Goal: Task Accomplishment & Management: Use online tool/utility

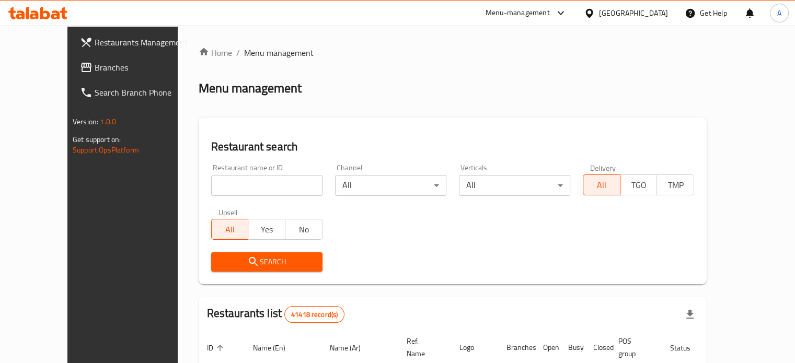
click at [259, 192] on input "search" at bounding box center [266, 185] width 111 height 21
type input "مشاوى ومحاشى"
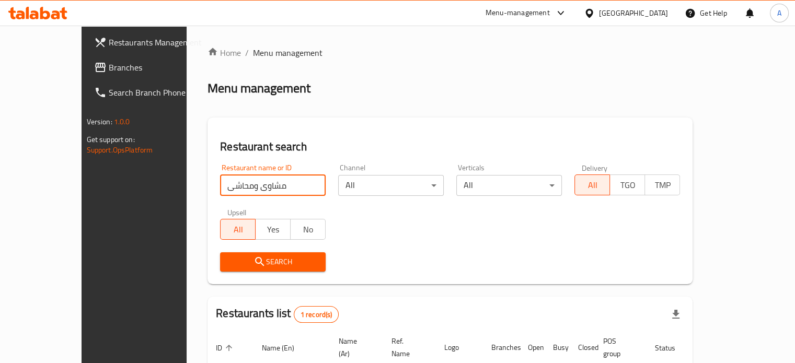
scroll to position [82, 0]
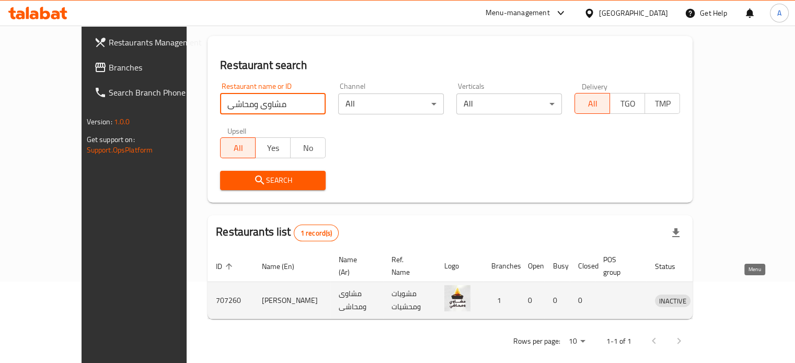
click at [723, 297] on icon "enhanced table" at bounding box center [717, 301] width 11 height 9
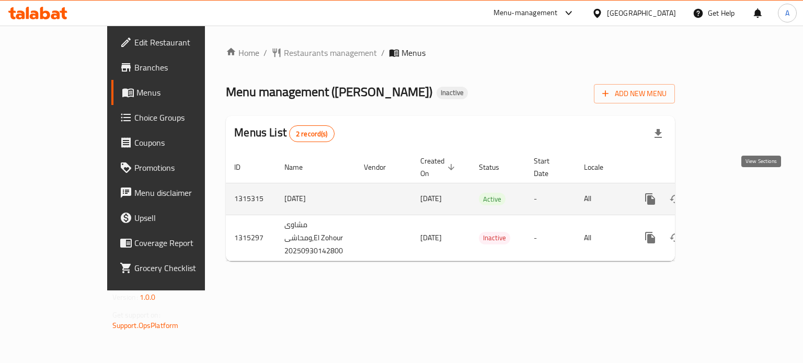
click at [732, 193] on icon "enhanced table" at bounding box center [725, 199] width 13 height 13
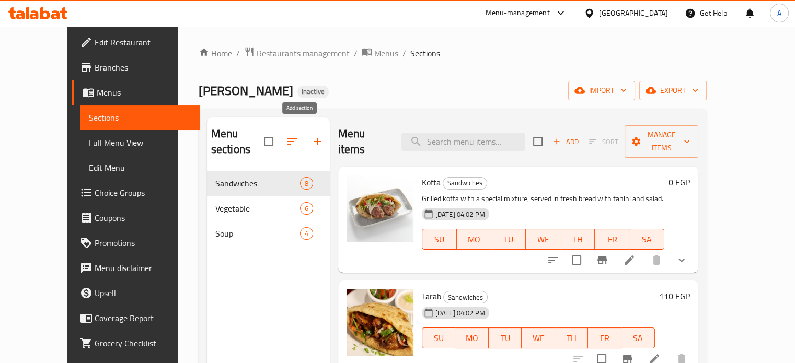
click at [311, 135] on icon "button" at bounding box center [317, 141] width 13 height 13
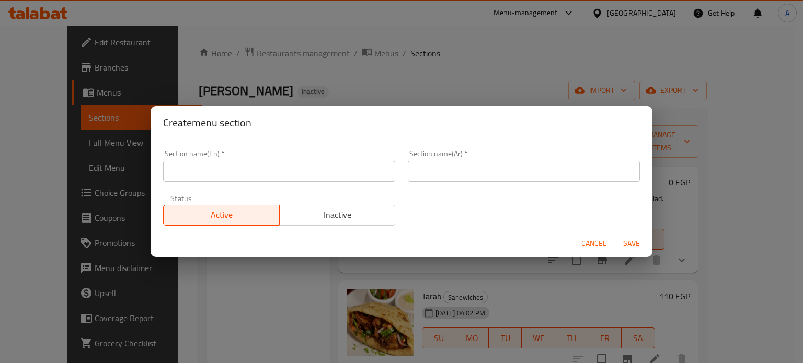
click at [608, 245] on button "Cancel" at bounding box center [593, 243] width 33 height 19
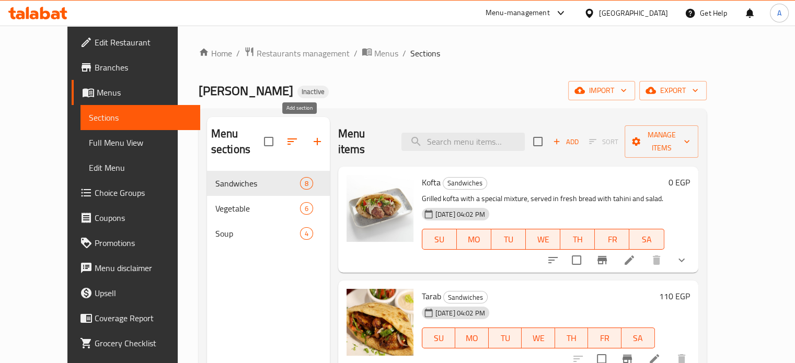
click at [314, 138] on icon "button" at bounding box center [317, 141] width 7 height 7
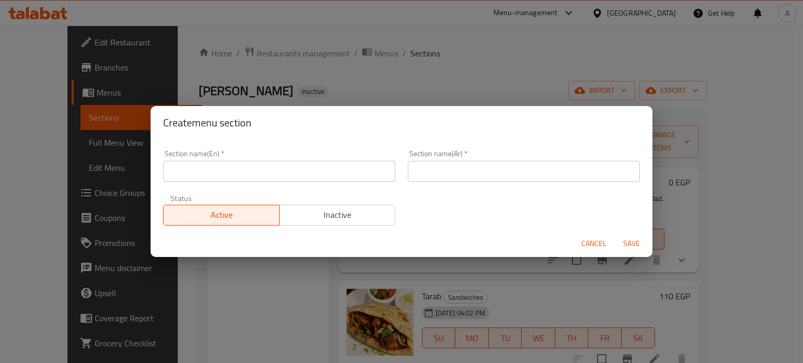
click at [413, 166] on input "text" at bounding box center [524, 171] width 232 height 21
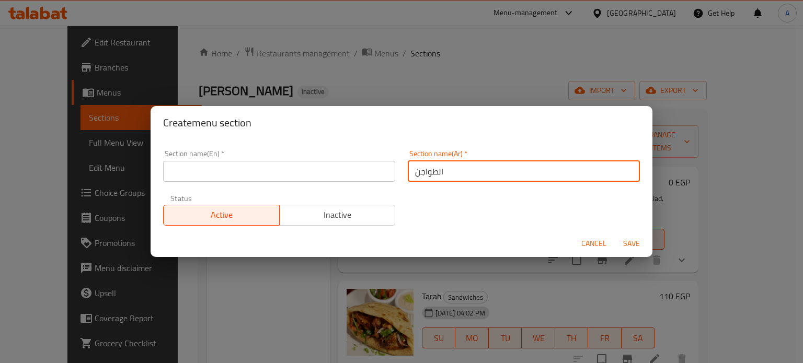
type input "الطواجن"
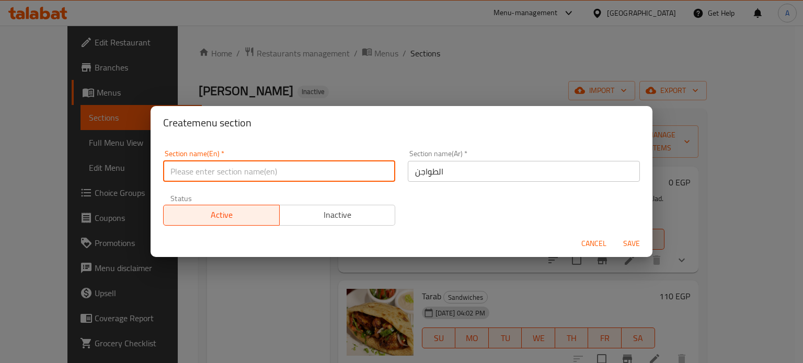
click at [300, 163] on input "text" at bounding box center [279, 171] width 232 height 21
paste input "Casserole"
type input "Casserole"
click at [625, 246] on span "Save" at bounding box center [631, 243] width 25 height 13
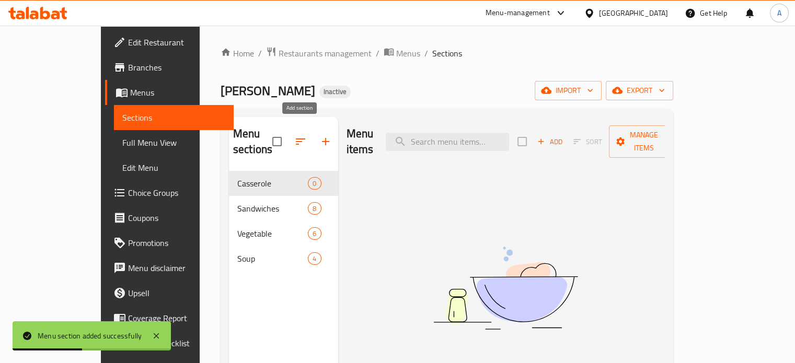
click at [319, 137] on icon "button" at bounding box center [325, 141] width 13 height 13
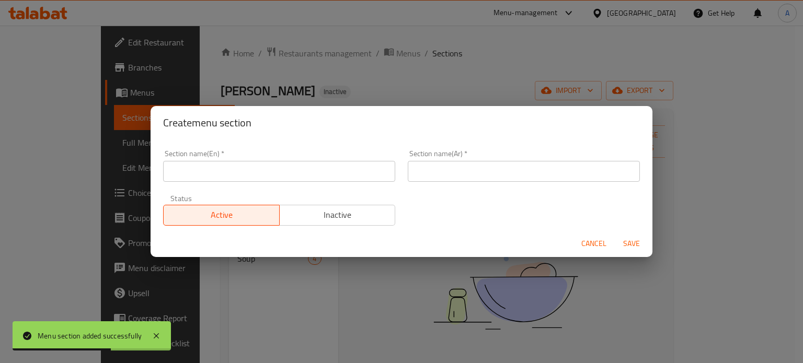
click at [583, 244] on span "Cancel" at bounding box center [593, 243] width 25 height 13
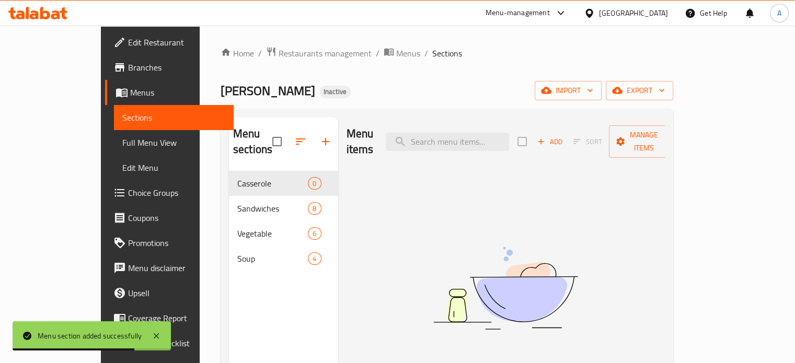
click at [564, 136] on span "Add" at bounding box center [550, 142] width 28 height 12
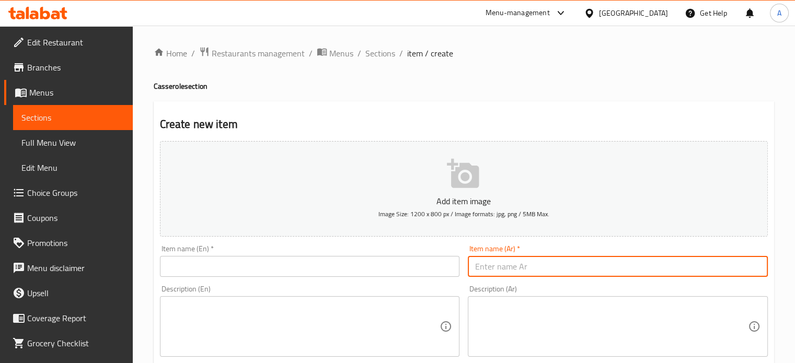
click at [494, 268] on input "text" at bounding box center [618, 266] width 300 height 21
paste input "طاجن بطاطس باللحمة"
type input "طاجن بطاطس باللحمة"
click at [245, 271] on input "text" at bounding box center [310, 266] width 300 height 21
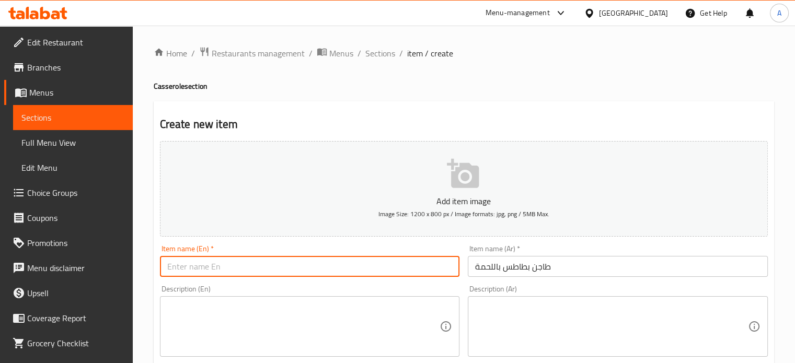
paste input "Potato and meat casserole"
type input "Potato and meat casserole"
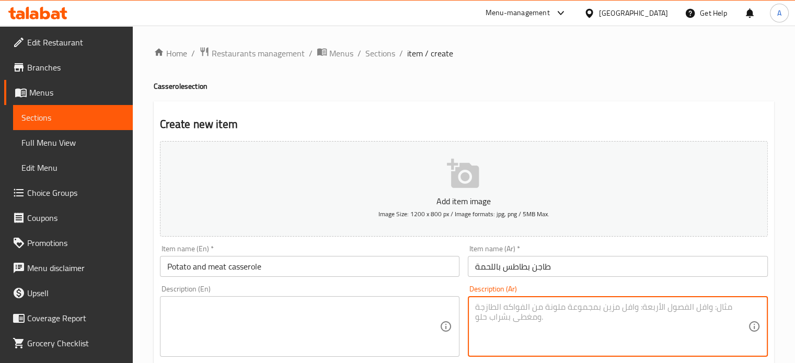
click at [550, 306] on textarea at bounding box center [611, 327] width 273 height 50
paste textarea "طاجن بطاطس باللحمة مع ارز شعرية"
type textarea "طاجن بطاطس باللحمة مع ارز شعرية"
click at [273, 323] on textarea at bounding box center [303, 327] width 273 height 50
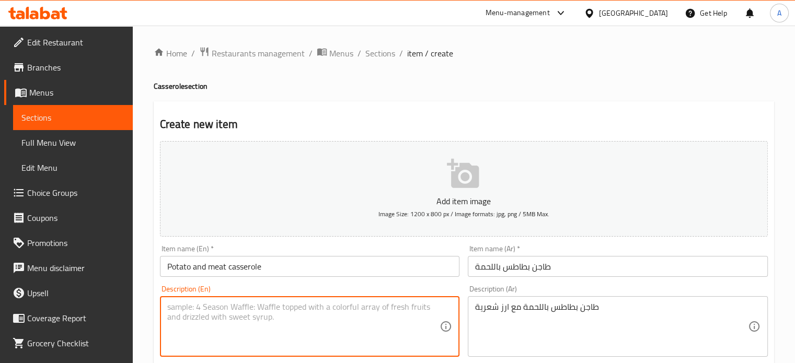
paste textarea "Potato and meat casserole with vermicelli rice"
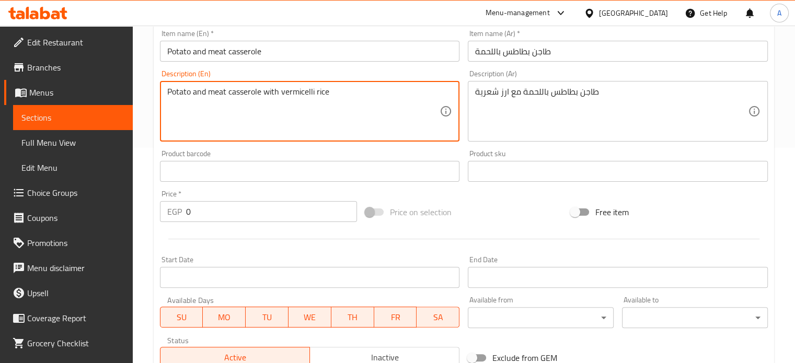
scroll to position [274, 0]
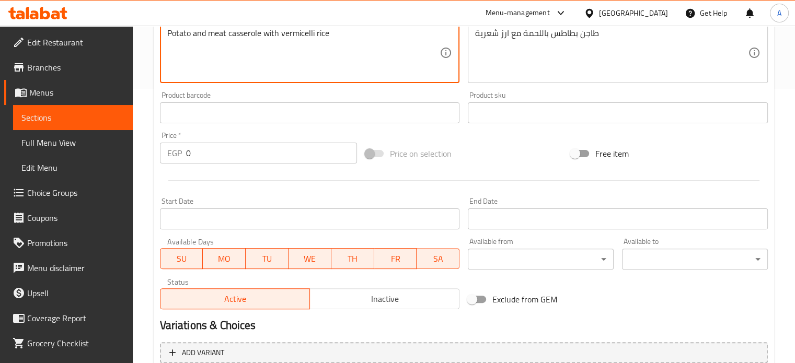
type textarea "Potato and meat casserole with vermicelli rice"
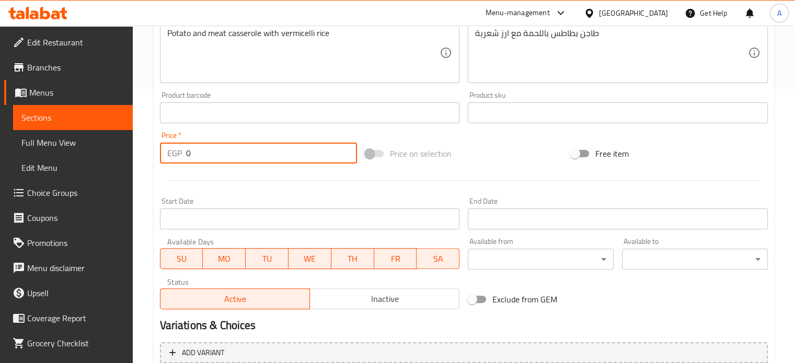
drag, startPoint x: 191, startPoint y: 154, endPoint x: 156, endPoint y: 159, distance: 35.4
click at [156, 159] on div "Price   * EGP 0 Price *" at bounding box center [258, 148] width 205 height 40
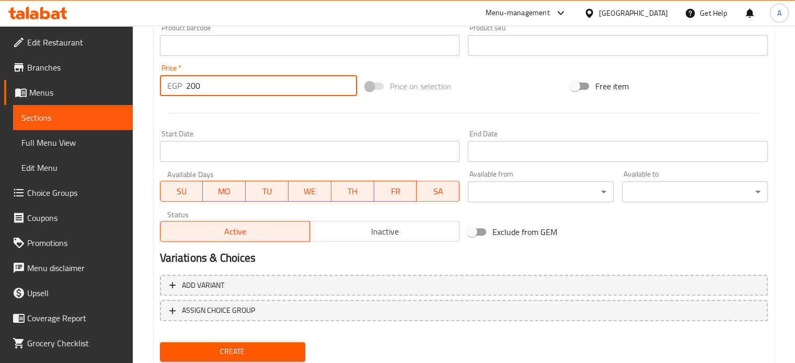
type input "200"
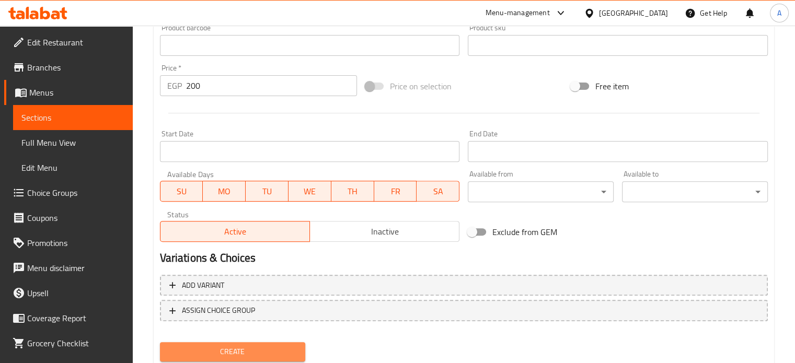
click at [237, 346] on span "Create" at bounding box center [232, 351] width 129 height 13
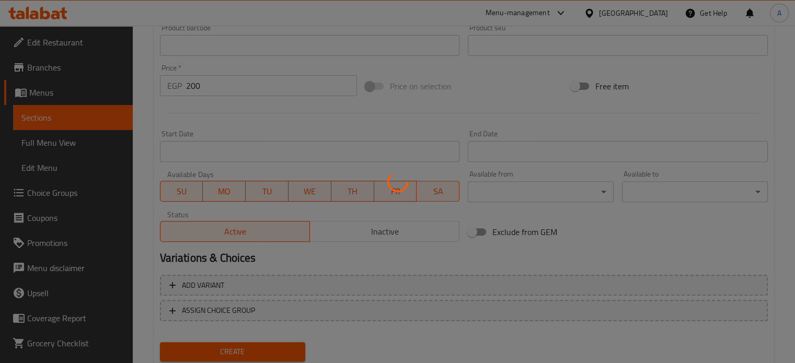
type input "0"
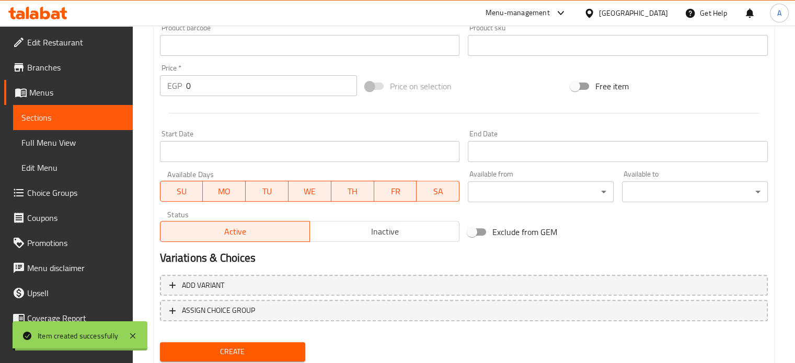
scroll to position [23, 0]
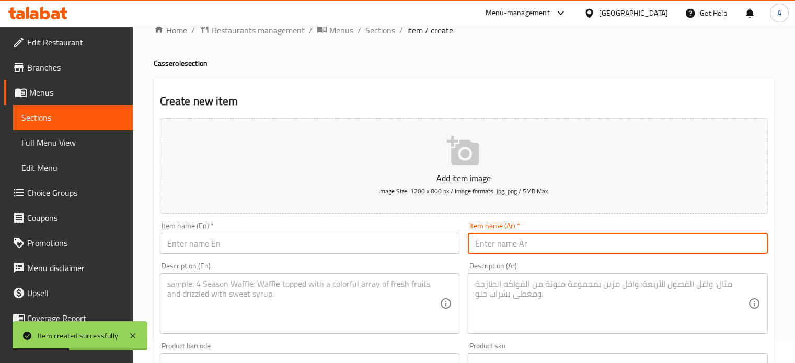
click at [526, 237] on input "text" at bounding box center [618, 243] width 300 height 21
paste input "طاجن باميه باللحمة"
type input "طاجن باميه باللحمة"
click at [226, 252] on input "text" at bounding box center [310, 243] width 300 height 21
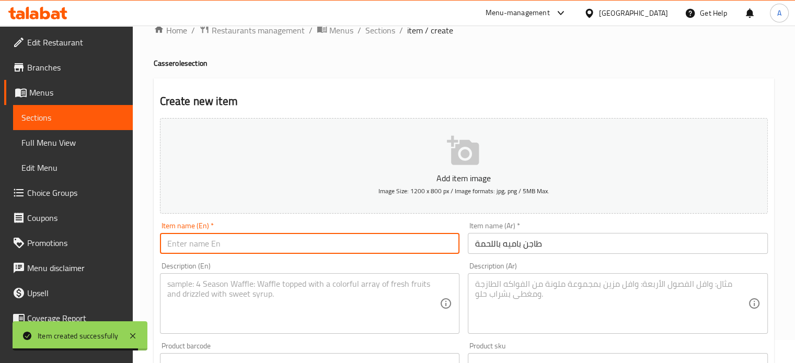
paste input "Okra casserole with meat"
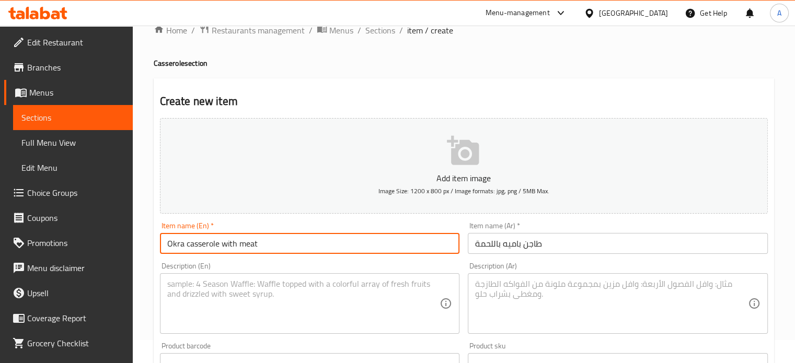
type input "Okra casserole with meat"
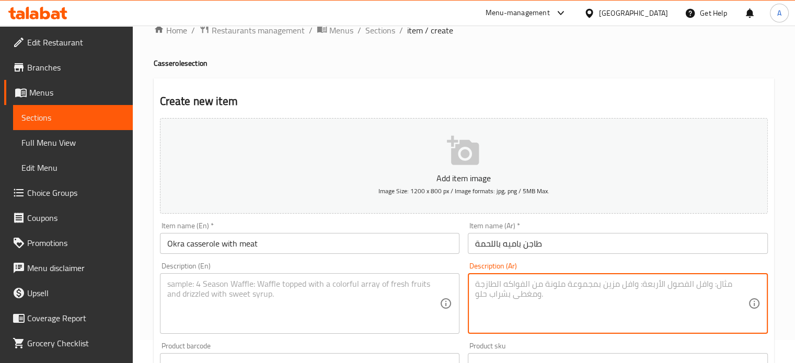
click at [489, 305] on textarea at bounding box center [611, 304] width 273 height 50
paste textarea "طاجن باميه باللحمة مع ارز شعرية"
type textarea "طاجن باميه باللحمة مع ارز شعرية"
click at [302, 309] on textarea at bounding box center [303, 304] width 273 height 50
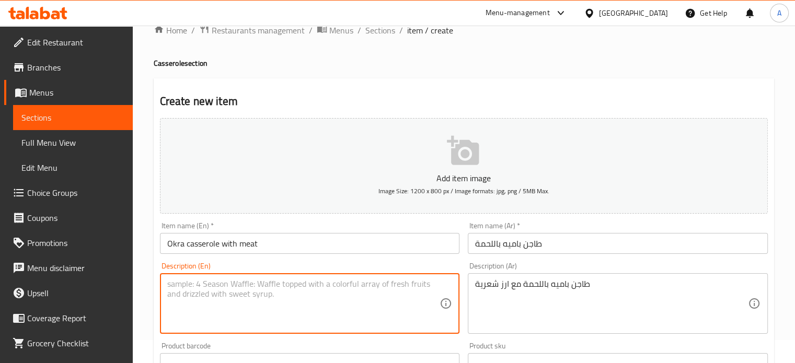
paste textarea "Okra casserole with meat and vermicelli rice"
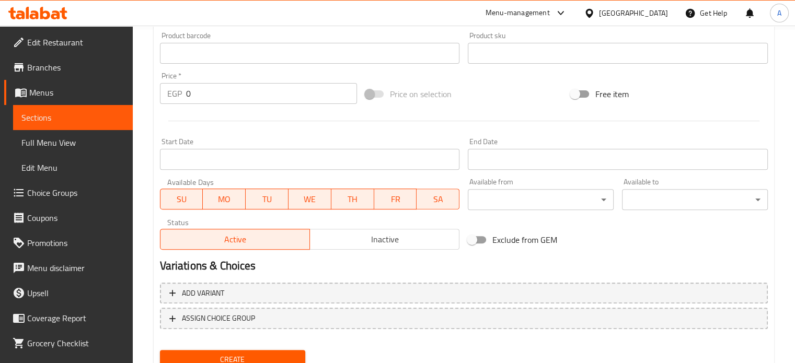
scroll to position [375, 0]
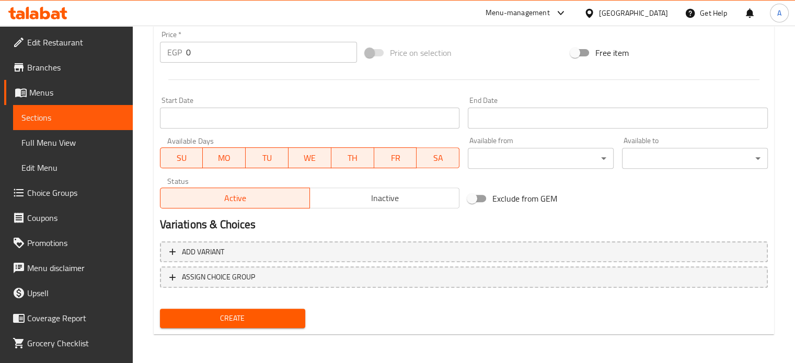
type textarea "Okra casserole with meat and vermicelli rice"
drag, startPoint x: 201, startPoint y: 45, endPoint x: 82, endPoint y: 89, distance: 126.3
click at [82, 89] on div "Edit Restaurant Branches Menus Sections Full Menu View Edit Menu Choice Groups …" at bounding box center [397, 7] width 795 height 713
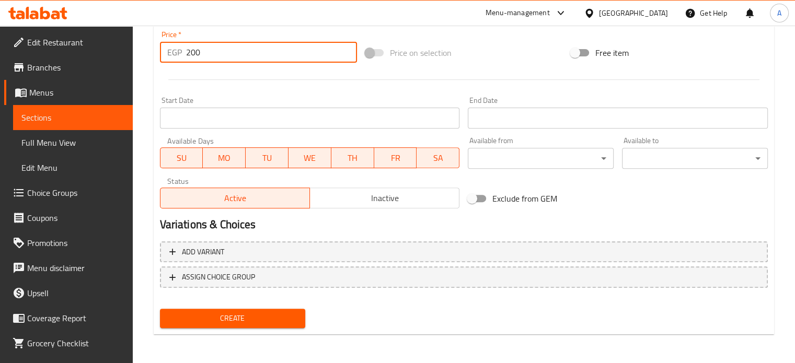
type input "200"
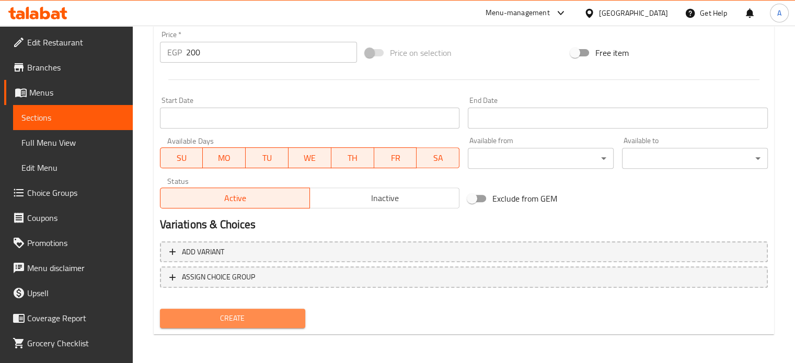
click at [201, 312] on span "Create" at bounding box center [232, 318] width 129 height 13
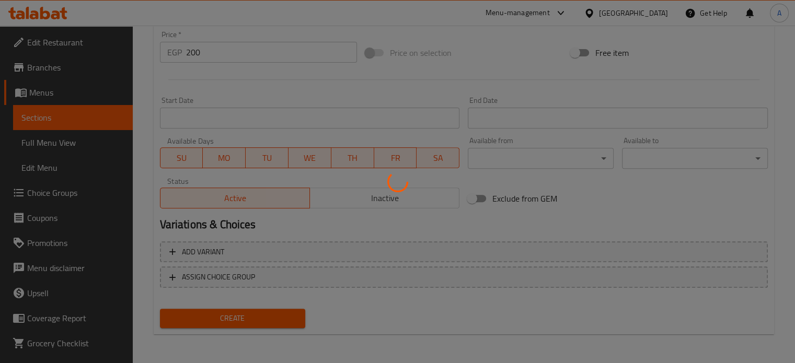
type input "0"
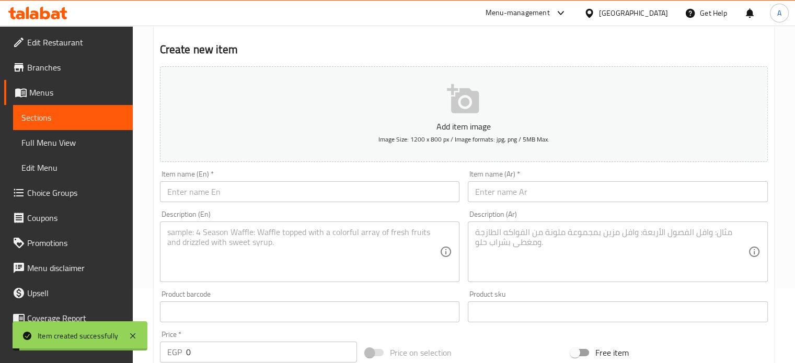
scroll to position [0, 0]
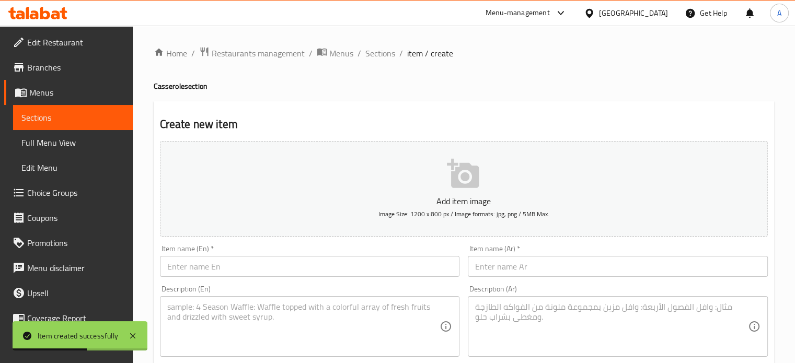
click at [488, 268] on input "text" at bounding box center [618, 266] width 300 height 21
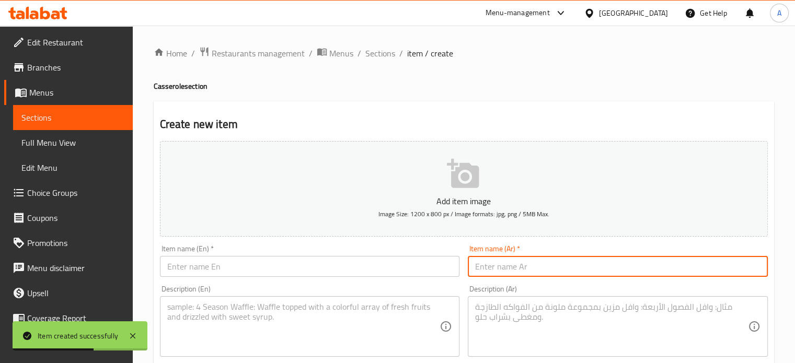
paste input "طاجن بسله باللحمة"
type input "طاجن بسله باللحمة"
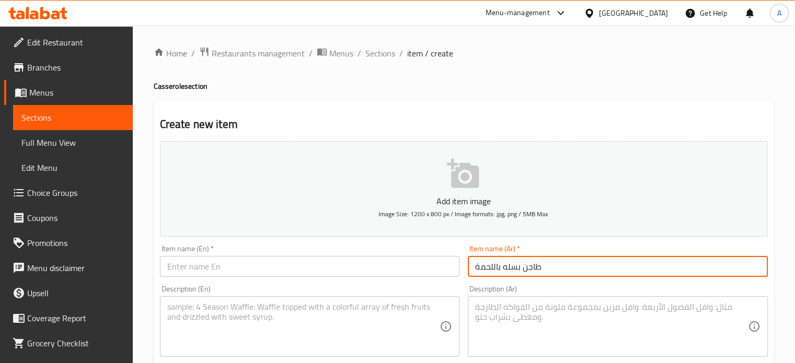
click at [239, 268] on input "text" at bounding box center [310, 266] width 300 height 21
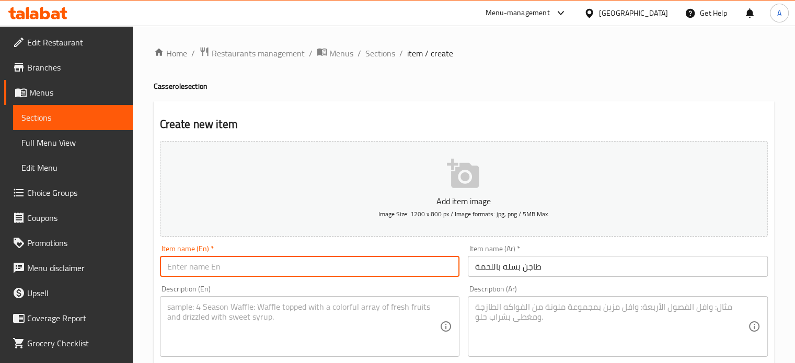
paste input "Peas and meat casserole"
type input "Peas and meat casserole"
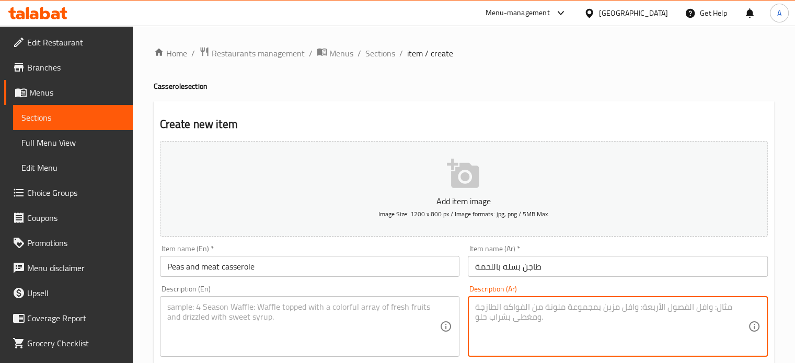
paste textarea "طاجن بسله باللحمة مع ارز شعرية"
type textarea "طاجن بسله باللحمة مع ارز شعرية"
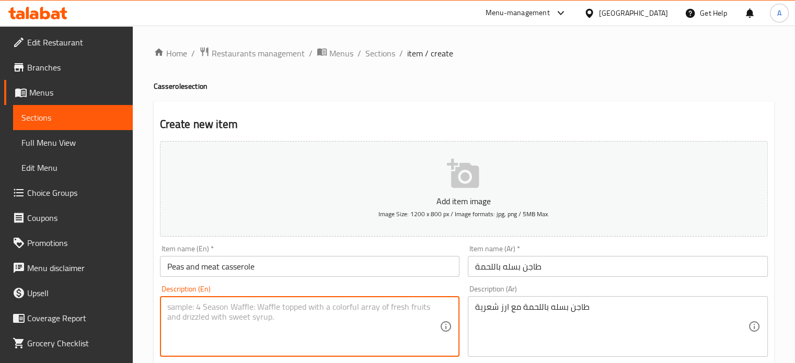
paste textarea "Peas and meat casserole with vermicelli rice"
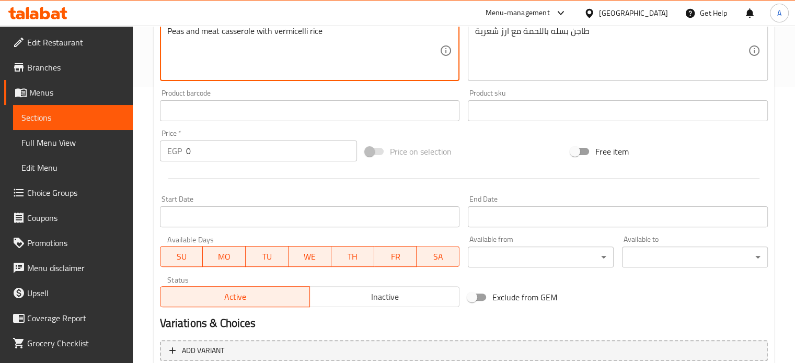
scroll to position [297, 0]
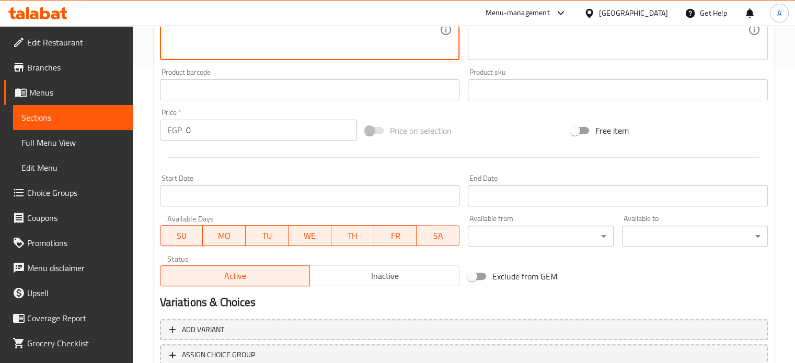
type textarea "Peas and meat casserole with vermicelli rice"
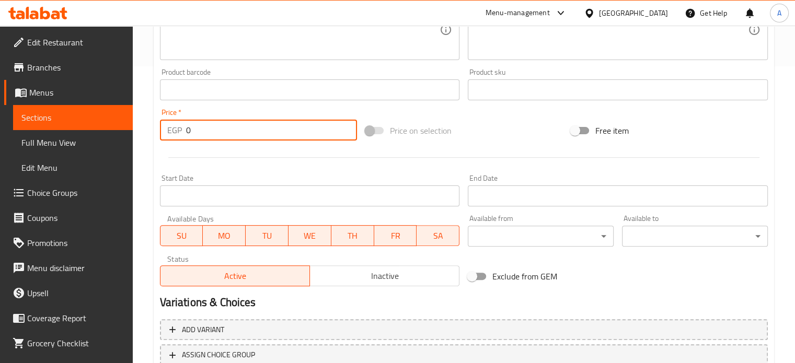
click at [178, 122] on div "EGP 0 Price *" at bounding box center [258, 130] width 197 height 21
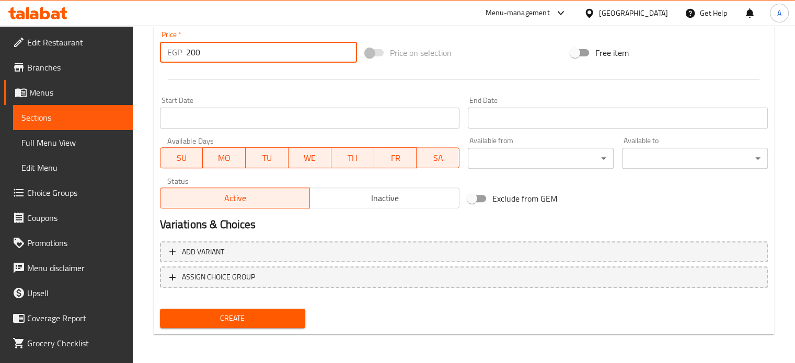
type input "200"
click at [249, 309] on button "Create" at bounding box center [233, 318] width 146 height 19
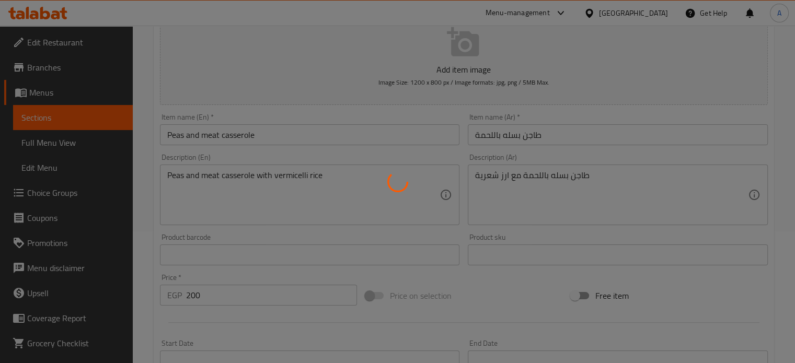
scroll to position [0, 0]
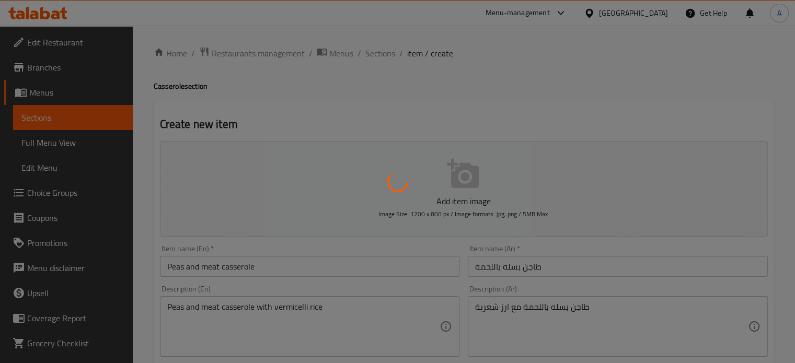
type input "0"
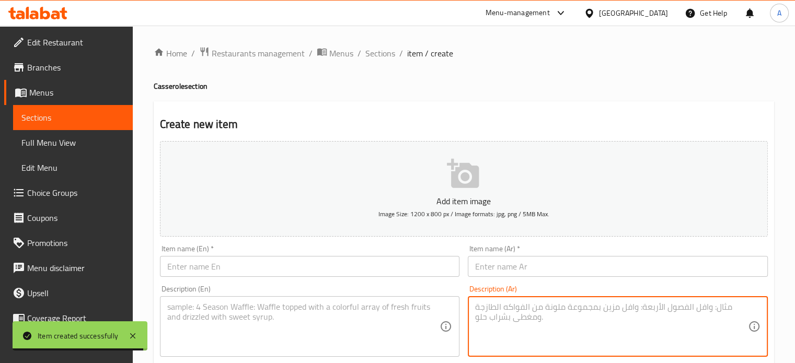
paste textarea "طاجن فته باللحمة مع ارز شعرية"
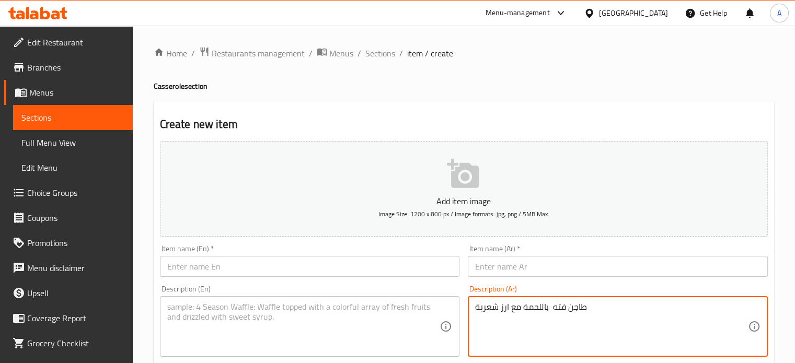
type textarea "طاجن فته باللحمة مع ارز شعرية"
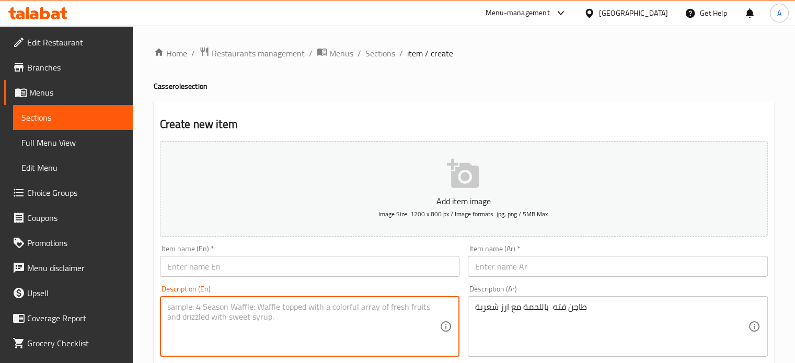
paste textarea "Meat Fatteh Casserole with Vermicelli Rice"
type textarea "Meat Fatteh Casserole with Vermicelli Rice"
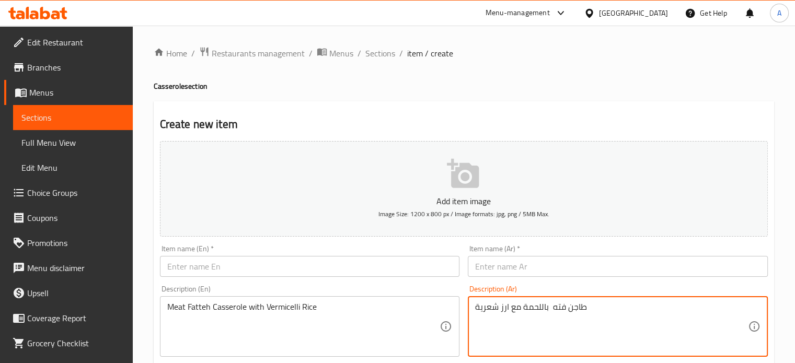
drag, startPoint x: 589, startPoint y: 311, endPoint x: 518, endPoint y: 311, distance: 71.6
click at [519, 311] on textarea "طاجن فته باللحمة مع ارز شعرية" at bounding box center [611, 327] width 273 height 50
click at [522, 309] on textarea "طاجن فته باللحمة مع ارز شعرية" at bounding box center [611, 327] width 273 height 50
drag, startPoint x: 522, startPoint y: 309, endPoint x: 583, endPoint y: 310, distance: 61.1
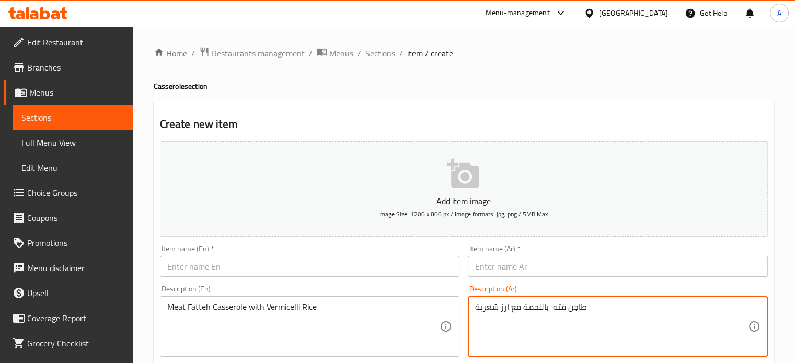
click at [583, 310] on textarea "طاجن فته باللحمة مع ارز شعرية" at bounding box center [611, 327] width 273 height 50
click at [583, 309] on textarea "طاجن فته باللحمة مع ارز شعرية" at bounding box center [611, 327] width 273 height 50
drag, startPoint x: 587, startPoint y: 306, endPoint x: 529, endPoint y: 311, distance: 57.7
click at [537, 311] on textarea "طاجن فته باللحمة مع ارز شعرية" at bounding box center [611, 327] width 273 height 50
click at [529, 311] on textarea "طاجن فته باللحمة مع ارز شعرية" at bounding box center [611, 327] width 273 height 50
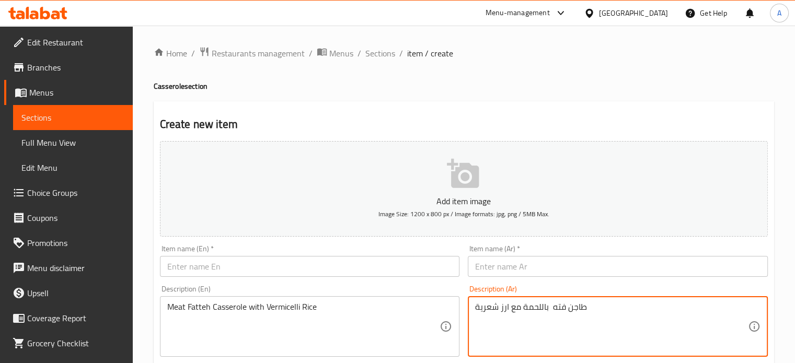
drag, startPoint x: 523, startPoint y: 308, endPoint x: 583, endPoint y: 309, distance: 60.6
click at [583, 309] on textarea "طاجن فته باللحمة مع ارز شعرية" at bounding box center [611, 327] width 273 height 50
drag, startPoint x: 583, startPoint y: 309, endPoint x: 558, endPoint y: 314, distance: 25.6
click at [558, 314] on textarea "طاجن فته باللحمة مع ارز شعرية" at bounding box center [611, 327] width 273 height 50
drag, startPoint x: 523, startPoint y: 307, endPoint x: 583, endPoint y: 304, distance: 59.6
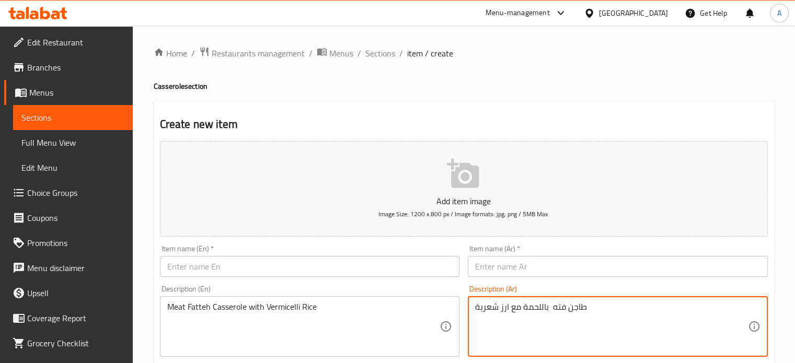
click at [583, 304] on textarea "طاجن فته باللحمة مع ارز شعرية" at bounding box center [611, 327] width 273 height 50
drag, startPoint x: 582, startPoint y: 304, endPoint x: 538, endPoint y: 310, distance: 44.8
click at [556, 313] on textarea "طاجن فته باللحمة مع ارز شعرية" at bounding box center [611, 327] width 273 height 50
drag, startPoint x: 524, startPoint y: 308, endPoint x: 583, endPoint y: 308, distance: 59.6
click at [583, 308] on textarea "طاجن فته باللحمة مع ارز شعرية" at bounding box center [611, 327] width 273 height 50
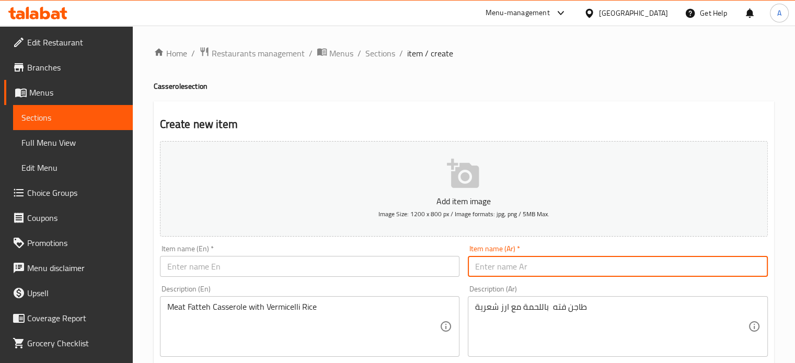
paste input "طاجن فته باللحمة"
type input "طاجن فته باللحمة"
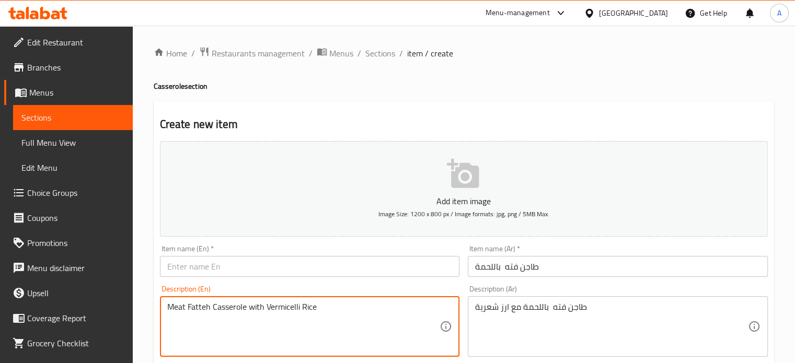
drag, startPoint x: 247, startPoint y: 310, endPoint x: 163, endPoint y: 311, distance: 84.1
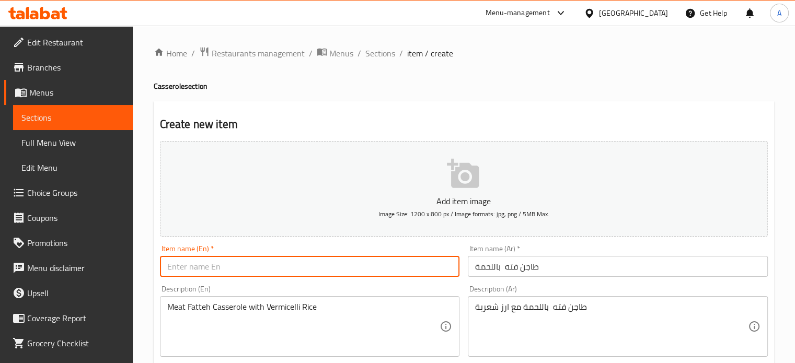
paste input "Meat Fatteh Casserole"
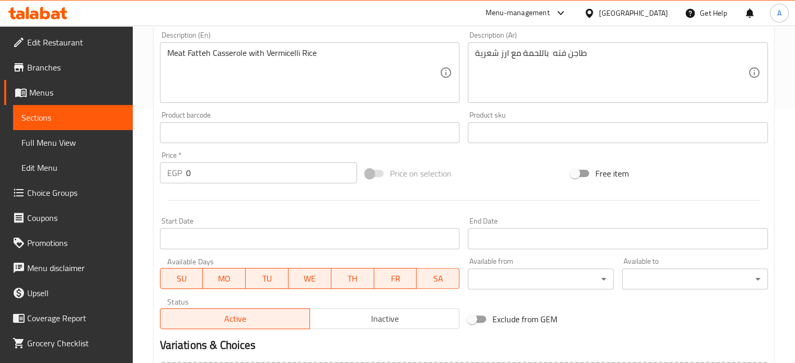
scroll to position [260, 0]
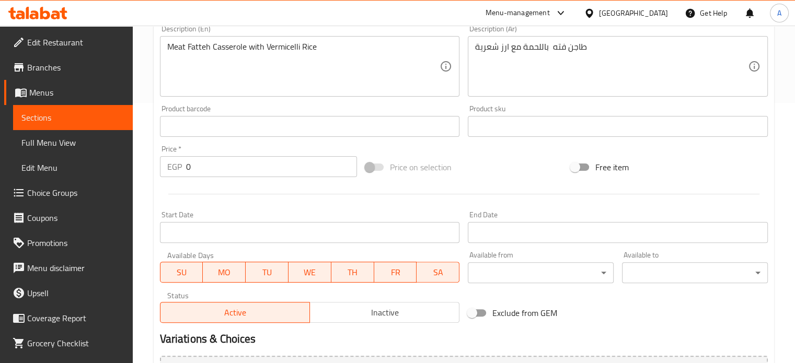
type input "Meat Fatteh Casserole"
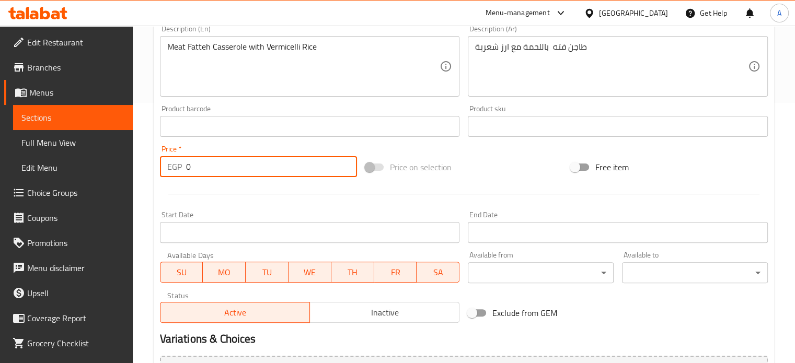
drag, startPoint x: 207, startPoint y: 156, endPoint x: 158, endPoint y: 156, distance: 49.6
click at [158, 156] on div "Price   * EGP 0 Price *" at bounding box center [258, 161] width 205 height 40
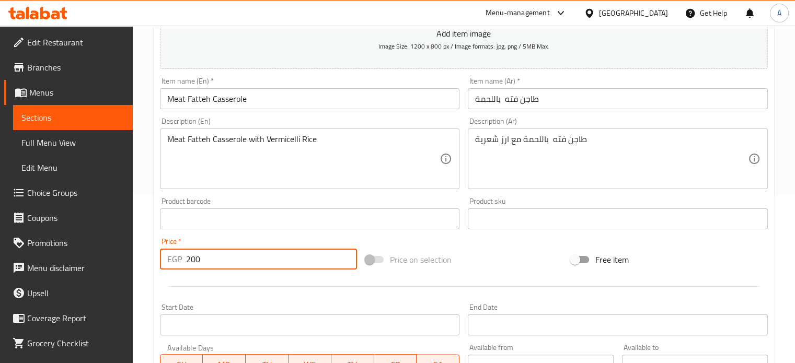
scroll to position [375, 0]
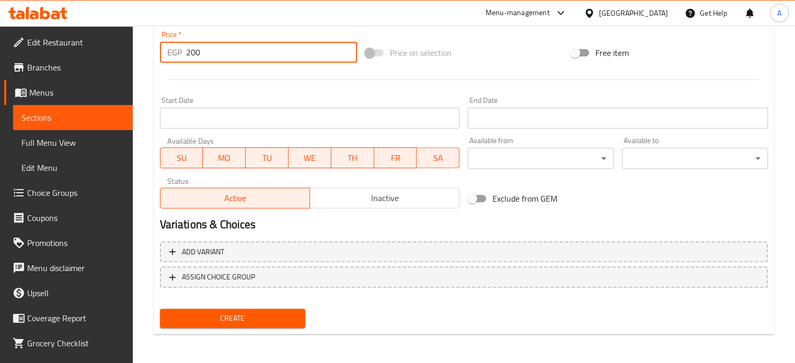
type input "200"
click at [187, 318] on span "Create" at bounding box center [232, 318] width 129 height 13
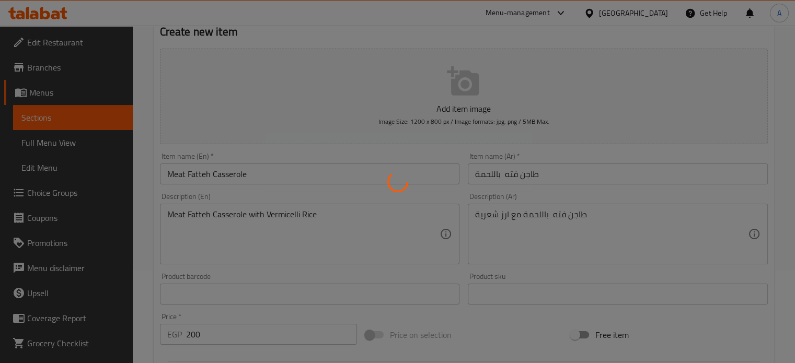
type input "0"
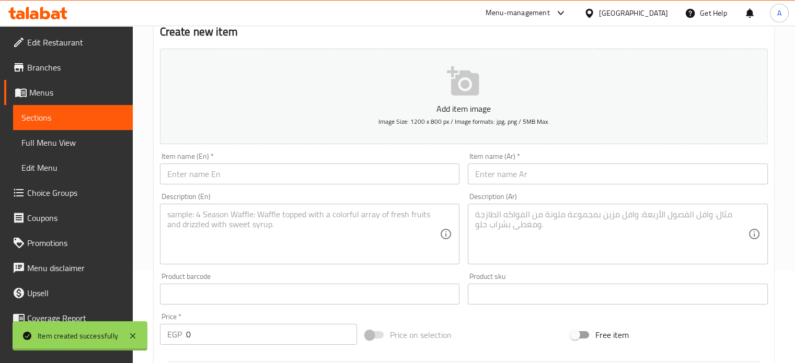
scroll to position [53, 0]
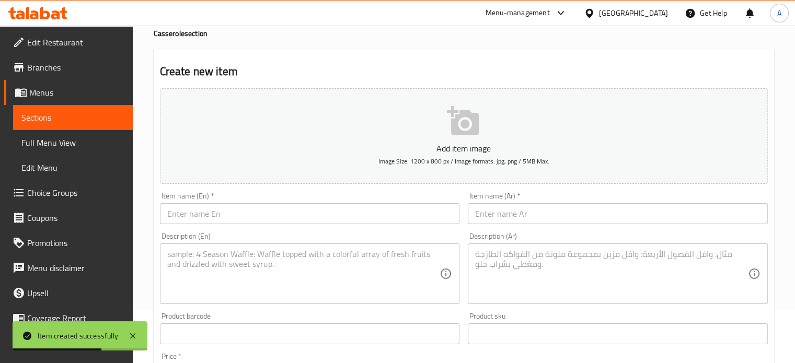
click at [522, 258] on textarea at bounding box center [611, 274] width 273 height 50
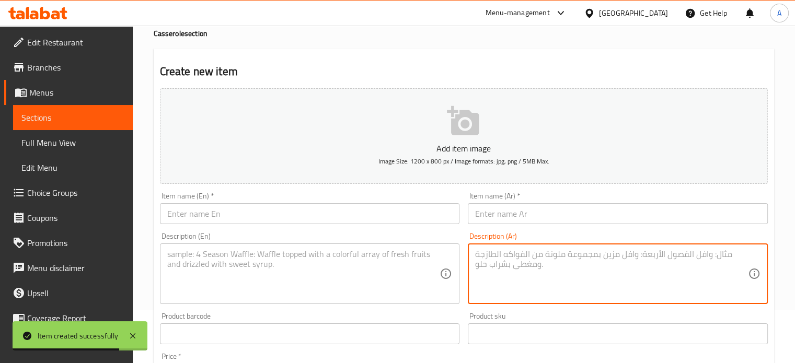
paste textarea "طاجن لسان عصفور باللحمة"
drag, startPoint x: 572, startPoint y: 258, endPoint x: 506, endPoint y: 252, distance: 66.1
click at [506, 252] on textarea "طاجن لسان عصفور باللحمة" at bounding box center [611, 274] width 273 height 50
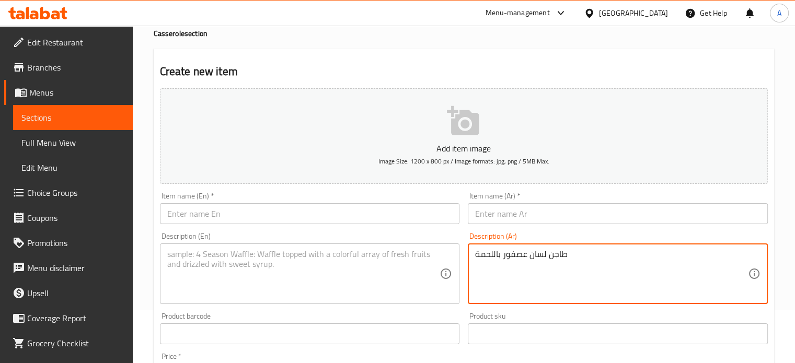
drag, startPoint x: 504, startPoint y: 253, endPoint x: 551, endPoint y: 257, distance: 46.7
click at [551, 257] on textarea "طاجن لسان عصفور باللحمة" at bounding box center [611, 274] width 273 height 50
click at [551, 252] on textarea "طاجن لسان عصفور باللحمة" at bounding box center [611, 274] width 273 height 50
drag, startPoint x: 571, startPoint y: 256, endPoint x: 508, endPoint y: 260, distance: 62.4
click at [508, 260] on textarea "طاجن لسان عصفور باللحمة" at bounding box center [611, 274] width 273 height 50
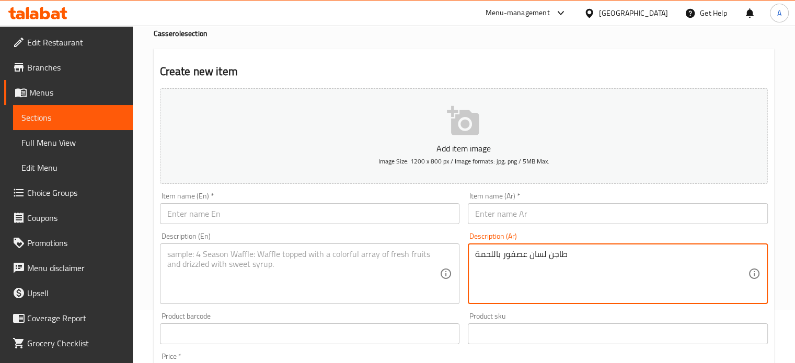
click at [508, 260] on textarea "طاجن لسان عصفور باللحمة" at bounding box center [611, 274] width 273 height 50
drag, startPoint x: 503, startPoint y: 259, endPoint x: 564, endPoint y: 257, distance: 60.7
click at [564, 257] on textarea "طاجن لسان عصفور باللحمة" at bounding box center [611, 274] width 273 height 50
type textarea "طاجن لسان عصفور باللحمة"
click at [516, 212] on input "text" at bounding box center [618, 213] width 300 height 21
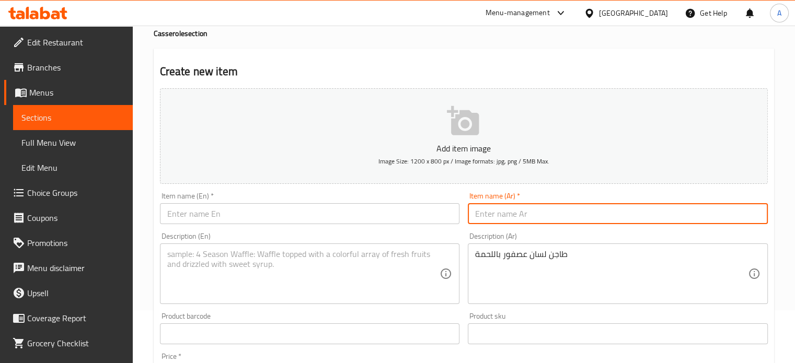
paste input "طاجن لسان عصفور"
type input "طاجن لسان عصفور"
click at [311, 256] on textarea at bounding box center [303, 274] width 273 height 50
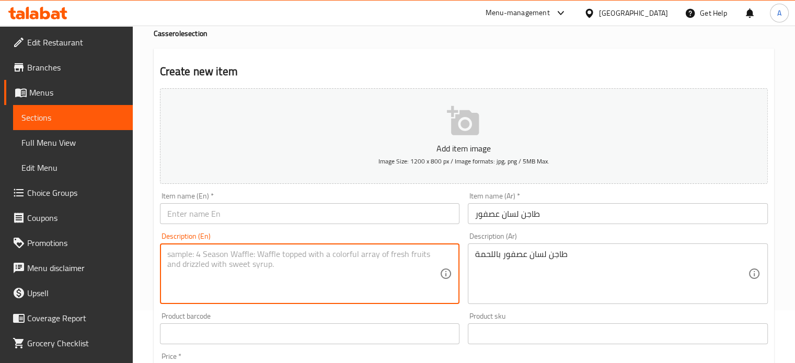
paste textarea "Sparrow tongue casserole with meat"
drag, startPoint x: 256, startPoint y: 258, endPoint x: 186, endPoint y: 257, distance: 70.0
click at [166, 261] on div "Sparrow tongue casserole with meat Description (En)" at bounding box center [310, 274] width 300 height 61
type textarea "Sparrow tongue casserole with meat"
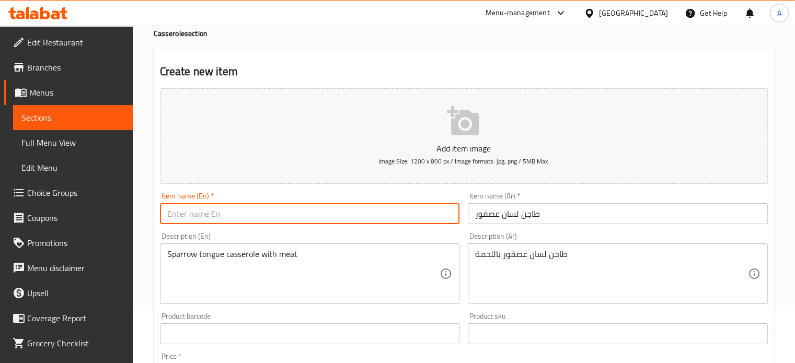
paste input "Sparrow tongue casserole"
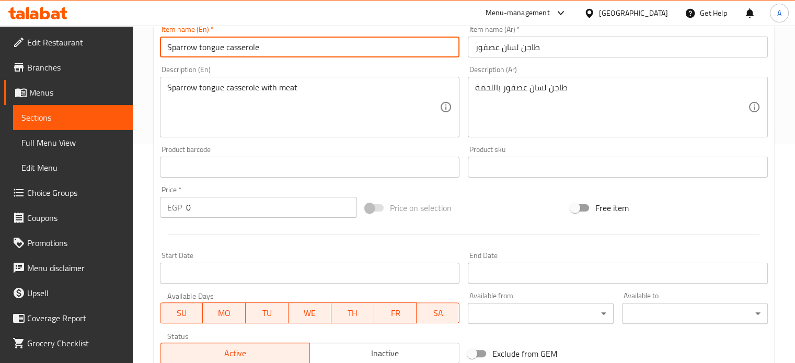
scroll to position [303, 0]
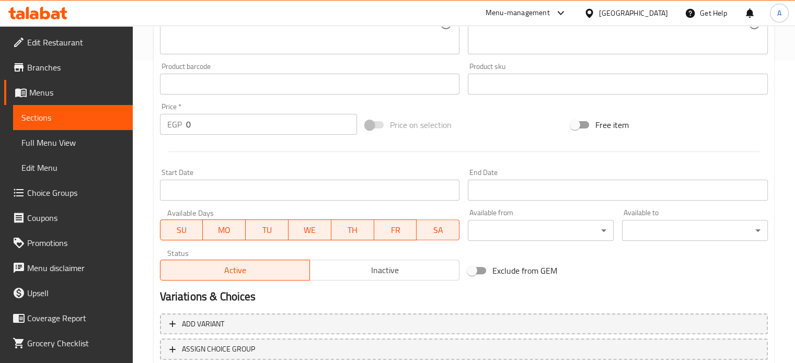
type input "Sparrow tongue casserole"
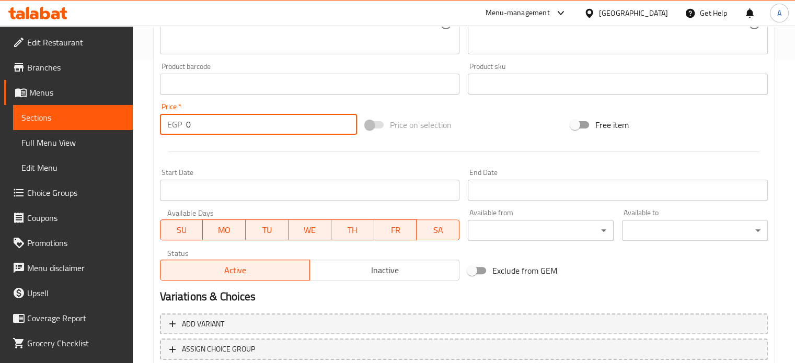
drag, startPoint x: 235, startPoint y: 121, endPoint x: 200, endPoint y: 122, distance: 34.5
click at [200, 122] on input "0" at bounding box center [271, 124] width 171 height 21
drag, startPoint x: 200, startPoint y: 122, endPoint x: 171, endPoint y: 121, distance: 28.8
click at [171, 121] on div "EGP 0 Price *" at bounding box center [258, 124] width 197 height 21
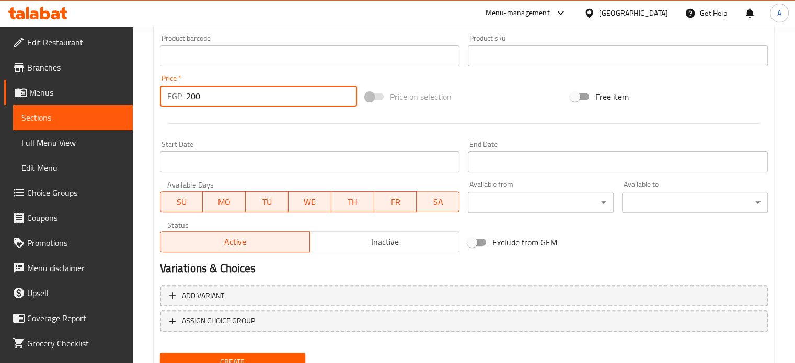
scroll to position [355, 0]
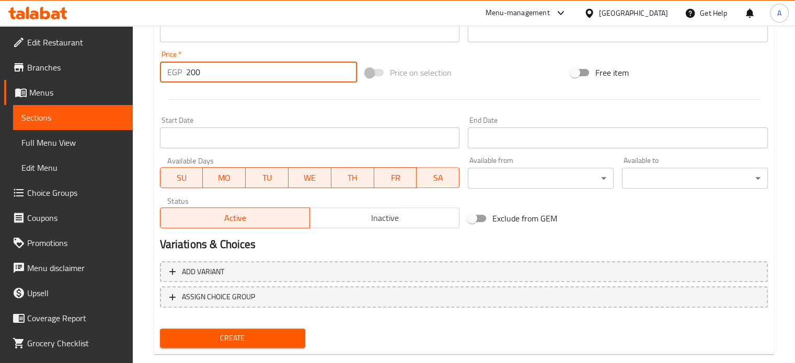
type input "200"
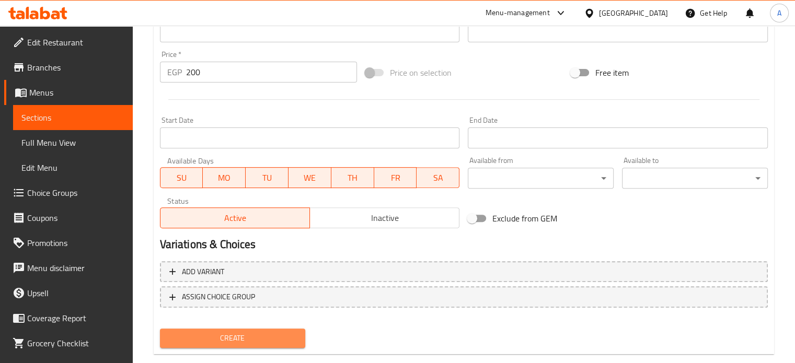
click at [263, 333] on span "Create" at bounding box center [232, 338] width 129 height 13
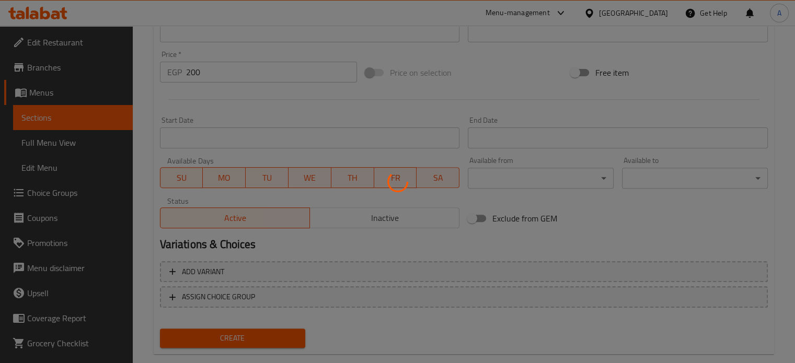
type input "0"
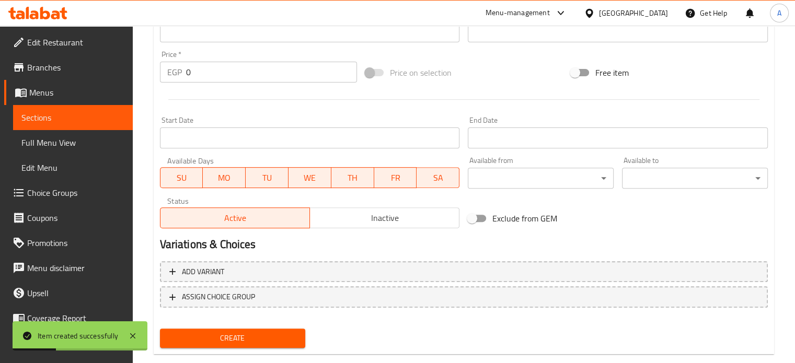
scroll to position [0, 0]
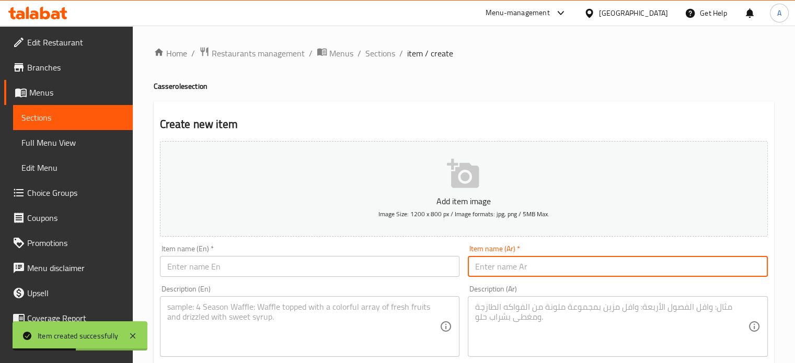
paste input "طاجن عكاوى"
type input "طاجن عكاوى"
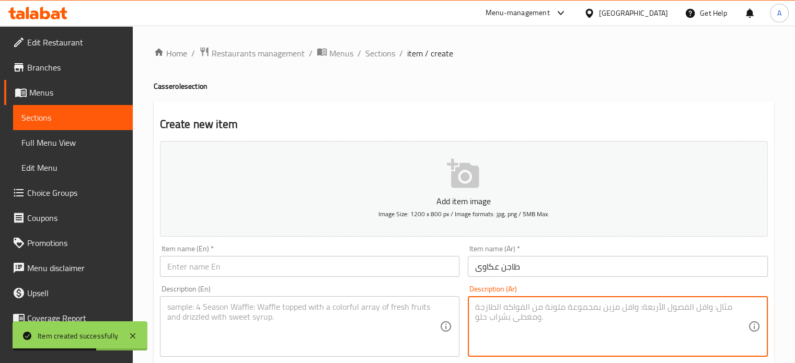
paste textarea "طاجن عكاوى"
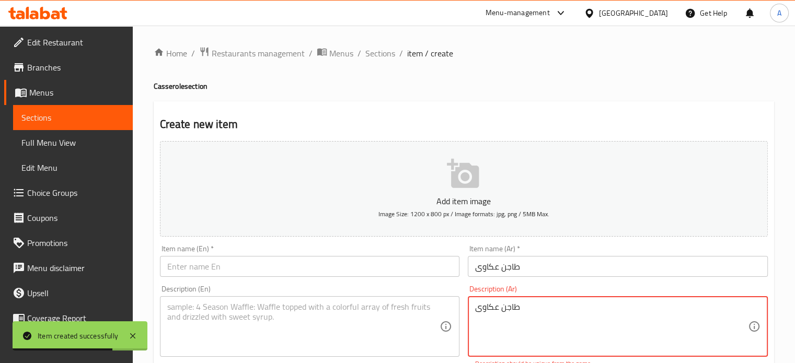
type textarea "طاجن عكاوى"
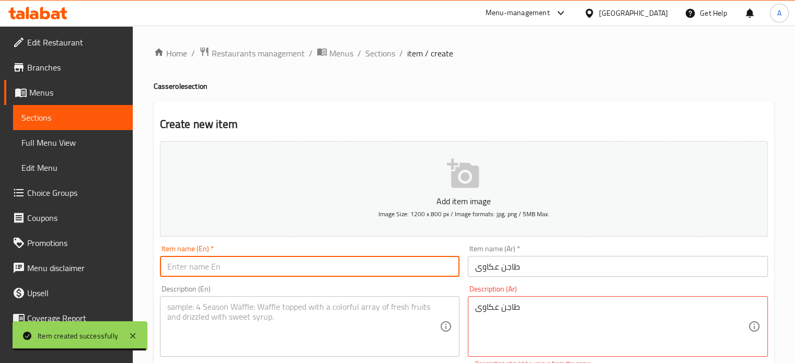
paste input "Akkawi casserole"
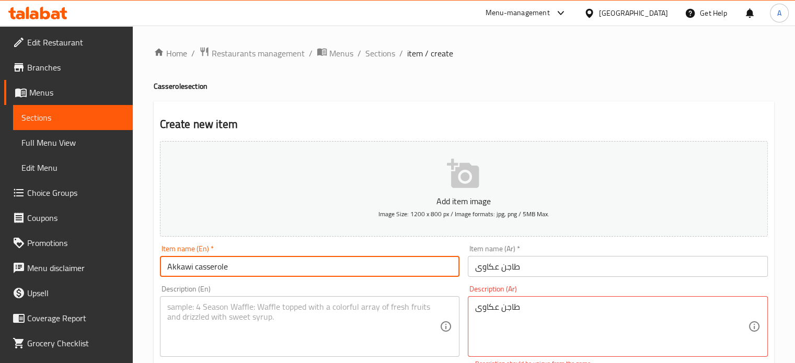
type input "Akkawi casserole"
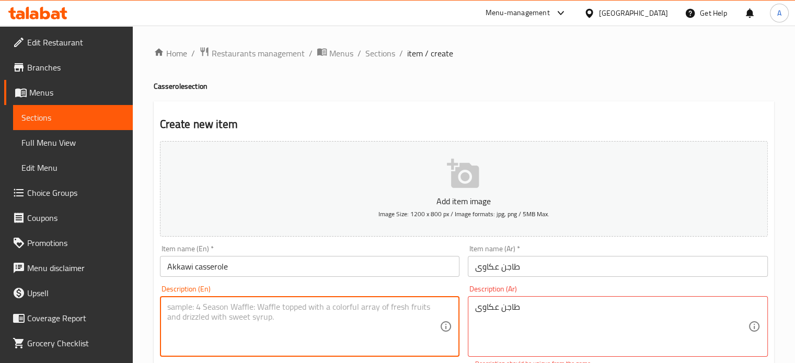
paste textarea "Akkawi casserole"
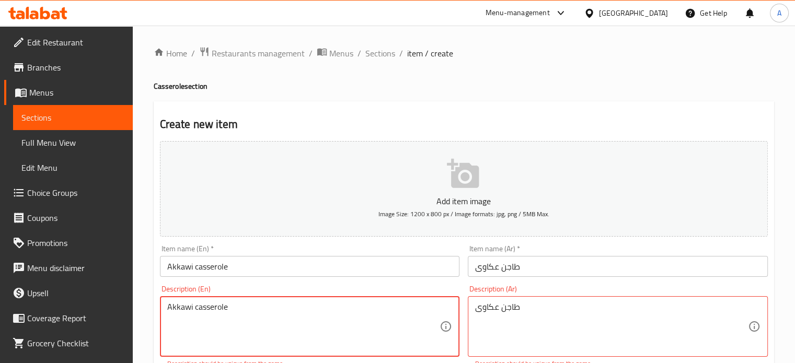
type textarea "Akkawi casserole"
click at [794, 75] on html "​ Menu-management [GEOGRAPHIC_DATA] Get Help A Edit Restaurant Branches Menus S…" at bounding box center [397, 181] width 795 height 363
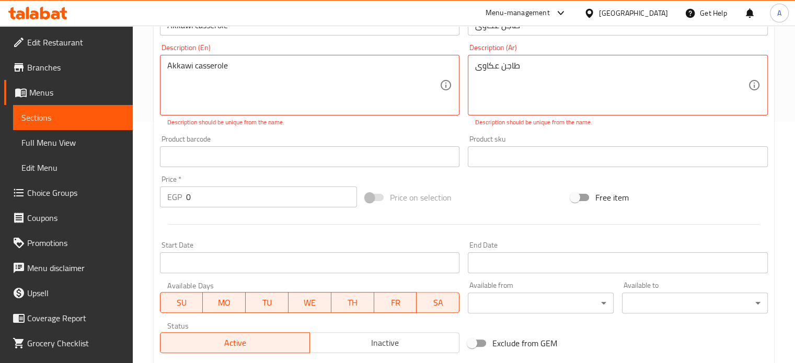
scroll to position [255, 0]
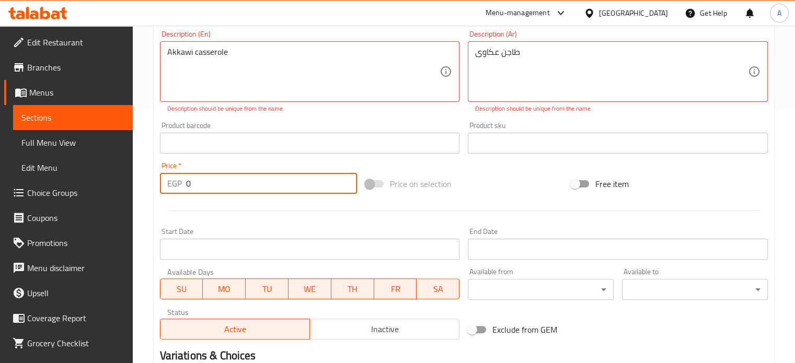
drag, startPoint x: 195, startPoint y: 186, endPoint x: 182, endPoint y: 186, distance: 13.1
click at [182, 186] on div "EGP 0 Price *" at bounding box center [258, 183] width 197 height 21
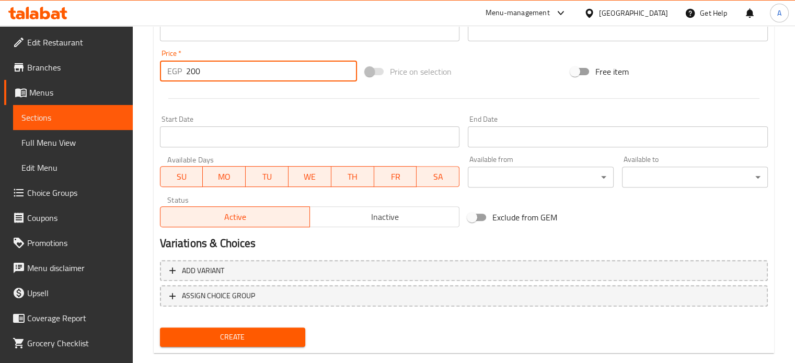
scroll to position [386, 0]
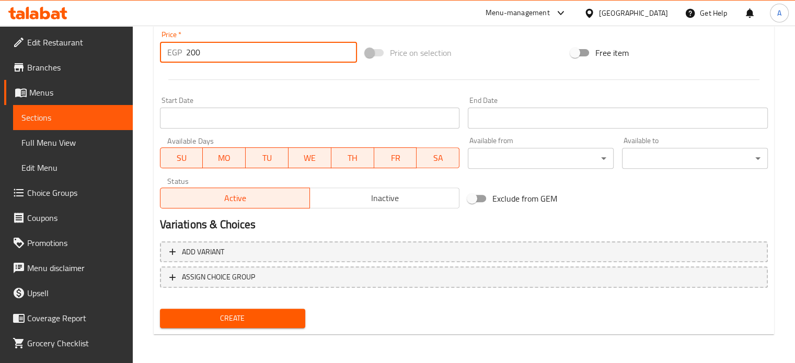
type input "200"
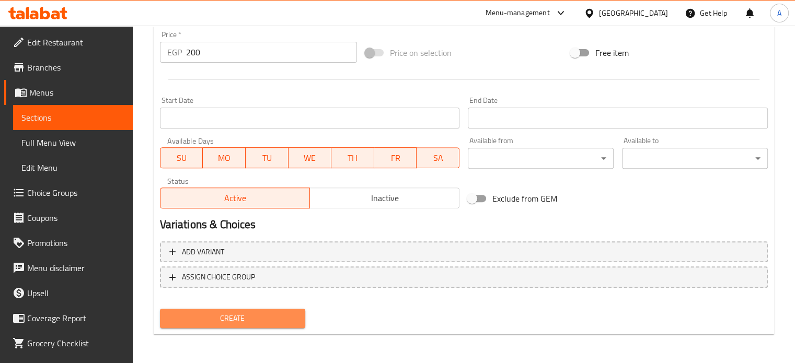
click at [228, 317] on span "Create" at bounding box center [232, 318] width 129 height 13
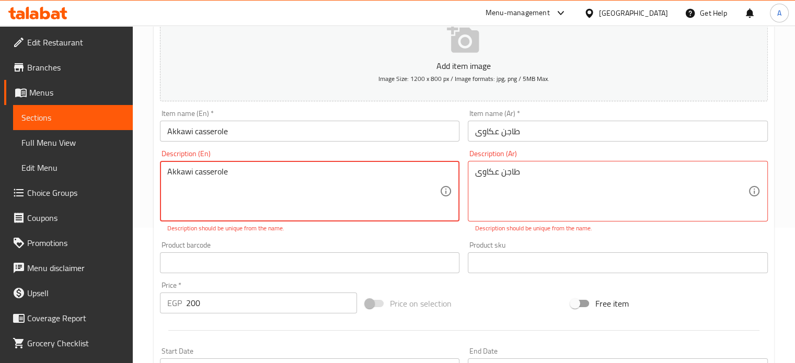
click at [201, 196] on textarea "Akkawi casserole" at bounding box center [303, 192] width 273 height 50
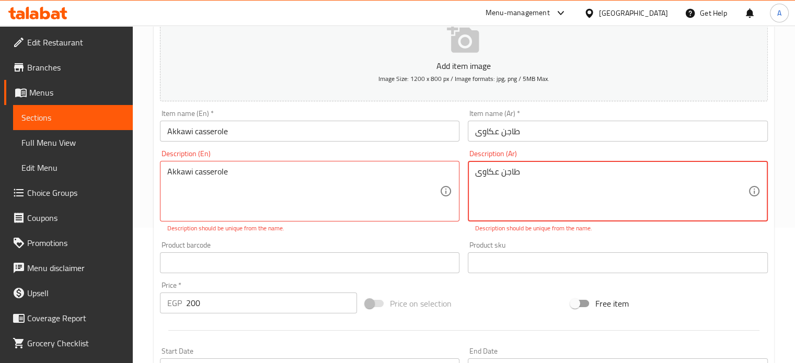
click at [521, 174] on textarea "طاجن عكاوى" at bounding box center [611, 192] width 273 height 50
type textarea "طاجن عكاوى ارز"
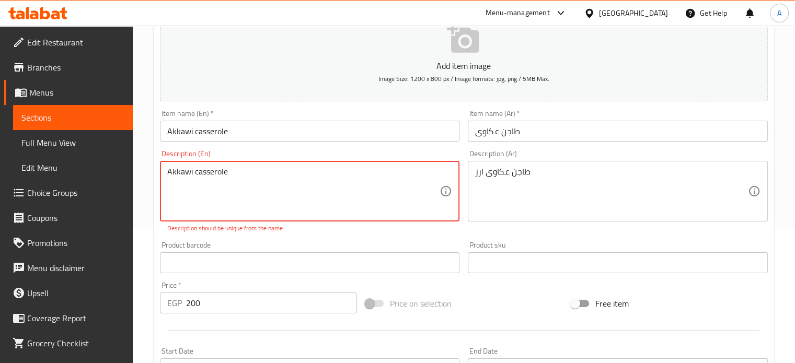
click at [242, 171] on textarea "Akkawi casserole" at bounding box center [303, 192] width 273 height 50
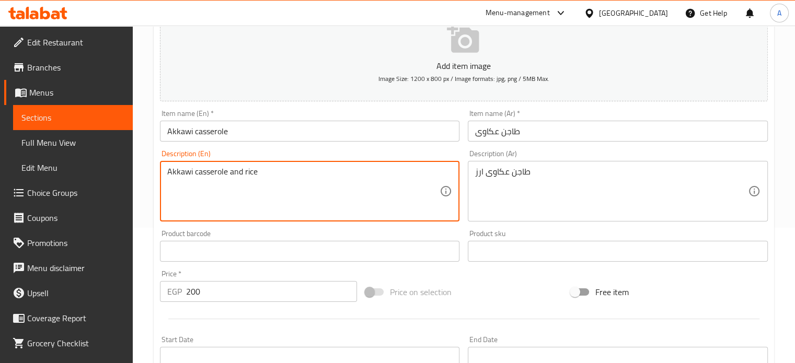
scroll to position [375, 0]
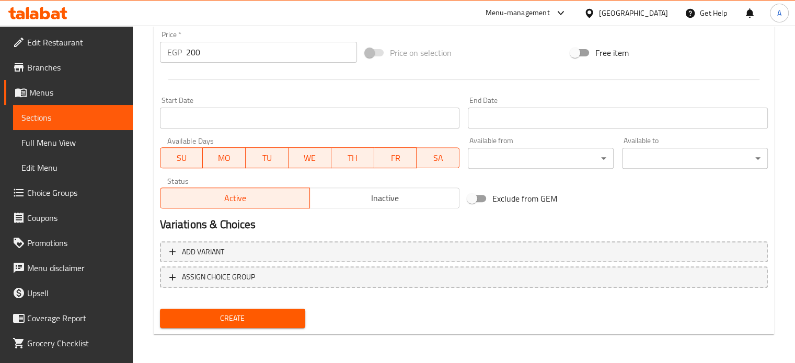
type textarea "Akkawi casserole and rice"
click at [184, 326] on button "Create" at bounding box center [233, 318] width 146 height 19
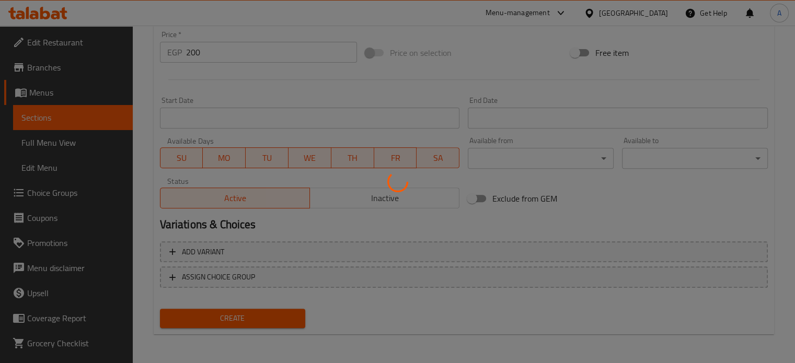
type input "0"
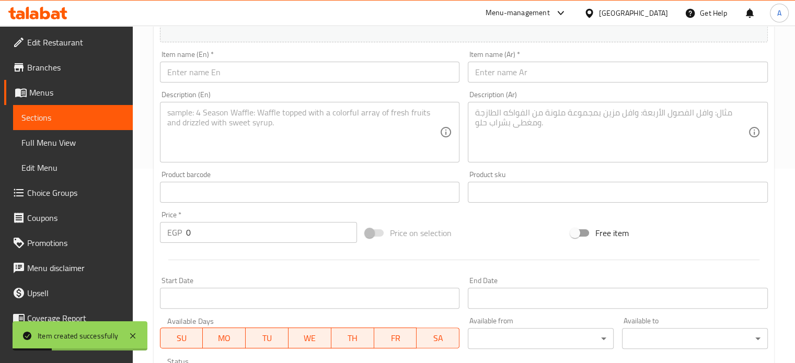
scroll to position [168, 0]
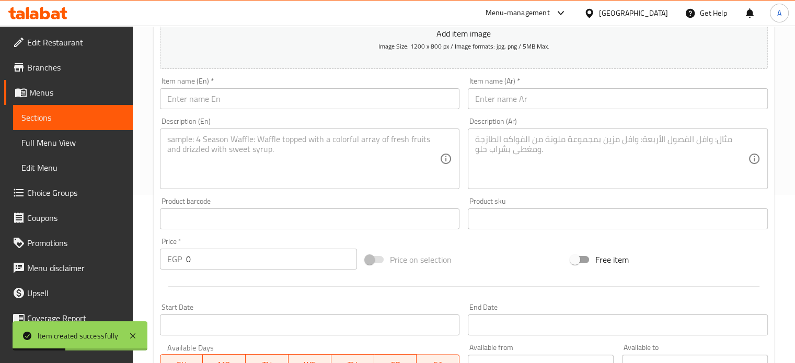
click at [515, 102] on input "text" at bounding box center [618, 98] width 300 height 21
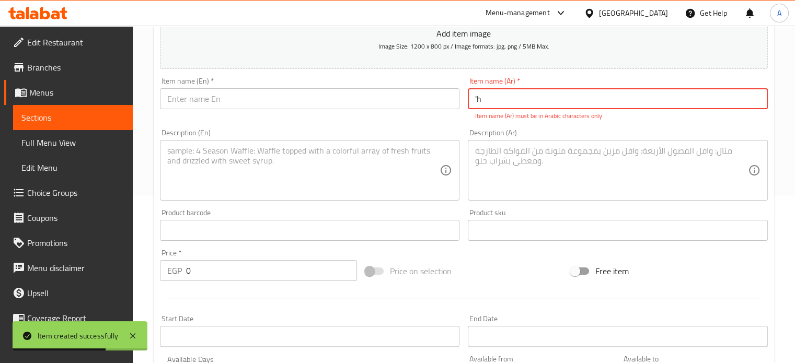
type input "'"
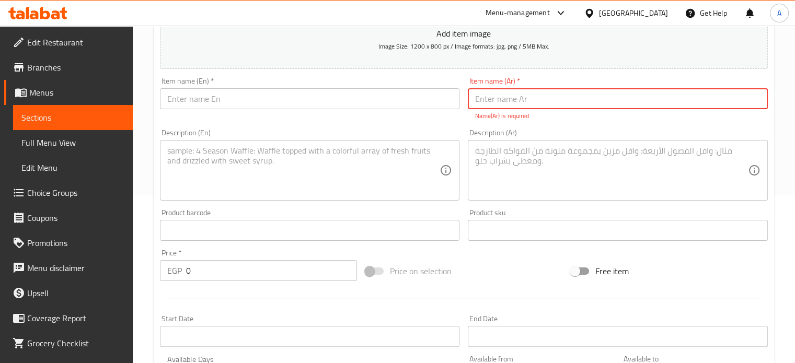
paste input "طاجن كوارع مخلى"
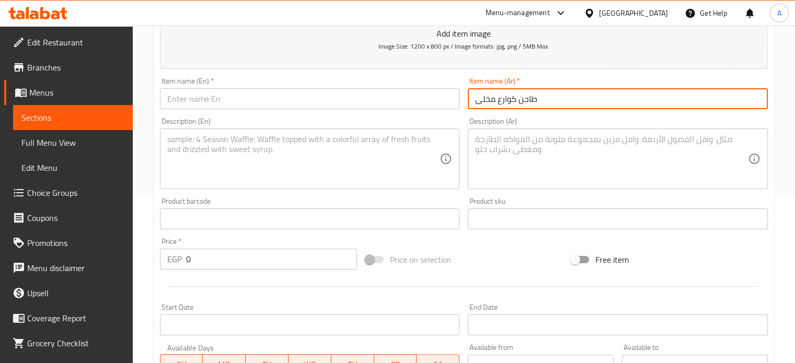
type input "طاجن كوارع مخلى"
click at [249, 101] on input "text" at bounding box center [310, 98] width 300 height 21
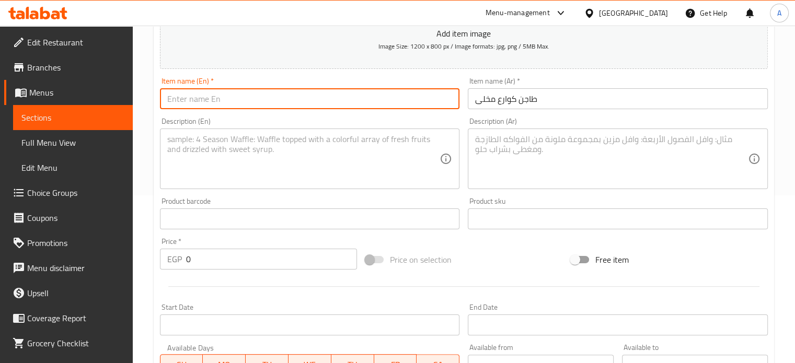
paste input "boneless lamb trotters casserole"
drag, startPoint x: 198, startPoint y: 99, endPoint x: 217, endPoint y: 99, distance: 18.8
click at [217, 99] on input "boneless lamb trotters casserole" at bounding box center [310, 98] width 300 height 21
type input "boneless trotters casserole"
click at [278, 148] on textarea at bounding box center [303, 159] width 273 height 50
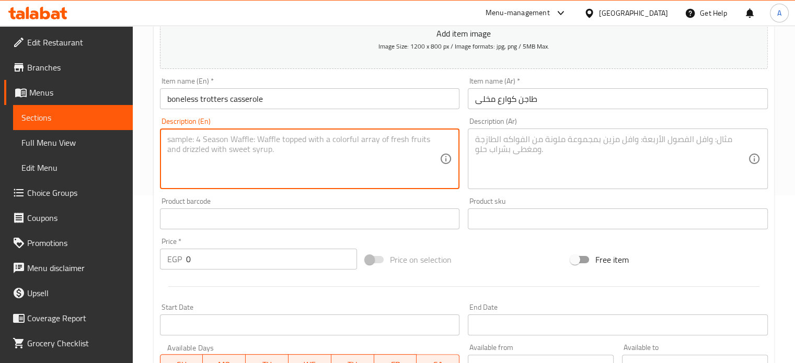
drag, startPoint x: 278, startPoint y: 148, endPoint x: 247, endPoint y: 97, distance: 59.3
click at [247, 97] on input "boneless trotters casserole" at bounding box center [310, 98] width 300 height 21
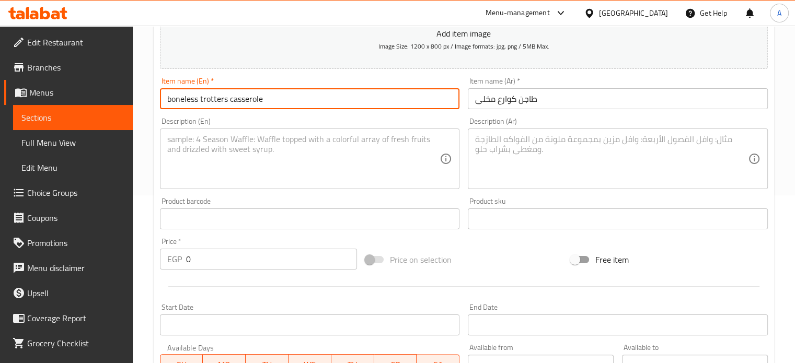
click at [247, 97] on input "boneless trotters casserole" at bounding box center [310, 98] width 300 height 21
click at [242, 98] on input "boneless trotters casserole" at bounding box center [310, 98] width 300 height 21
drag, startPoint x: 226, startPoint y: 100, endPoint x: 145, endPoint y: 100, distance: 81.0
click at [143, 100] on div "Home / Restaurants management / Menus / Sections / item / create Casserole sect…" at bounding box center [464, 214] width 662 height 713
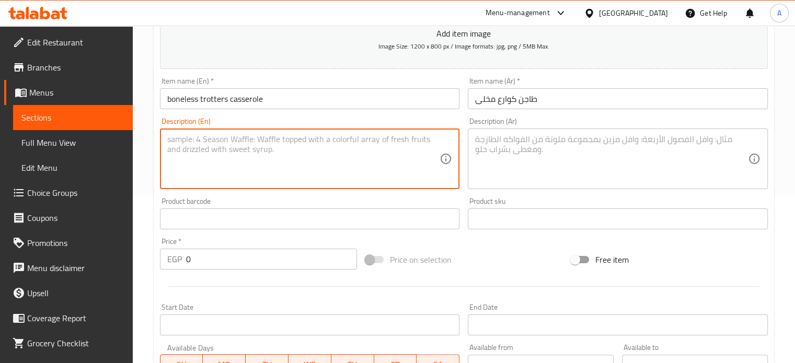
paste textarea "boneless trotters"
type textarea "boneless trotter"
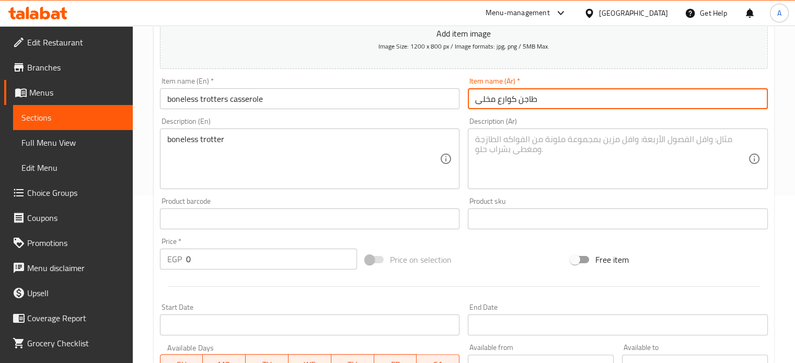
drag, startPoint x: 499, startPoint y: 102, endPoint x: 518, endPoint y: 101, distance: 19.3
click at [518, 101] on input "طاجن كوارع مخلى" at bounding box center [618, 98] width 300 height 21
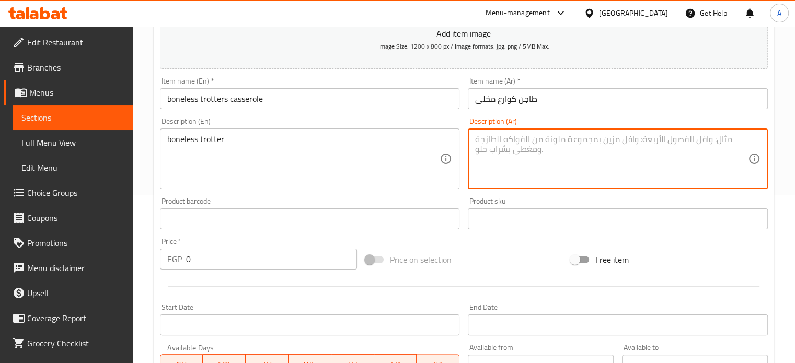
paste textarea "كوارع"
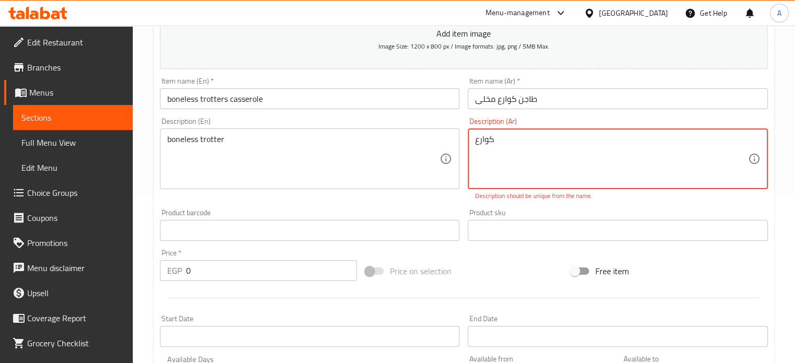
click at [479, 141] on textarea "كوارع" at bounding box center [611, 159] width 273 height 50
click at [472, 142] on div "كوارع Description (Ar)" at bounding box center [618, 159] width 300 height 61
click at [501, 133] on div "كوارع Description (Ar)" at bounding box center [618, 159] width 300 height 61
click at [475, 144] on textarea "كوارع" at bounding box center [611, 159] width 273 height 50
click at [505, 146] on textarea "كوارع" at bounding box center [611, 159] width 273 height 50
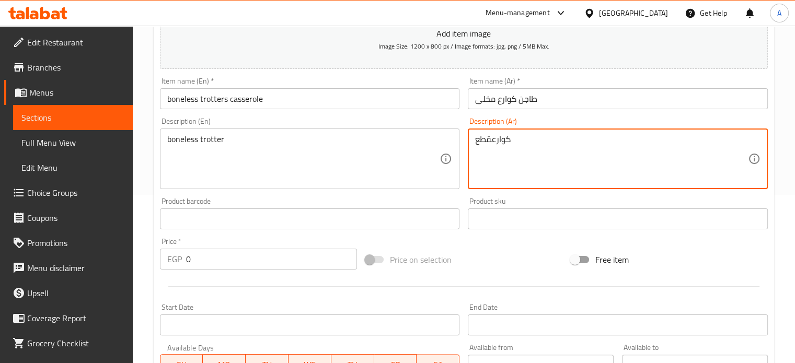
click at [492, 137] on textarea "كوارعقطع" at bounding box center [611, 159] width 273 height 50
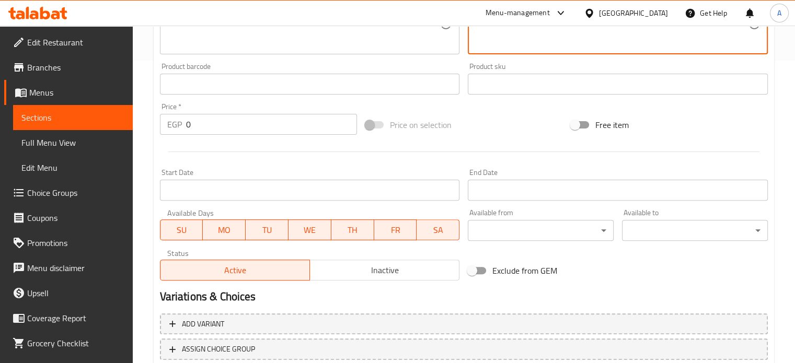
scroll to position [375, 0]
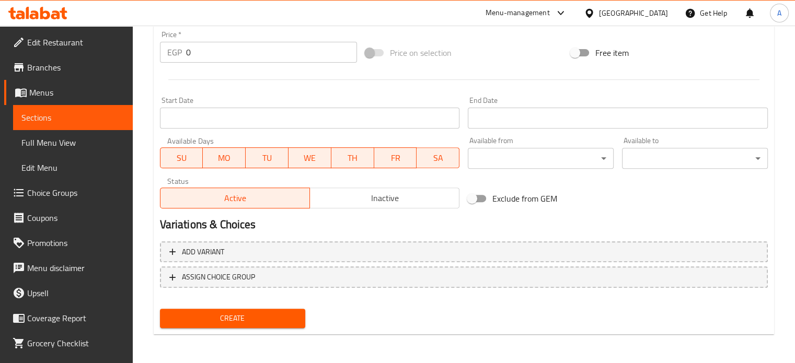
type textarea "كوارع قطع"
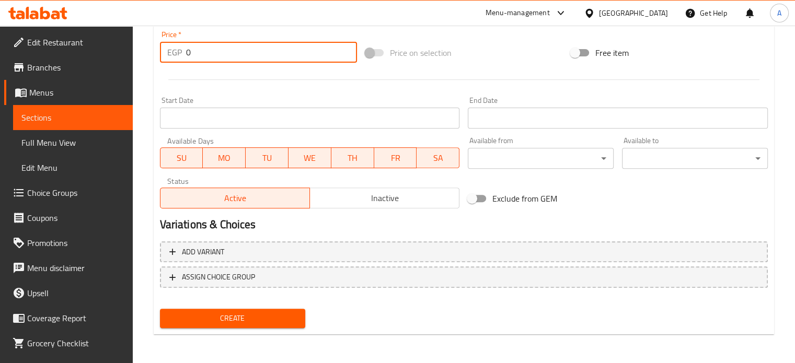
drag, startPoint x: 216, startPoint y: 56, endPoint x: 147, endPoint y: 62, distance: 69.8
click at [147, 62] on div "Home / Restaurants management / Menus / Sections / item / create Casserole sect…" at bounding box center [464, 7] width 662 height 713
type input "200"
click at [277, 327] on button "Create" at bounding box center [233, 318] width 146 height 19
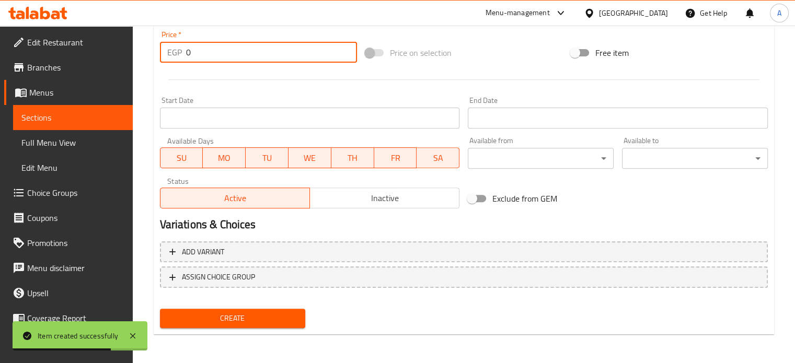
drag, startPoint x: 235, startPoint y: 52, endPoint x: 152, endPoint y: 52, distance: 83.6
click at [152, 52] on div "Home / Restaurants management / Menus / Sections / item / create Casserole sect…" at bounding box center [464, 7] width 662 height 713
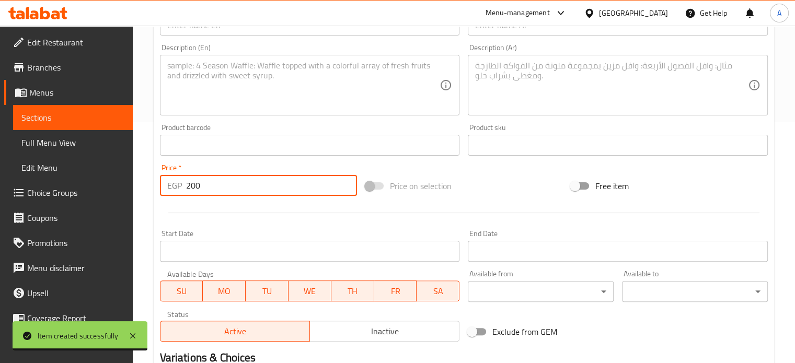
scroll to position [0, 0]
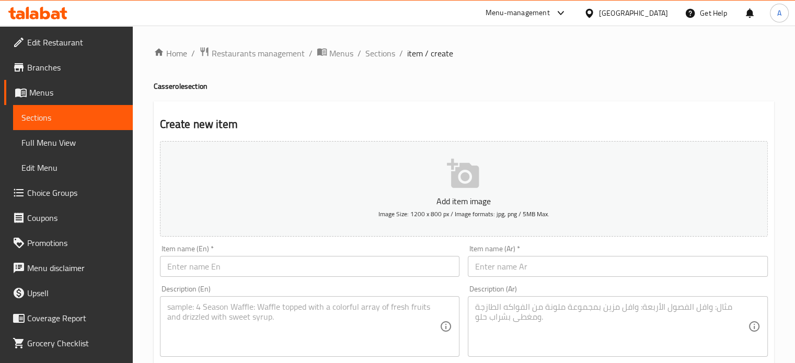
type input "200"
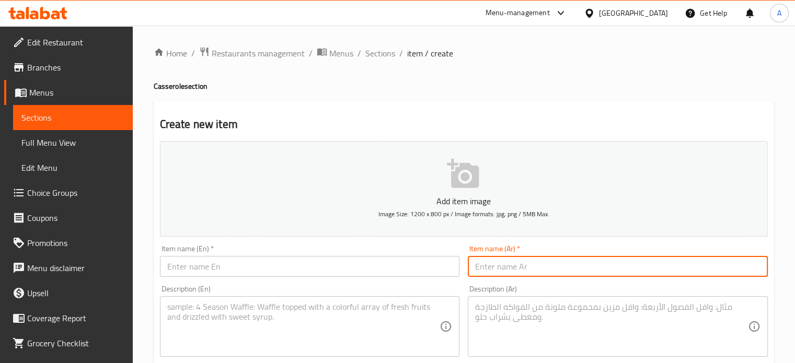
paste input "طاجن ورق عنب كوارع"
type input "طاجن ورق عنب كوارع"
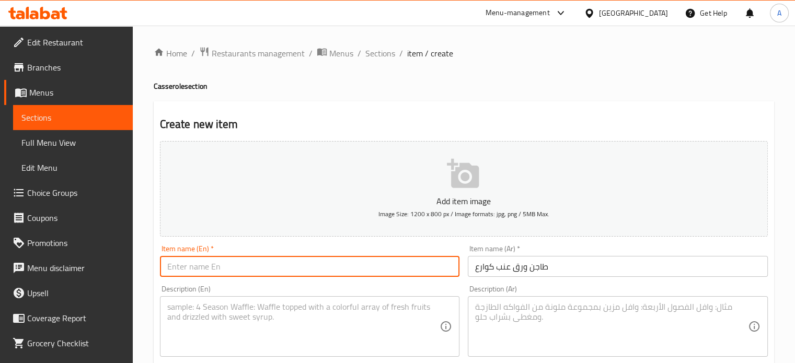
paste input "Vine leaves and trotters casserole"
type input "Vine leaves and trotters casserole"
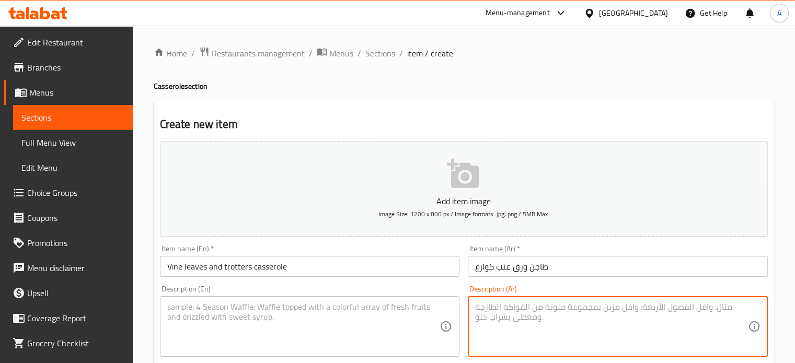
click at [561, 318] on textarea at bounding box center [611, 327] width 273 height 50
click at [571, 307] on textarea "اطابع ورق عنب مع قطع كوارع" at bounding box center [611, 327] width 273 height 50
click at [571, 307] on textarea "اصابع ورق عنب مع قطع كوارع" at bounding box center [611, 327] width 273 height 50
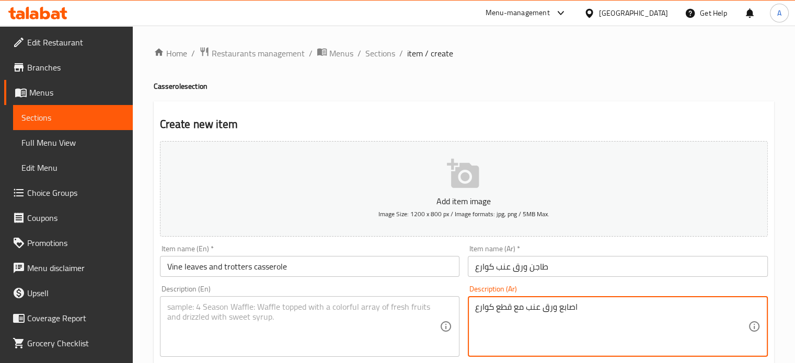
type textarea "اصابع ورق عنب مع قطع كوارع"
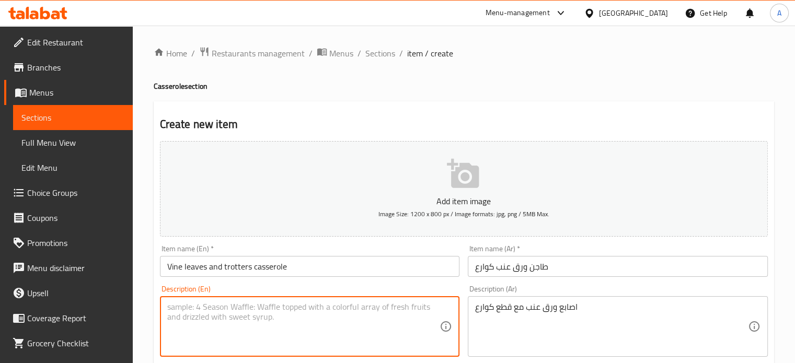
paste textarea "Vine leaves fingers with trotters"
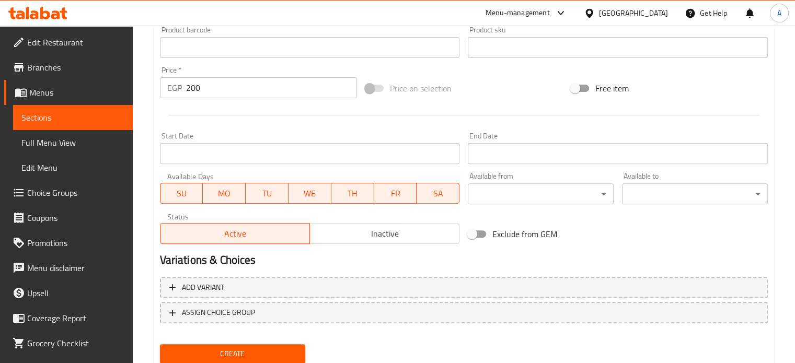
scroll to position [375, 0]
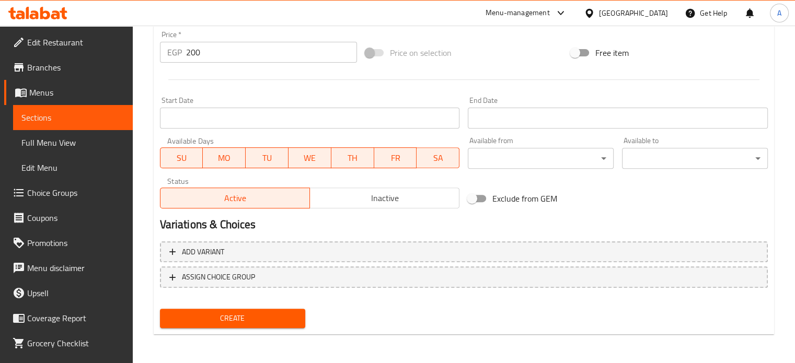
type textarea "Vine leaves fingers with trotters"
click at [246, 323] on span "Create" at bounding box center [232, 318] width 129 height 13
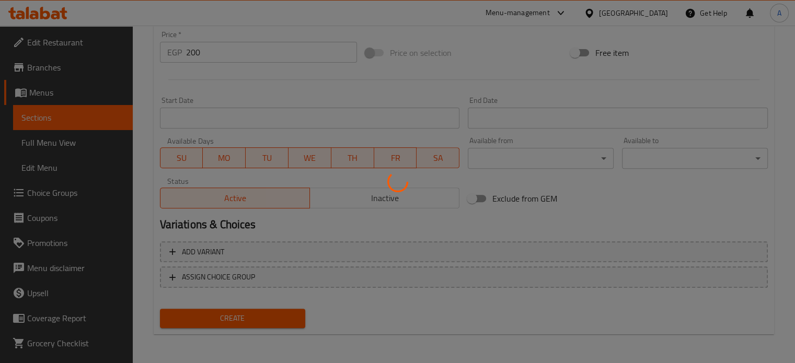
type input "0"
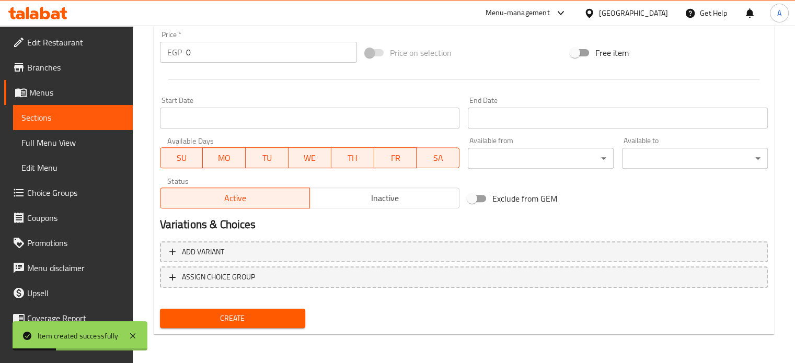
scroll to position [11, 0]
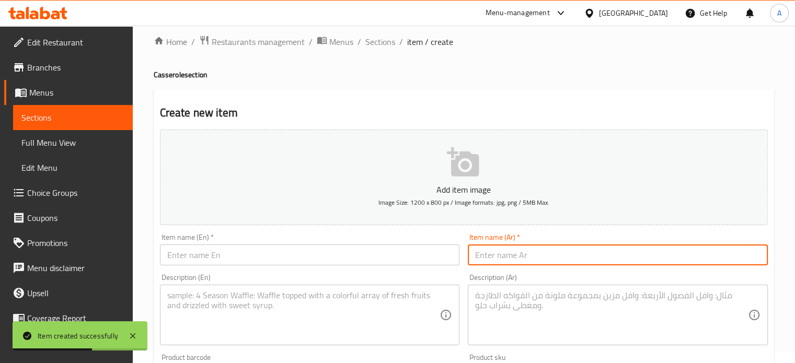
paste input "طاجن نجرسكو"
type input "طاجن نجرسكو"
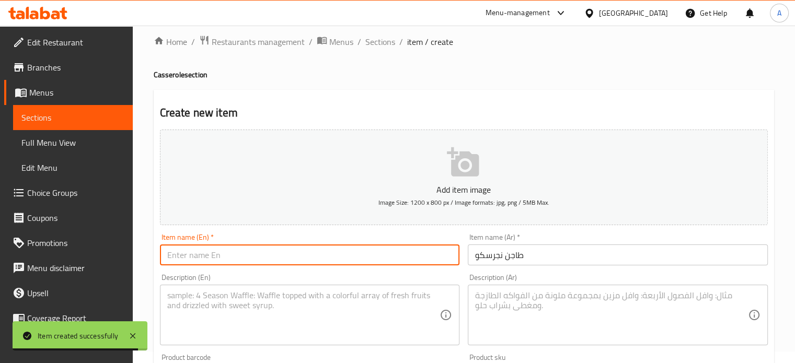
paste input "Negresco casserole"
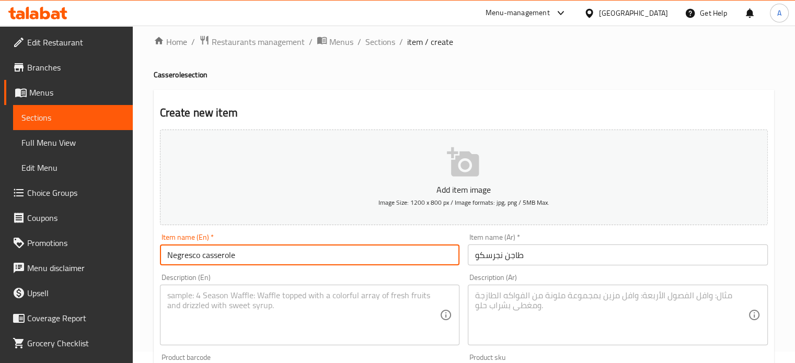
type input "Negresco casserole"
click at [195, 293] on textarea at bounding box center [303, 316] width 273 height 50
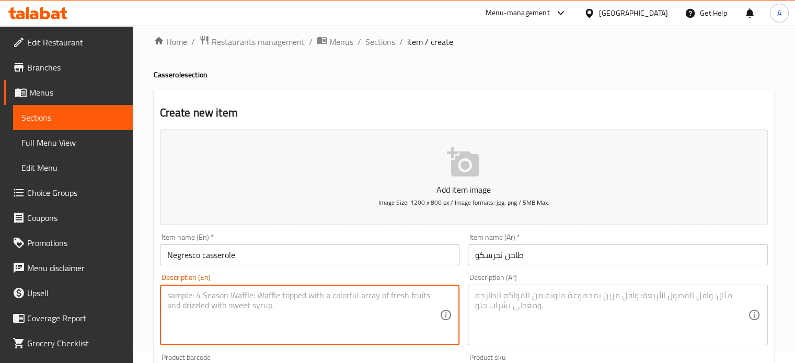
click at [503, 315] on textarea at bounding box center [611, 316] width 273 height 50
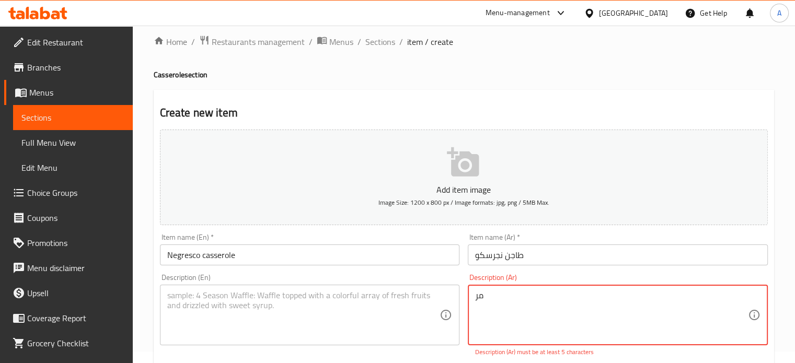
type textarea "م"
click at [489, 296] on textarea "مكرونة نجرسكو" at bounding box center [611, 316] width 273 height 50
type textarea "مكرونة نجرسكو"
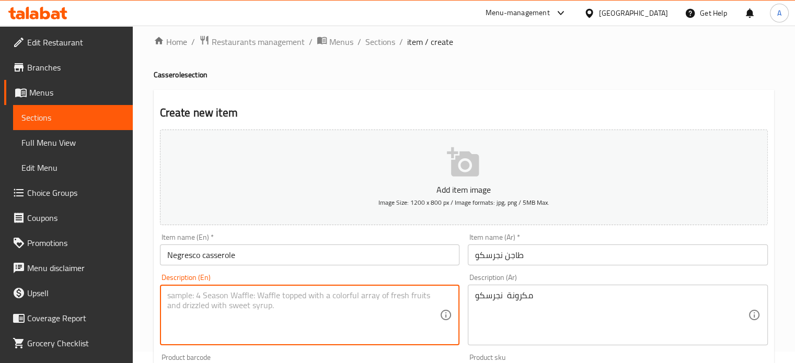
paste textarea "Negresco pasta"
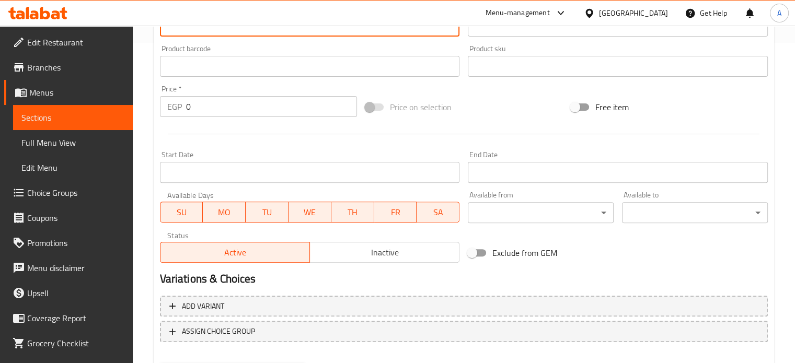
scroll to position [351, 0]
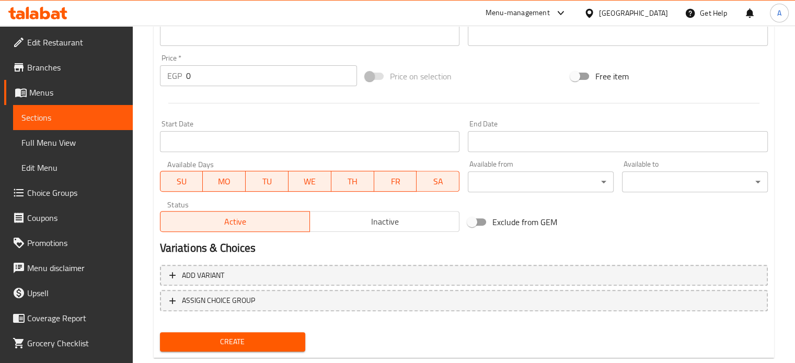
type textarea "Negresco pasta"
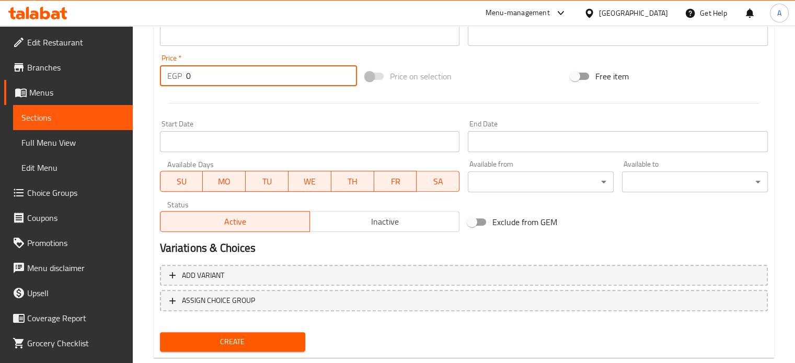
drag, startPoint x: 205, startPoint y: 72, endPoint x: 158, endPoint y: 73, distance: 47.0
click at [158, 73] on div "Price   * EGP 0 Price *" at bounding box center [258, 70] width 205 height 40
type input "120"
click at [250, 340] on span "Create" at bounding box center [232, 342] width 129 height 13
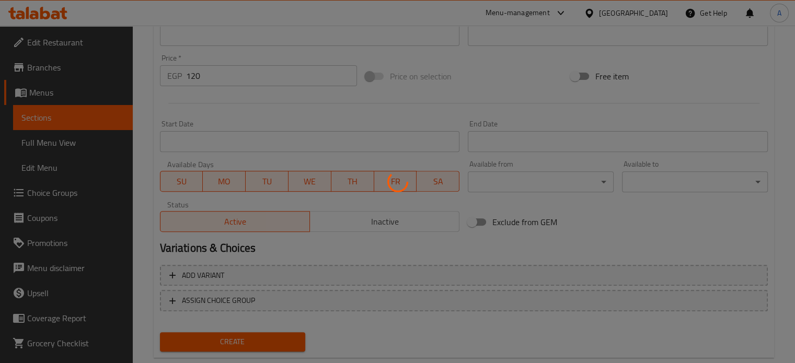
type input "0"
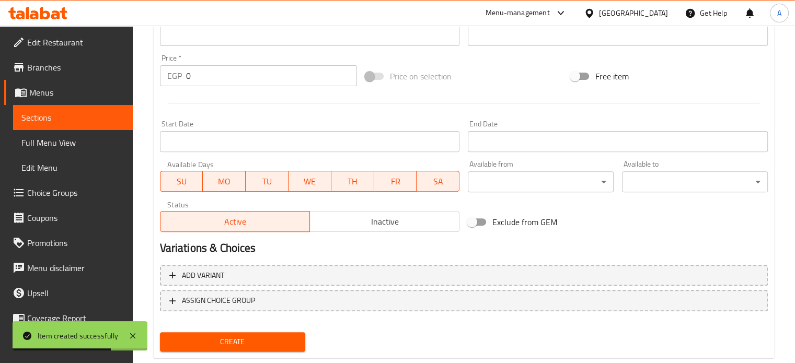
scroll to position [0, 0]
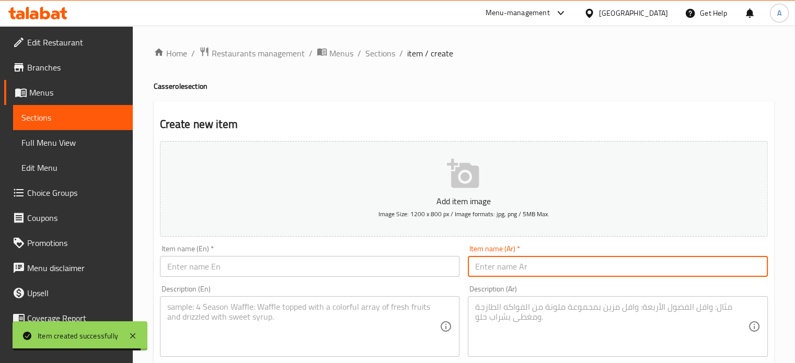
click at [517, 268] on input "text" at bounding box center [618, 266] width 300 height 21
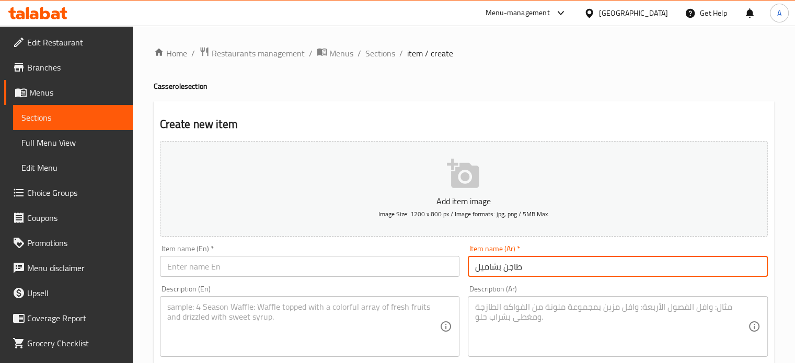
click at [517, 268] on input "طاجن بشاميل" at bounding box center [618, 266] width 300 height 21
type input "طاجن بشاميل"
click at [248, 273] on input "text" at bounding box center [310, 266] width 300 height 21
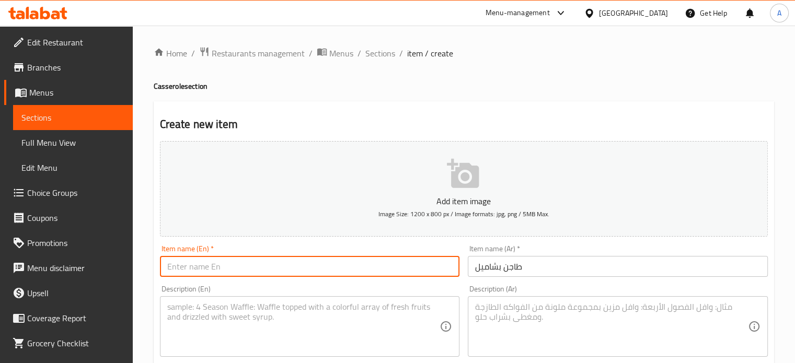
paste input "Bechamel casserole"
type input "Bechamel casserole"
click at [472, 309] on div "Description (Ar)" at bounding box center [618, 326] width 300 height 61
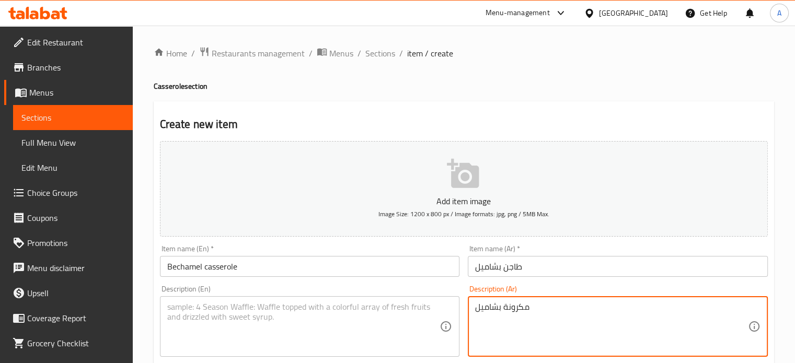
click at [481, 309] on textarea "مكرونة بشاميل" at bounding box center [611, 327] width 273 height 50
type textarea "مكرونة بشاميل"
click at [287, 314] on textarea at bounding box center [303, 327] width 273 height 50
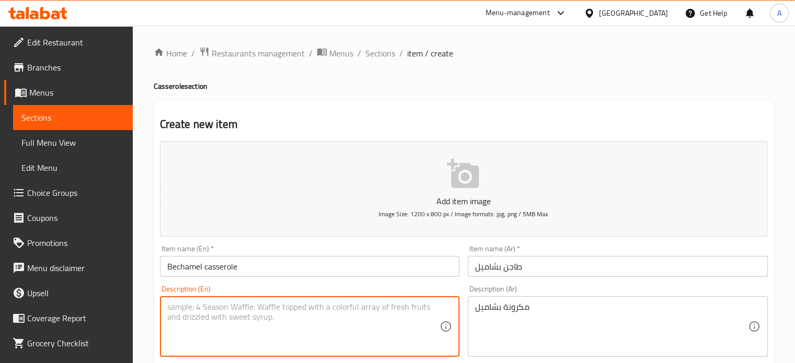
paste textarea "macaroni with [PERSON_NAME]"
type textarea "macaroni with [PERSON_NAME]"
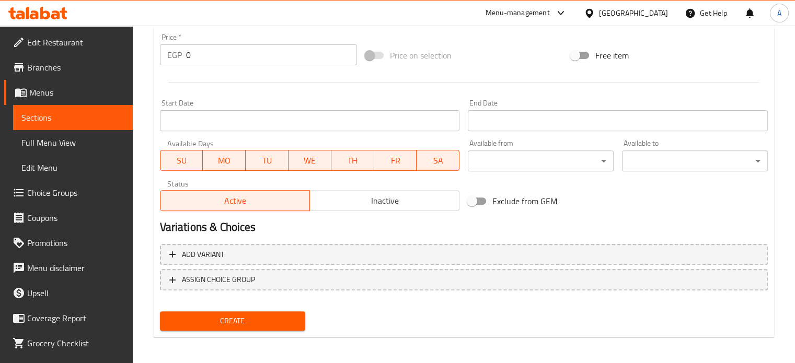
scroll to position [375, 0]
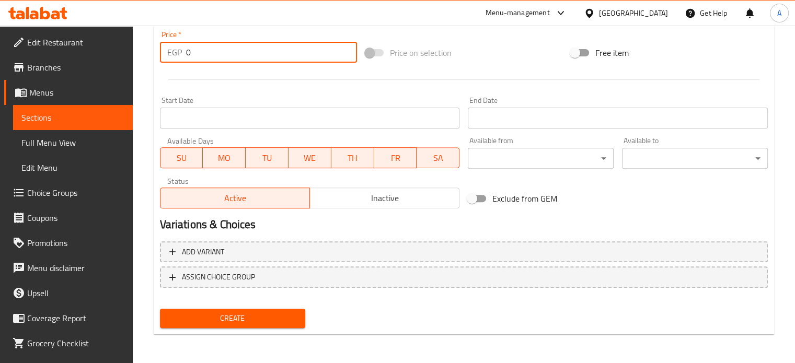
drag, startPoint x: 236, startPoint y: 42, endPoint x: 165, endPoint y: 71, distance: 76.9
type input "120"
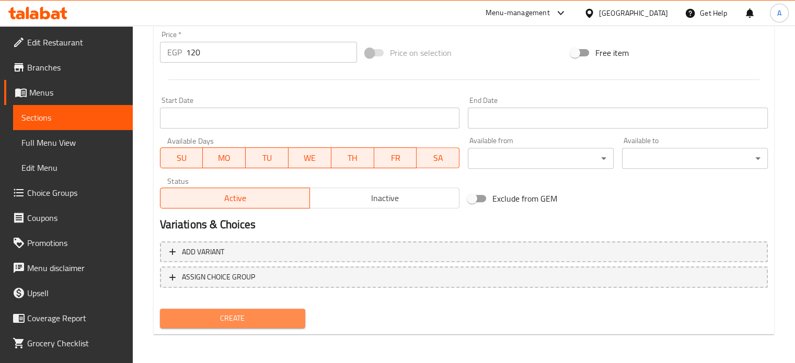
click at [256, 322] on span "Create" at bounding box center [232, 318] width 129 height 13
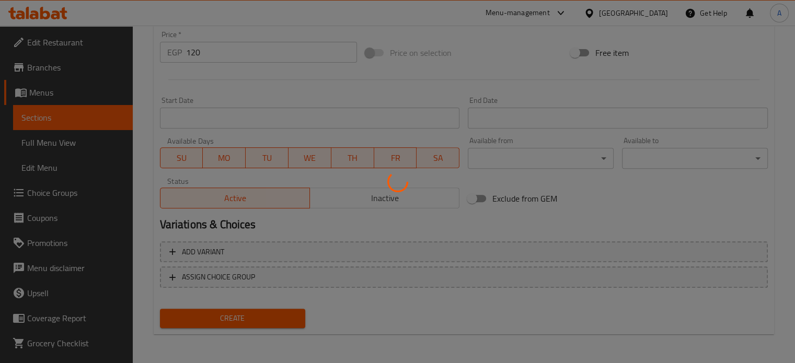
scroll to position [0, 0]
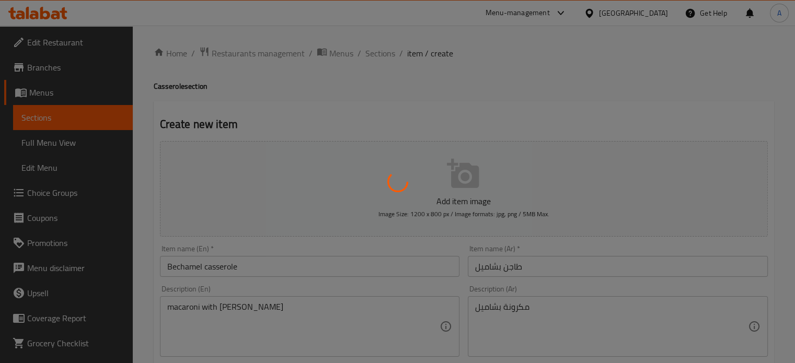
type input "0"
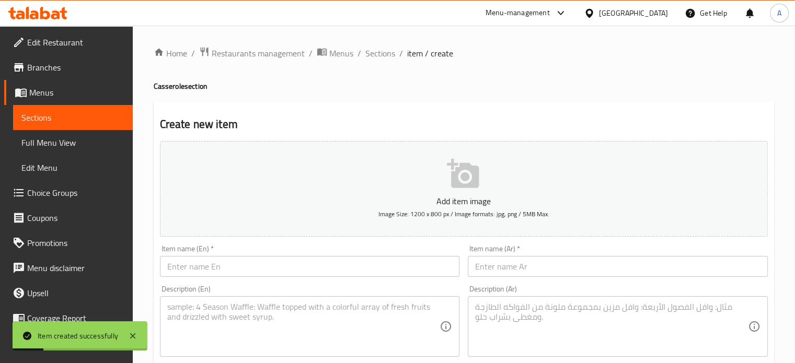
click at [553, 274] on input "text" at bounding box center [618, 266] width 300 height 21
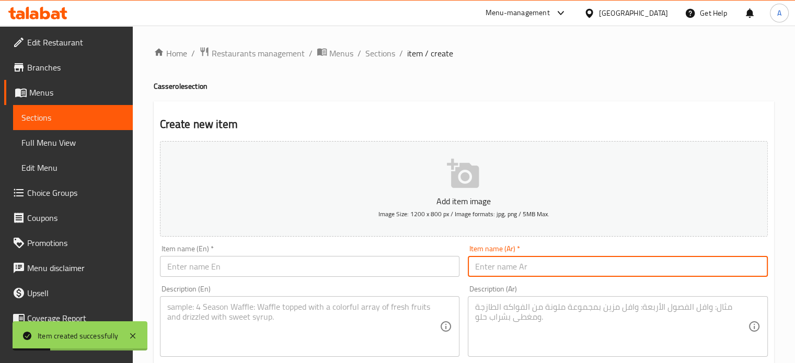
paste input "طاجن مكرونة لحمة"
type input "طاجن مكرونة لحمة"
click at [323, 272] on input "text" at bounding box center [310, 266] width 300 height 21
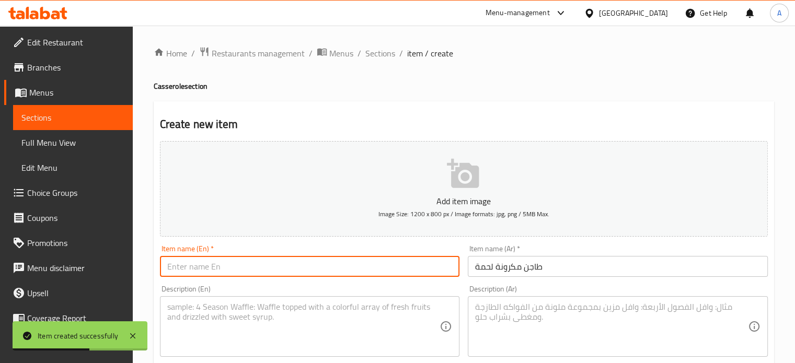
paste input "Meat pasta casserole"
type input "Meat pasta casserole"
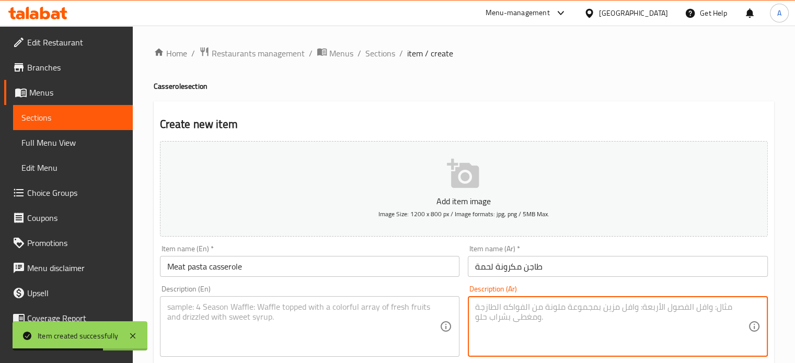
click at [544, 315] on textarea at bounding box center [611, 327] width 273 height 50
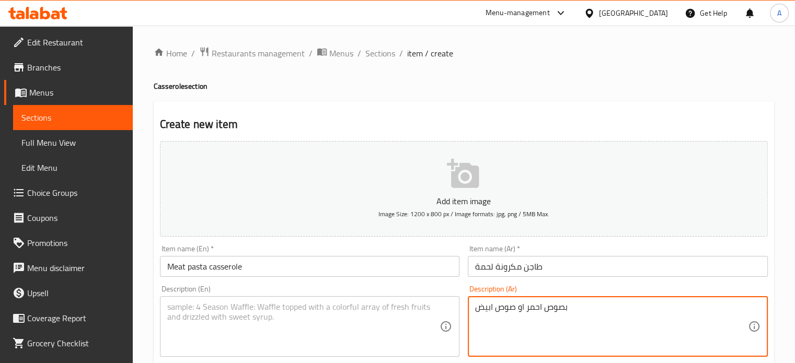
click at [544, 315] on textarea "بصوص احمر او صوص ابيض" at bounding box center [611, 327] width 273 height 50
type textarea "بصوص احمر او صوص ابيض"
click at [347, 314] on textarea at bounding box center [303, 327] width 273 height 50
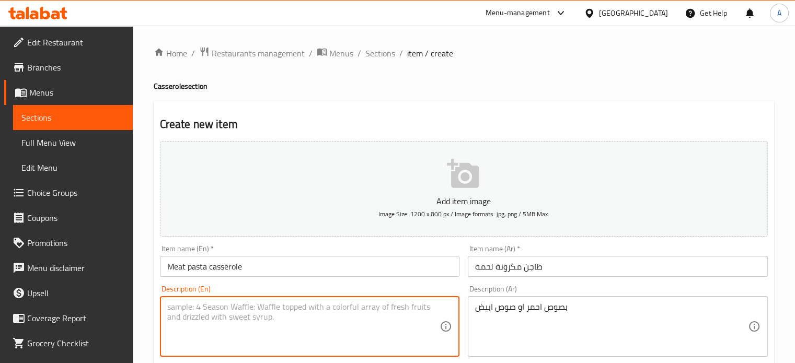
paste textarea "With red sauce or white sauce"
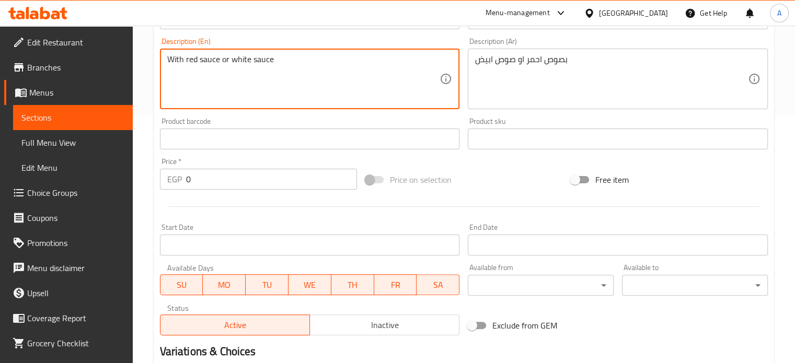
scroll to position [271, 0]
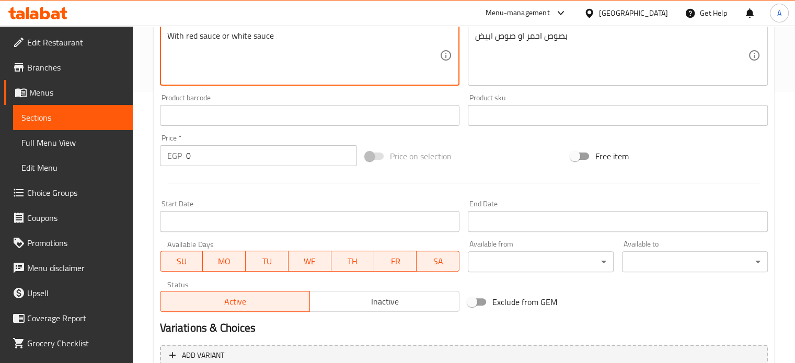
type textarea "With red sauce or white sauce"
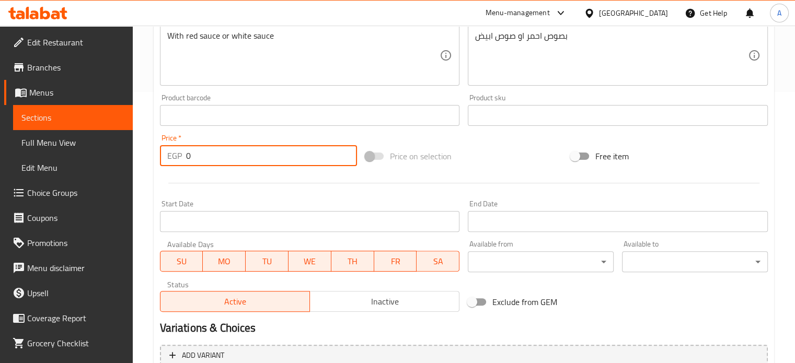
drag, startPoint x: 204, startPoint y: 160, endPoint x: 122, endPoint y: 186, distance: 85.3
click at [122, 186] on div "Edit Restaurant Branches Menus Sections Full Menu View Edit Menu Choice Groups …" at bounding box center [397, 110] width 795 height 713
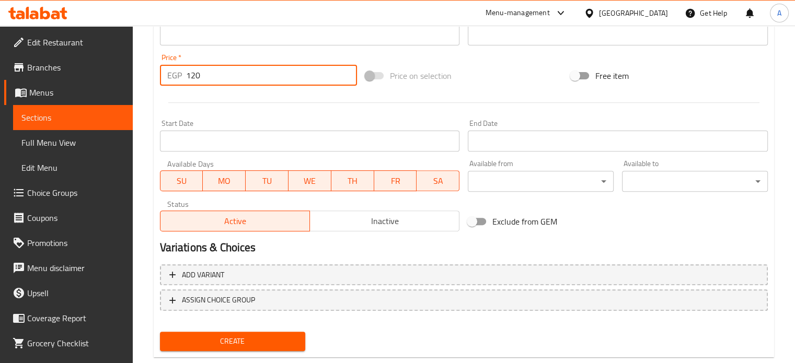
type input "120"
click at [310, 340] on div "Create" at bounding box center [464, 342] width 616 height 28
click at [285, 339] on span "Create" at bounding box center [232, 341] width 129 height 13
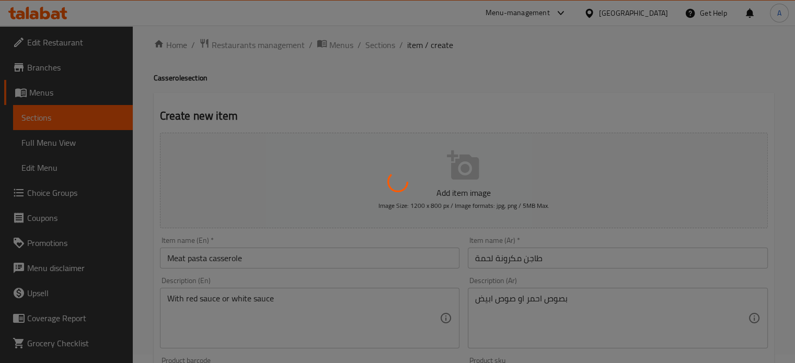
scroll to position [9, 0]
type input "0"
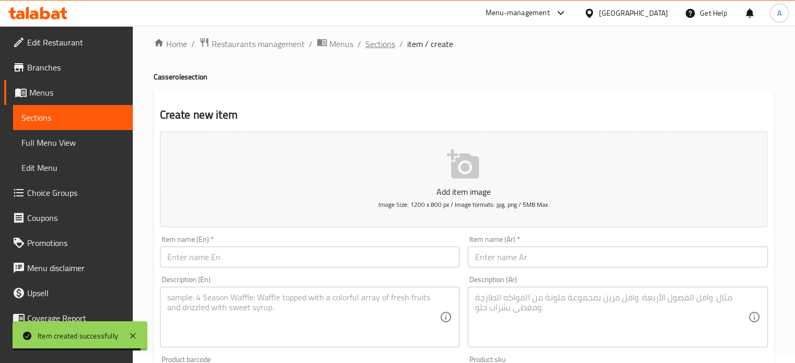
click at [377, 48] on span "Sections" at bounding box center [380, 44] width 30 height 13
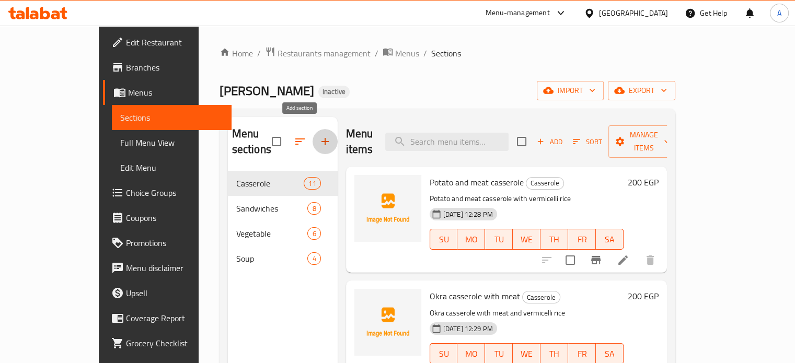
click at [319, 135] on icon "button" at bounding box center [325, 141] width 13 height 13
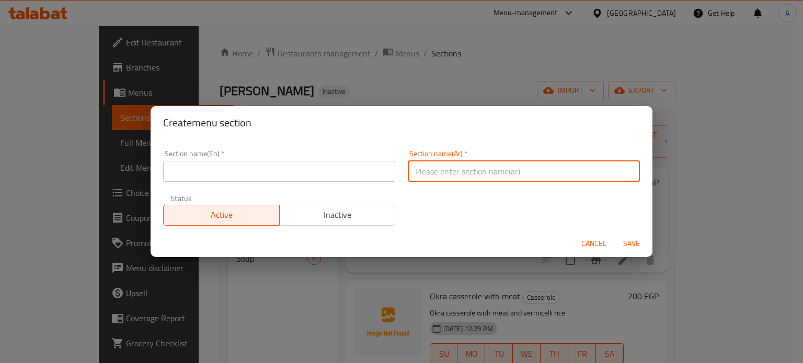
click at [411, 171] on input "text" at bounding box center [524, 171] width 232 height 21
type input "الفراخ"
click at [337, 161] on input "text" at bounding box center [279, 171] width 232 height 21
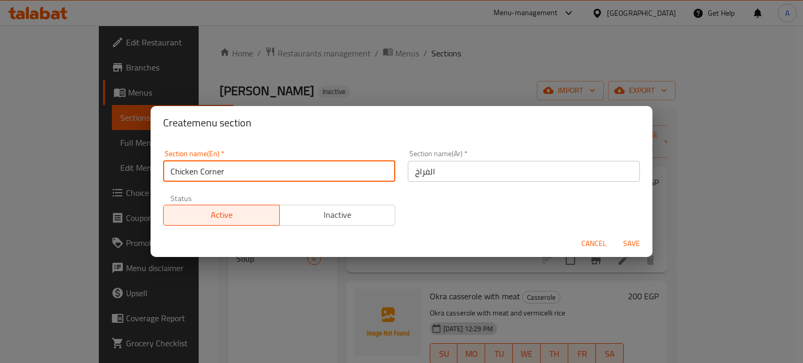
drag, startPoint x: 222, startPoint y: 170, endPoint x: 201, endPoint y: 171, distance: 20.9
click at [201, 171] on input "Chicken Corner" at bounding box center [279, 171] width 232 height 21
type input "Chicken"
click at [631, 245] on span "Save" at bounding box center [631, 243] width 25 height 13
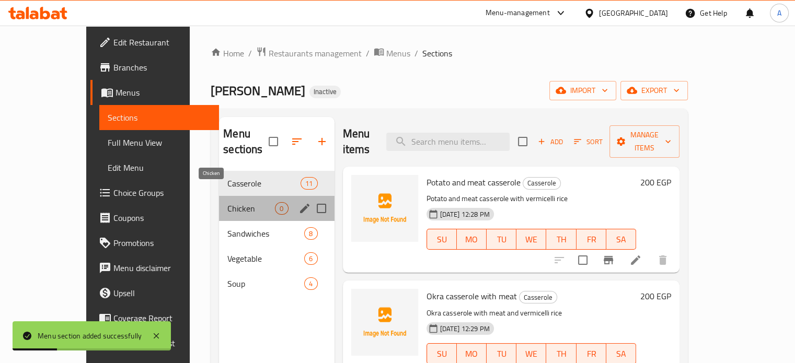
click at [227, 202] on span "Chicken" at bounding box center [251, 208] width 48 height 13
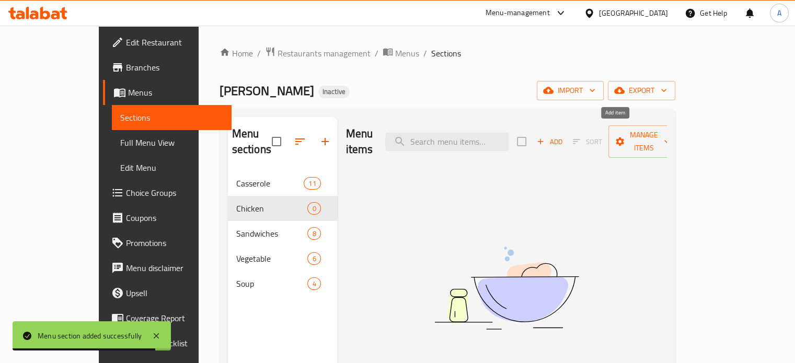
click at [563, 136] on span "Add" at bounding box center [549, 142] width 28 height 12
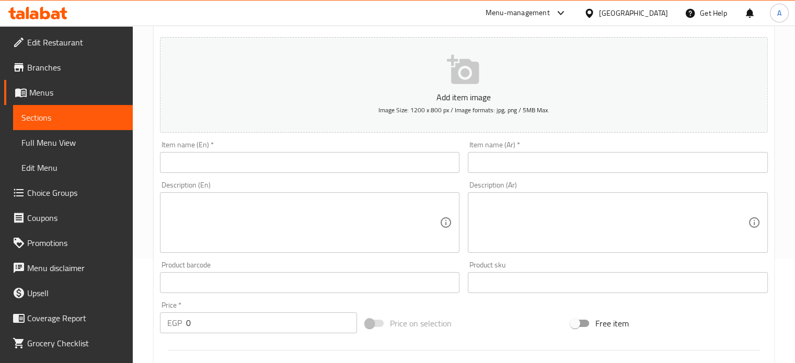
scroll to position [106, 0]
click at [562, 175] on div "Add item image Image Size: 1200 x 800 px / Image formats: jpg, png / 5MB Max. I…" at bounding box center [464, 256] width 616 height 450
click at [554, 165] on input "text" at bounding box center [618, 160] width 300 height 21
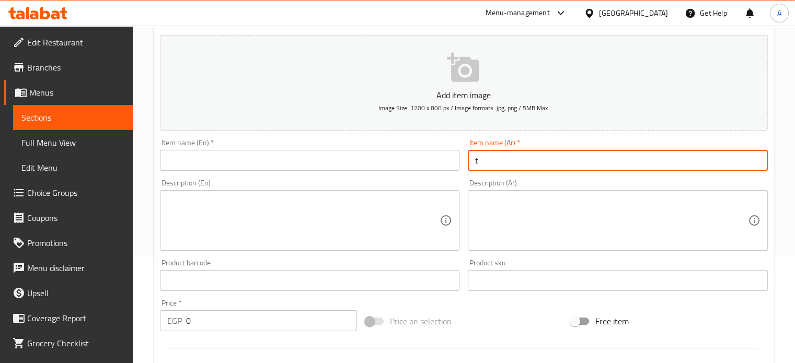
type input "t"
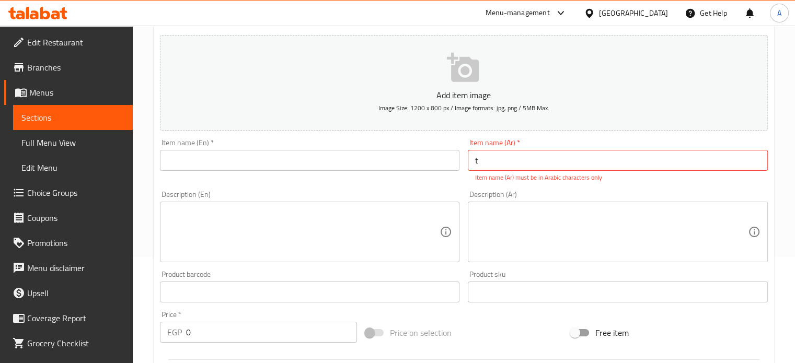
click at [554, 165] on input "t" at bounding box center [618, 160] width 300 height 21
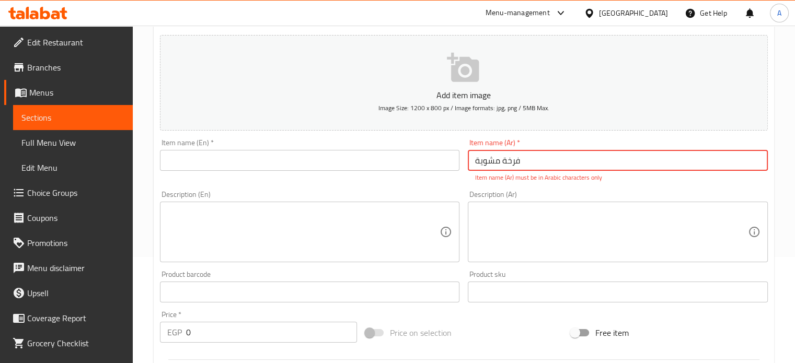
type input "فرخة مشوية"
click at [488, 232] on textarea at bounding box center [611, 232] width 273 height 50
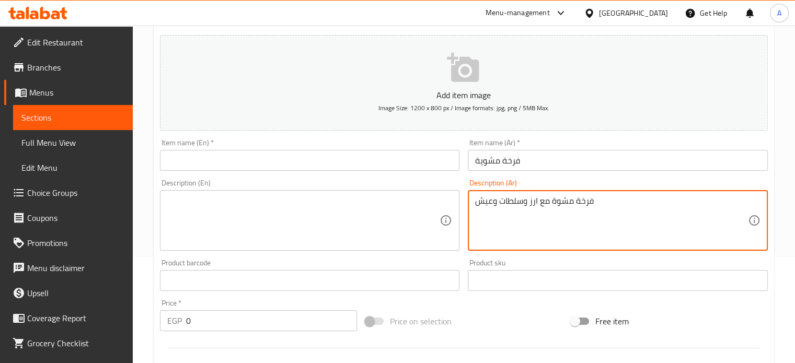
click at [503, 206] on textarea "فرخة مشوة مع ارز وسلطات وعيش" at bounding box center [611, 221] width 273 height 50
click at [558, 200] on textarea "فرخة مشوة مع ارز وسلطات وعيش" at bounding box center [611, 221] width 273 height 50
click at [556, 200] on textarea "فرخة مشوية مع ارز وسلطات وعيش" at bounding box center [611, 221] width 273 height 50
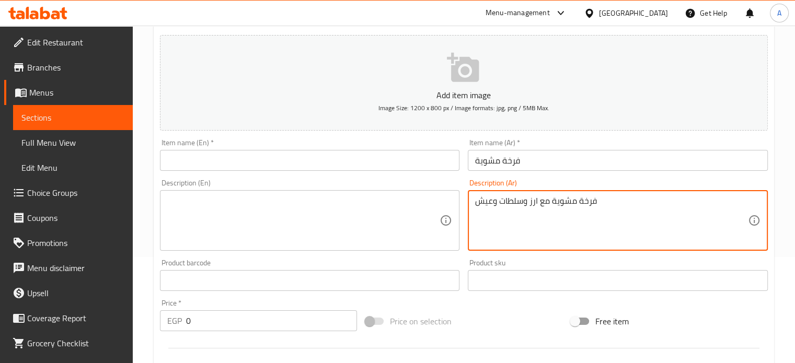
click at [556, 200] on textarea "فرخة مشوية مع ارز وسلطات وعيش" at bounding box center [611, 221] width 273 height 50
type textarea "فرخة مشوية مع ارز وسلطات وعيش"
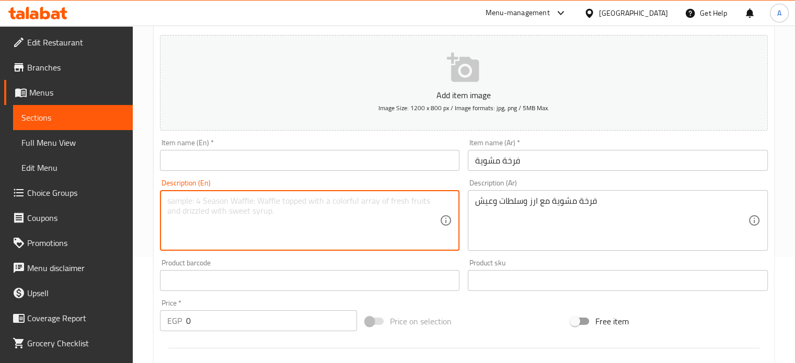
click at [305, 206] on textarea at bounding box center [303, 221] width 273 height 50
paste textarea "Grilled chicken with rice, salads and bread"
type textarea "Grilled chicken with rice, salads and bread"
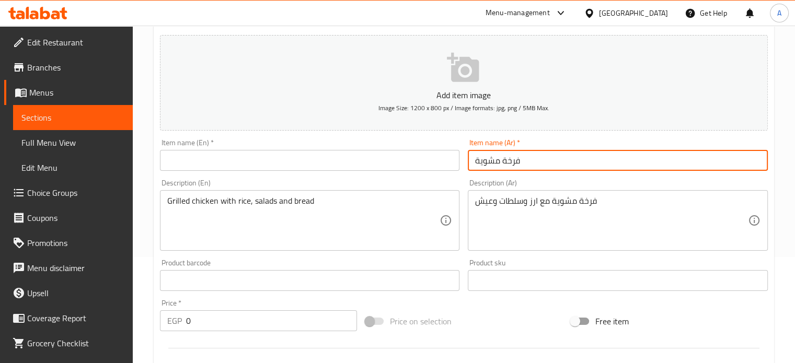
drag, startPoint x: 530, startPoint y: 160, endPoint x: 421, endPoint y: 172, distance: 109.4
click at [421, 172] on div "Add item image Image Size: 1200 x 800 px / Image formats: jpg, png / 5MB Max. I…" at bounding box center [464, 256] width 616 height 450
click at [209, 168] on input "text" at bounding box center [310, 160] width 300 height 21
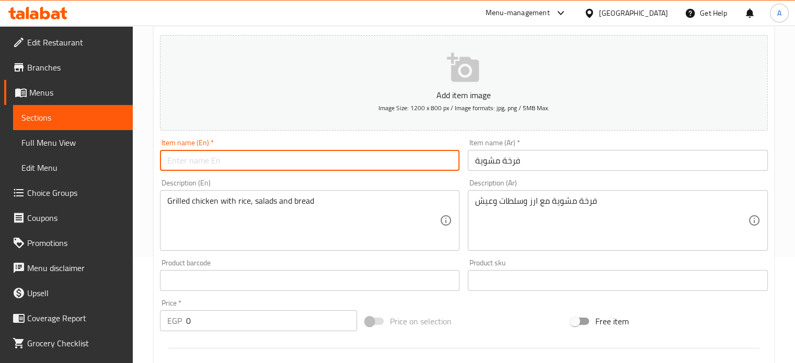
paste input "grilled chicken"
type input "Grilled chicken"
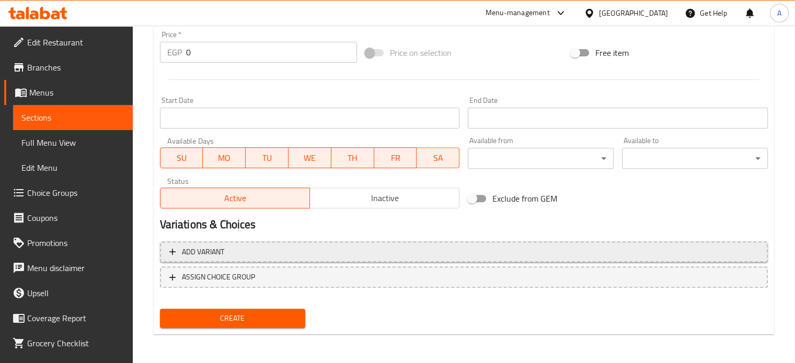
click at [209, 250] on span "Add variant" at bounding box center [203, 252] width 42 height 13
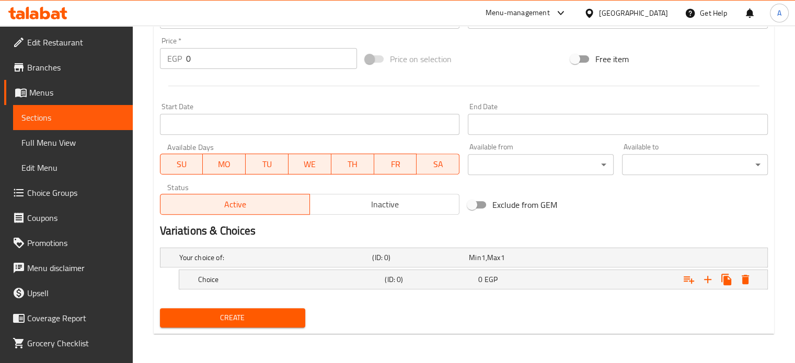
scroll to position [368, 0]
click at [706, 280] on icon "Expand" at bounding box center [707, 279] width 7 height 7
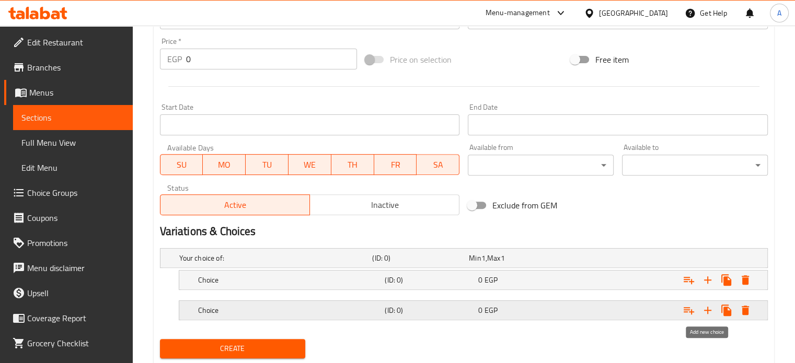
click at [709, 305] on icon "Expand" at bounding box center [707, 310] width 13 height 13
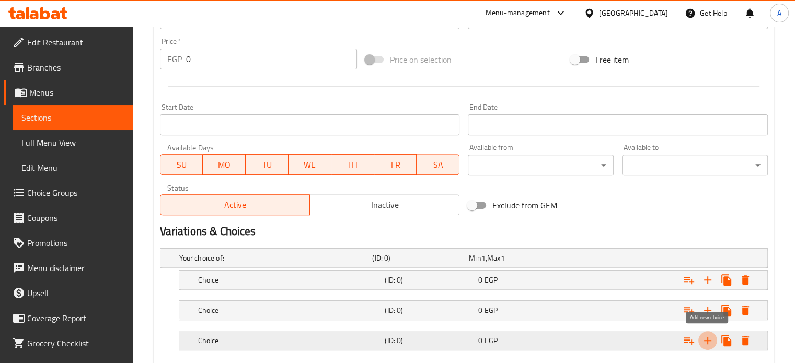
click at [704, 337] on icon "Expand" at bounding box center [707, 340] width 13 height 13
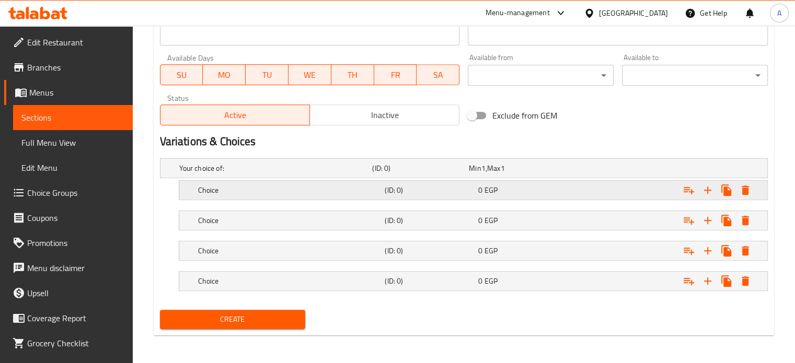
click at [453, 191] on h5 "(ID: 0)" at bounding box center [429, 190] width 89 height 10
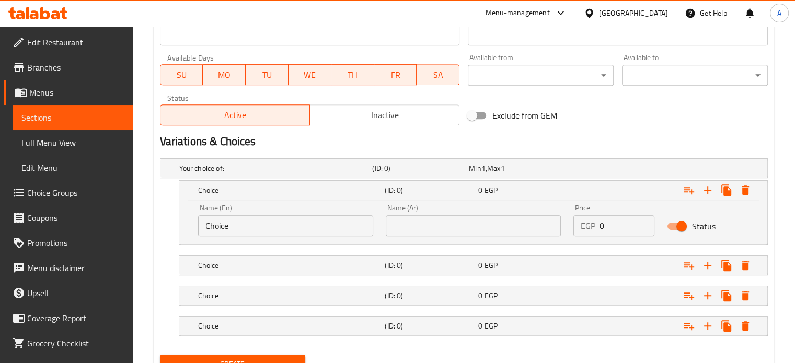
drag, startPoint x: 461, startPoint y: 219, endPoint x: 455, endPoint y: 213, distance: 8.9
click at [461, 219] on input "text" at bounding box center [473, 225] width 175 height 21
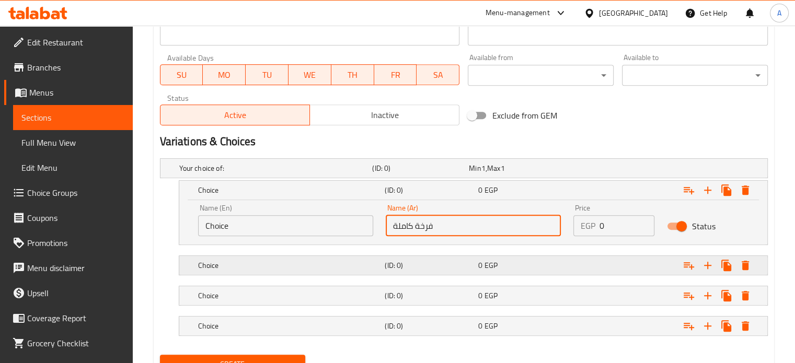
type input "فرخة كاملة"
click at [443, 269] on h5 "(ID: 0)" at bounding box center [429, 265] width 89 height 10
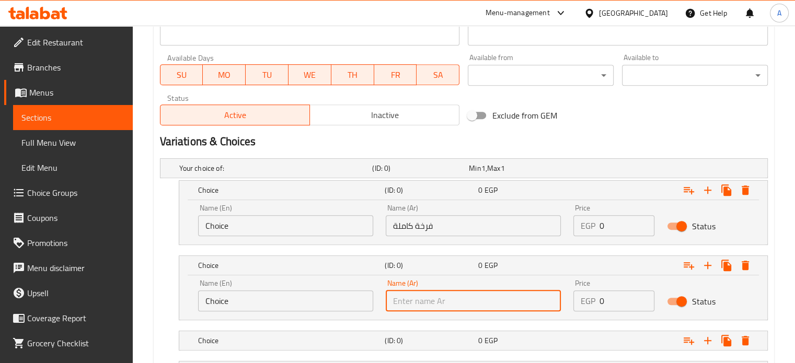
click at [429, 305] on input "text" at bounding box center [473, 301] width 175 height 21
type input "نصف فرخة"
click at [422, 338] on h5 "(ID: 0)" at bounding box center [429, 341] width 89 height 10
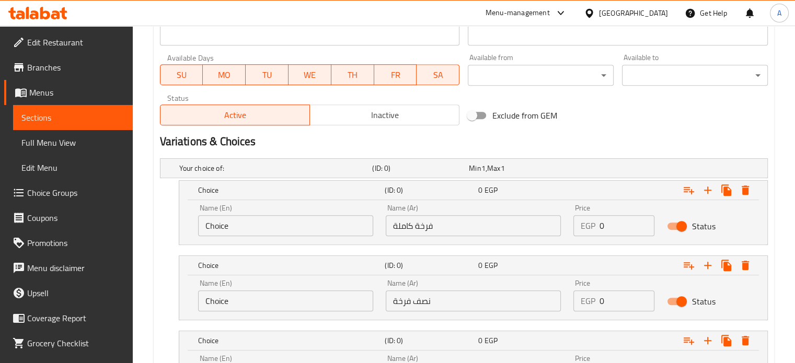
scroll to position [593, 0]
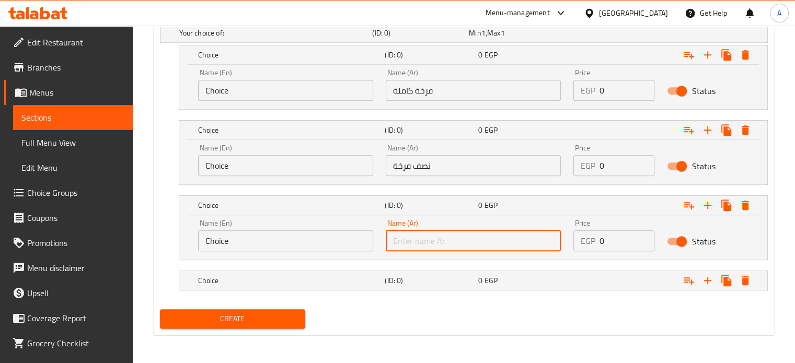
click at [453, 236] on input "text" at bounding box center [473, 240] width 175 height 21
type input "صدر مشوى"
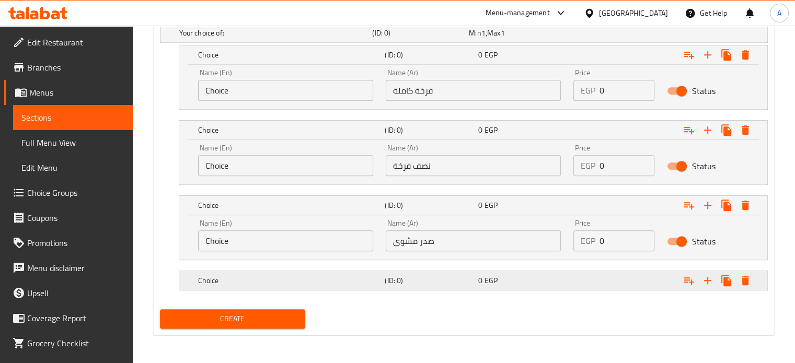
click at [444, 290] on div "Choice (ID: 0) 0 EGP" at bounding box center [476, 280] width 561 height 23
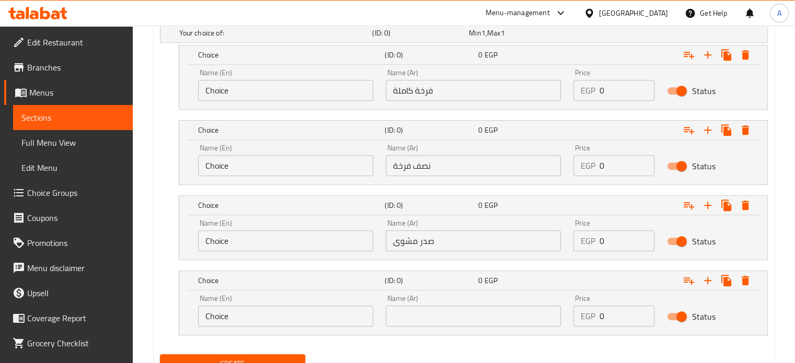
click at [422, 326] on div "Name (Ar) Name (Ar)" at bounding box center [473, 310] width 188 height 44
click at [418, 321] on input "text" at bounding box center [473, 316] width 175 height 21
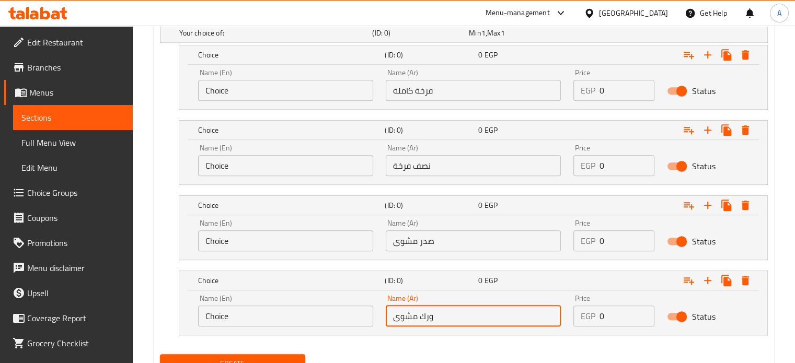
type input "ورك مشوى"
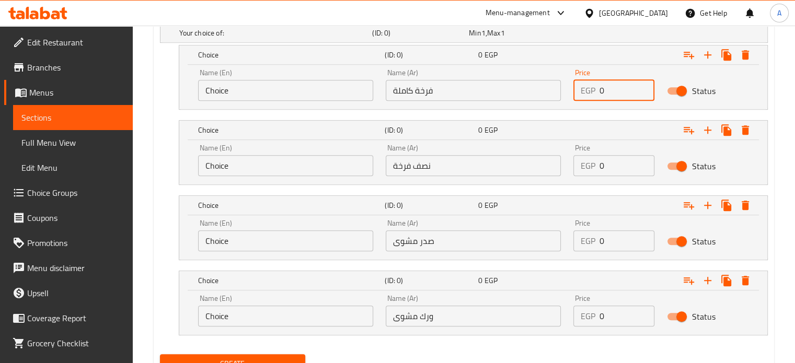
drag, startPoint x: 600, startPoint y: 91, endPoint x: 594, endPoint y: 91, distance: 6.3
click at [594, 91] on div "EGP 0 Price" at bounding box center [614, 90] width 82 height 21
type input "270"
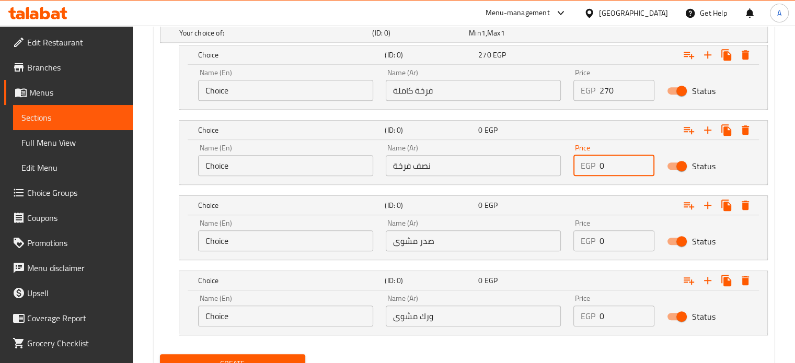
drag, startPoint x: 615, startPoint y: 161, endPoint x: 583, endPoint y: 163, distance: 31.9
click at [583, 163] on div "EGP 0 Price" at bounding box center [614, 165] width 82 height 21
type input "140"
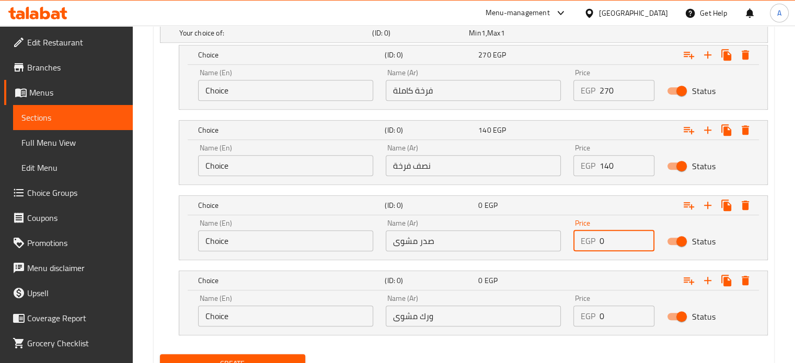
drag, startPoint x: 621, startPoint y: 246, endPoint x: 577, endPoint y: 250, distance: 44.1
click at [577, 250] on div "EGP 0 Price" at bounding box center [614, 240] width 82 height 21
type input "80"
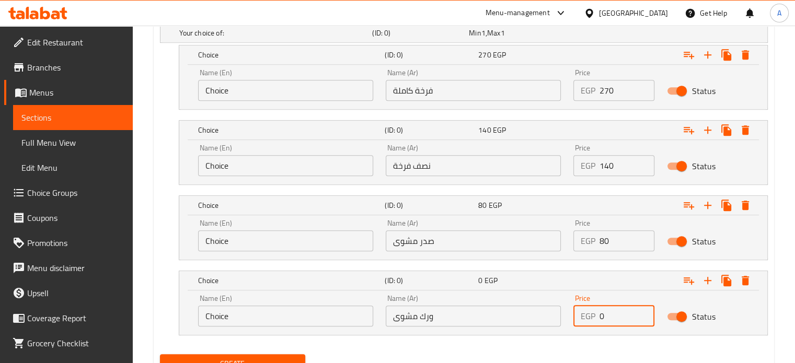
drag, startPoint x: 612, startPoint y: 315, endPoint x: 581, endPoint y: 315, distance: 31.4
click at [581, 315] on div "EGP 0 Price" at bounding box center [614, 316] width 82 height 21
type input "70"
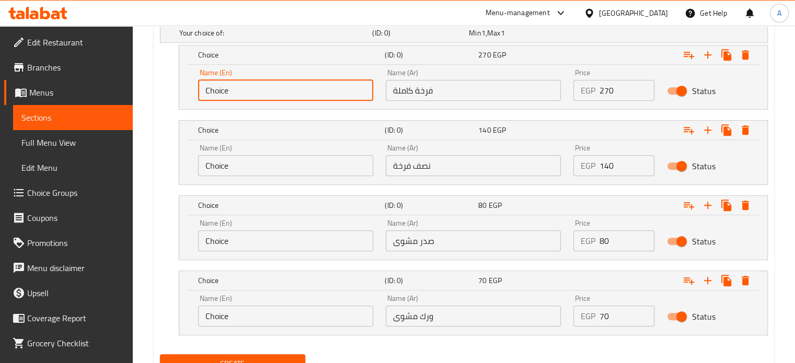
drag, startPoint x: 269, startPoint y: 94, endPoint x: 194, endPoint y: 108, distance: 76.7
click at [194, 108] on div "Name (En) Choice Name (En) Name (Ar) فرخة كاملة Name (Ar) Price EGP 270 Price S…" at bounding box center [473, 87] width 588 height 44
type input "ا"
type input "Hole Chicken"
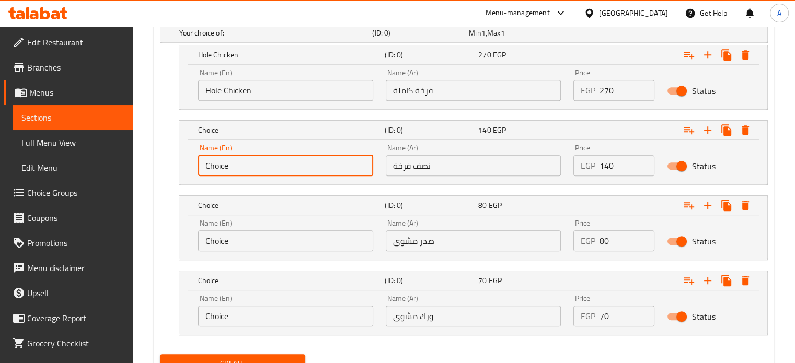
drag, startPoint x: 263, startPoint y: 167, endPoint x: 76, endPoint y: 206, distance: 191.3
type input "Half Chicken"
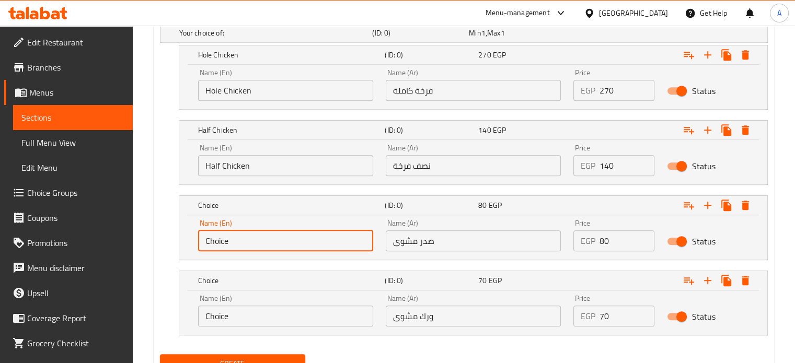
drag, startPoint x: 239, startPoint y: 242, endPoint x: 25, endPoint y: 232, distance: 214.0
type input "Grill Breast"
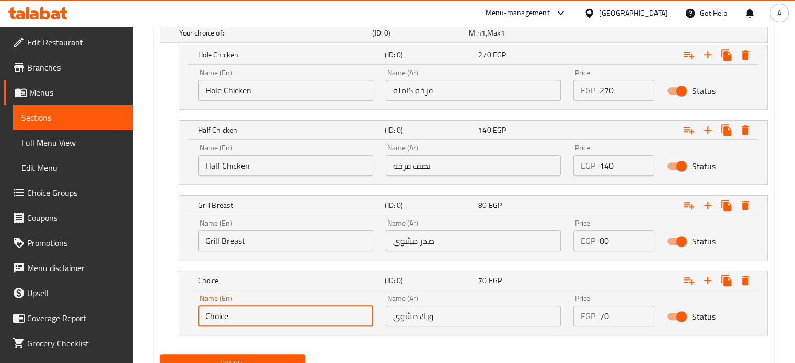
drag, startPoint x: 252, startPoint y: 321, endPoint x: 98, endPoint y: 322, distance: 153.6
type input "T"
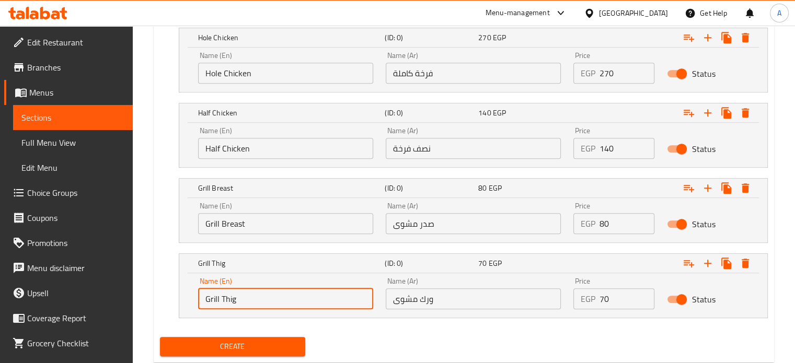
scroll to position [638, 0]
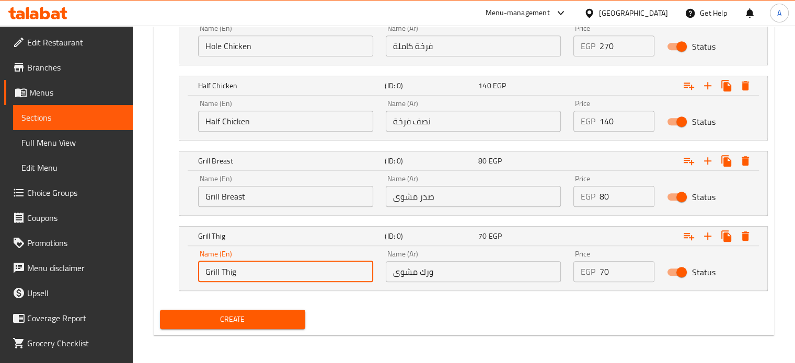
type input "Grill Thig"
click at [238, 328] on div "Create" at bounding box center [233, 320] width 154 height 28
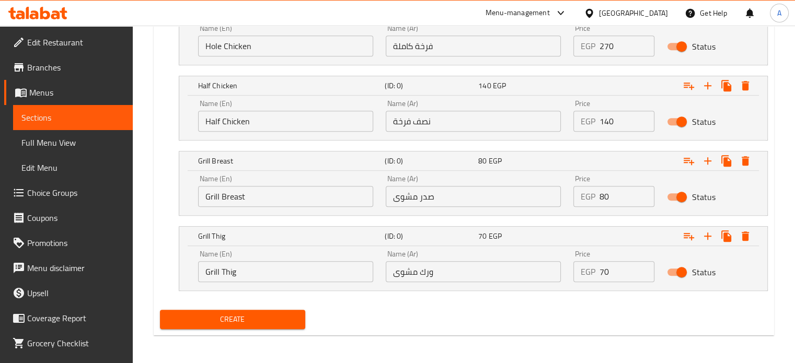
click at [238, 325] on span "Create" at bounding box center [232, 319] width 129 height 13
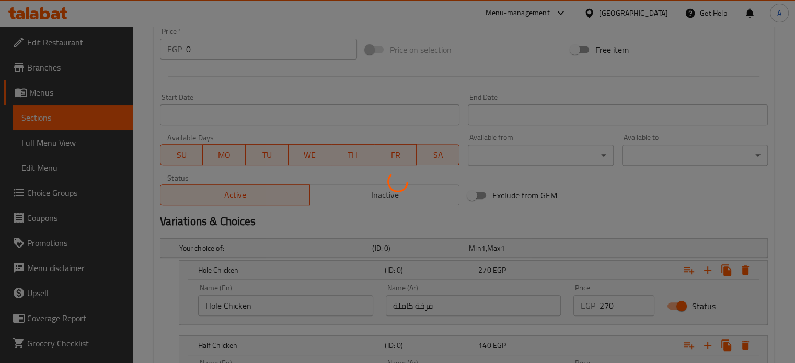
scroll to position [0, 0]
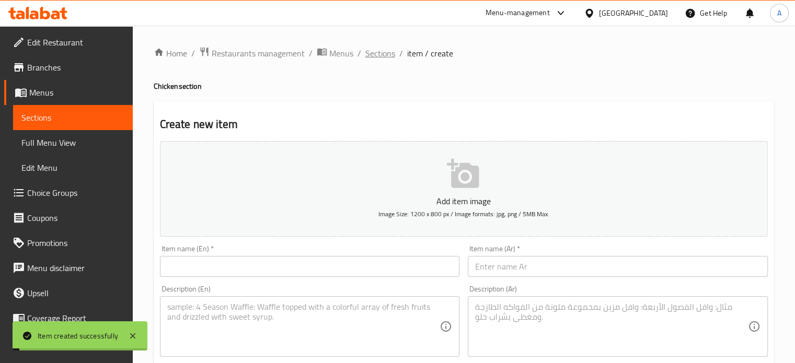
click at [380, 58] on span "Sections" at bounding box center [380, 53] width 30 height 13
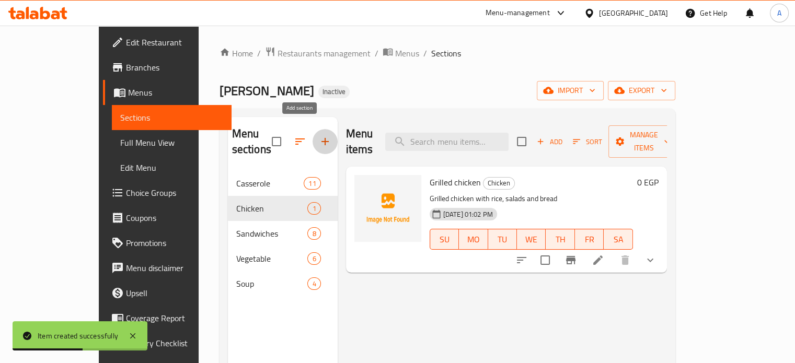
click at [319, 135] on icon "button" at bounding box center [325, 141] width 13 height 13
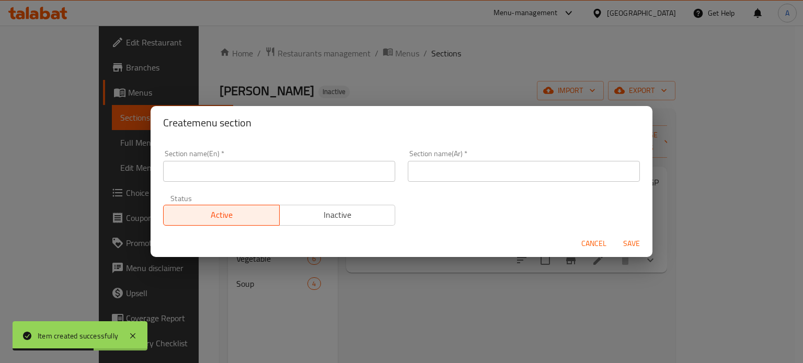
click at [437, 175] on input "text" at bounding box center [524, 171] width 232 height 21
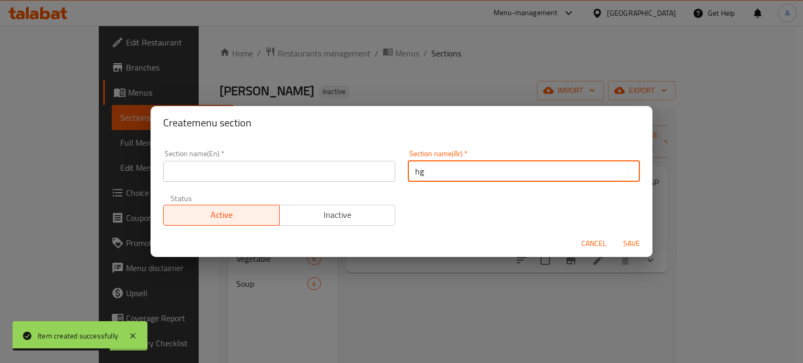
type input "h"
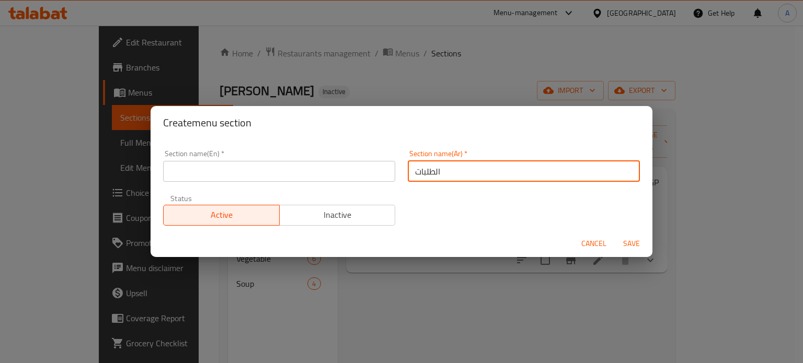
type input "الطلبات"
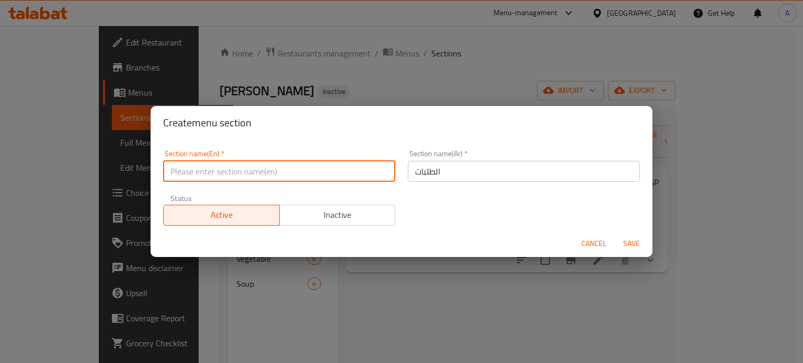
click at [371, 170] on input "text" at bounding box center [279, 171] width 232 height 21
type input "Orders"
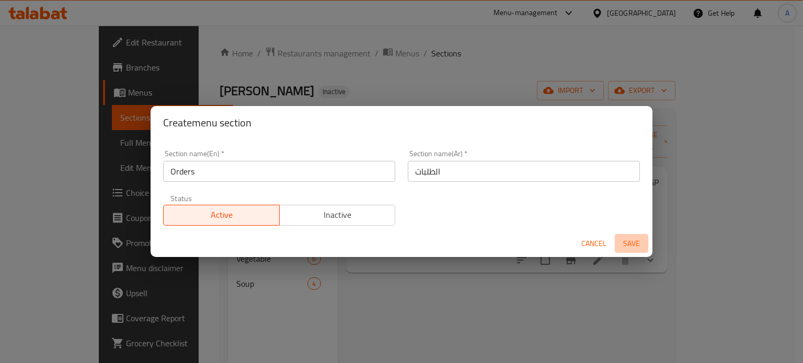
click at [629, 247] on span "Save" at bounding box center [631, 243] width 25 height 13
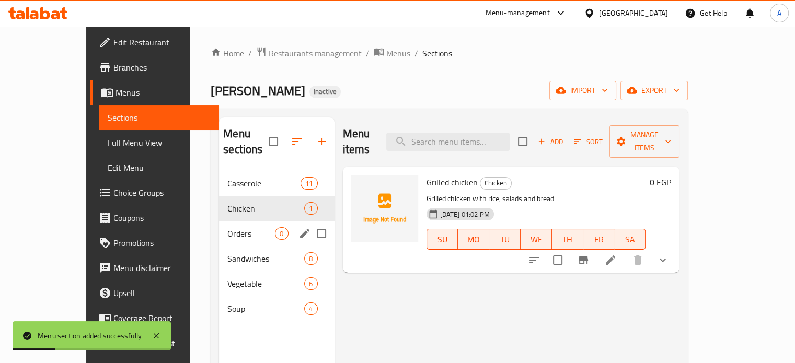
click at [227, 227] on span "Orders" at bounding box center [251, 233] width 48 height 13
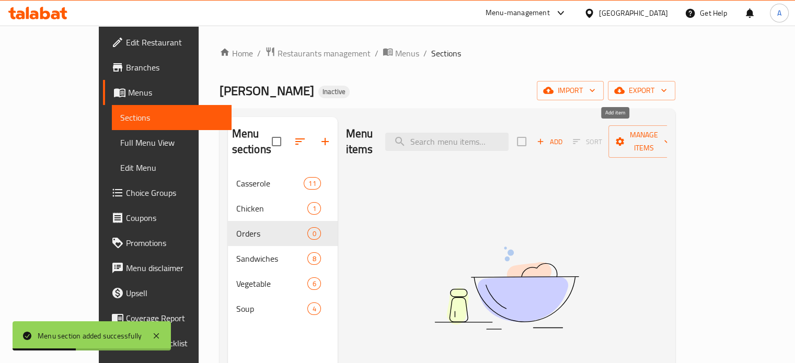
click at [563, 136] on span "Add" at bounding box center [549, 142] width 28 height 12
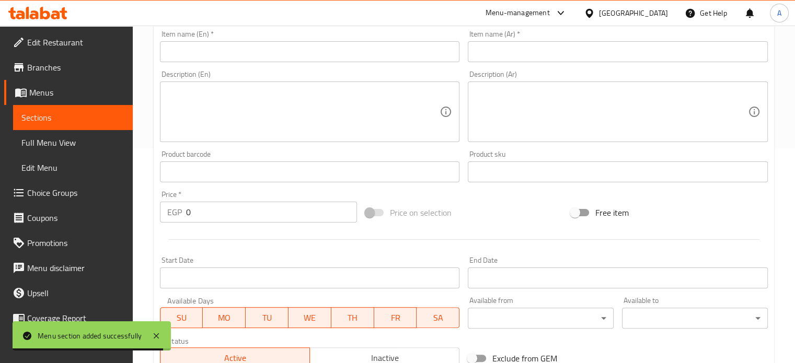
scroll to position [61, 0]
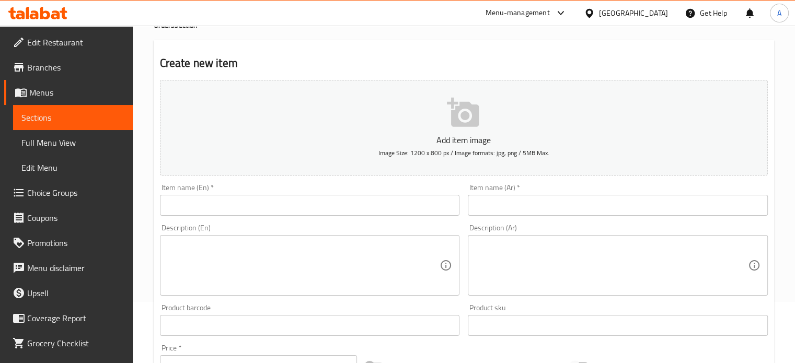
click at [516, 212] on input "text" at bounding box center [618, 205] width 300 height 21
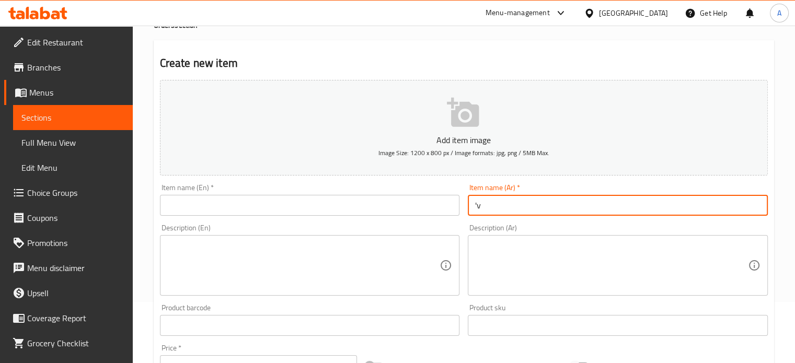
type input "'"
click at [516, 212] on input "طرب" at bounding box center [618, 205] width 300 height 21
type input "طرب"
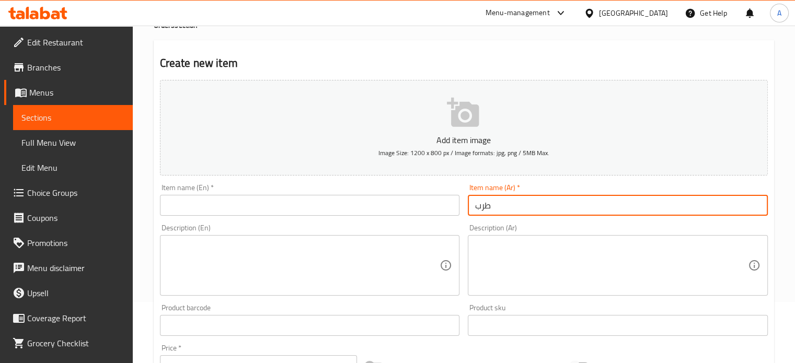
click at [360, 202] on input "text" at bounding box center [310, 205] width 300 height 21
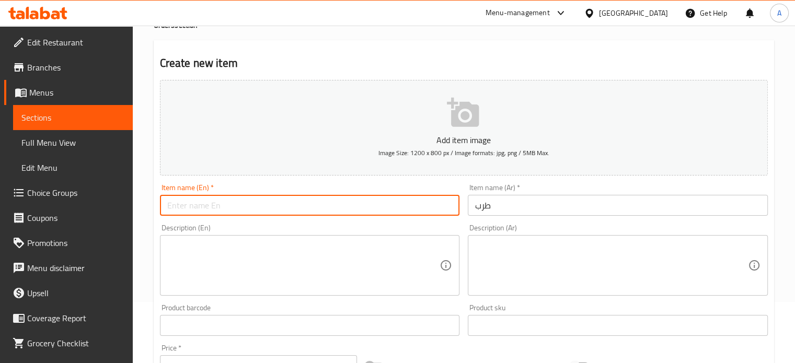
paste input "Tarab"
type input "Tarab"
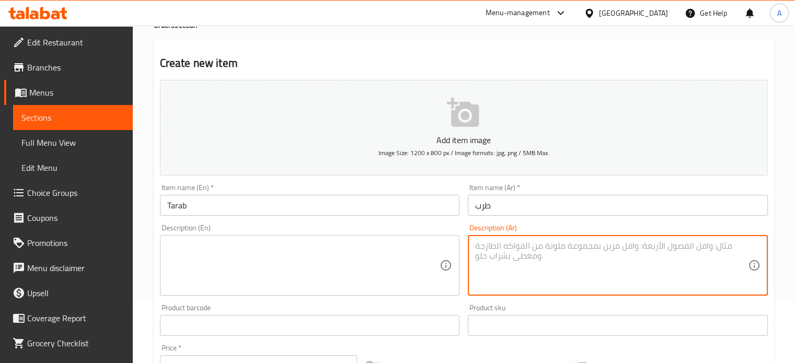
click at [522, 247] on textarea at bounding box center [611, 266] width 273 height 50
click at [522, 247] on textarea "طرب مشوى مع عيش وسلطات" at bounding box center [611, 266] width 273 height 50
type textarea "طرب مشوى مع عيش وسلطات"
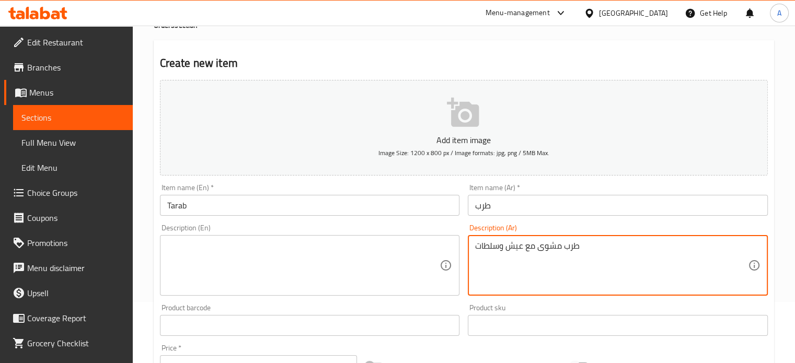
click at [326, 244] on textarea at bounding box center [303, 266] width 273 height 50
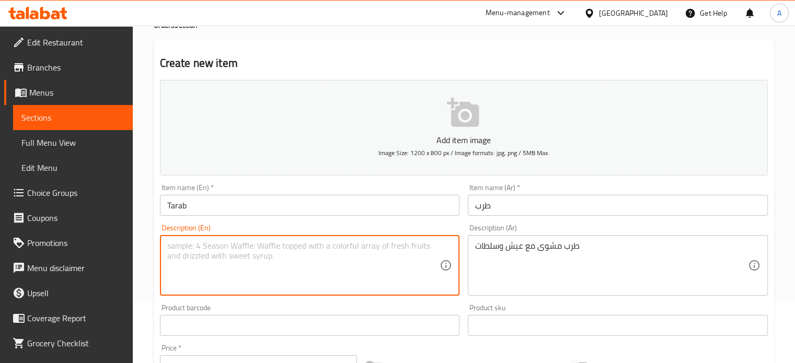
paste textarea "Grilled tarb with bread and salads"
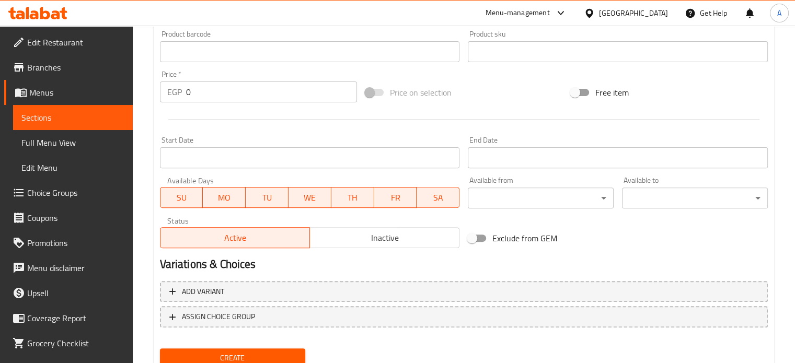
scroll to position [375, 0]
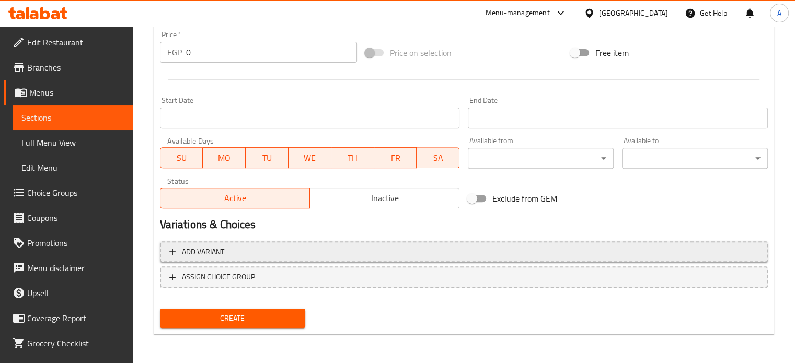
type textarea "Grilled tarb with bread and salads"
click at [461, 252] on span "Add variant" at bounding box center [463, 252] width 589 height 13
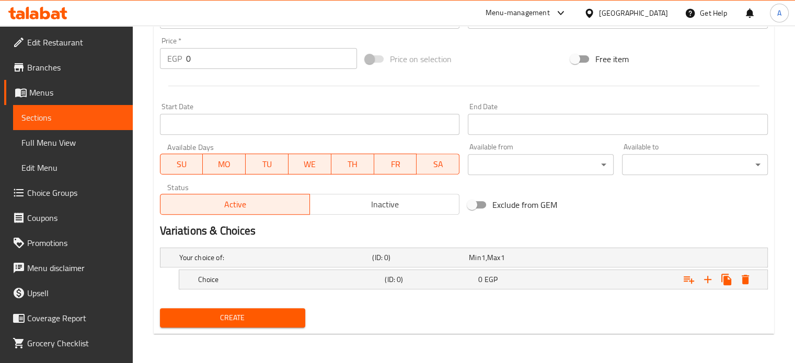
scroll to position [368, 0]
click at [707, 282] on icon "Expand" at bounding box center [707, 279] width 7 height 7
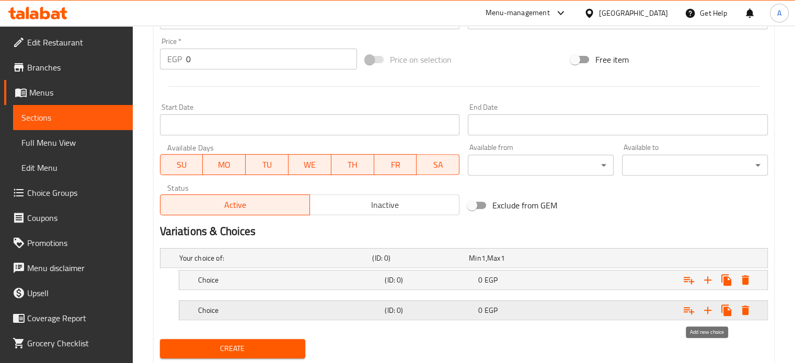
click at [704, 311] on icon "Expand" at bounding box center [707, 310] width 13 height 13
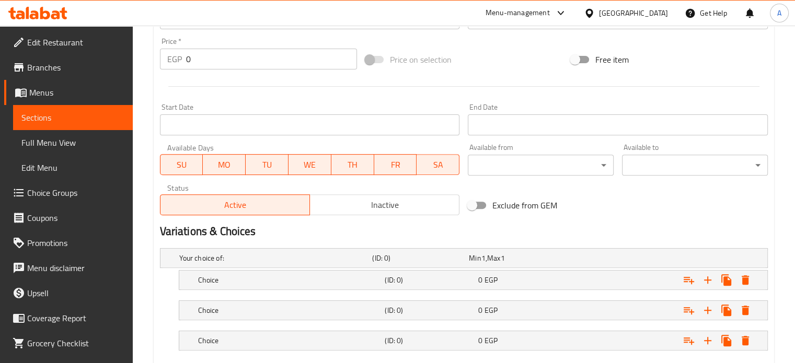
scroll to position [428, 0]
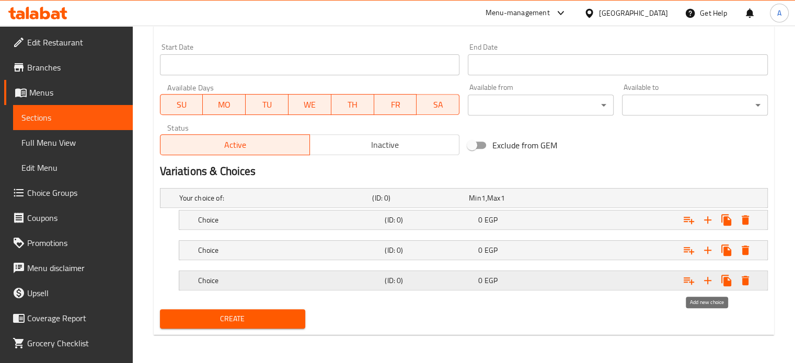
click at [709, 283] on icon "Expand" at bounding box center [707, 280] width 13 height 13
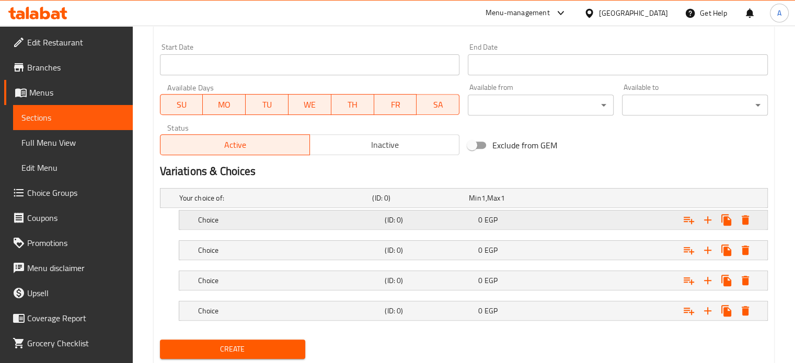
click at [508, 215] on div "0 EGP" at bounding box center [522, 220] width 89 height 10
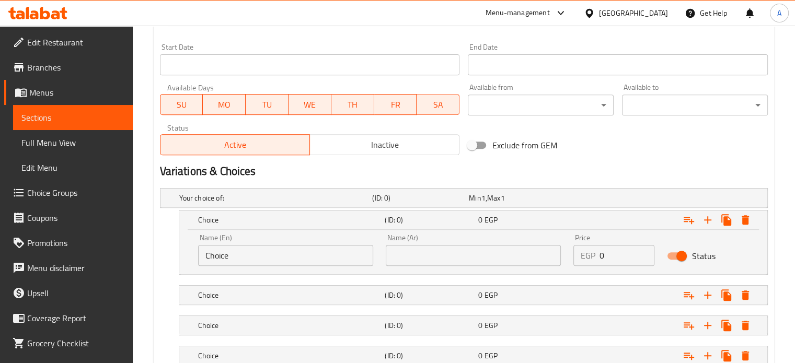
click at [473, 263] on input "text" at bounding box center [473, 255] width 175 height 21
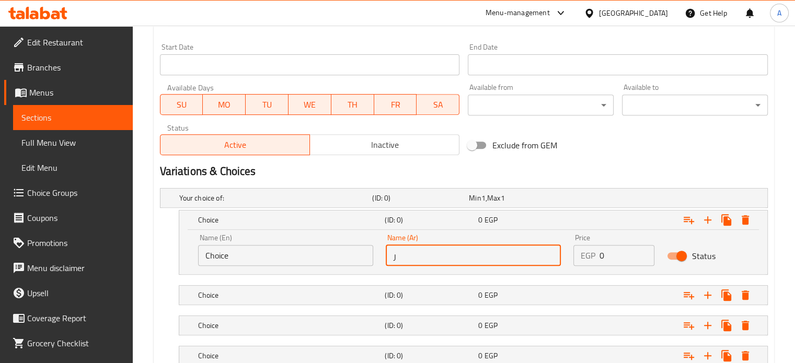
type input "ربع كيلو"
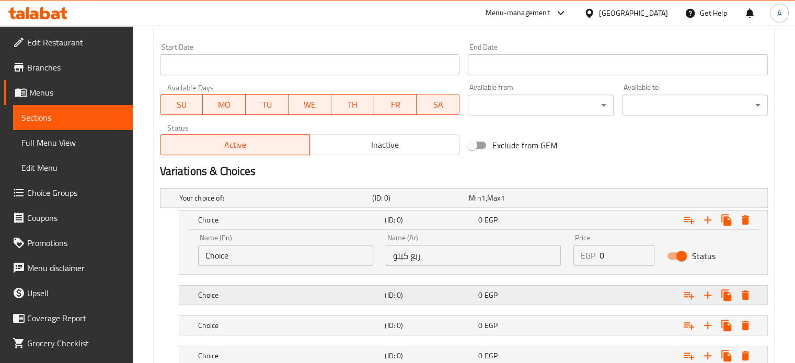
click at [439, 293] on h5 "(ID: 0)" at bounding box center [429, 295] width 89 height 10
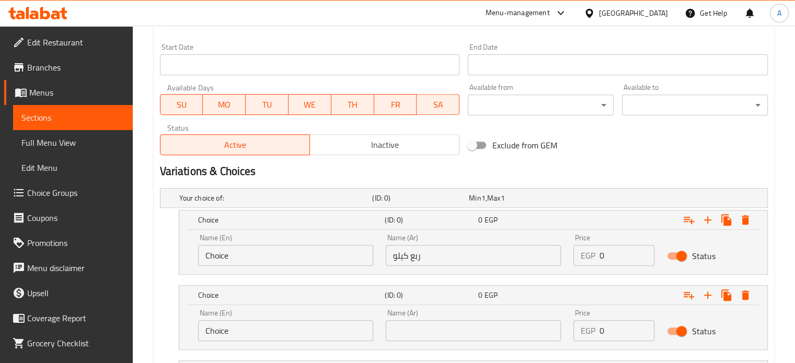
scroll to position [548, 0]
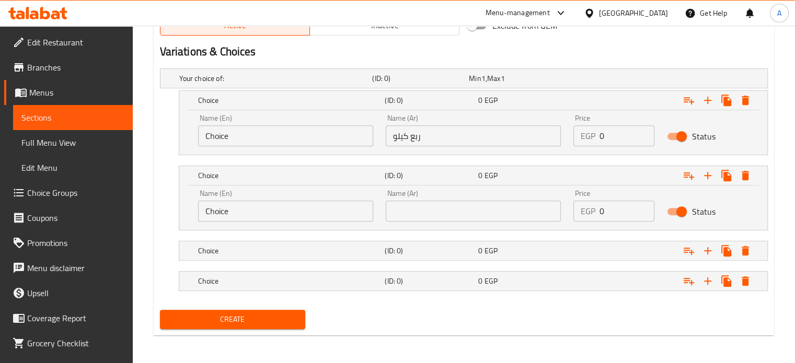
click at [468, 215] on input "text" at bounding box center [473, 211] width 175 height 21
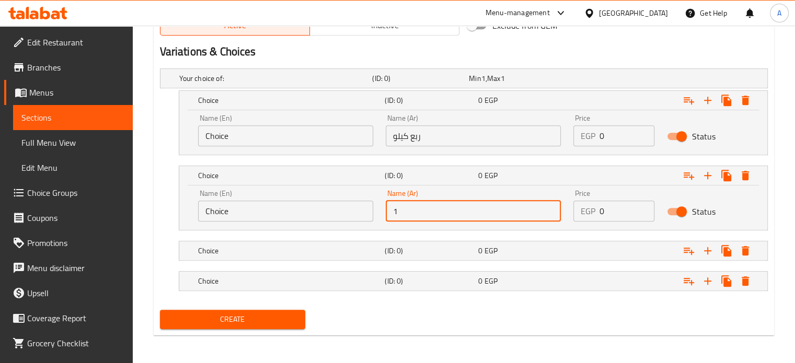
type input "1/3 كيلو"
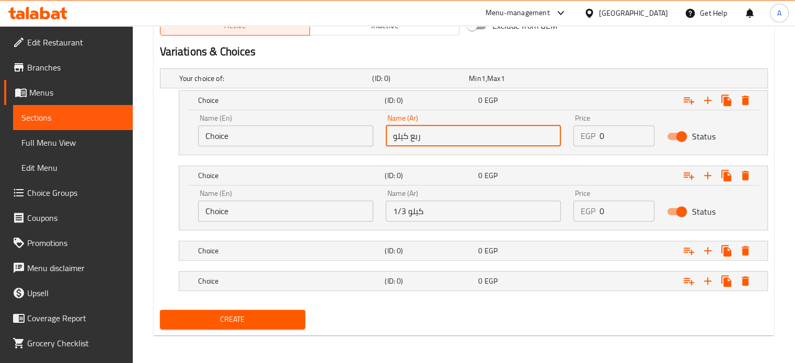
drag, startPoint x: 426, startPoint y: 143, endPoint x: 326, endPoint y: 152, distance: 100.2
click at [326, 152] on div "Name (En) Choice Name (En) Name (Ar) ربع كيلو Name (Ar) Price EGP 0 Price Status" at bounding box center [473, 132] width 588 height 44
type input "1/4 كيلو"
click at [422, 247] on h5 "(ID: 0)" at bounding box center [429, 251] width 89 height 10
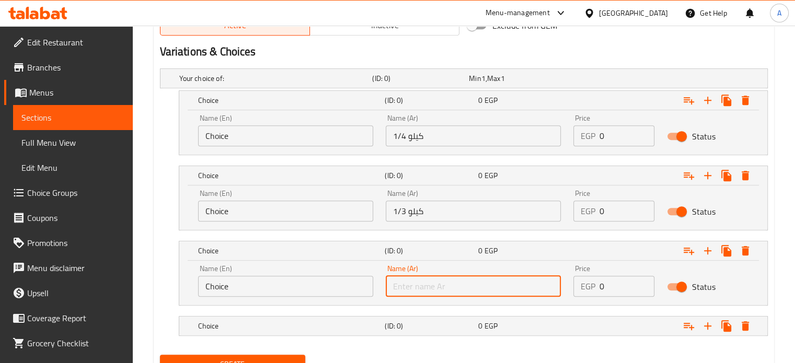
click at [431, 276] on input "text" at bounding box center [473, 286] width 175 height 21
type input "1/2 كيلو"
click at [433, 325] on h5 "(ID: 0)" at bounding box center [429, 326] width 89 height 10
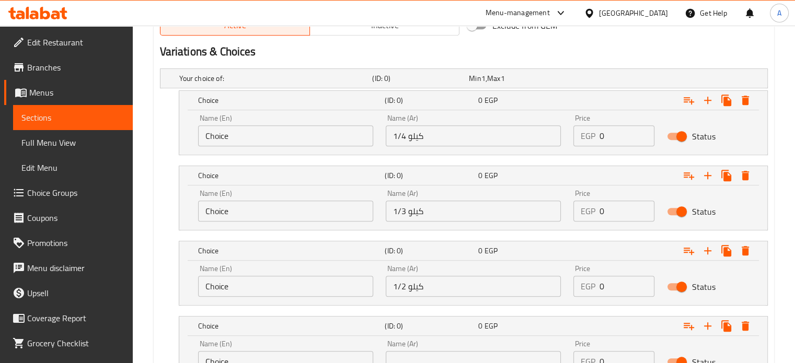
click at [434, 351] on input "text" at bounding box center [473, 361] width 175 height 21
type input "كيلو"
drag, startPoint x: 605, startPoint y: 133, endPoint x: 592, endPoint y: 133, distance: 12.5
click at [592, 133] on div "EGP 0 Price" at bounding box center [614, 135] width 82 height 21
type input "750"
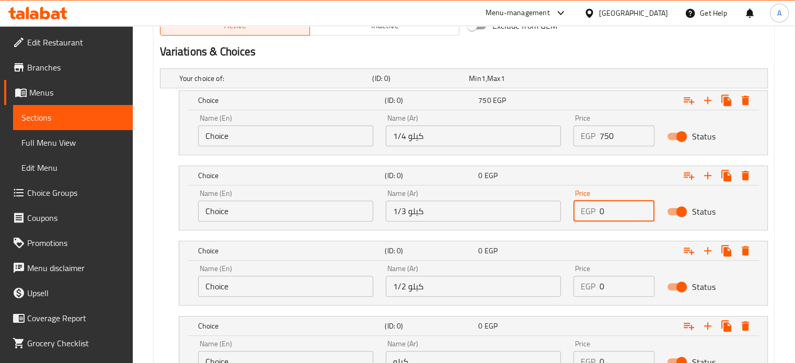
drag, startPoint x: 606, startPoint y: 202, endPoint x: 586, endPoint y: 204, distance: 20.0
click at [586, 204] on div "EGP 0 Price" at bounding box center [614, 211] width 82 height 21
type input "400"
click at [581, 271] on div "Price EGP 0 Price" at bounding box center [614, 281] width 82 height 32
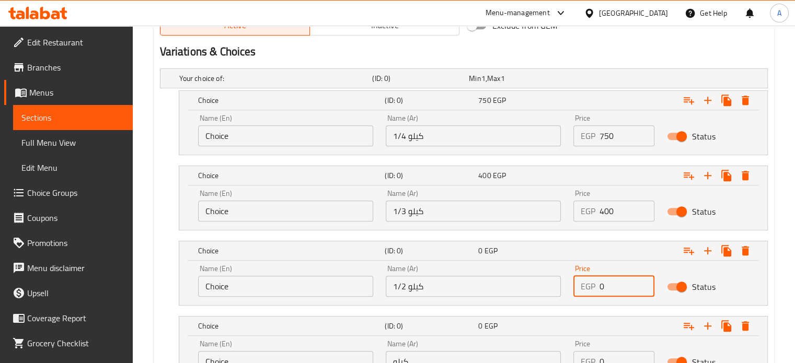
click at [600, 284] on input "0" at bounding box center [626, 286] width 55 height 21
drag, startPoint x: 608, startPoint y: 284, endPoint x: 594, endPoint y: 284, distance: 14.1
click at [594, 284] on div "EGP 0 Price" at bounding box center [614, 286] width 82 height 21
type input "270"
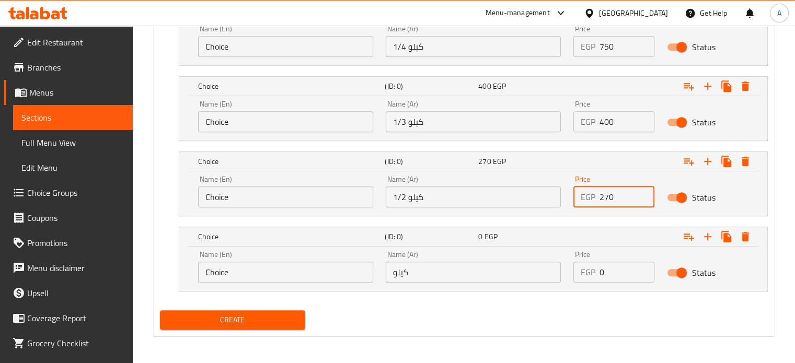
scroll to position [638, 0]
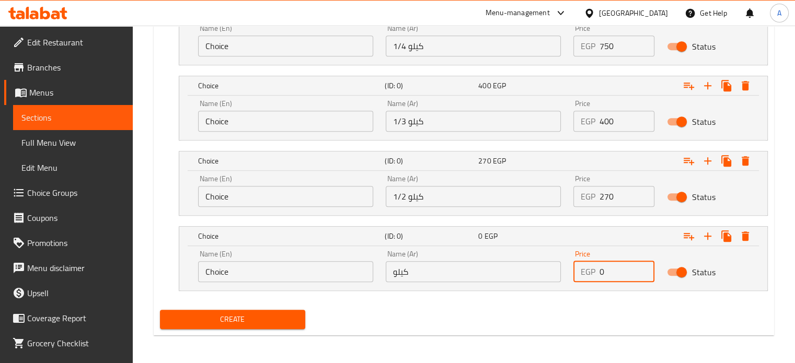
drag, startPoint x: 615, startPoint y: 276, endPoint x: 581, endPoint y: 273, distance: 34.1
click at [581, 274] on div "EGP 0 Price" at bounding box center [614, 271] width 82 height 21
type input "220"
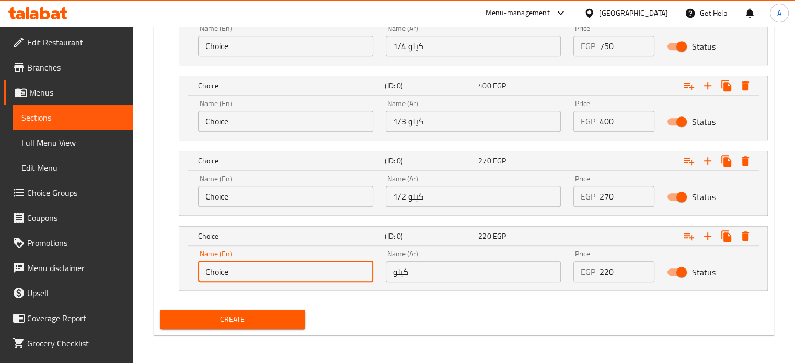
drag, startPoint x: 223, startPoint y: 272, endPoint x: 190, endPoint y: 279, distance: 33.0
click at [190, 279] on div "Name (En) Choice Name (En) Name (Ar) كيلو Name (Ar) Price EGP 220 Price Status" at bounding box center [473, 268] width 588 height 44
click at [220, 273] on input "text" at bounding box center [285, 271] width 175 height 21
type input "1 Kilo"
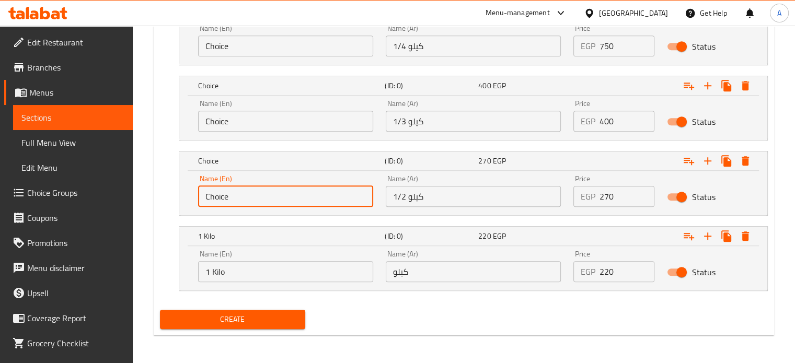
drag, startPoint x: 240, startPoint y: 195, endPoint x: 195, endPoint y: 196, distance: 45.5
click at [195, 196] on div "Name (En) Choice Name (En)" at bounding box center [286, 191] width 188 height 44
type input "1/2 kilo"
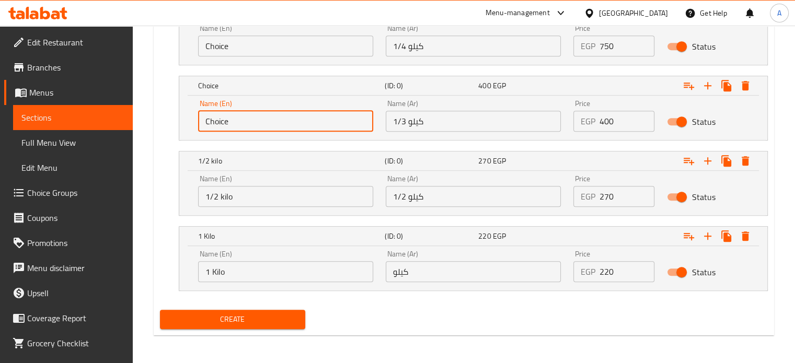
drag, startPoint x: 227, startPoint y: 131, endPoint x: 193, endPoint y: 130, distance: 33.5
click at [193, 130] on div "Name (En) Choice Name (En)" at bounding box center [286, 116] width 188 height 44
type input "1/3 kilo"
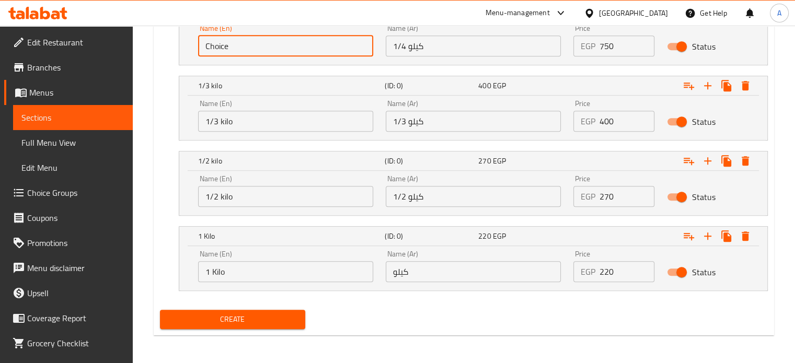
drag, startPoint x: 249, startPoint y: 47, endPoint x: 168, endPoint y: 47, distance: 81.5
click at [168, 47] on div "Choice (ID: 0) 750 EGP Name (En) Choice Name (En) Name (Ar) 1/4 كيلو Name (Ar) …" at bounding box center [464, 33] width 608 height 65
type input "1/4 Kilo"
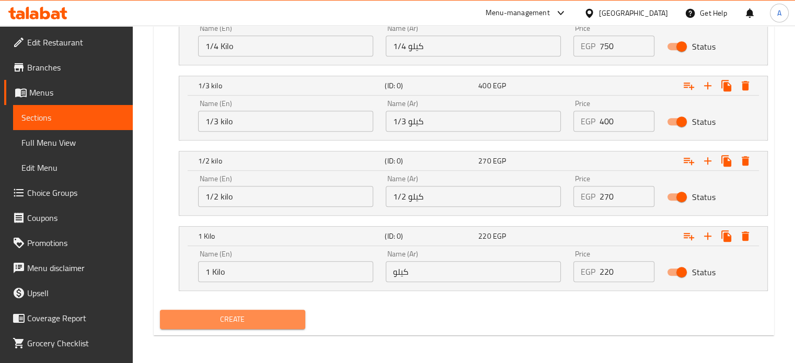
click at [284, 319] on span "Create" at bounding box center [232, 319] width 129 height 13
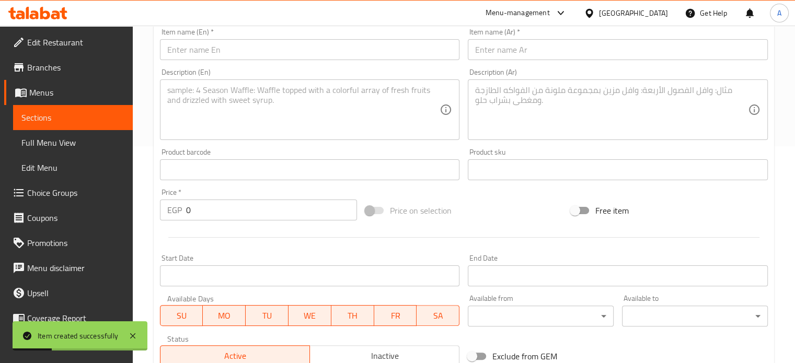
scroll to position [199, 0]
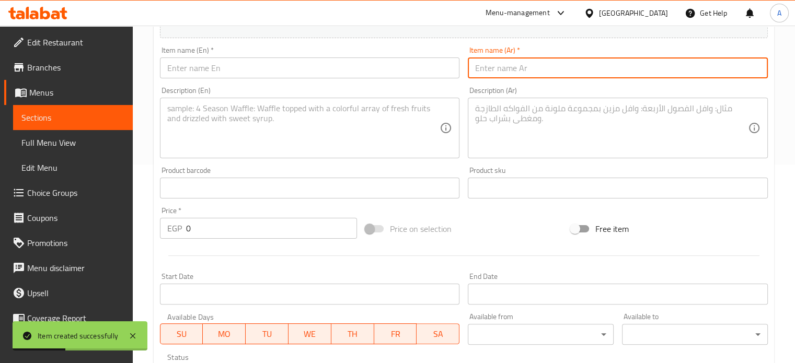
click at [498, 67] on input "text" at bounding box center [618, 67] width 300 height 21
type input ";"
type input "كفته"
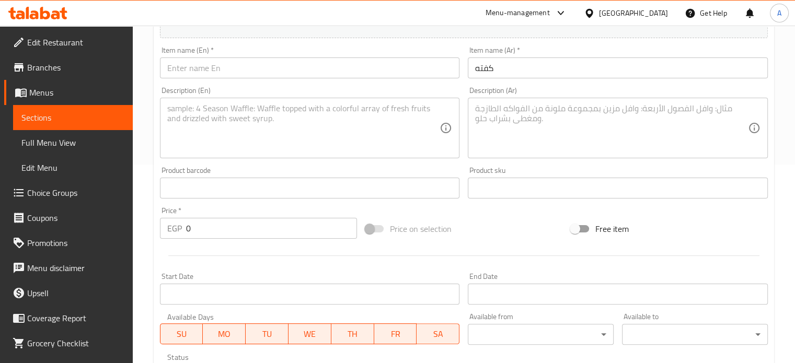
click at [383, 79] on div "Item name (En)   * Item name (En) *" at bounding box center [310, 62] width 308 height 40
click at [369, 70] on input "text" at bounding box center [310, 67] width 300 height 21
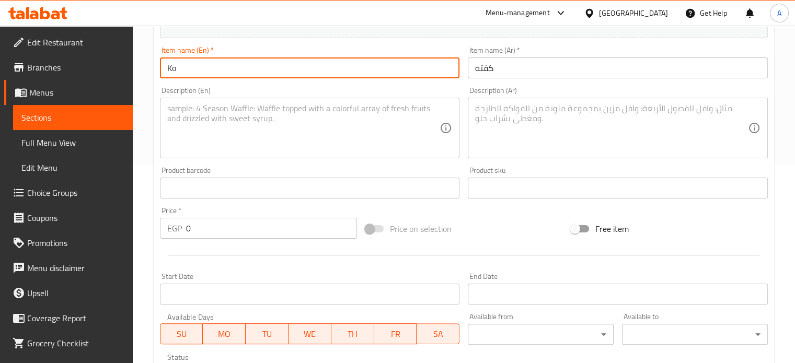
type input "Kofta"
click at [513, 112] on textarea at bounding box center [611, 128] width 273 height 50
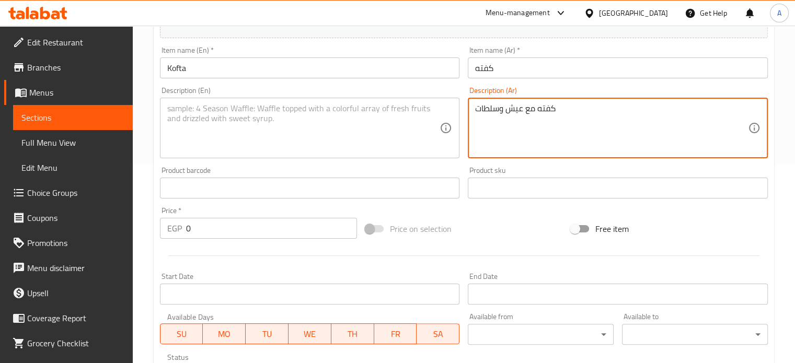
click at [513, 112] on textarea "كفته مع عيش وسلطات" at bounding box center [611, 128] width 273 height 50
type textarea "كفته مع عيش وسلطات"
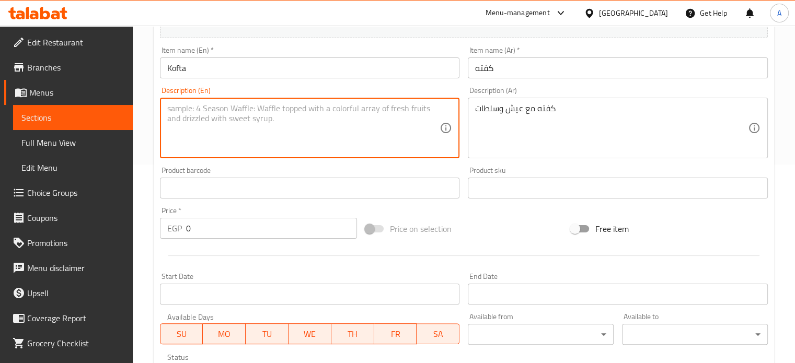
paste textarea "Kofta with bread and salads"
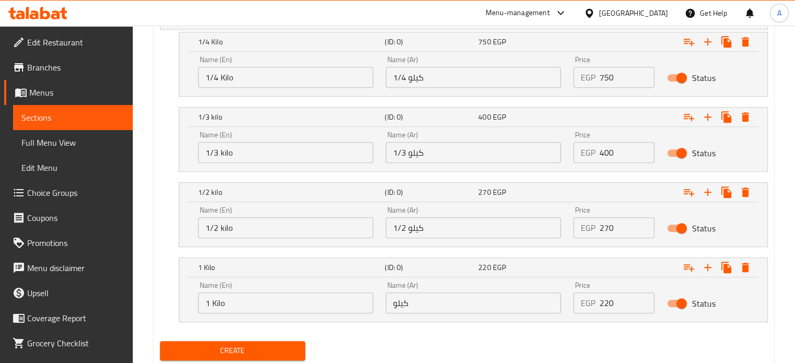
scroll to position [605, 0]
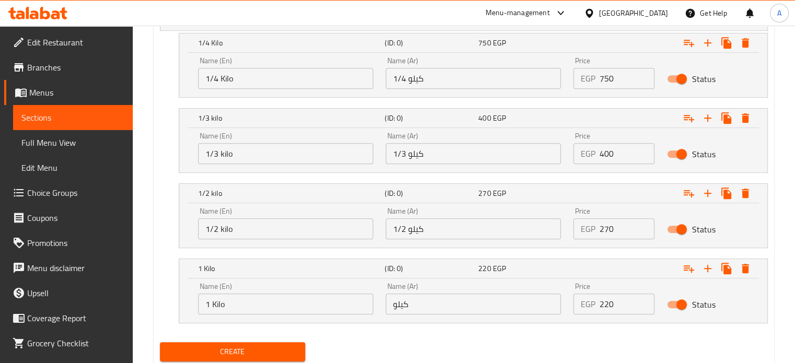
type textarea "Kofta with bread and salads"
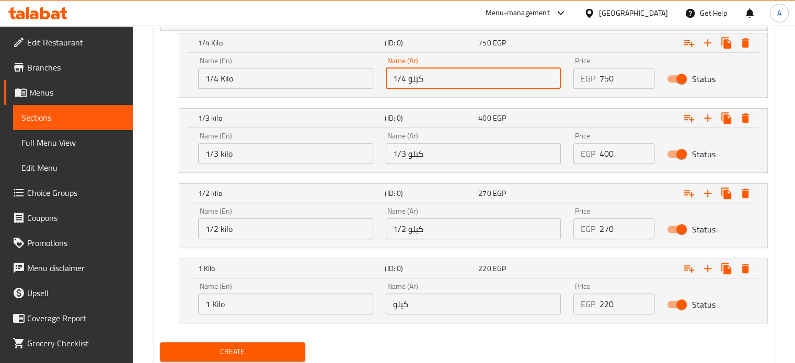
click at [440, 78] on input "1/4 كيلو" at bounding box center [473, 78] width 175 height 21
type input "1/4 كيلو"
click at [453, 160] on input "1/3 كيلو" at bounding box center [473, 153] width 175 height 21
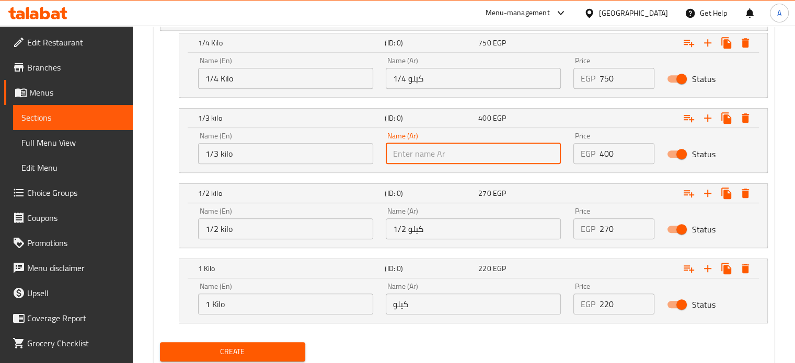
type input "1/3 كيلو"
click at [436, 224] on input "1/2 كيلو" at bounding box center [473, 228] width 175 height 21
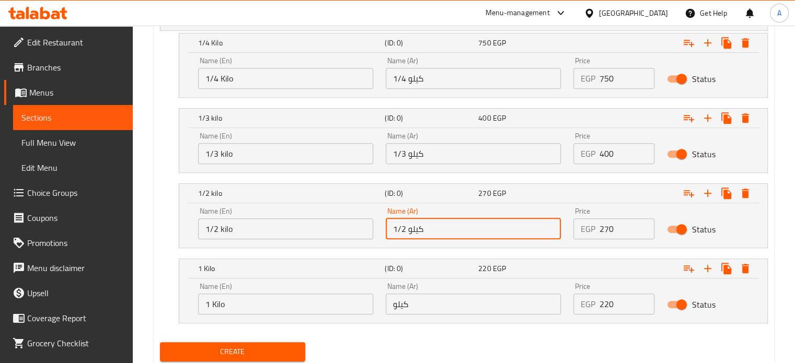
type input "1/2 كيلو"
click at [432, 296] on input "كيلو" at bounding box center [473, 304] width 175 height 21
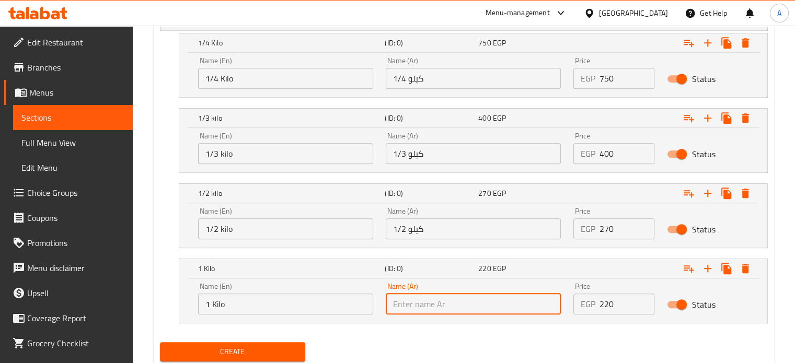
type input "كيلو"
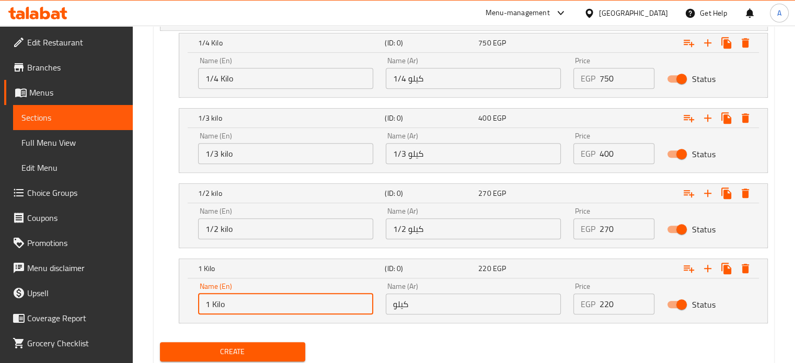
click at [288, 311] on input "1 Kilo" at bounding box center [285, 304] width 175 height 21
type input "Choice"
click at [286, 299] on input "text" at bounding box center [285, 304] width 175 height 21
type input "1 Kilo"
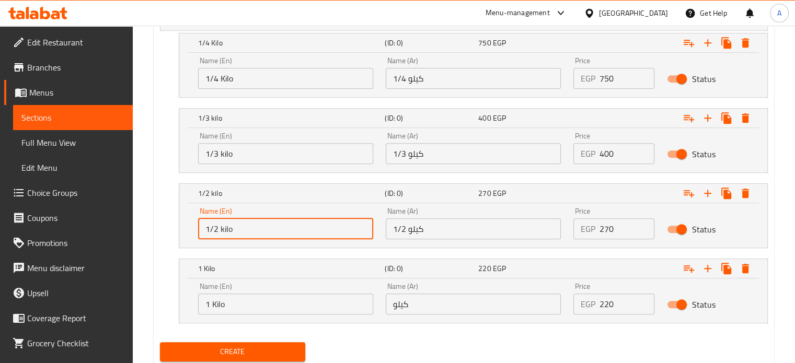
drag, startPoint x: 261, startPoint y: 228, endPoint x: 134, endPoint y: 205, distance: 129.2
type input "Choice"
click at [221, 228] on input "text" at bounding box center [285, 228] width 175 height 21
type input "1/2 kilo"
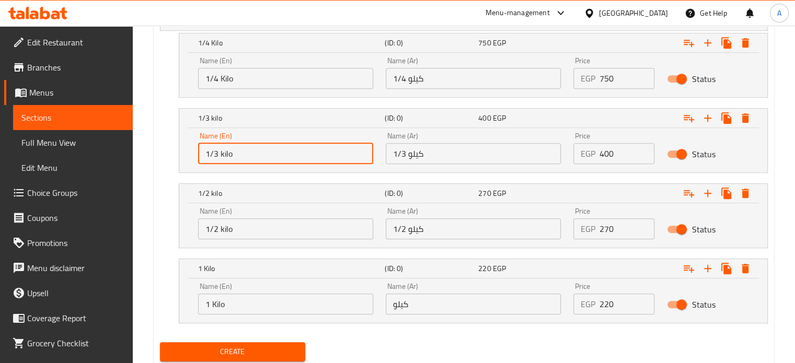
drag, startPoint x: 265, startPoint y: 158, endPoint x: 192, endPoint y: 156, distance: 73.7
click at [192, 156] on div "Name (En) 1/3 kilo Name (En)" at bounding box center [286, 148] width 188 height 44
type input "1/3 kilo"
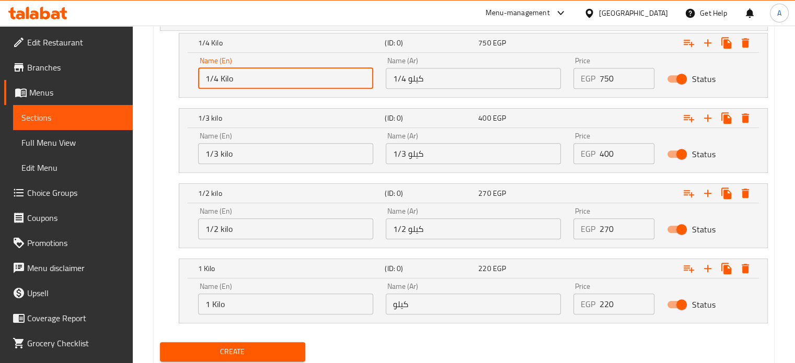
drag, startPoint x: 259, startPoint y: 71, endPoint x: 145, endPoint y: 72, distance: 113.9
type input "1/4 Kilo"
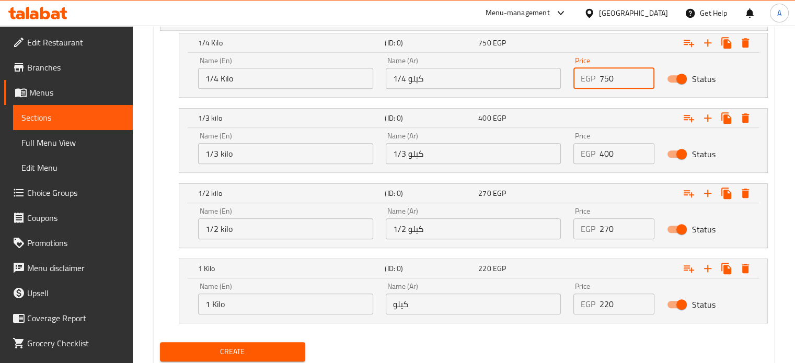
drag, startPoint x: 616, startPoint y: 70, endPoint x: 582, endPoint y: 73, distance: 34.6
click at [582, 73] on div "EGP 750 Price" at bounding box center [614, 78] width 82 height 21
type input "600"
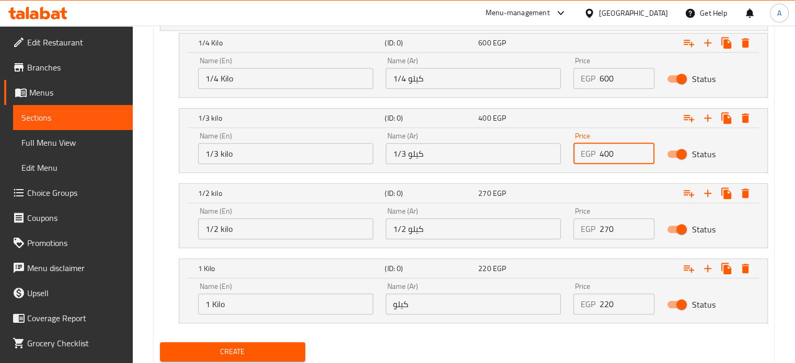
click at [585, 154] on div "EGP 400 Price" at bounding box center [614, 153] width 82 height 21
type input "320"
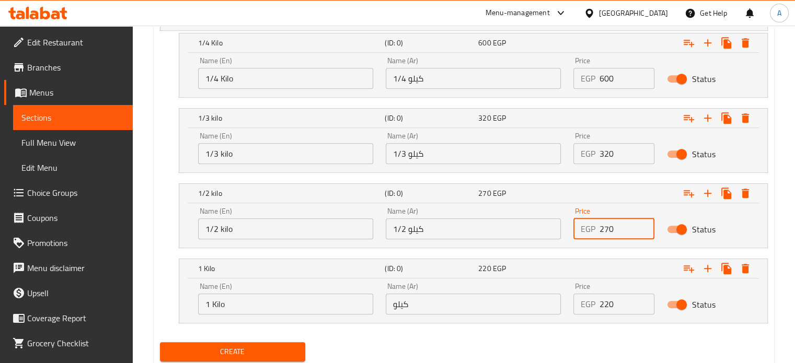
drag, startPoint x: 619, startPoint y: 236, endPoint x: 587, endPoint y: 232, distance: 32.2
click at [587, 232] on div "EGP 270 Price" at bounding box center [614, 228] width 82 height 21
type input "220"
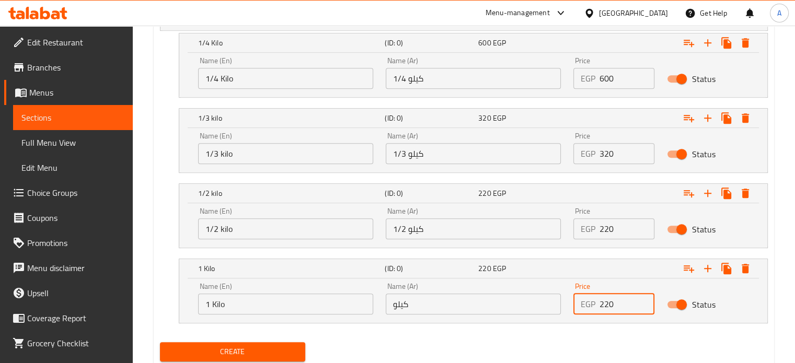
click at [585, 302] on div "EGP 220 Price" at bounding box center [614, 304] width 82 height 21
type input "170"
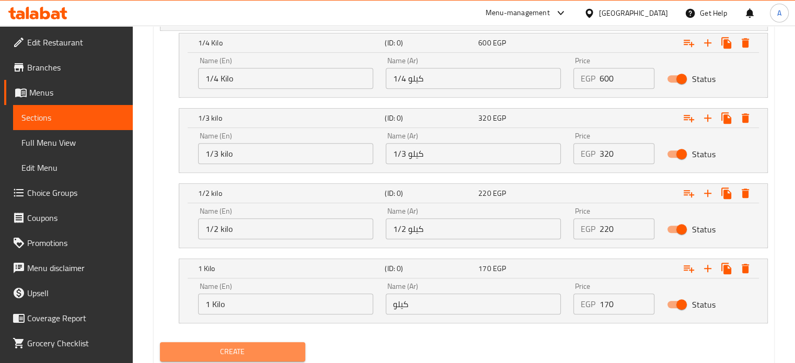
click at [270, 342] on button "Create" at bounding box center [233, 351] width 146 height 19
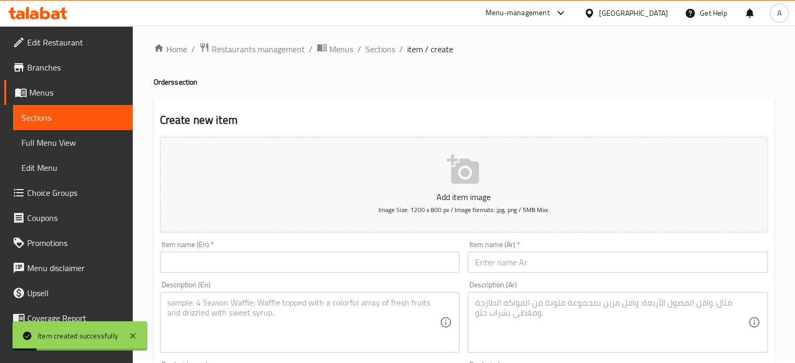
scroll to position [0, 0]
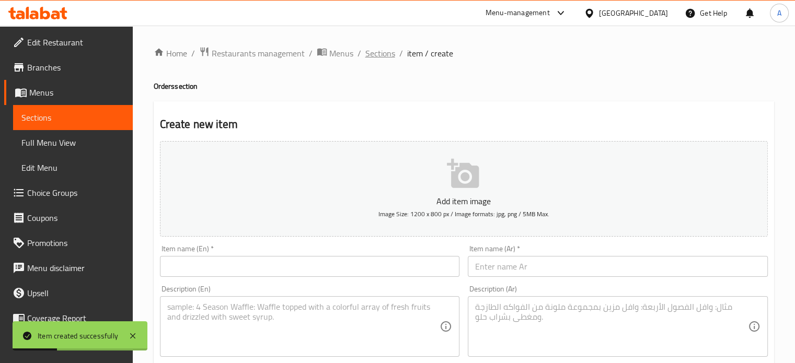
click at [375, 50] on span "Sections" at bounding box center [380, 53] width 30 height 13
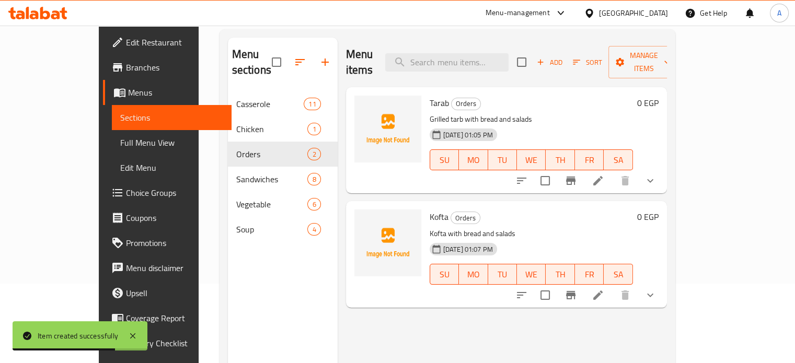
scroll to position [80, 0]
click at [663, 286] on button "show more" at bounding box center [650, 294] width 25 height 25
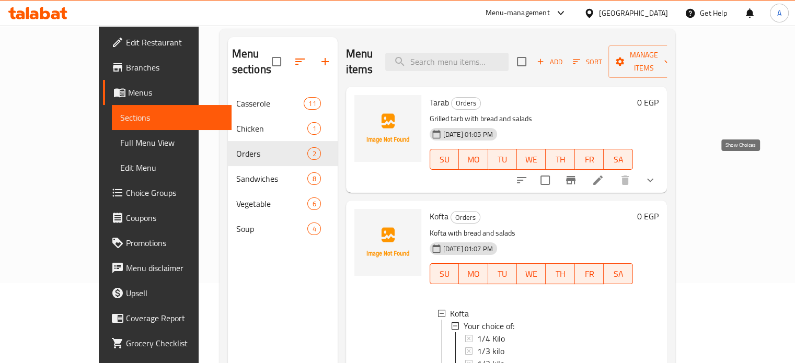
click at [656, 174] on icon "show more" at bounding box center [650, 180] width 13 height 13
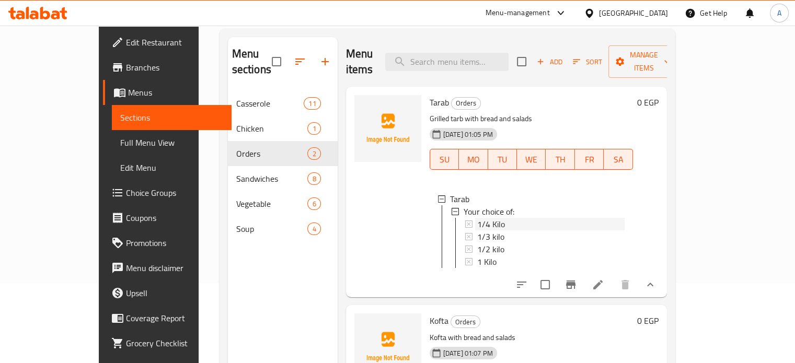
click at [477, 218] on span "1/4 Kilo" at bounding box center [491, 224] width 28 height 13
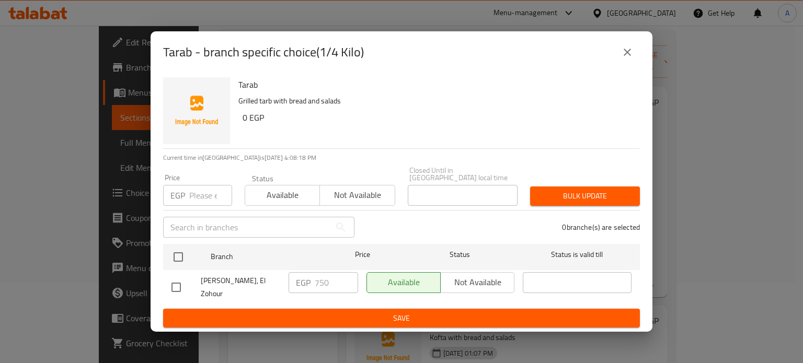
click at [186, 189] on div "EGP Price" at bounding box center [197, 195] width 69 height 21
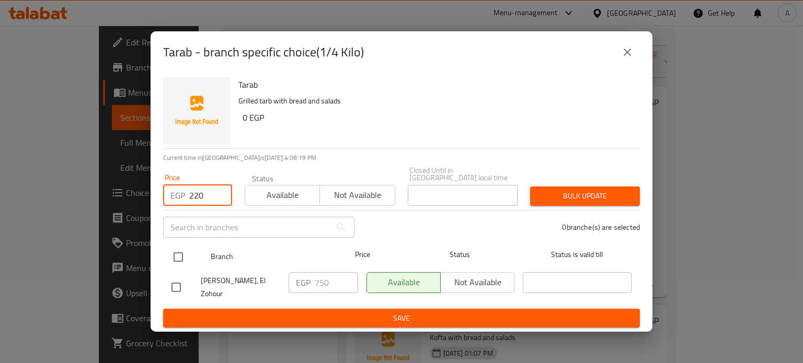
type input "220"
click at [180, 250] on input "checkbox" at bounding box center [178, 257] width 22 height 22
checkbox input "true"
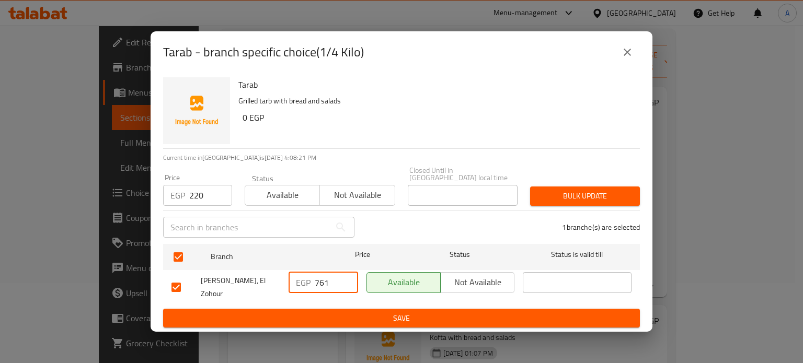
drag, startPoint x: 343, startPoint y: 275, endPoint x: 321, endPoint y: 276, distance: 22.5
click at [315, 277] on input "761" at bounding box center [336, 282] width 43 height 21
click at [319, 276] on input "761" at bounding box center [336, 282] width 43 height 21
type input "220"
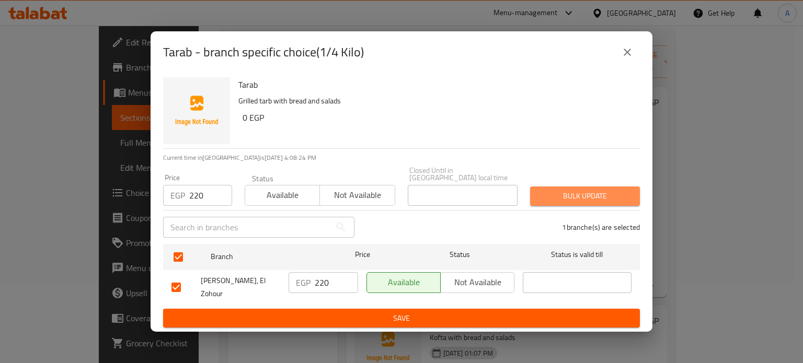
click at [584, 190] on span "Bulk update" at bounding box center [584, 196] width 93 height 13
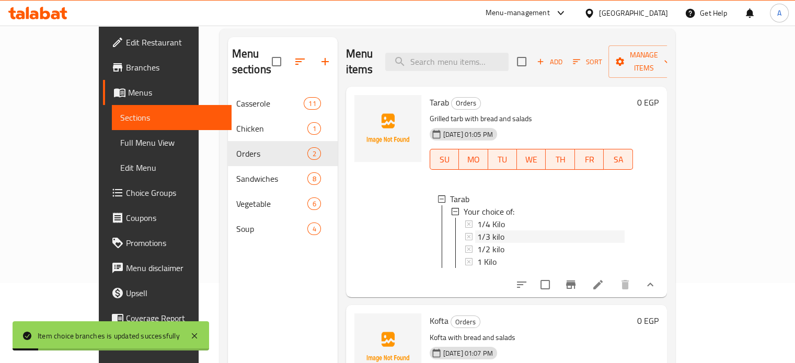
click at [477, 230] on span "1/3 kilo" at bounding box center [490, 236] width 27 height 13
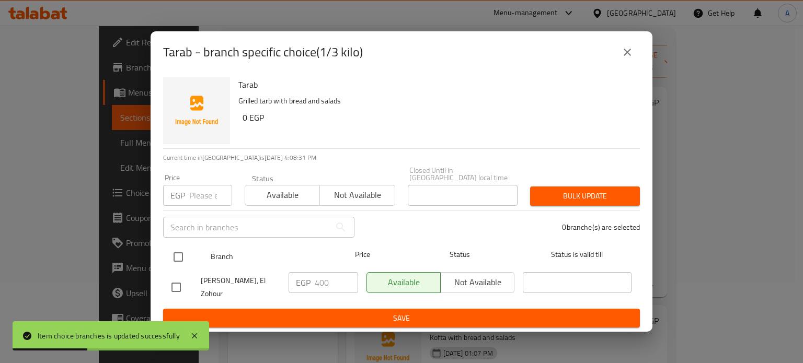
click at [187, 252] on input "checkbox" at bounding box center [178, 257] width 22 height 22
checkbox input "true"
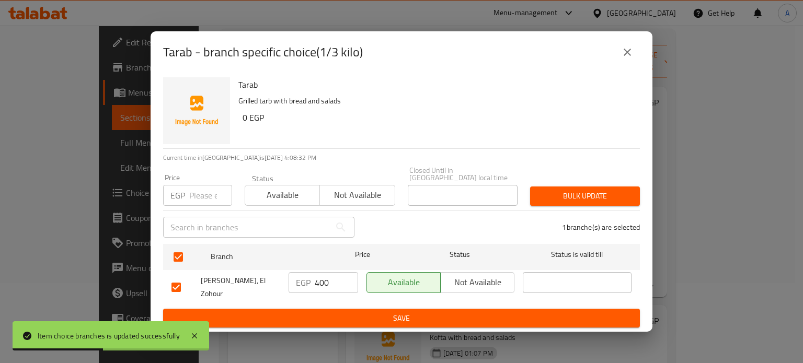
click at [210, 197] on input "number" at bounding box center [210, 195] width 43 height 21
type input "270"
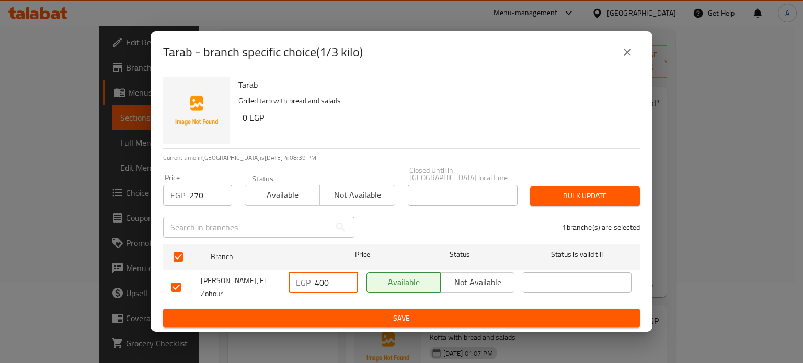
drag, startPoint x: 322, startPoint y: 283, endPoint x: 312, endPoint y: 283, distance: 9.9
click at [312, 283] on div "EGP 400 ​" at bounding box center [323, 282] width 70 height 21
type input "270"
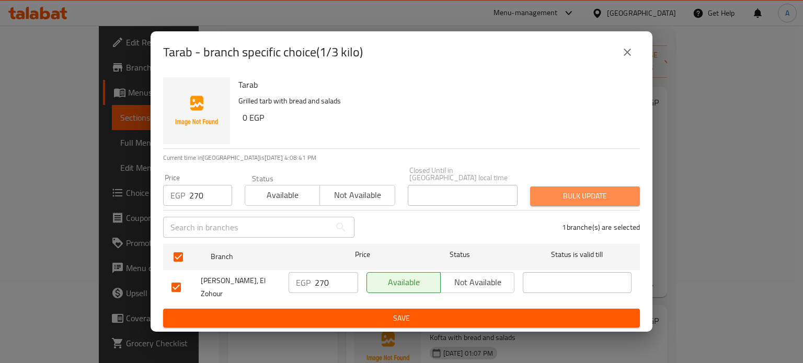
click at [551, 190] on span "Bulk update" at bounding box center [584, 196] width 93 height 13
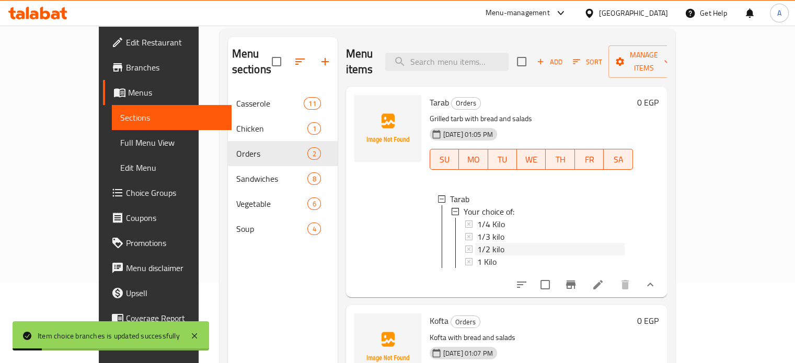
click at [489, 243] on div "1/2 kilo" at bounding box center [550, 249] width 147 height 13
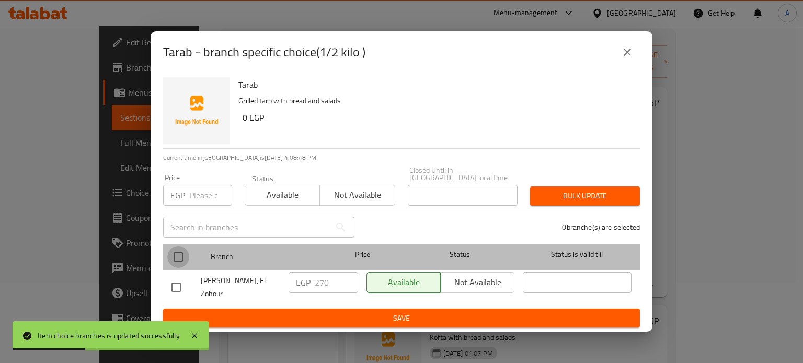
click at [175, 257] on input "checkbox" at bounding box center [178, 257] width 22 height 22
checkbox input "true"
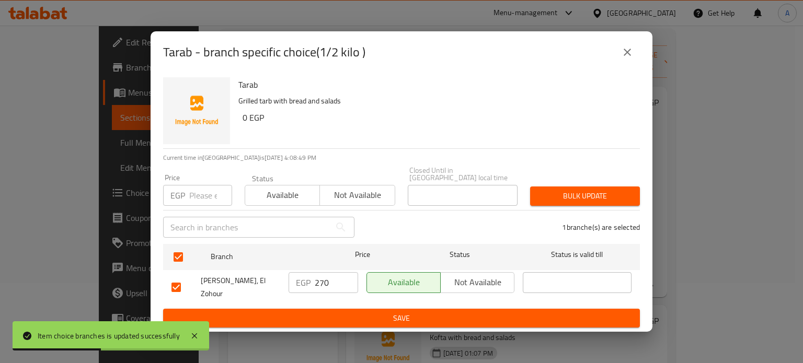
click at [191, 190] on input "number" at bounding box center [210, 195] width 43 height 21
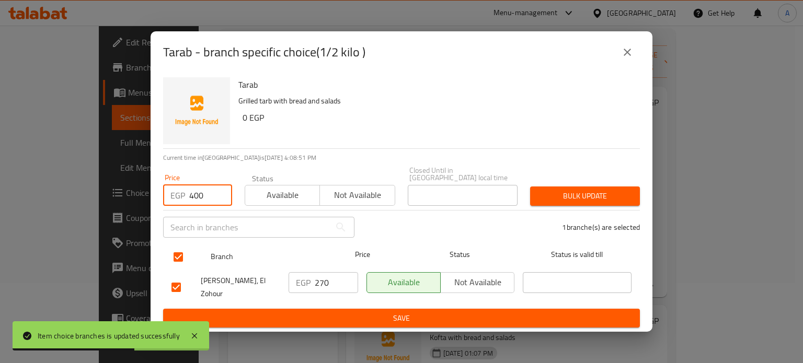
type input "400"
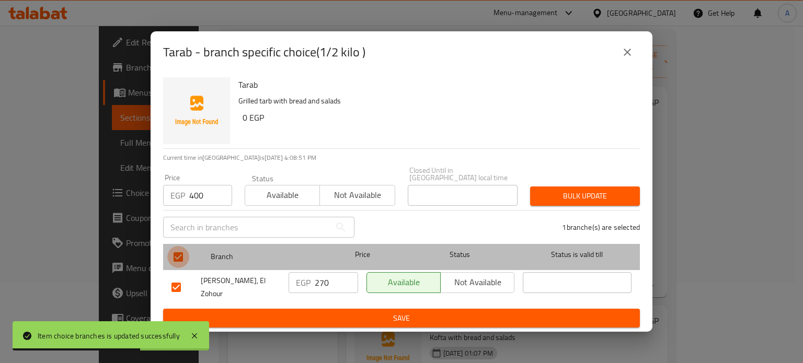
click at [175, 256] on input "checkbox" at bounding box center [178, 257] width 22 height 22
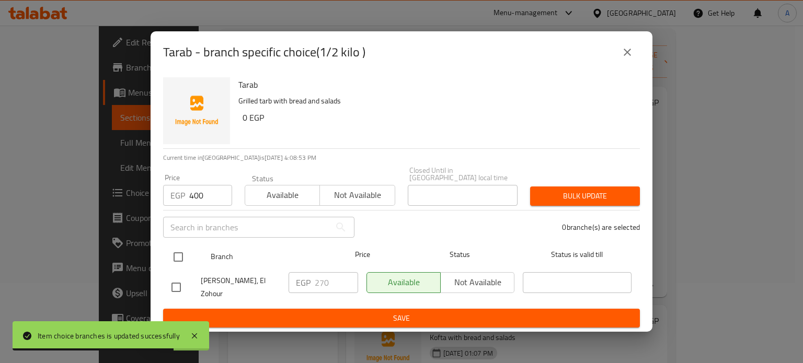
click at [180, 251] on input "checkbox" at bounding box center [178, 257] width 22 height 22
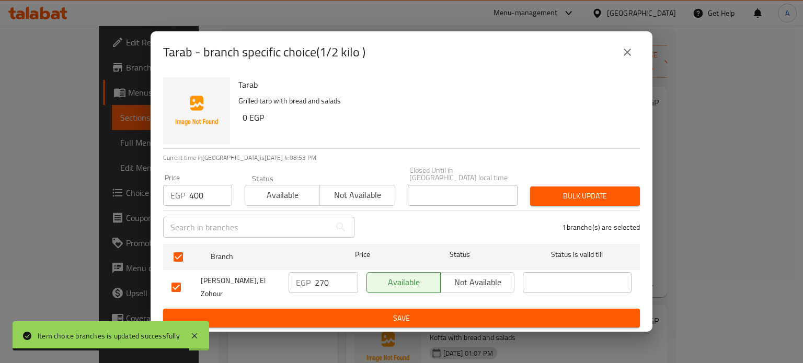
click at [322, 278] on input "270" at bounding box center [336, 282] width 43 height 21
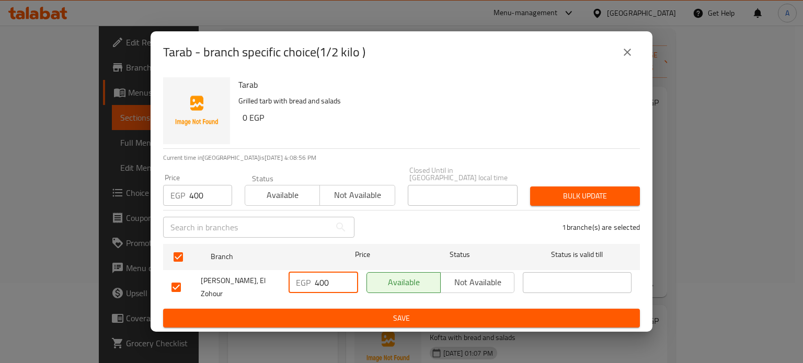
click at [564, 196] on span "Bulk update" at bounding box center [584, 196] width 93 height 13
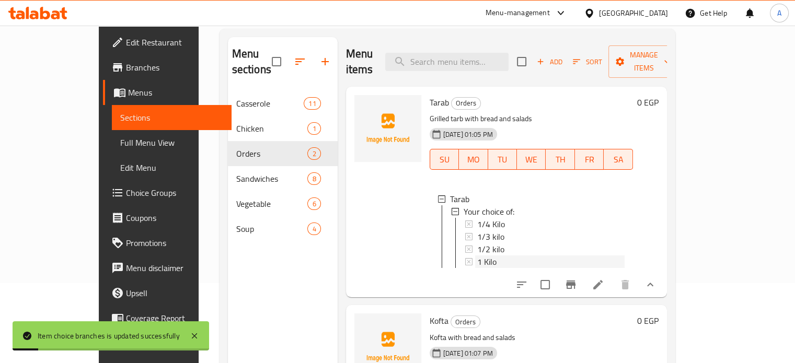
click at [477, 256] on span "1 Kilo" at bounding box center [486, 262] width 19 height 13
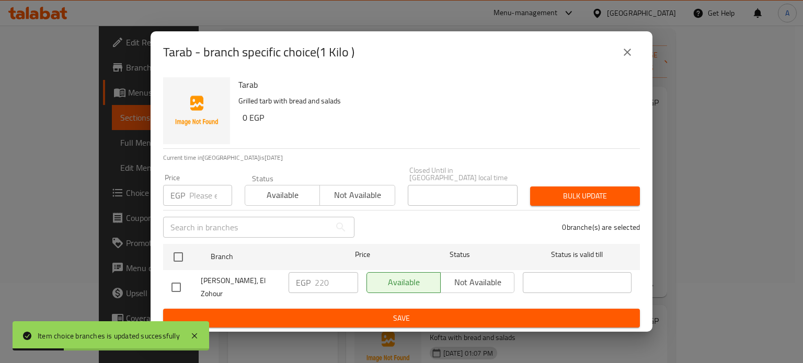
click at [185, 194] on div "EGP Price" at bounding box center [197, 195] width 69 height 21
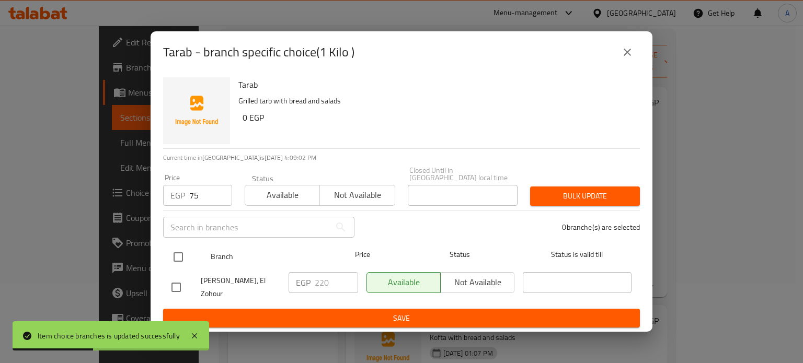
drag, startPoint x: 185, startPoint y: 194, endPoint x: 177, endPoint y: 262, distance: 67.9
click at [186, 195] on div "EGP 75 Price" at bounding box center [197, 195] width 69 height 21
click at [177, 263] on input "checkbox" at bounding box center [178, 257] width 22 height 22
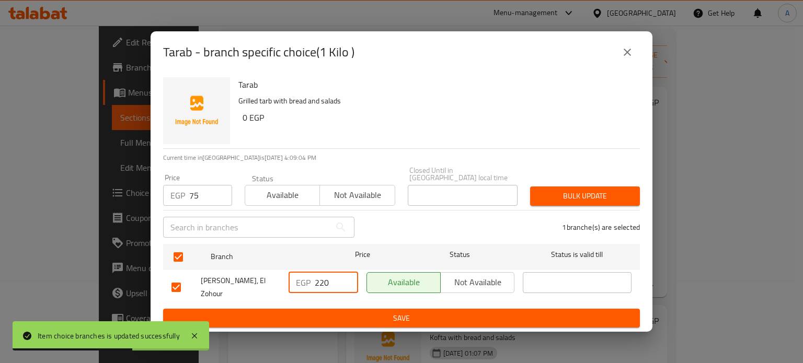
drag, startPoint x: 323, startPoint y: 280, endPoint x: 302, endPoint y: 277, distance: 21.1
click at [302, 277] on div "EGP 220 ​" at bounding box center [323, 282] width 70 height 21
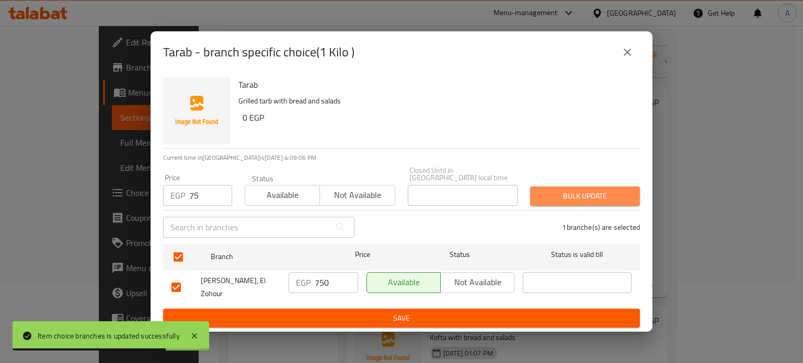
click at [558, 194] on span "Bulk update" at bounding box center [584, 196] width 93 height 13
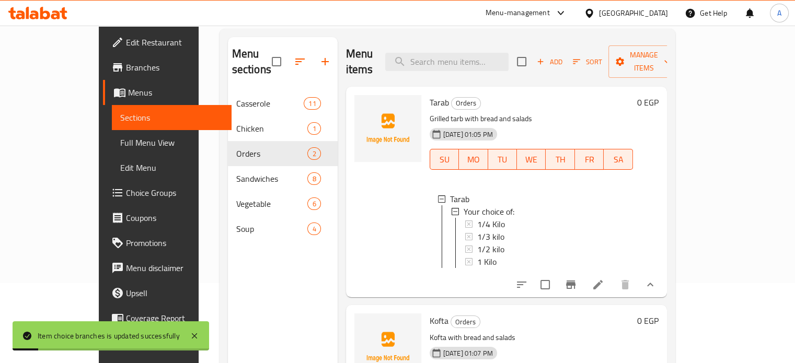
click at [656, 279] on icon "show more" at bounding box center [650, 285] width 13 height 13
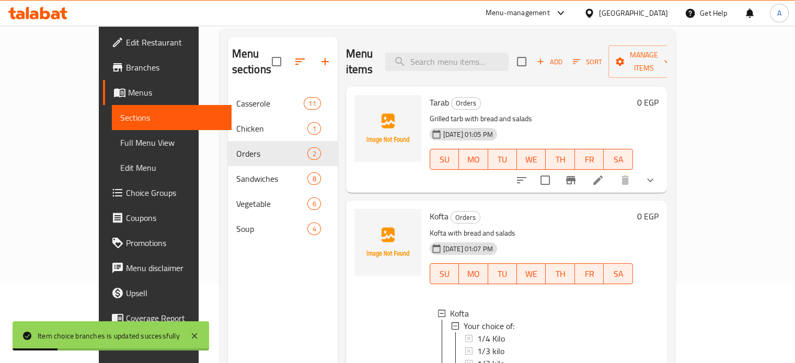
scroll to position [146, 0]
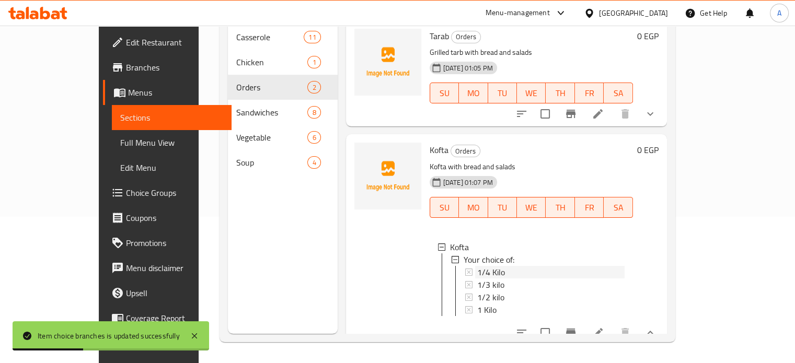
click at [516, 266] on div "1/4 Kilo" at bounding box center [550, 272] width 147 height 13
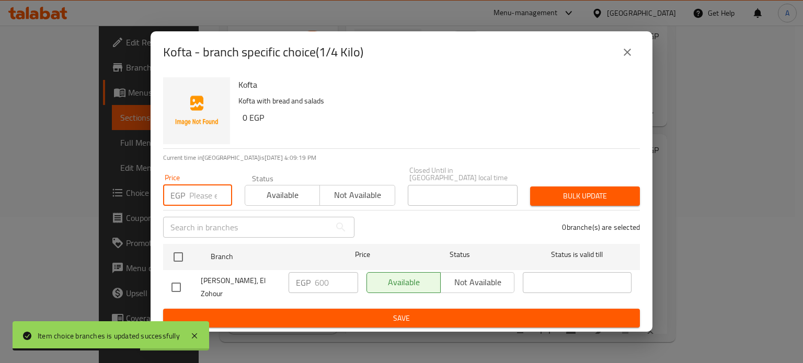
click at [199, 199] on input "number" at bounding box center [210, 195] width 43 height 21
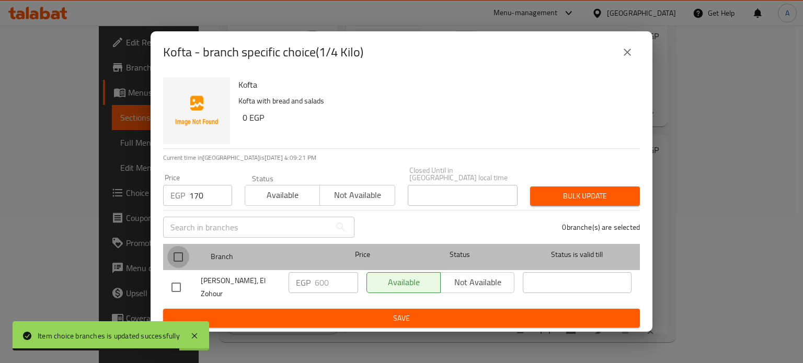
click at [181, 255] on input "checkbox" at bounding box center [178, 257] width 22 height 22
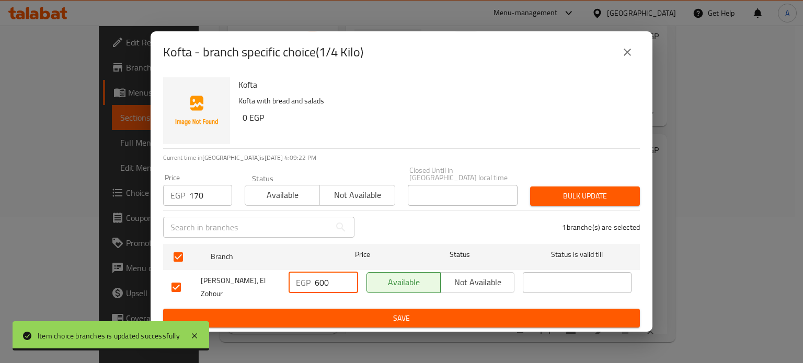
drag, startPoint x: 323, startPoint y: 276, endPoint x: 308, endPoint y: 276, distance: 14.6
click at [308, 276] on div "EGP 600 ​" at bounding box center [323, 282] width 70 height 21
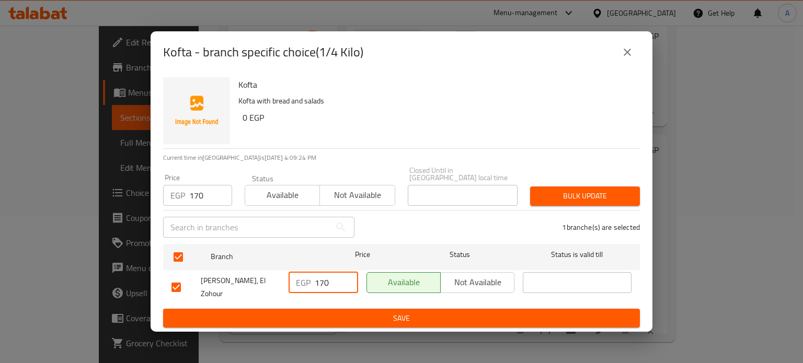
click at [546, 191] on span "Bulk update" at bounding box center [584, 196] width 93 height 13
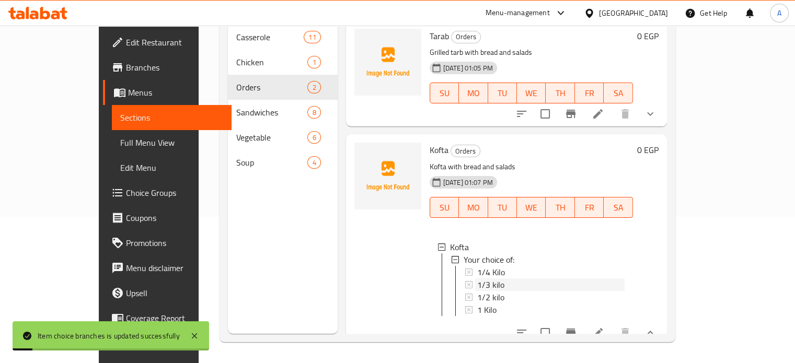
click at [477, 279] on span "1/3 kilo" at bounding box center [490, 285] width 27 height 13
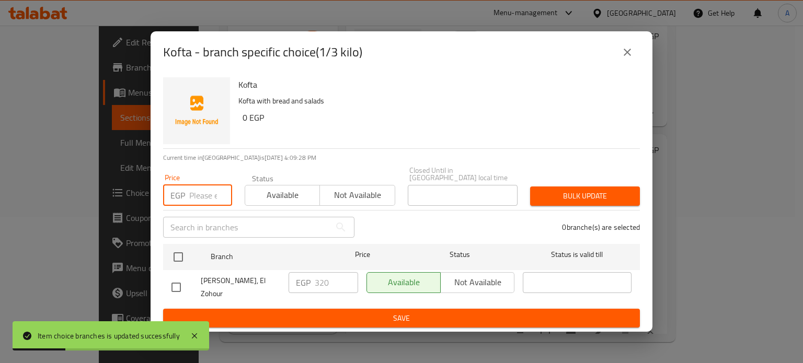
click at [212, 198] on input "number" at bounding box center [210, 195] width 43 height 21
click at [194, 200] on input "200" at bounding box center [210, 195] width 43 height 21
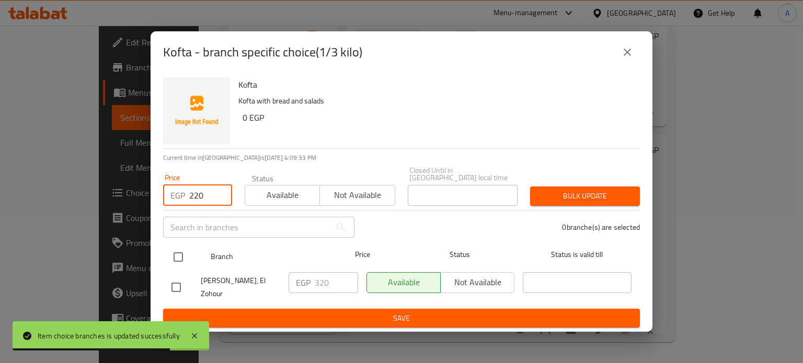
click at [180, 248] on input "checkbox" at bounding box center [178, 257] width 22 height 22
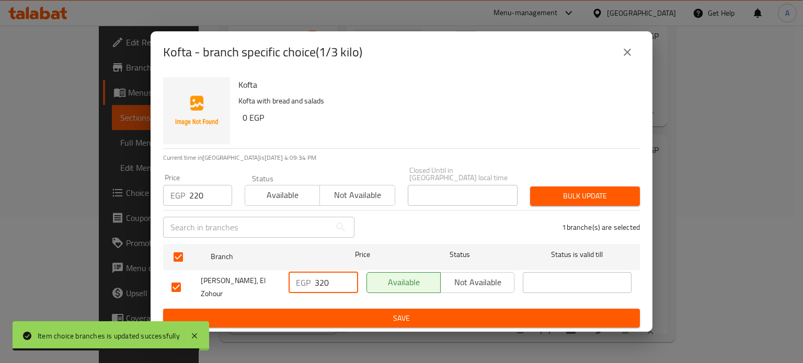
drag, startPoint x: 319, startPoint y: 282, endPoint x: 309, endPoint y: 283, distance: 10.5
click at [309, 283] on div "EGP 320 ​" at bounding box center [323, 282] width 70 height 21
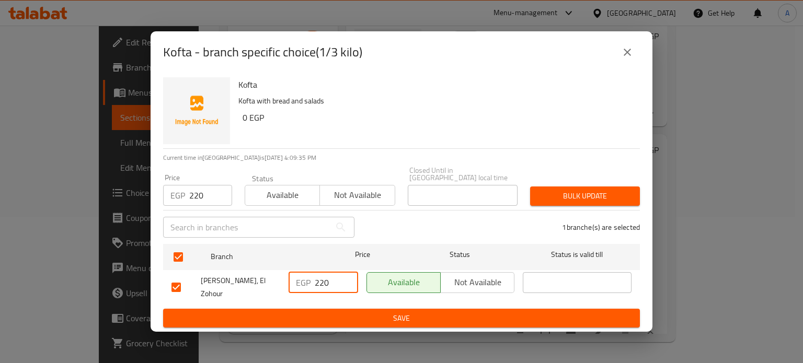
click at [570, 192] on span "Bulk update" at bounding box center [584, 196] width 93 height 13
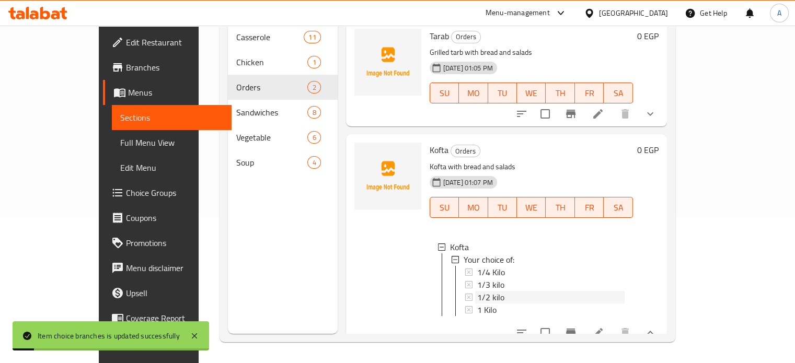
click at [477, 291] on span "1/2 kilo" at bounding box center [490, 297] width 27 height 13
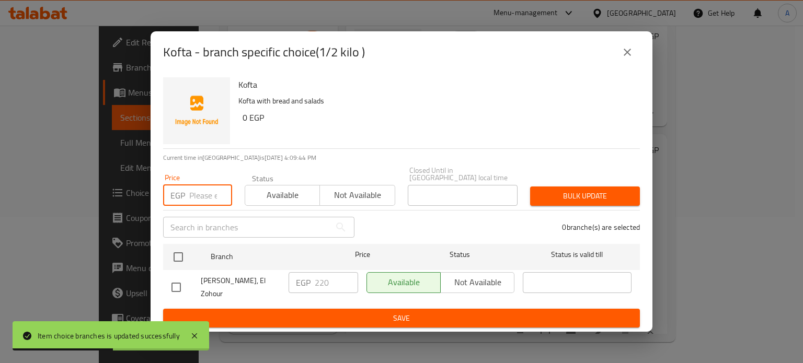
click at [203, 196] on input "number" at bounding box center [210, 195] width 43 height 21
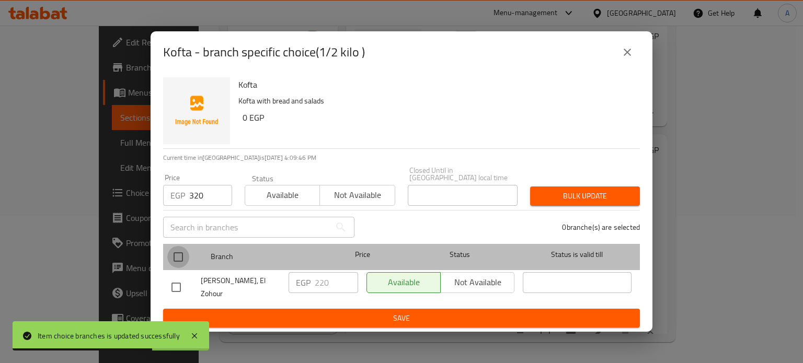
click at [181, 261] on input "checkbox" at bounding box center [178, 257] width 22 height 22
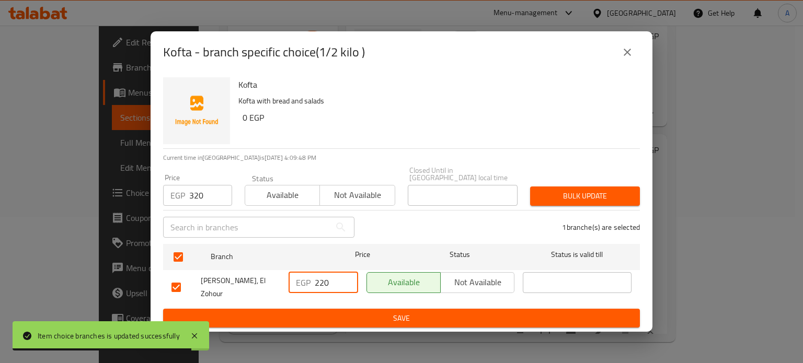
click at [307, 285] on div "EGP 220 ​" at bounding box center [323, 282] width 70 height 21
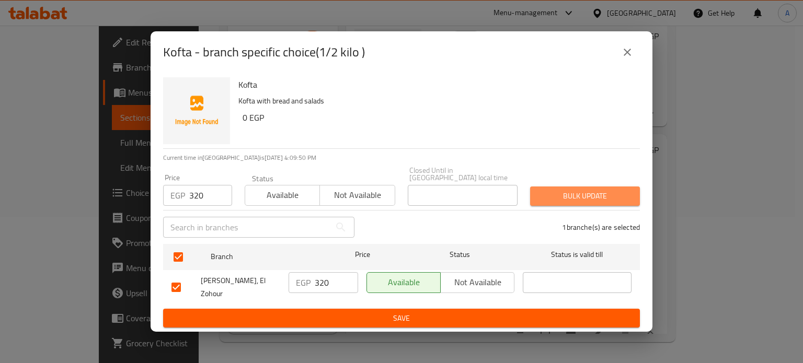
click at [559, 200] on button "Bulk update" at bounding box center [585, 196] width 110 height 19
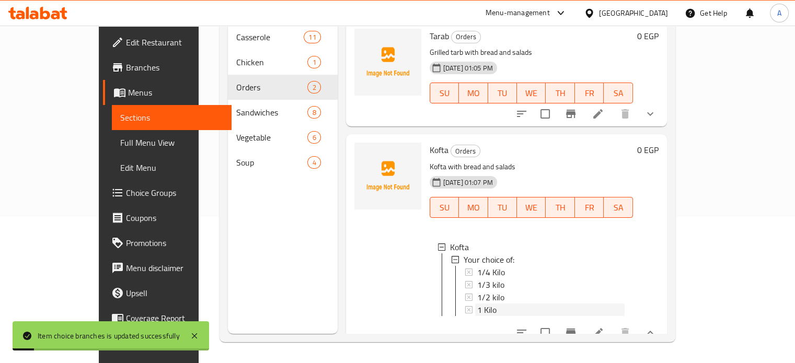
click at [477, 304] on div "1 Kilo" at bounding box center [550, 310] width 147 height 13
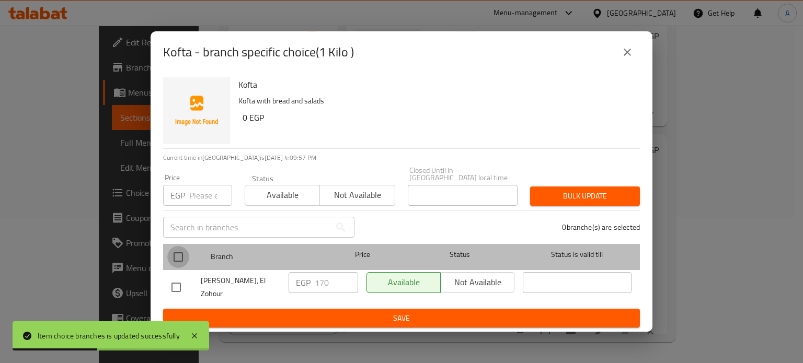
click at [176, 258] on input "checkbox" at bounding box center [178, 257] width 22 height 22
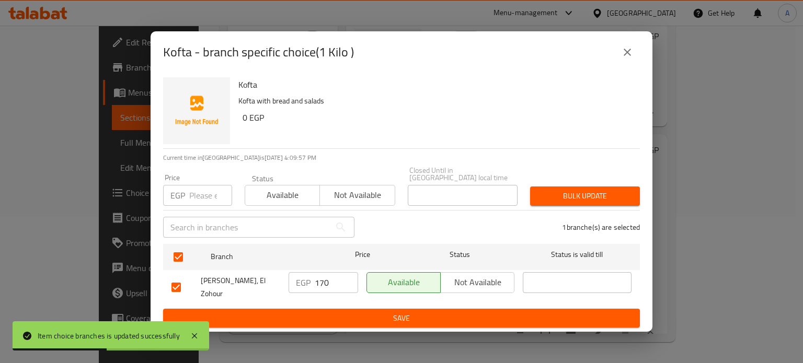
click at [201, 185] on input "number" at bounding box center [210, 195] width 43 height 21
drag, startPoint x: 323, startPoint y: 282, endPoint x: 294, endPoint y: 280, distance: 29.9
click at [294, 280] on div "EGP 170 ​" at bounding box center [323, 282] width 70 height 21
click at [583, 190] on span "Bulk update" at bounding box center [584, 196] width 93 height 13
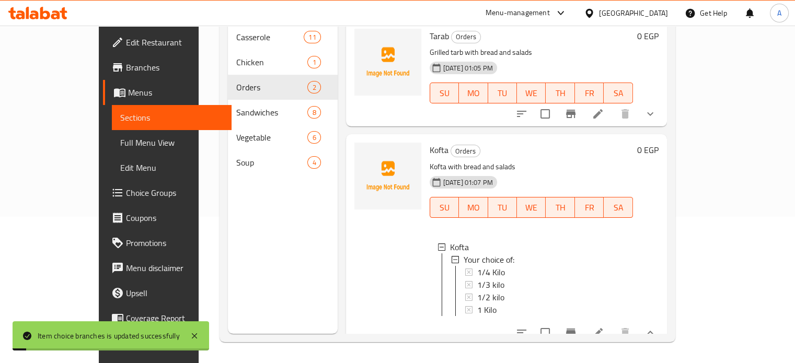
click at [656, 327] on icon "show more" at bounding box center [650, 333] width 13 height 13
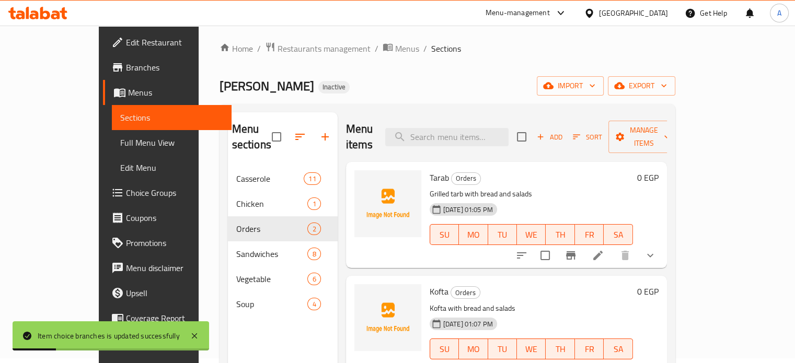
scroll to position [0, 0]
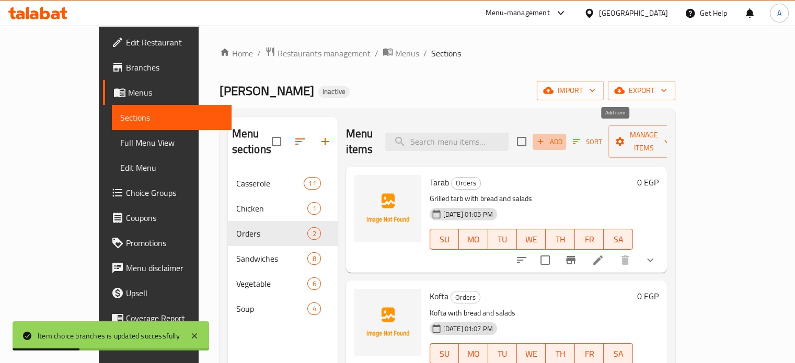
click at [563, 136] on span "Add" at bounding box center [549, 142] width 28 height 12
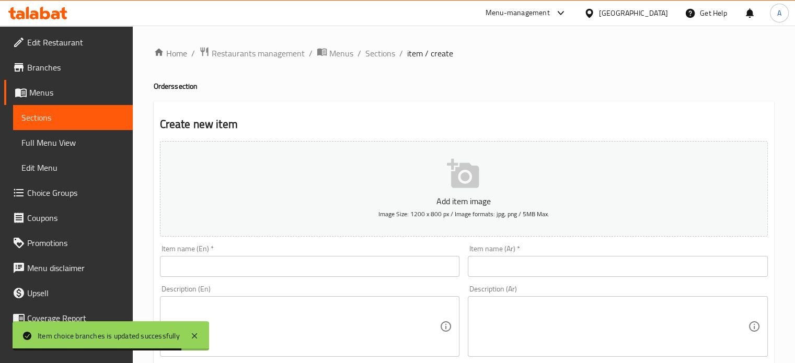
drag, startPoint x: 495, startPoint y: 259, endPoint x: 491, endPoint y: 249, distance: 11.0
click at [495, 259] on input "text" at bounding box center [618, 266] width 300 height 21
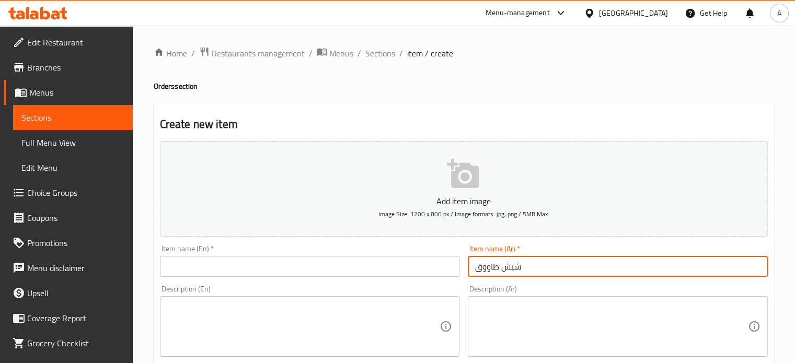
click at [491, 261] on input "شيش طاووق" at bounding box center [618, 266] width 300 height 21
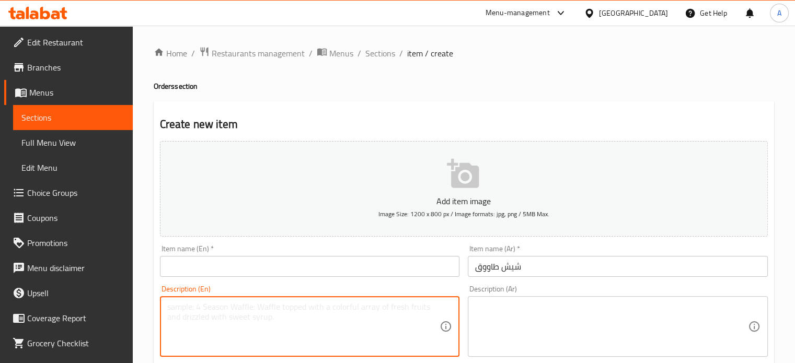
paste textarea "شيش طاووق مع عيش وسلطات"
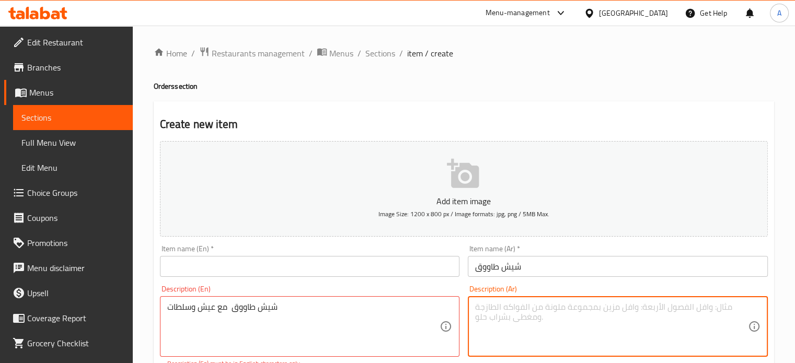
paste textarea "شيش طاووق مع عيش وسلطات"
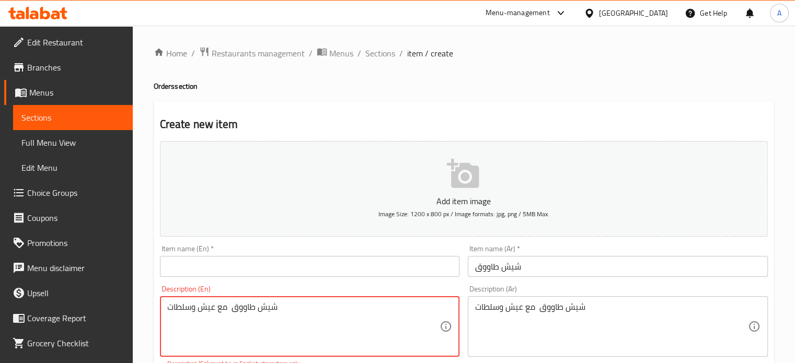
click at [232, 310] on textarea "شيش طاووق مع عيش وسلطات" at bounding box center [303, 327] width 273 height 50
paste textarea "Chicken shish with bread and salads"
drag, startPoint x: 215, startPoint y: 305, endPoint x: 143, endPoint y: 307, distance: 72.1
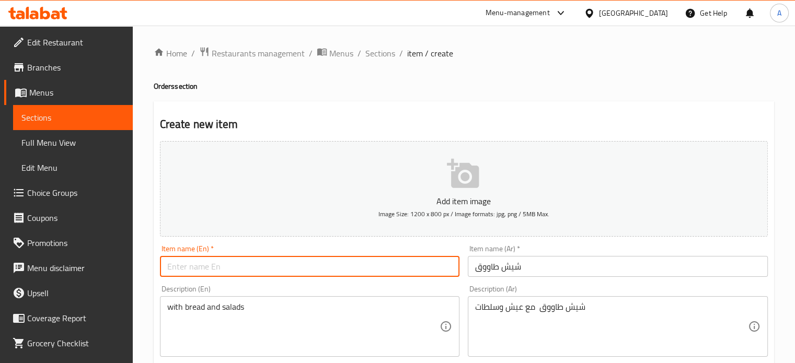
click at [203, 272] on input "text" at bounding box center [310, 266] width 300 height 21
paste input "Chicken shish"
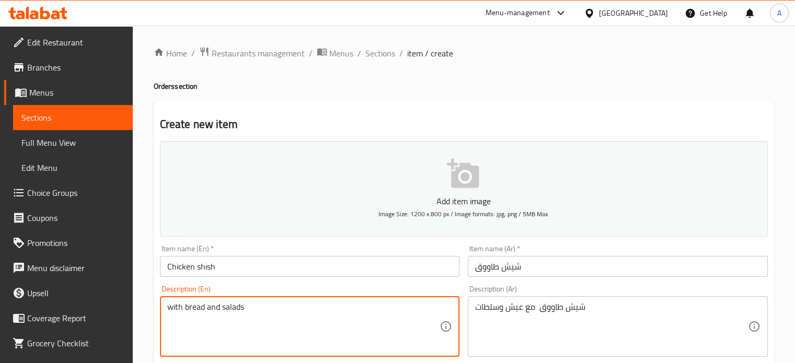
drag, startPoint x: 166, startPoint y: 310, endPoint x: 178, endPoint y: 316, distance: 13.3
click at [179, 316] on textarea "with bread and salads" at bounding box center [303, 327] width 273 height 50
paste textarea "Chicken shish"
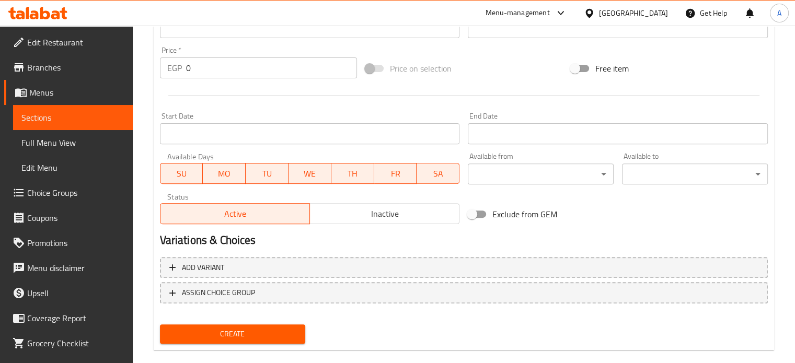
scroll to position [375, 0]
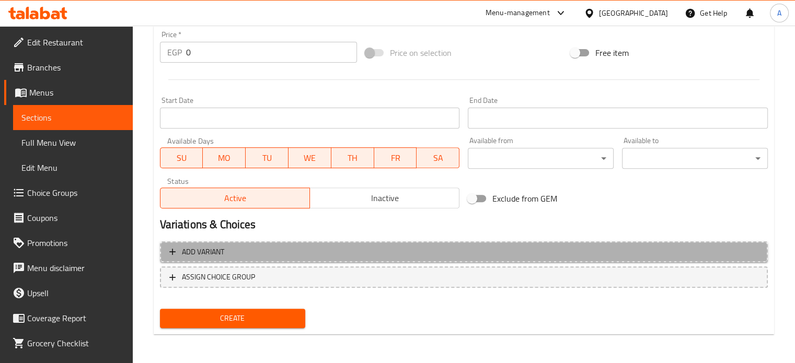
click at [398, 259] on button "Add variant" at bounding box center [464, 251] width 608 height 21
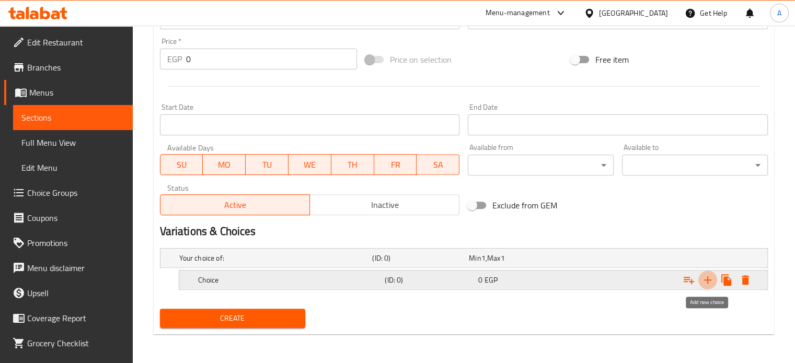
click at [712, 280] on icon "Expand" at bounding box center [707, 280] width 13 height 13
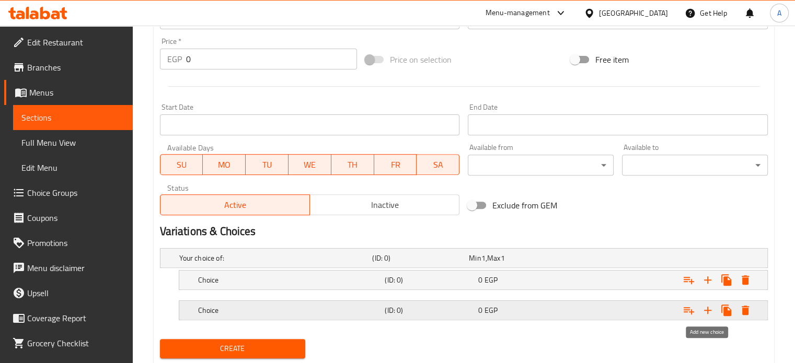
click at [711, 310] on icon "Expand" at bounding box center [707, 310] width 7 height 7
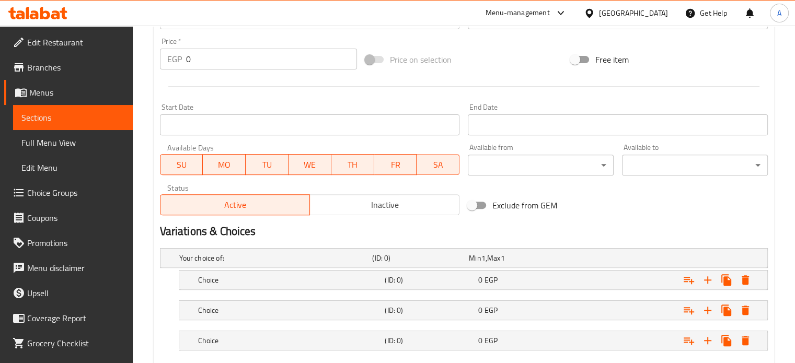
scroll to position [428, 0]
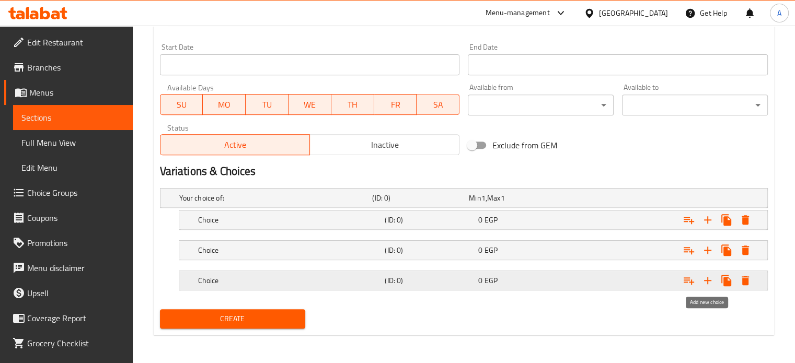
click at [712, 279] on icon "Expand" at bounding box center [707, 280] width 13 height 13
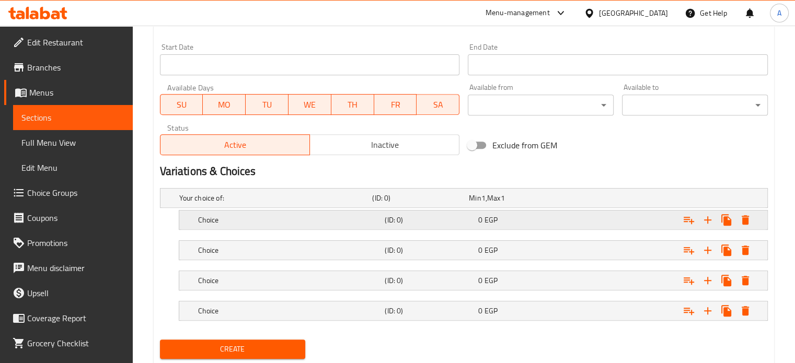
click at [484, 221] on span "EGP" at bounding box center [490, 220] width 13 height 14
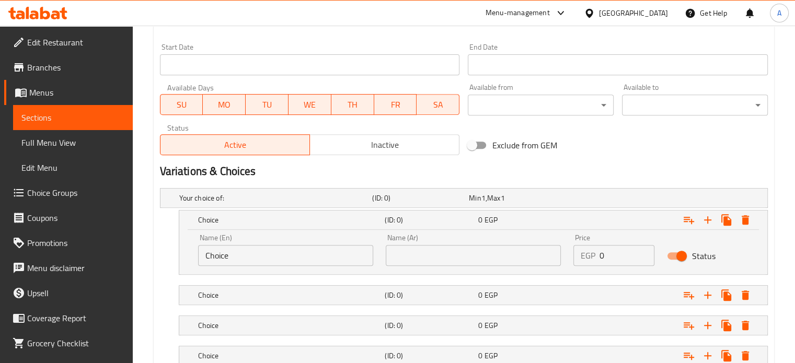
click at [468, 267] on div "Name (Ar) Name (Ar)" at bounding box center [473, 250] width 188 height 44
click at [464, 261] on input "text" at bounding box center [473, 255] width 175 height 21
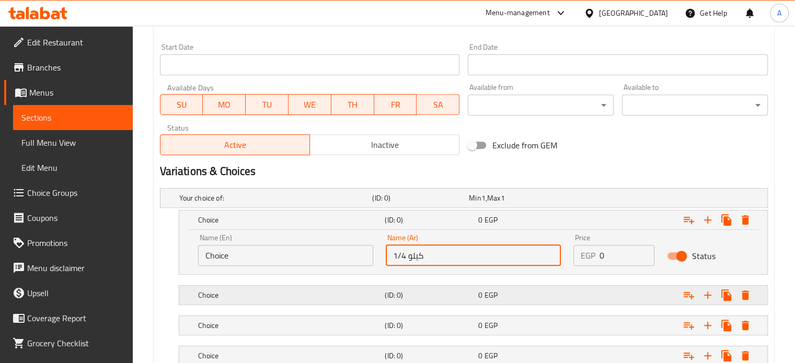
click at [436, 299] on h5 "(ID: 0)" at bounding box center [429, 295] width 89 height 10
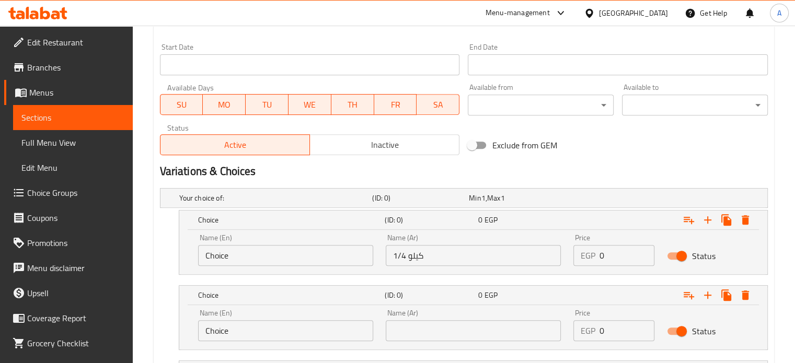
scroll to position [548, 0]
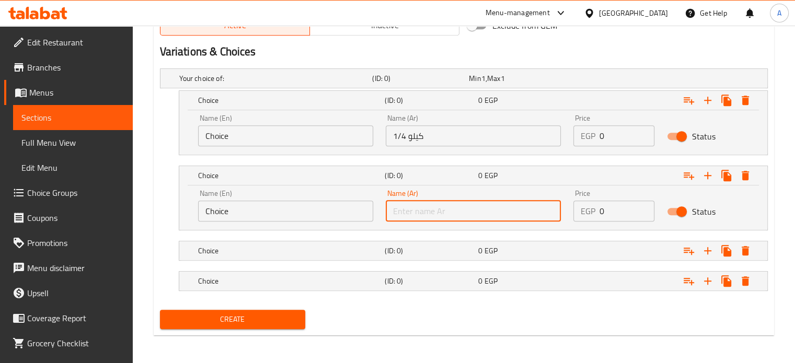
click at [491, 203] on input "text" at bounding box center [473, 211] width 175 height 21
click at [445, 254] on h5 "(ID: 0)" at bounding box center [429, 251] width 89 height 10
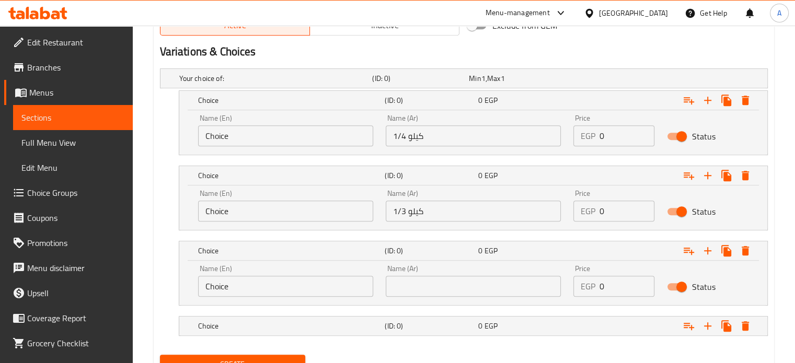
click at [449, 291] on input "text" at bounding box center [473, 286] width 175 height 21
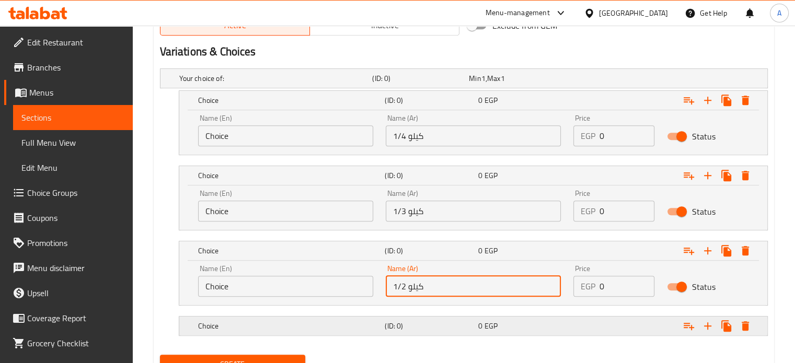
click at [446, 323] on h5 "(ID: 0)" at bounding box center [429, 326] width 89 height 10
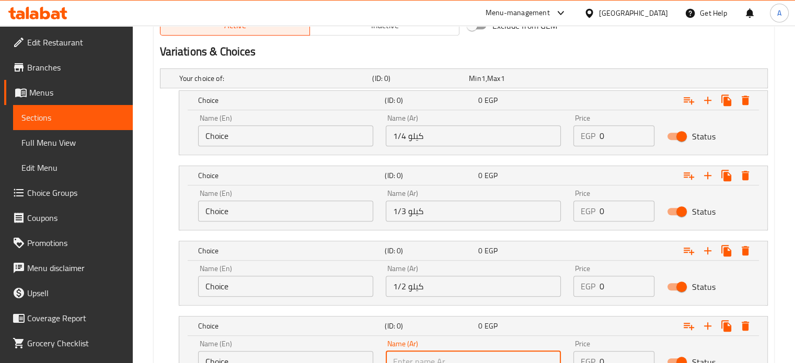
click at [449, 357] on input "text" at bounding box center [473, 361] width 175 height 21
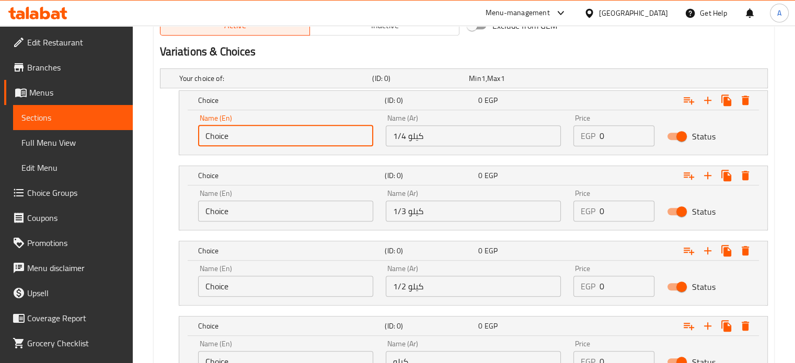
drag, startPoint x: 261, startPoint y: 143, endPoint x: 174, endPoint y: 147, distance: 87.9
click at [174, 147] on div "Choice (ID: 0) 0 EGP Name (En) Choice Name (En) Name (Ar) 1/4 كيلو Name (Ar) Pr…" at bounding box center [464, 122] width 608 height 65
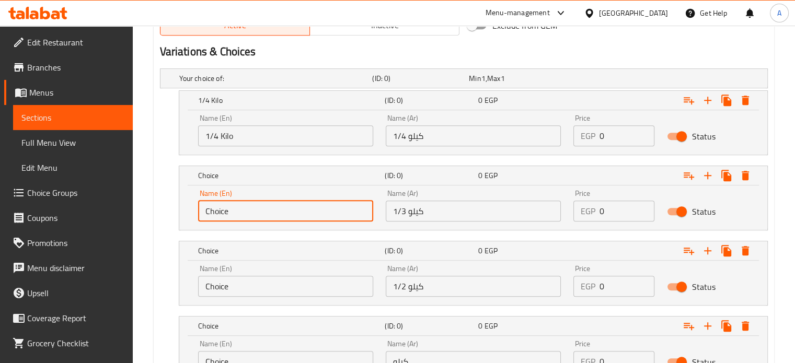
drag, startPoint x: 243, startPoint y: 213, endPoint x: 199, endPoint y: 213, distance: 44.4
click at [199, 213] on input "Choice" at bounding box center [285, 211] width 175 height 21
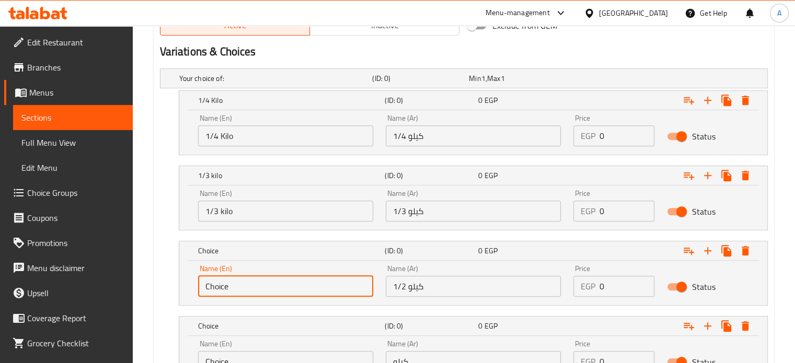
drag, startPoint x: 249, startPoint y: 286, endPoint x: 179, endPoint y: 282, distance: 70.1
click at [179, 282] on div "Name (En) Choice Name (En) Name (Ar) 1/2 كيلو Name (Ar) Price EGP 0 Price Status" at bounding box center [473, 283] width 588 height 44
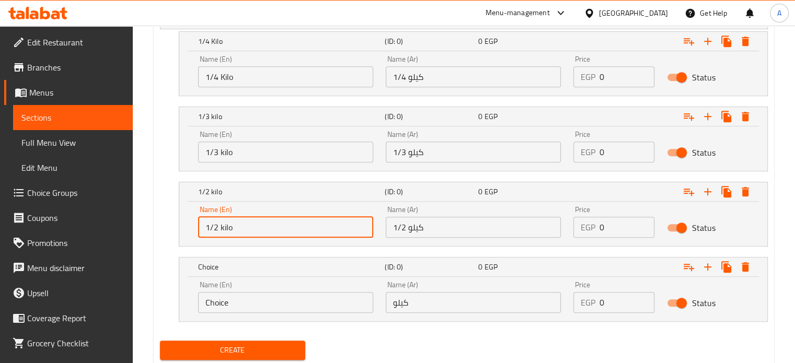
scroll to position [638, 0]
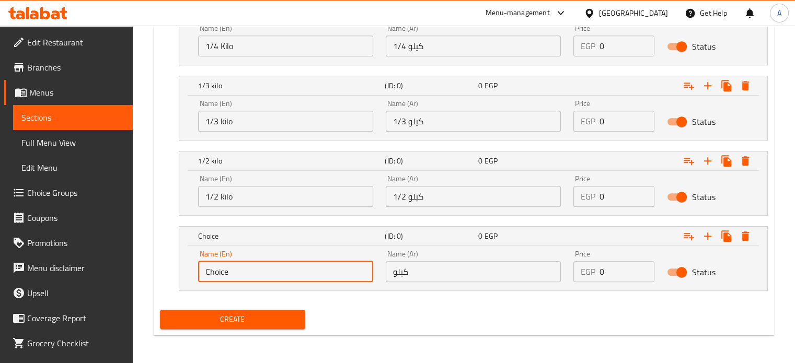
drag, startPoint x: 286, startPoint y: 269, endPoint x: 134, endPoint y: 277, distance: 152.3
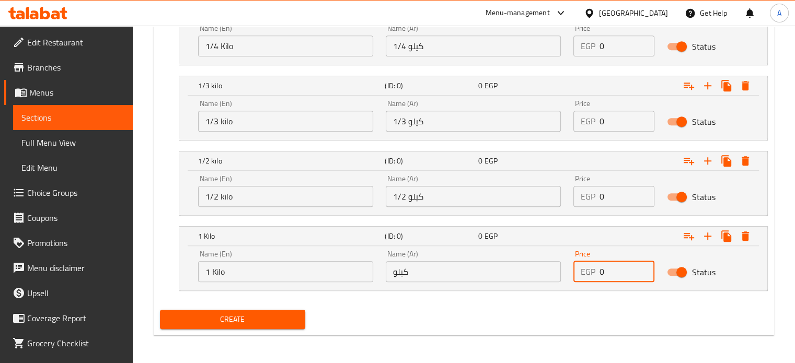
drag, startPoint x: 605, startPoint y: 262, endPoint x: 583, endPoint y: 265, distance: 21.6
click at [583, 265] on div "EGP 0 Price" at bounding box center [614, 271] width 82 height 21
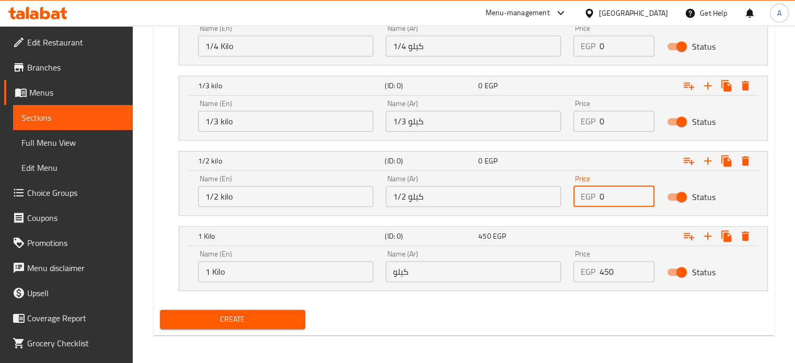
drag, startPoint x: 599, startPoint y: 201, endPoint x: 608, endPoint y: 200, distance: 8.9
click at [608, 200] on input "0" at bounding box center [626, 196] width 55 height 21
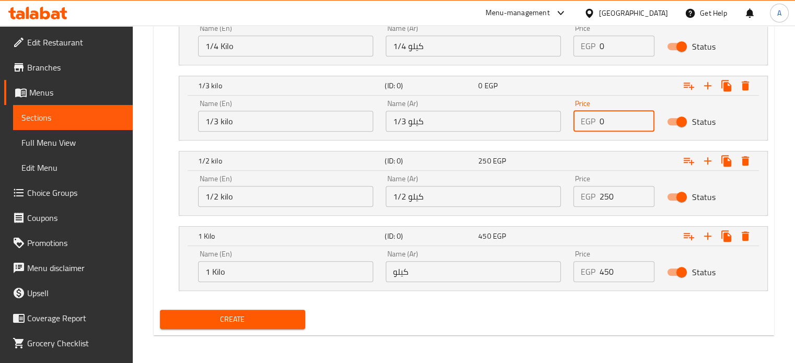
drag, startPoint x: 607, startPoint y: 118, endPoint x: 576, endPoint y: 115, distance: 30.9
click at [576, 115] on div "EGP 0 Price" at bounding box center [614, 121] width 82 height 21
drag, startPoint x: 602, startPoint y: 123, endPoint x: 595, endPoint y: 123, distance: 6.8
click at [595, 123] on div "EGP 070 Price" at bounding box center [614, 121] width 82 height 21
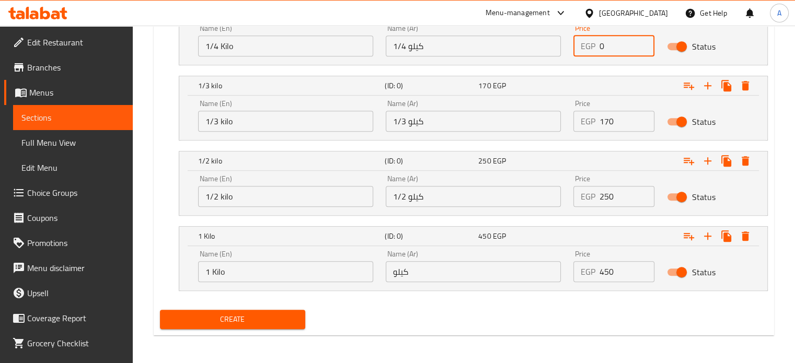
drag, startPoint x: 606, startPoint y: 45, endPoint x: 587, endPoint y: 46, distance: 19.3
click at [587, 46] on div "EGP 0 Price" at bounding box center [614, 46] width 82 height 21
click at [600, 49] on input "30" at bounding box center [626, 46] width 55 height 21
click at [295, 318] on span "Create" at bounding box center [232, 319] width 129 height 13
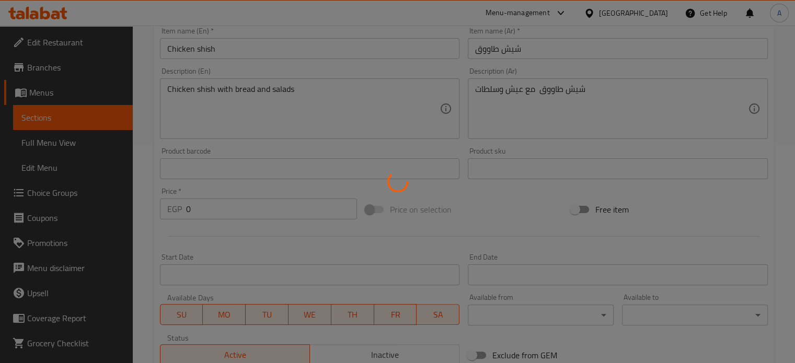
scroll to position [22, 0]
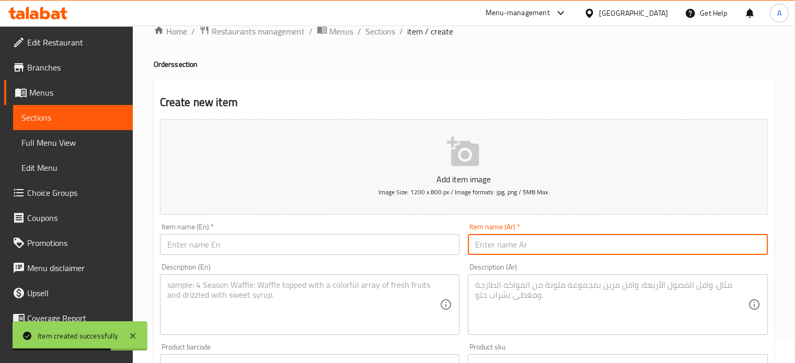
click at [540, 247] on input "text" at bounding box center [618, 244] width 300 height 21
click at [540, 247] on input "مشكل" at bounding box center [618, 244] width 300 height 21
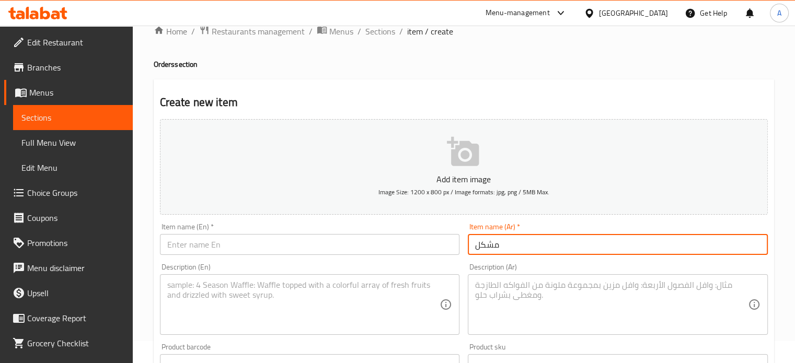
click at [540, 247] on input "مشكل" at bounding box center [618, 244] width 300 height 21
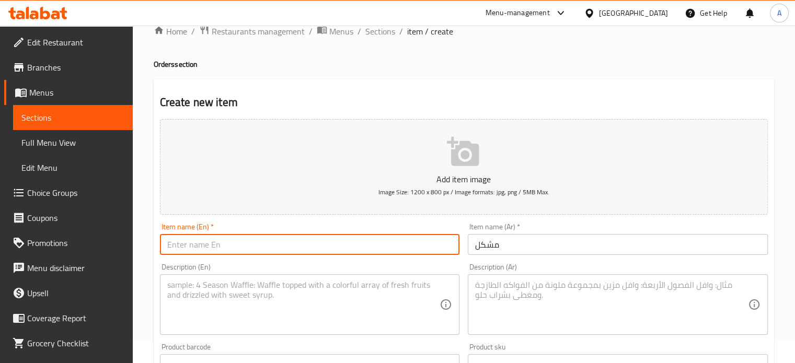
click at [199, 250] on input "text" at bounding box center [310, 244] width 300 height 21
click at [221, 237] on input "Mix" at bounding box center [310, 244] width 300 height 21
click at [179, 244] on input "Mix Chicken Pie" at bounding box center [310, 244] width 300 height 21
drag, startPoint x: 183, startPoint y: 245, endPoint x: 263, endPoint y: 252, distance: 80.3
click at [263, 252] on input "Mix Chicken Pie" at bounding box center [310, 244] width 300 height 21
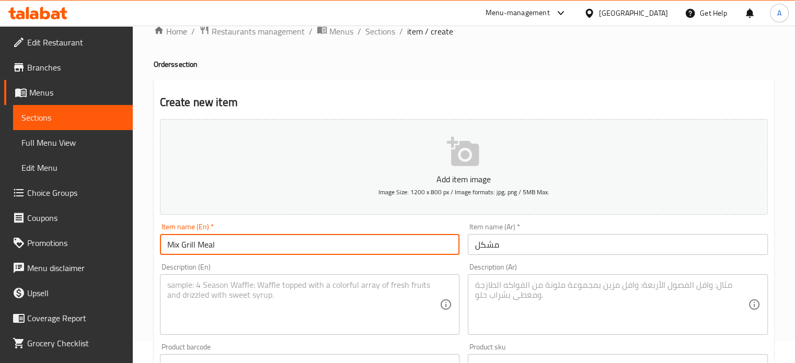
drag, startPoint x: 217, startPoint y: 249, endPoint x: 197, endPoint y: 246, distance: 20.1
click at [197, 246] on input "Mix Grill Meal" at bounding box center [310, 244] width 300 height 21
click at [527, 285] on textarea at bounding box center [611, 305] width 273 height 50
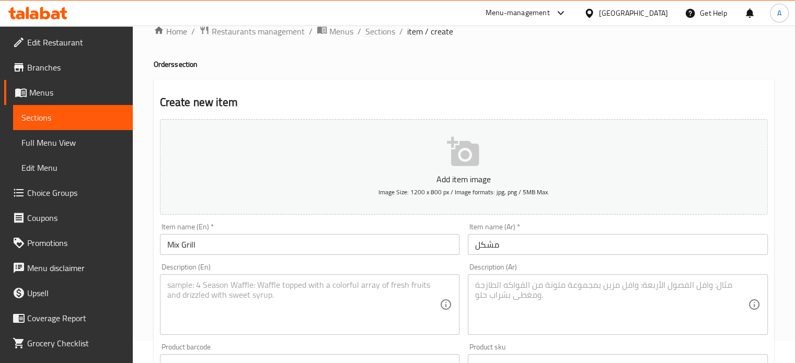
click at [501, 276] on div "Description (Ar)" at bounding box center [618, 304] width 300 height 61
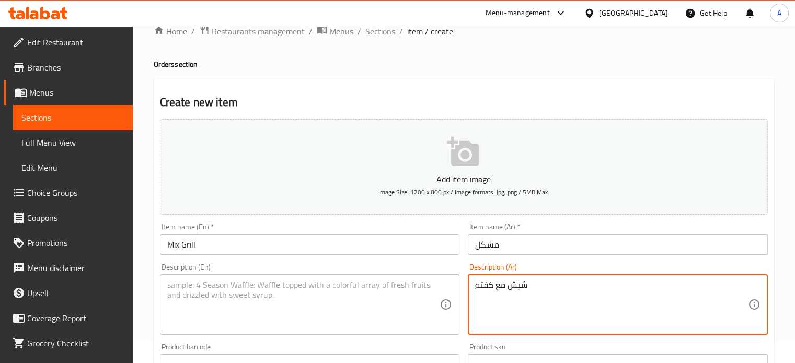
click at [353, 284] on textarea at bounding box center [303, 305] width 273 height 50
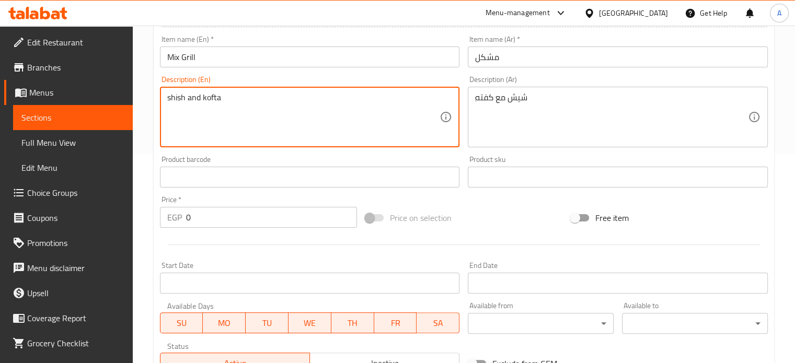
scroll to position [638, 0]
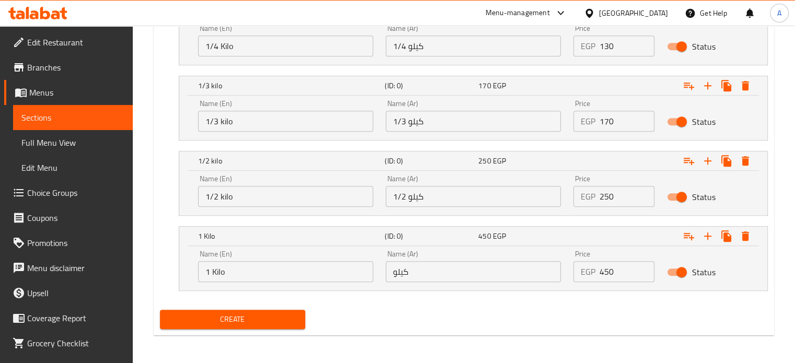
click at [432, 45] on input "1/4 كيلو" at bounding box center [473, 46] width 175 height 21
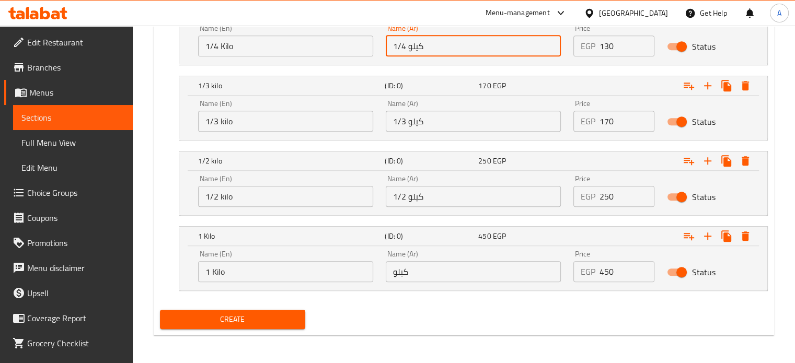
click at [437, 128] on input "1/3 كيلو" at bounding box center [473, 121] width 175 height 21
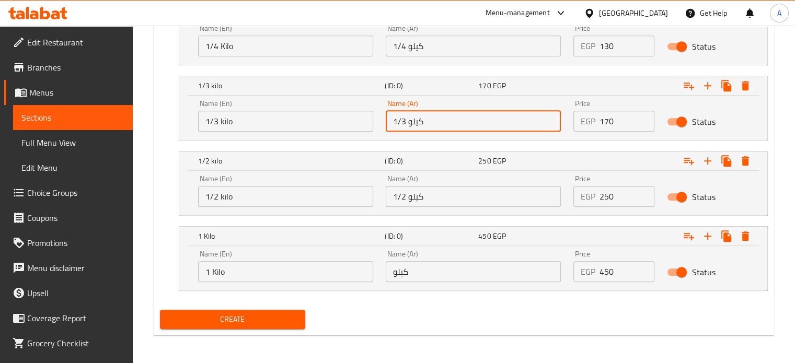
click at [421, 187] on input "1/2 كيلو" at bounding box center [473, 196] width 175 height 21
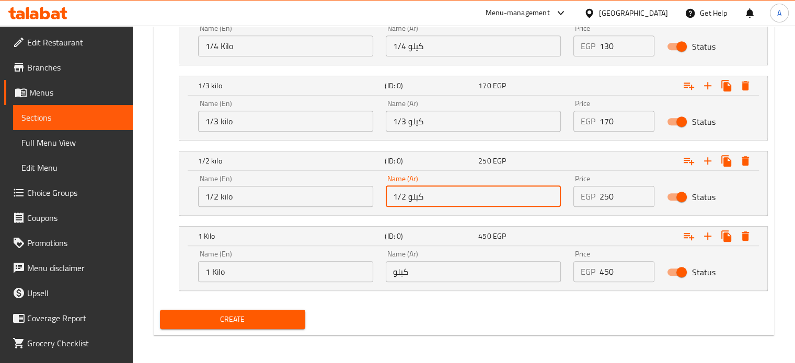
click at [440, 256] on div "Name (Ar) كيلو Name (Ar)" at bounding box center [473, 266] width 175 height 32
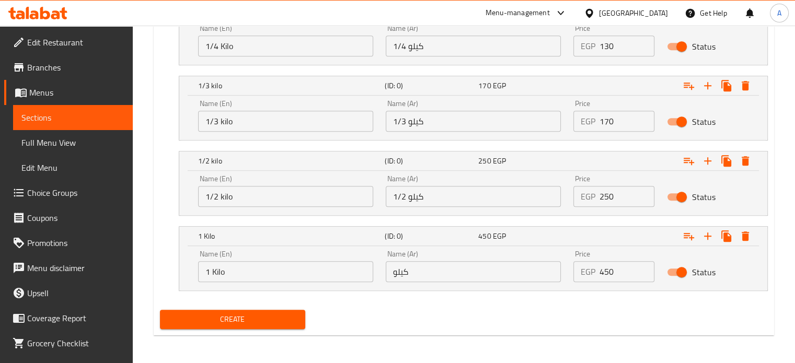
click at [440, 268] on input "كيلو" at bounding box center [473, 271] width 175 height 21
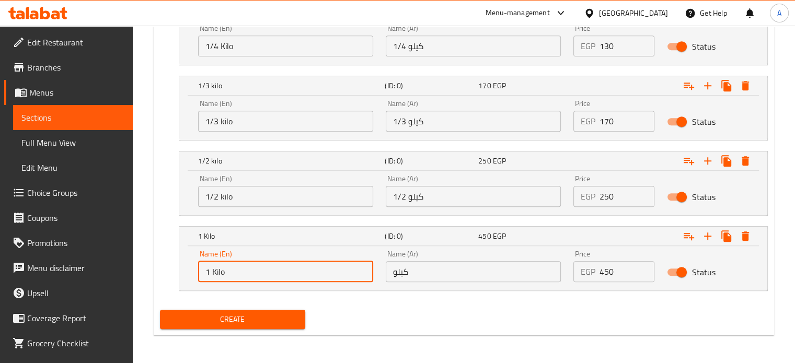
click at [288, 275] on input "1 Kilo" at bounding box center [285, 271] width 175 height 21
click at [288, 275] on input "text" at bounding box center [285, 271] width 175 height 21
click at [246, 189] on input "1/2 kilo" at bounding box center [285, 196] width 175 height 21
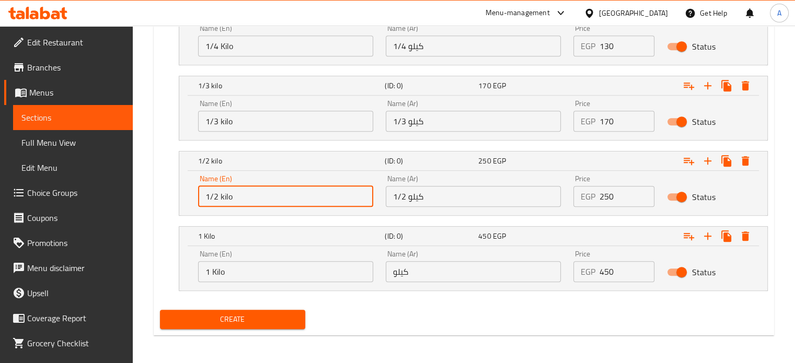
click at [246, 189] on input "1/2 kilo" at bounding box center [285, 196] width 175 height 21
click at [246, 189] on input "text" at bounding box center [285, 196] width 175 height 21
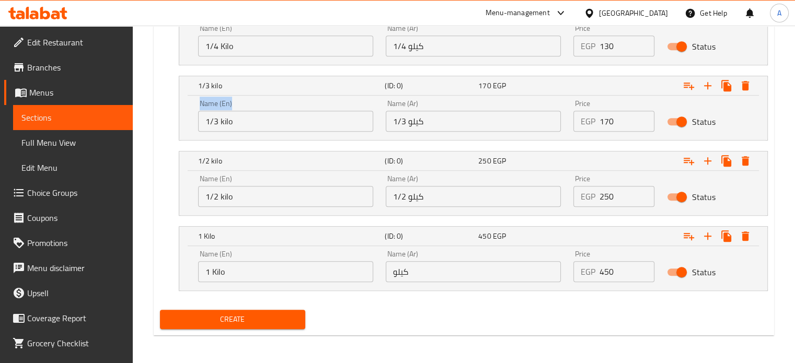
drag, startPoint x: 199, startPoint y: 120, endPoint x: 188, endPoint y: 117, distance: 10.9
click at [188, 117] on div "Name (En) 1/3 kilo Name (En) Name (Ar) 1/3 كيلو Name (Ar) Price EGP 170 Price S…" at bounding box center [473, 118] width 588 height 44
click at [246, 127] on input "1/3 kilo" at bounding box center [285, 121] width 175 height 21
drag, startPoint x: 209, startPoint y: 126, endPoint x: 196, endPoint y: 125, distance: 12.6
click at [196, 125] on div "Name (En) 1/3 kilo Name (En)" at bounding box center [286, 116] width 188 height 44
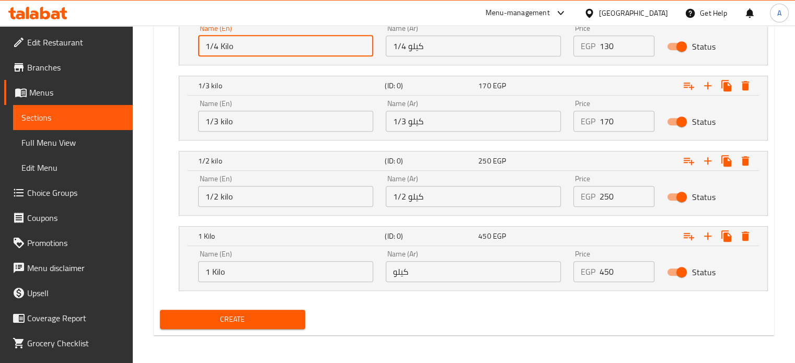
drag, startPoint x: 236, startPoint y: 37, endPoint x: 182, endPoint y: 33, distance: 54.5
click at [182, 33] on div "Name (En) 1/4 Kilo Name (En) Name (Ar) 1/4 كيلو Name (Ar) Price EGP 130 Price S…" at bounding box center [473, 42] width 588 height 44
drag, startPoint x: 611, startPoint y: 265, endPoint x: 583, endPoint y: 268, distance: 28.4
click at [583, 268] on div "EGP 450 Price" at bounding box center [614, 271] width 82 height 21
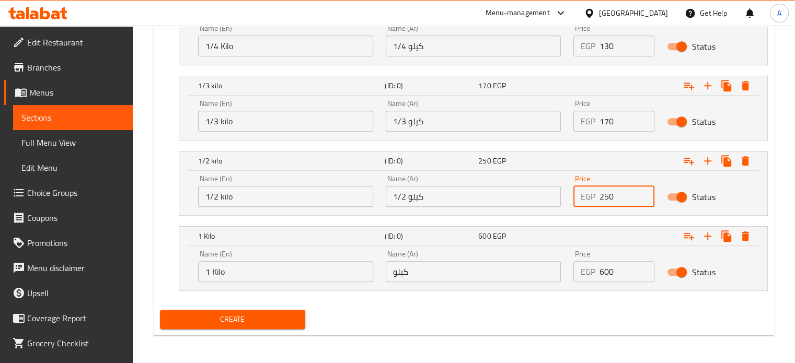
drag, startPoint x: 608, startPoint y: 194, endPoint x: 598, endPoint y: 196, distance: 10.1
click at [598, 196] on div "EGP 250 Price" at bounding box center [614, 196] width 82 height 21
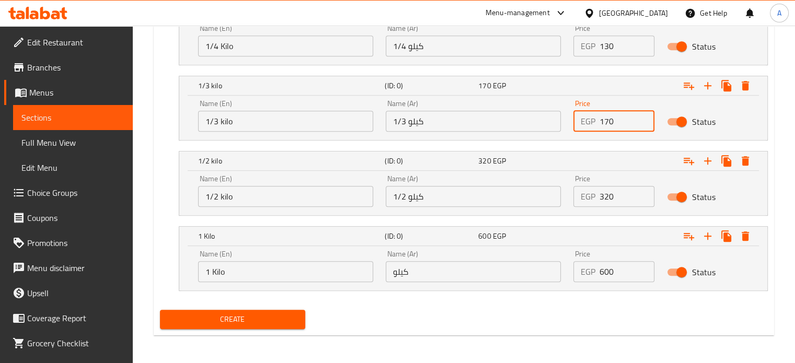
click at [592, 120] on div "EGP 170 Price" at bounding box center [614, 121] width 82 height 21
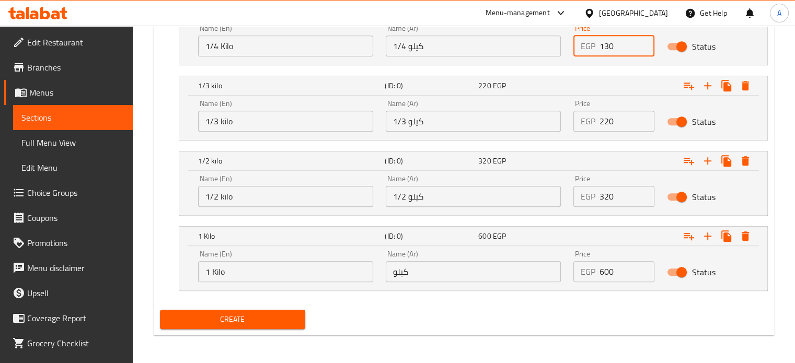
drag, startPoint x: 608, startPoint y: 50, endPoint x: 586, endPoint y: 47, distance: 21.6
click at [586, 47] on div "EGP 130 Price" at bounding box center [614, 46] width 82 height 21
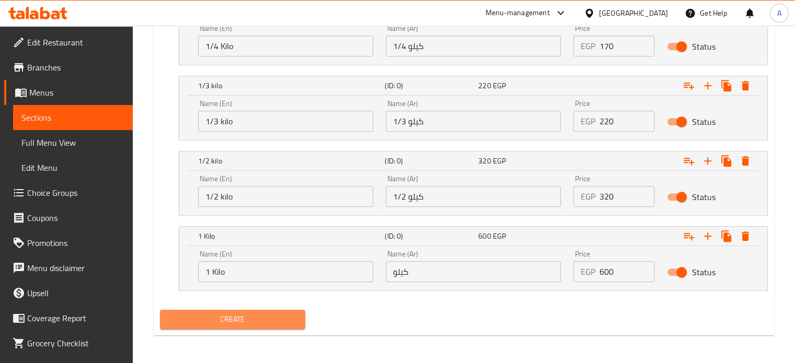
click at [258, 315] on span "Create" at bounding box center [232, 319] width 129 height 13
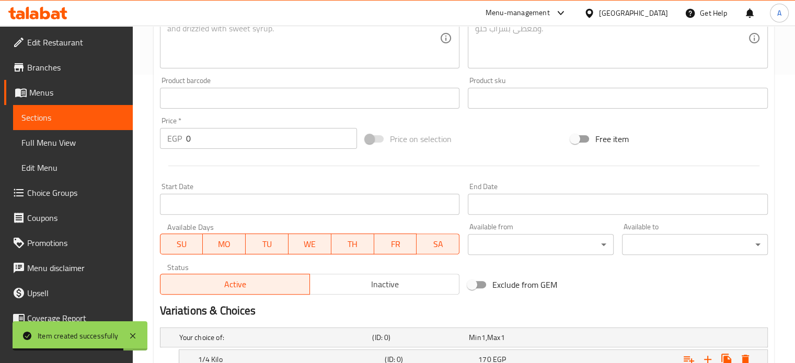
scroll to position [0, 0]
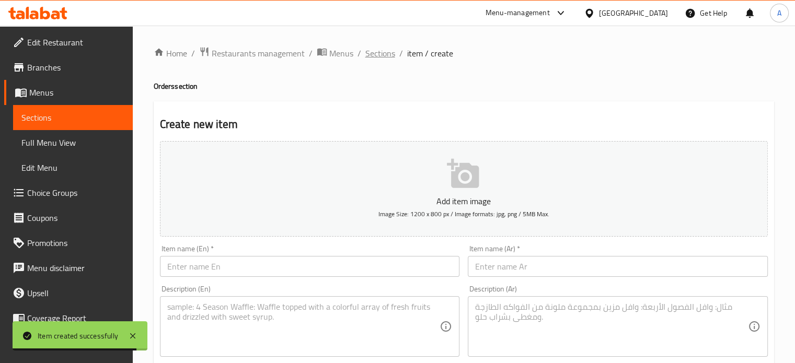
click at [375, 50] on span "Sections" at bounding box center [380, 53] width 30 height 13
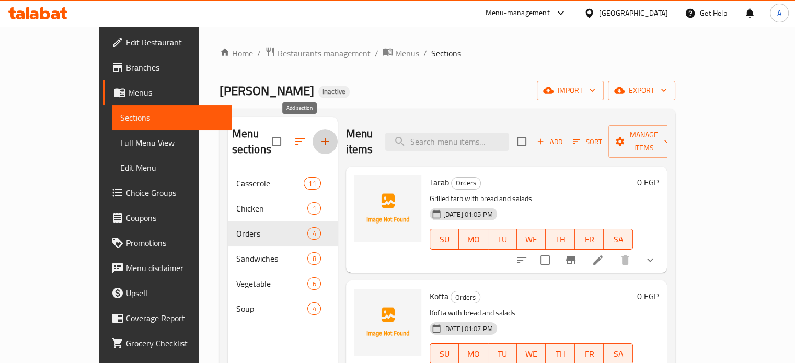
click at [319, 135] on icon "button" at bounding box center [325, 141] width 13 height 13
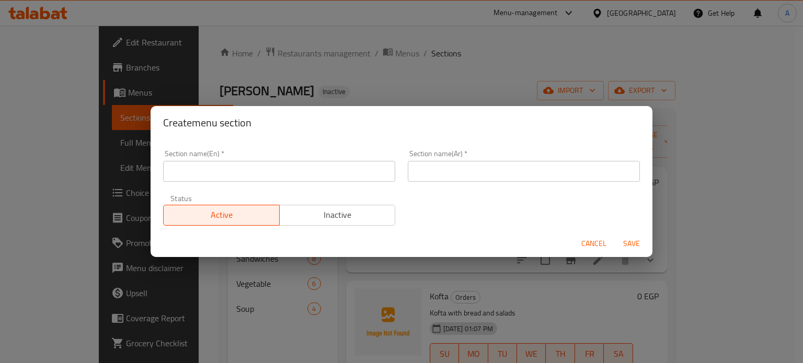
click at [418, 175] on input "text" at bounding box center [524, 171] width 232 height 21
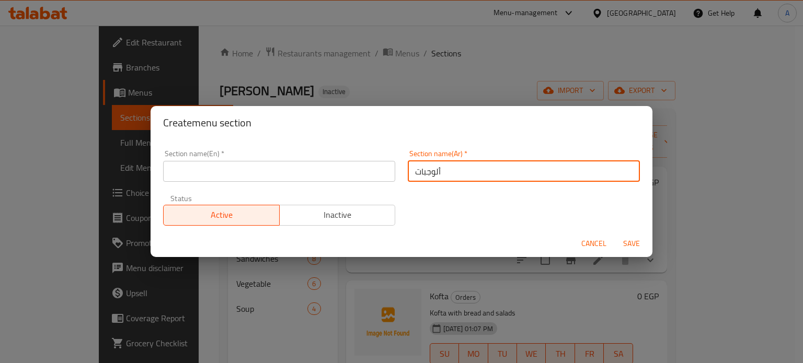
click at [363, 169] on input "text" at bounding box center [279, 171] width 232 height 21
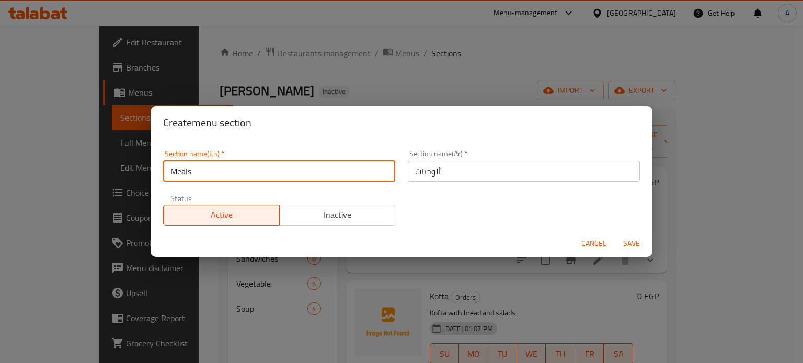
click at [631, 247] on span "Save" at bounding box center [631, 243] width 25 height 13
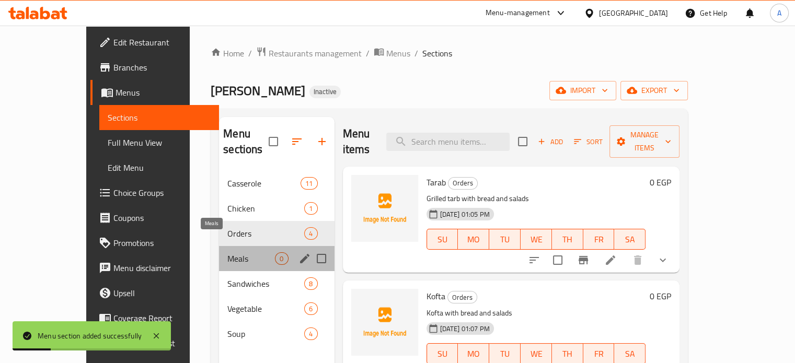
click at [227, 252] on span "Meals" at bounding box center [251, 258] width 48 height 13
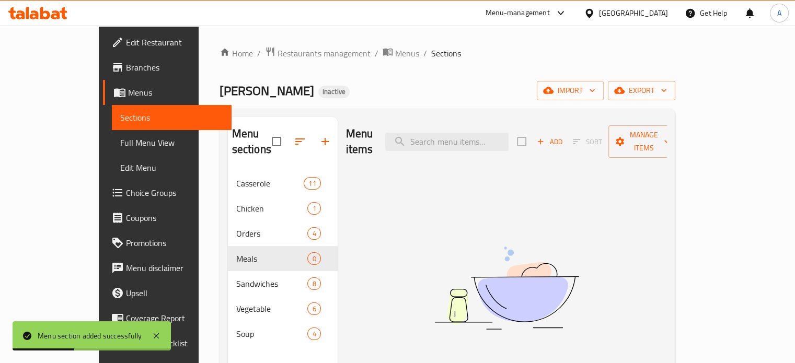
click at [613, 143] on div "Add Sort Manage items" at bounding box center [597, 141] width 161 height 32
click at [566, 134] on button "Add" at bounding box center [549, 142] width 33 height 16
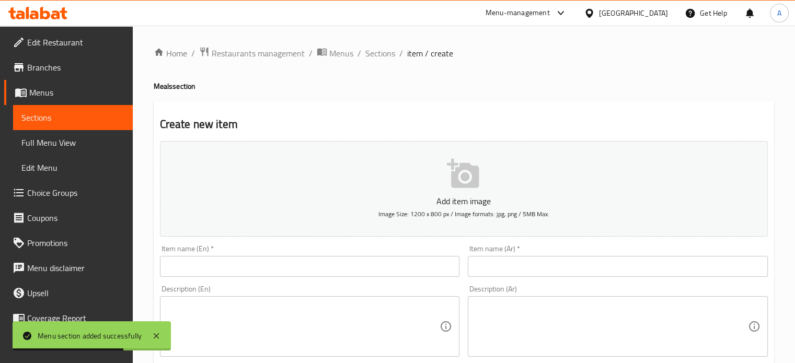
click at [522, 263] on input "text" at bounding box center [618, 266] width 300 height 21
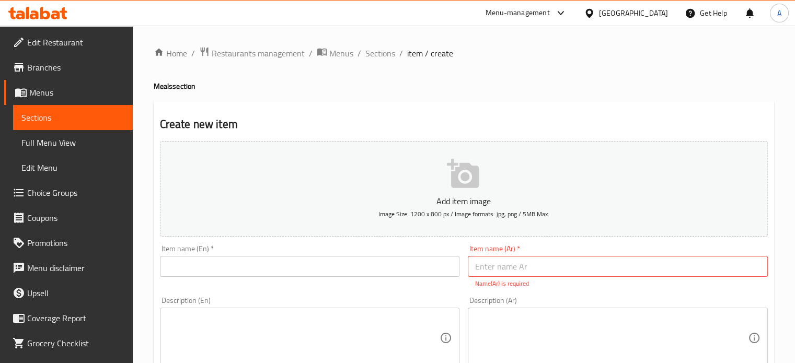
drag, startPoint x: 602, startPoint y: 374, endPoint x: 596, endPoint y: 388, distance: 14.8
drag, startPoint x: 596, startPoint y: 388, endPoint x: 493, endPoint y: 250, distance: 171.7
click at [493, 250] on div "Item name (Ar)   * Item name (Ar) * Name(Ar) is required" at bounding box center [618, 266] width 300 height 43
click at [495, 328] on textarea at bounding box center [611, 339] width 273 height 50
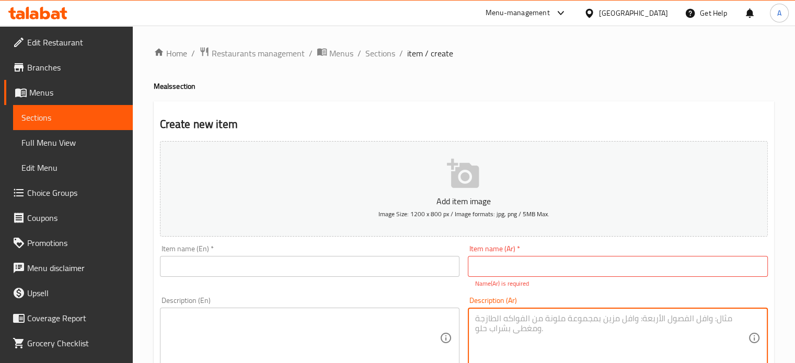
paste textarea "وجبة شيش مع ارز بسمتى"
drag, startPoint x: 527, startPoint y: 318, endPoint x: 564, endPoint y: 318, distance: 37.1
click at [564, 318] on textarea "وجبة شيش مع ارز بسمتى" at bounding box center [611, 339] width 273 height 50
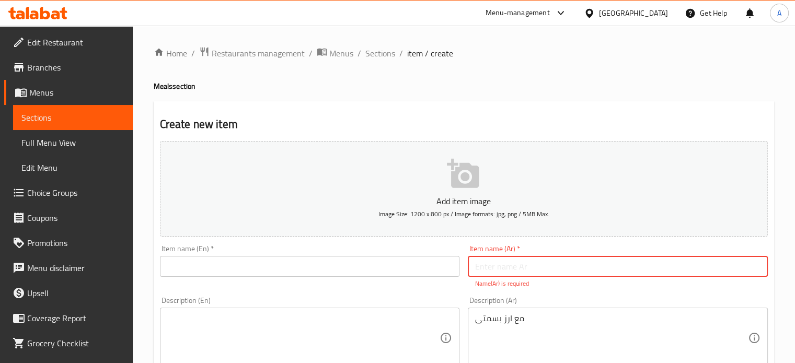
click at [508, 266] on input "text" at bounding box center [618, 266] width 300 height 21
paste input "وجبة شيش"
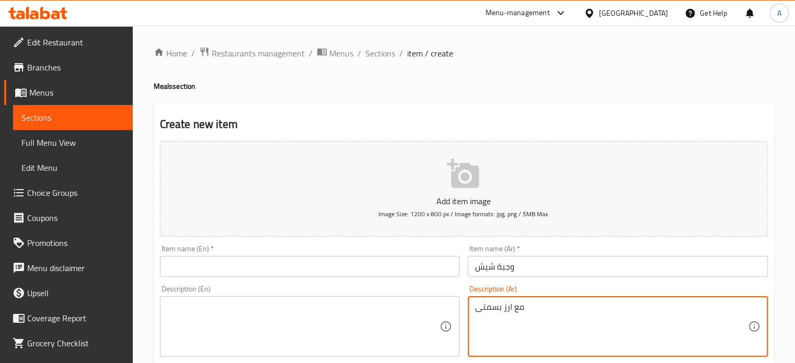
paste textarea "وجبة شيش"
click at [476, 313] on textarea "مع ارز بسمتى" at bounding box center [611, 327] width 273 height 50
paste textarea "وجبة شيش"
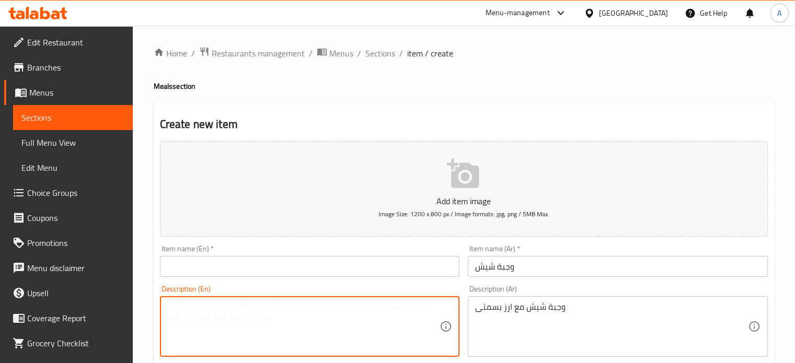
paste textarea "Shish meal with basmati rice"
drag, startPoint x: 204, startPoint y: 311, endPoint x: 161, endPoint y: 310, distance: 42.3
click at [161, 310] on div "Shish meal with basmati rice Description (En)" at bounding box center [310, 326] width 300 height 61
click at [172, 309] on textarea "Shish meal with basmati rice" at bounding box center [303, 327] width 273 height 50
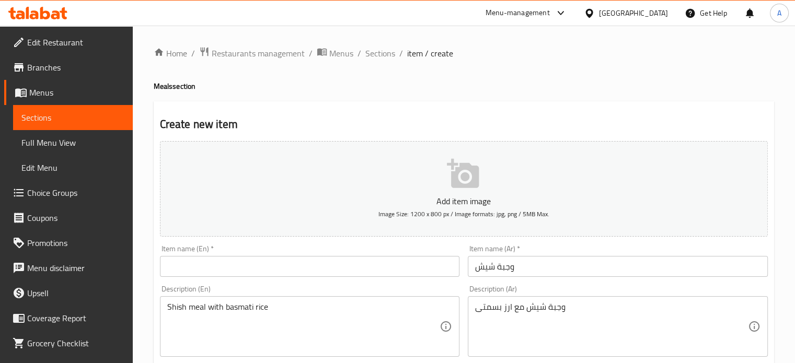
drag, startPoint x: 165, startPoint y: 309, endPoint x: 191, endPoint y: 306, distance: 26.3
click at [190, 308] on div "Shish meal with basmati rice Description (En)" at bounding box center [310, 326] width 300 height 61
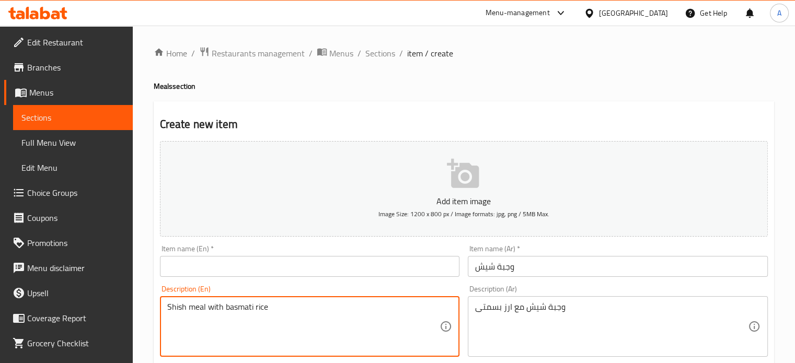
drag, startPoint x: 205, startPoint y: 307, endPoint x: 171, endPoint y: 306, distance: 34.0
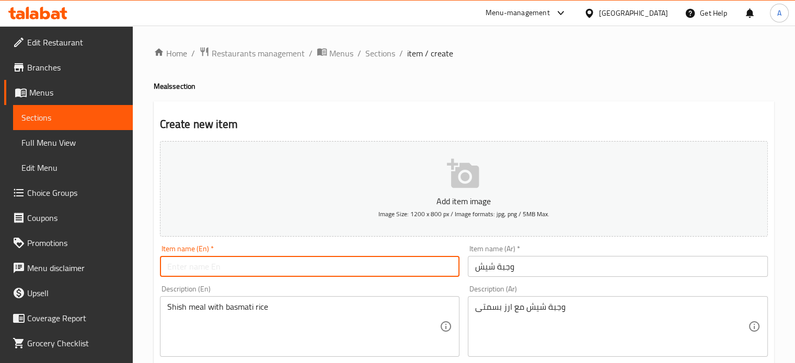
paste input "Shish meal"
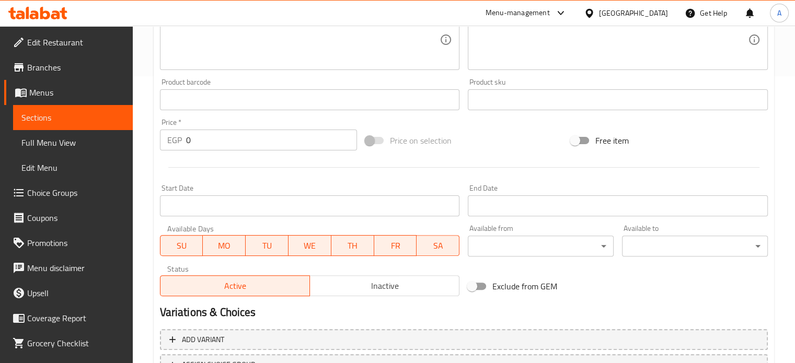
scroll to position [375, 0]
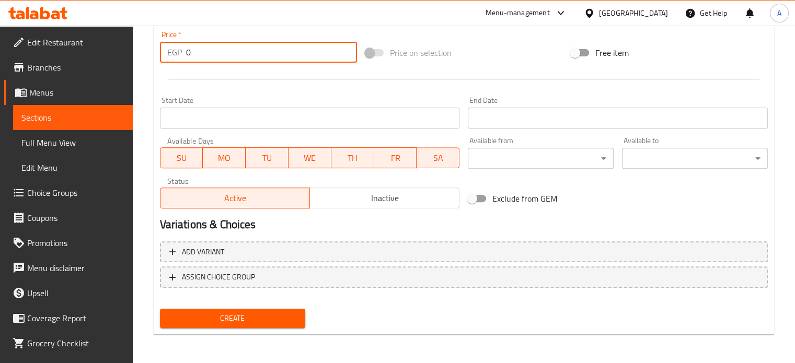
drag, startPoint x: 236, startPoint y: 55, endPoint x: 123, endPoint y: 72, distance: 114.1
click at [123, 72] on div "Edit Restaurant Branches Menus Sections Full Menu View Edit Menu Choice Groups …" at bounding box center [397, 7] width 795 height 713
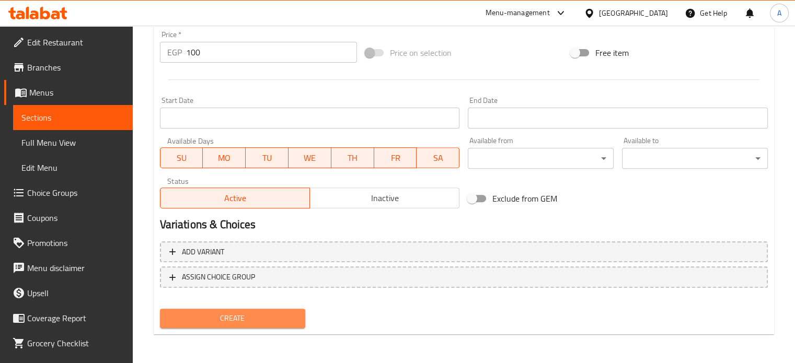
click at [277, 311] on button "Create" at bounding box center [233, 318] width 146 height 19
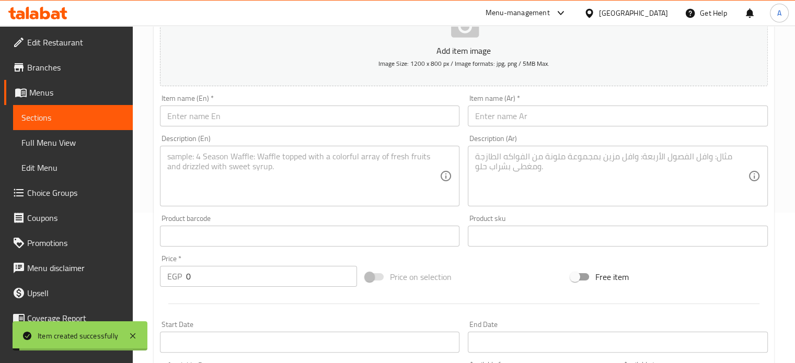
scroll to position [104, 0]
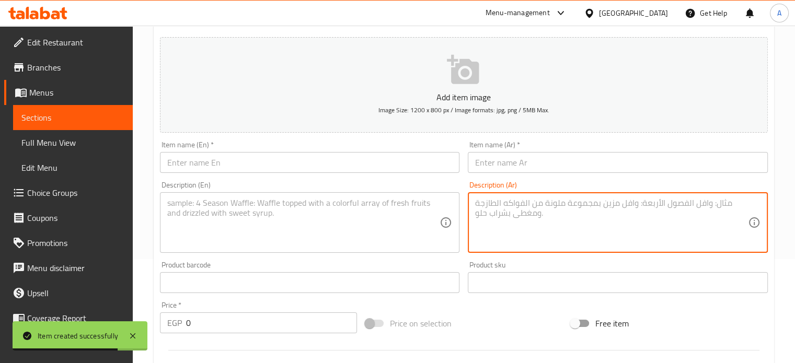
paste textarea "وجبة كفته مع ارز بسمتى"
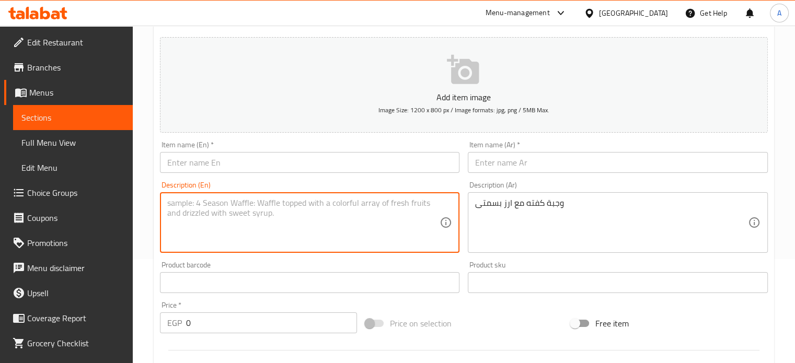
paste textarea "Kofta meal with basmati rice"
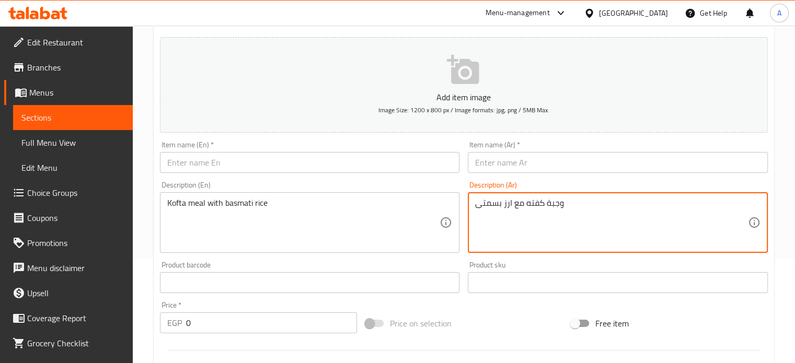
drag, startPoint x: 523, startPoint y: 208, endPoint x: 562, endPoint y: 203, distance: 39.0
drag, startPoint x: 562, startPoint y: 203, endPoint x: 543, endPoint y: 205, distance: 18.9
click at [543, 205] on textarea "وجبة كفته مع ارز بسمتى" at bounding box center [611, 223] width 273 height 50
drag, startPoint x: 525, startPoint y: 206, endPoint x: 562, endPoint y: 206, distance: 37.6
click at [562, 206] on textarea "وجبة كفته مع ارز بسمتى" at bounding box center [611, 223] width 273 height 50
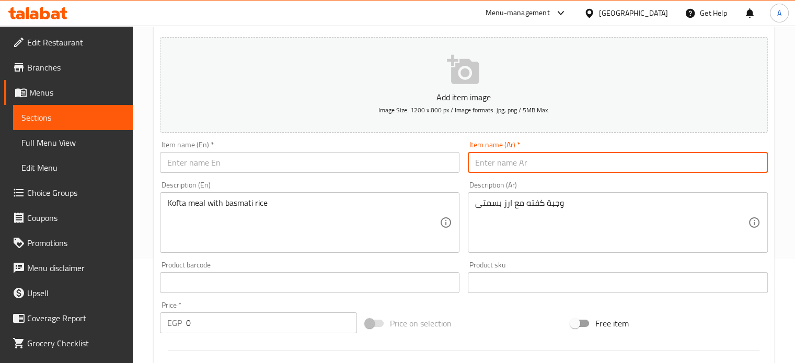
paste input "وجبة كفته"
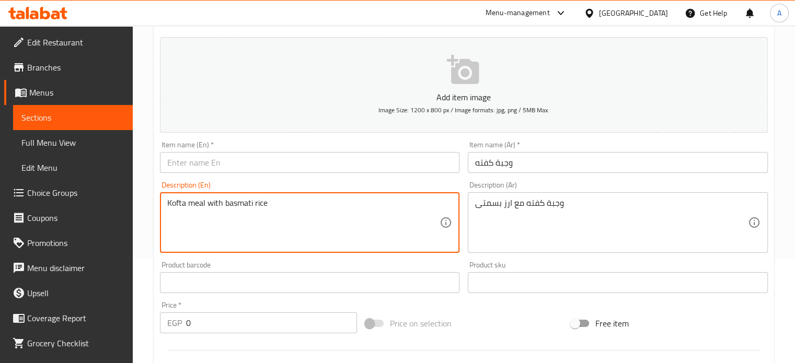
drag, startPoint x: 205, startPoint y: 210, endPoint x: 162, endPoint y: 206, distance: 43.1
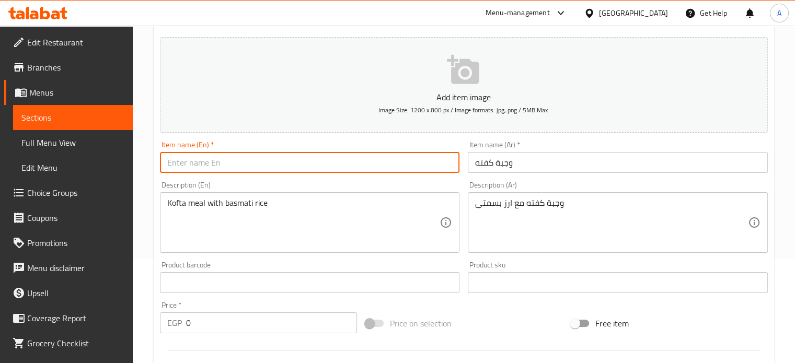
paste input "Kofta meal"
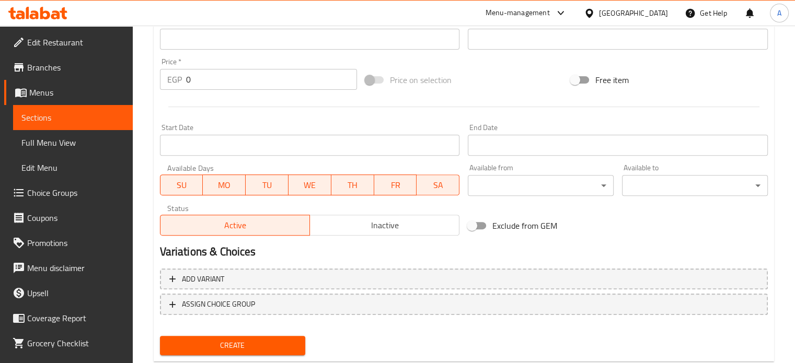
scroll to position [375, 0]
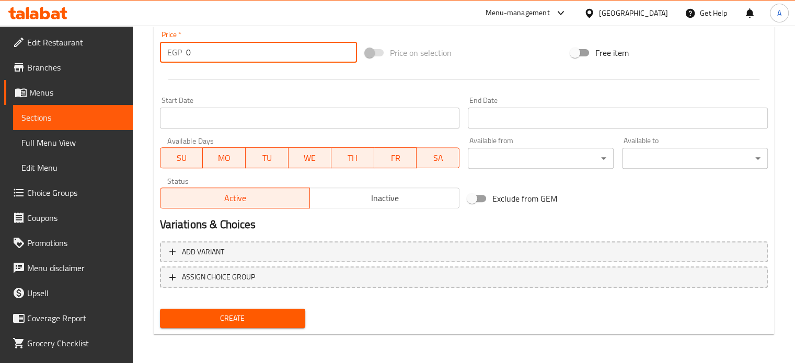
drag, startPoint x: 193, startPoint y: 64, endPoint x: 61, endPoint y: 95, distance: 135.8
click at [61, 95] on div "Edit Restaurant Branches Menus Sections Full Menu View Edit Menu Choice Groups …" at bounding box center [397, 7] width 795 height 713
click at [238, 313] on span "Create" at bounding box center [232, 318] width 129 height 13
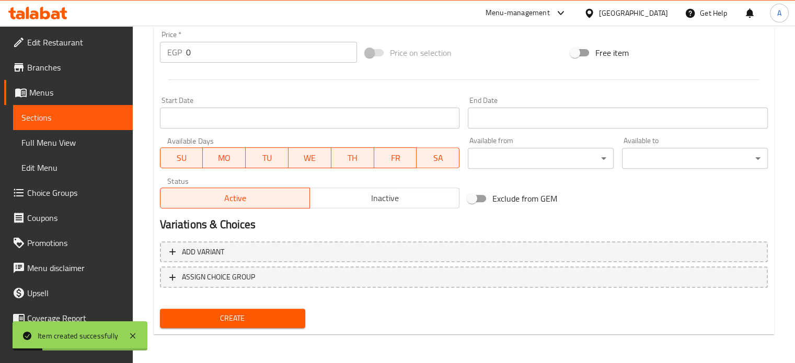
drag, startPoint x: 793, startPoint y: 233, endPoint x: 800, endPoint y: 219, distance: 15.7
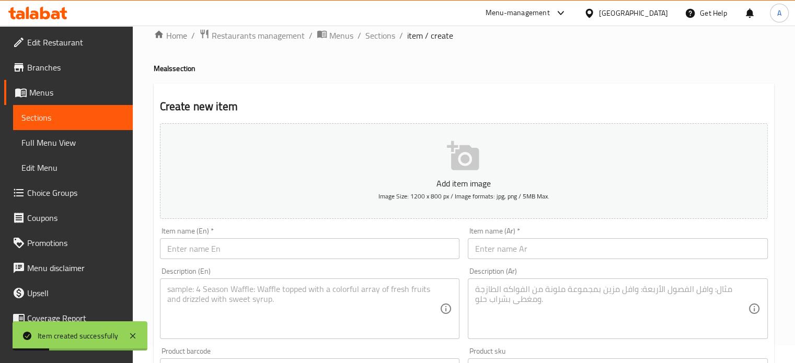
scroll to position [0, 0]
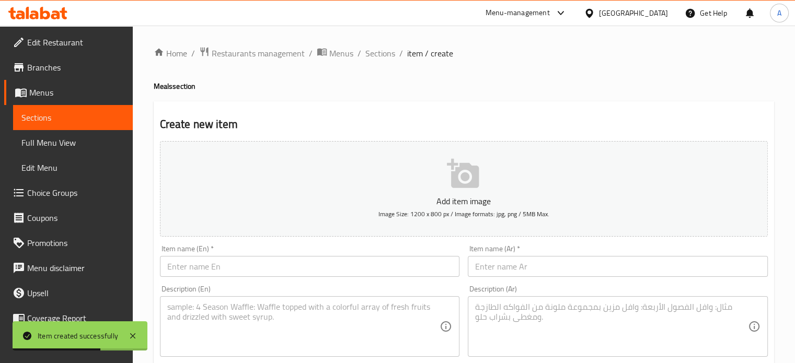
click at [503, 266] on input "text" at bounding box center [618, 266] width 300 height 21
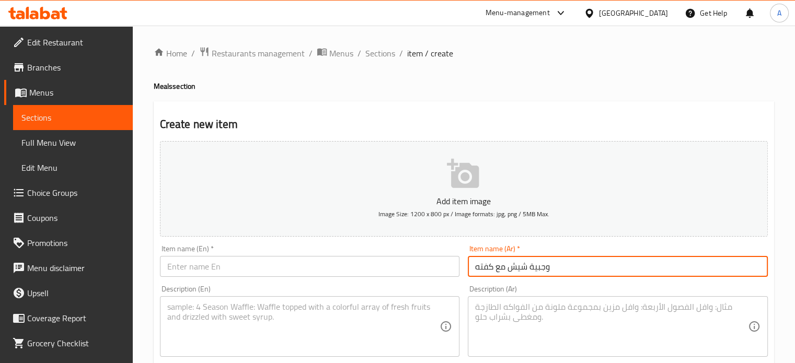
click at [502, 266] on input "وجبية شيش مع كفته" at bounding box center [618, 266] width 300 height 21
click at [534, 267] on input "وجبية شيش مع كفته" at bounding box center [618, 266] width 300 height 21
click at [535, 267] on input "وجبية شيش مع كفته" at bounding box center [618, 266] width 300 height 21
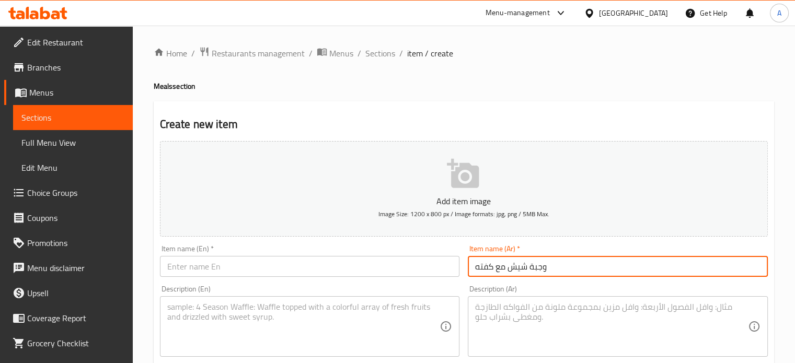
click at [533, 334] on textarea at bounding box center [611, 327] width 273 height 50
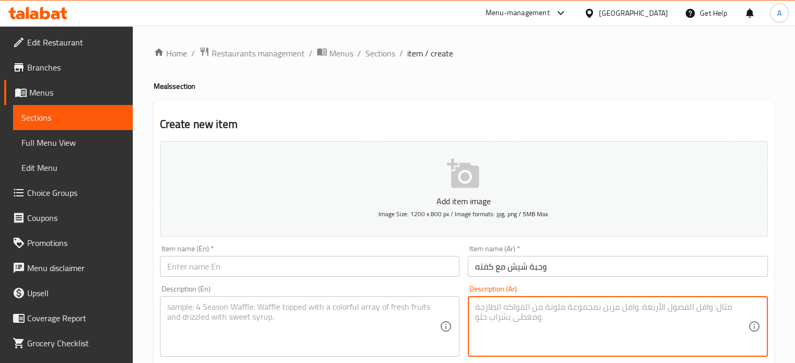
paste textarea "وجبة شيش مع كفته مع ارز بمستى ارز بسمتى"
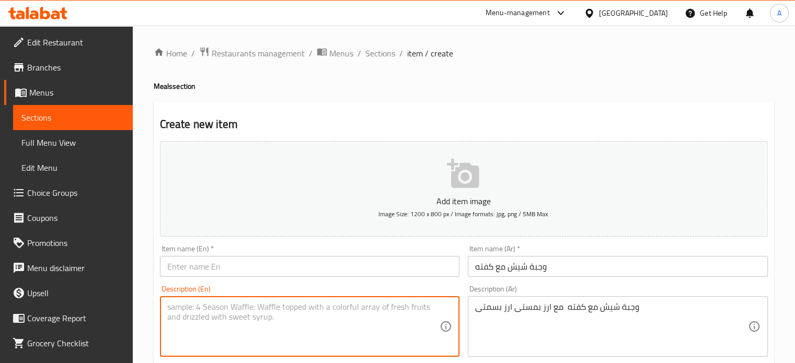
paste textarea "Shish meal with kofta and basmati rice"
drag, startPoint x: 240, startPoint y: 309, endPoint x: 168, endPoint y: 310, distance: 72.1
click at [168, 310] on textarea "Shish meal with kofta and basmati rice" at bounding box center [303, 327] width 273 height 50
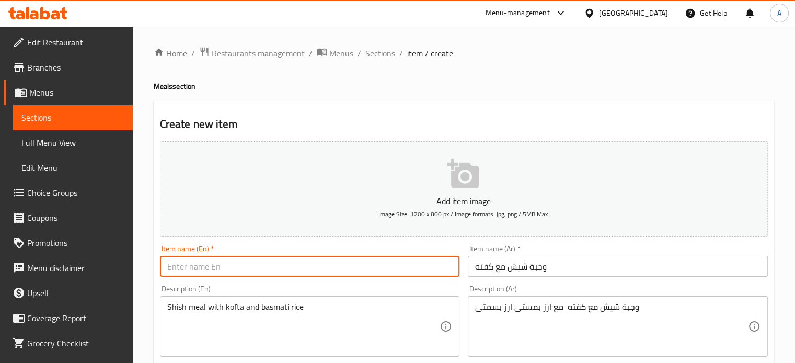
paste input "Shish meal with kofta"
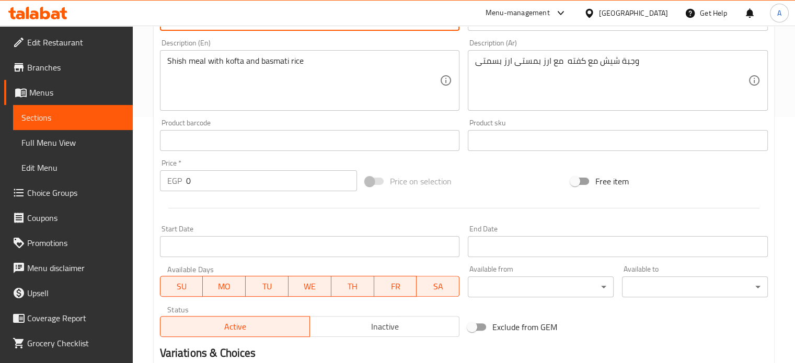
scroll to position [275, 0]
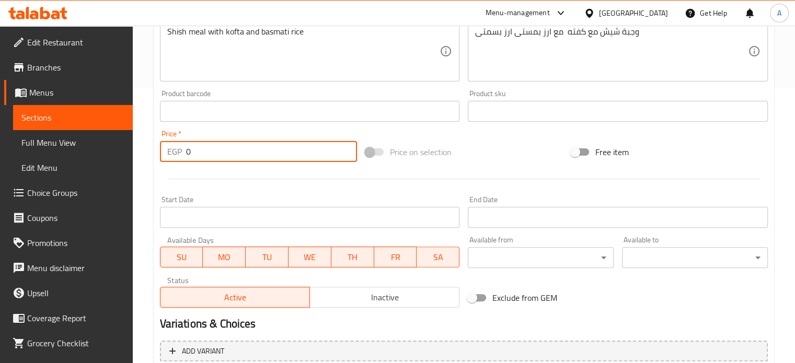
drag, startPoint x: 208, startPoint y: 156, endPoint x: 177, endPoint y: 152, distance: 31.0
click at [177, 152] on div "EGP 0 Price *" at bounding box center [258, 151] width 197 height 21
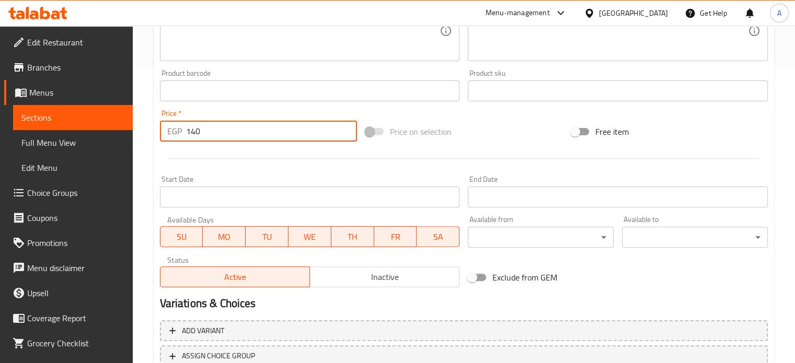
scroll to position [375, 0]
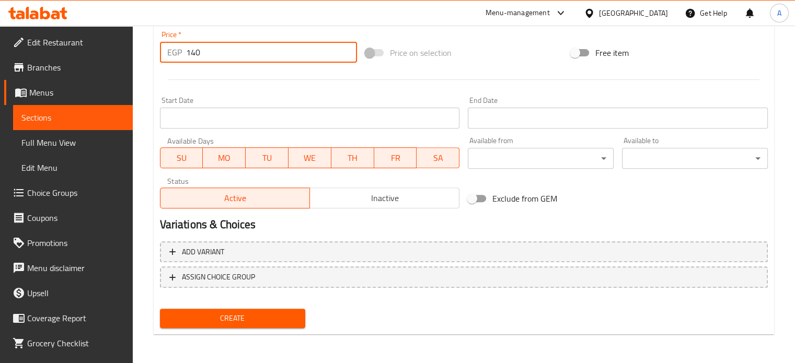
click at [203, 310] on button "Create" at bounding box center [233, 318] width 146 height 19
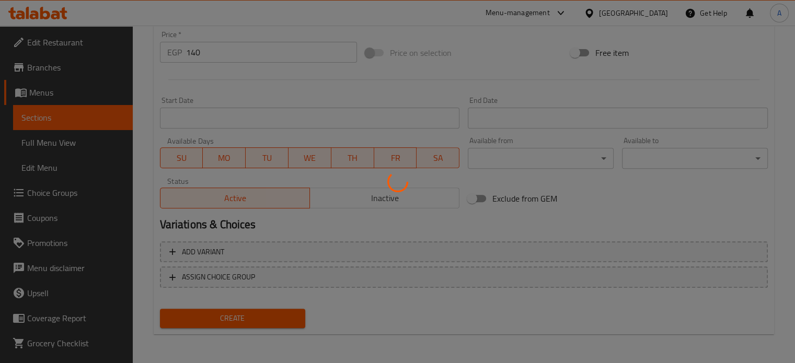
scroll to position [0, 0]
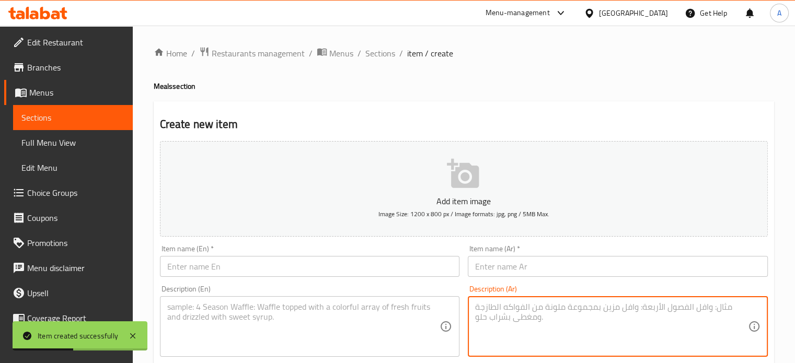
paste textarea "وجبة شيش مع سجق مع ارز بسمتى"
drag, startPoint x: 606, startPoint y: 311, endPoint x: 581, endPoint y: 313, distance: 25.7
click at [581, 313] on textarea "وجبة شيش مع سجق مع ارز بسمتى" at bounding box center [611, 327] width 273 height 50
drag, startPoint x: 580, startPoint y: 312, endPoint x: 571, endPoint y: 312, distance: 9.4
click at [579, 312] on textarea "وجبة شيش مع سجق مع ارز بسمتى" at bounding box center [611, 327] width 273 height 50
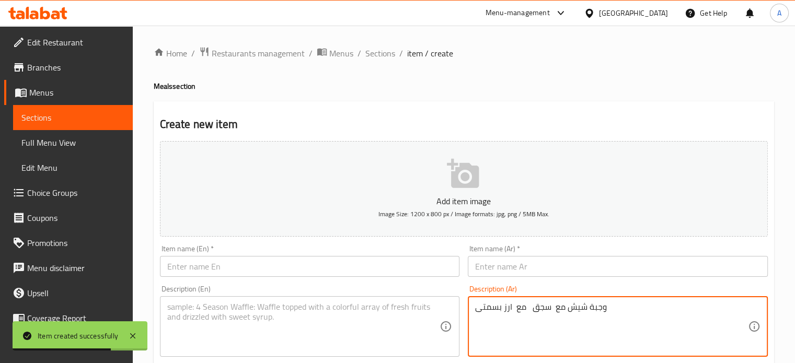
click at [557, 310] on textarea "وجبة شيش مع سجق مع ارز بسمتى" at bounding box center [611, 327] width 273 height 50
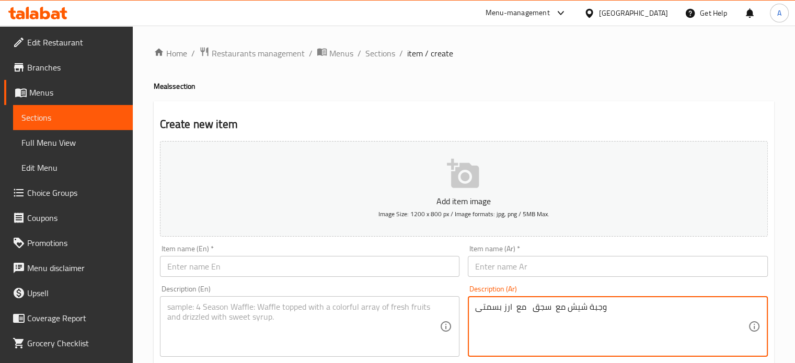
drag, startPoint x: 564, startPoint y: 308, endPoint x: 604, endPoint y: 311, distance: 39.3
click at [604, 311] on textarea "وجبة شيش مع سجق مع ارز بسمتى" at bounding box center [611, 327] width 273 height 50
drag, startPoint x: 603, startPoint y: 311, endPoint x: 591, endPoint y: 314, distance: 12.7
click at [591, 314] on textarea "وجبة شيش مع سجق مع ارز بسمتى" at bounding box center [611, 327] width 273 height 50
click at [562, 327] on textarea "وجبة شيش مع سجق مع ارز بسمتى مع ارز بسمتى" at bounding box center [611, 327] width 273 height 50
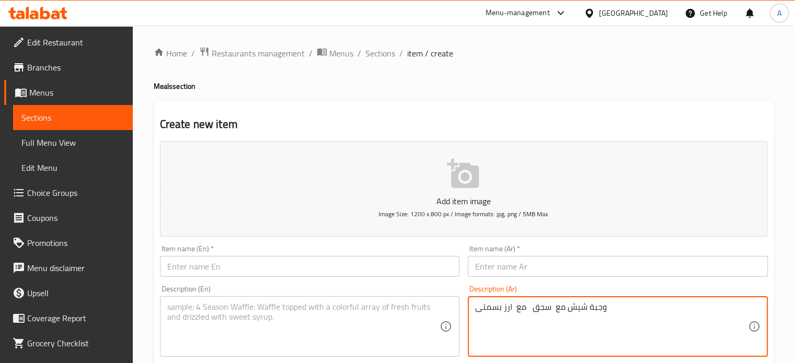
drag, startPoint x: 566, startPoint y: 306, endPoint x: 604, endPoint y: 309, distance: 38.3
click at [604, 309] on textarea "وجبة شيش مع سجق مع ارز بسمتى" at bounding box center [611, 327] width 273 height 50
click at [542, 260] on input "text" at bounding box center [618, 266] width 300 height 21
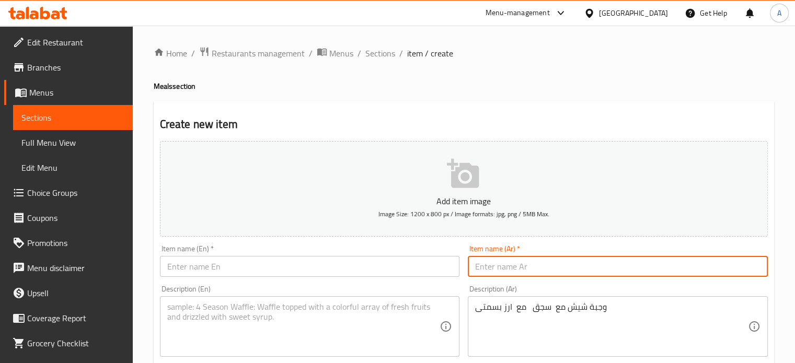
paste input "وجبة شيش"
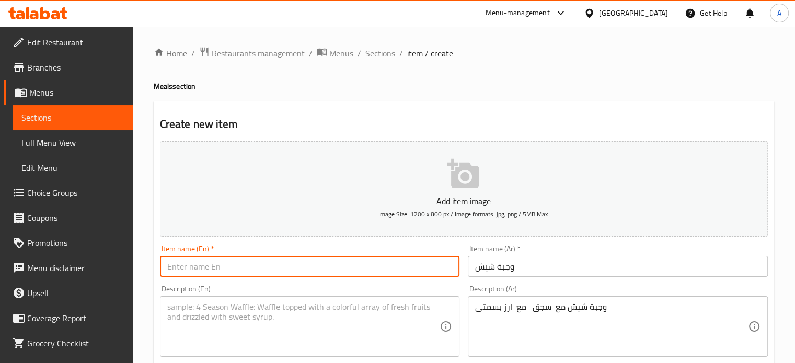
paste input "Shish meal"
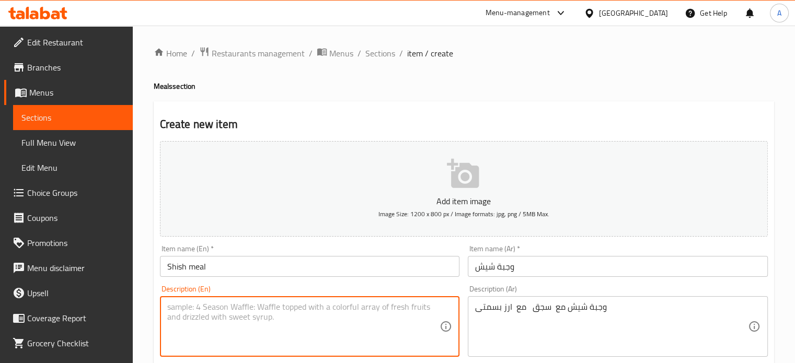
paste textarea "Shish meal with sausage and basmati rice"
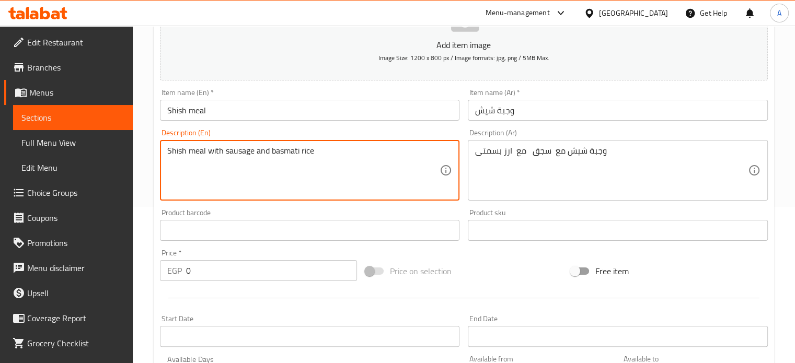
scroll to position [157, 0]
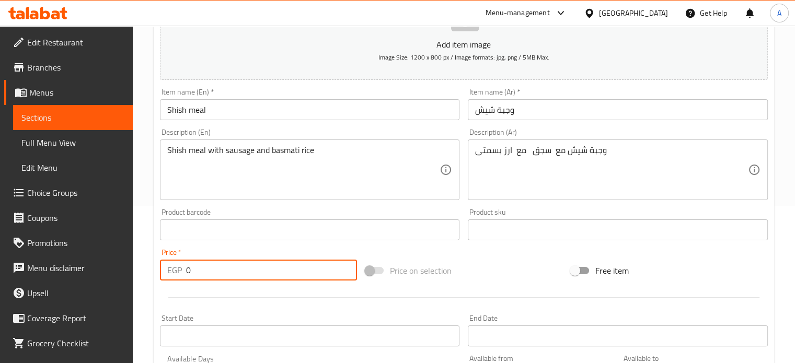
click at [195, 260] on input "0" at bounding box center [271, 270] width 171 height 21
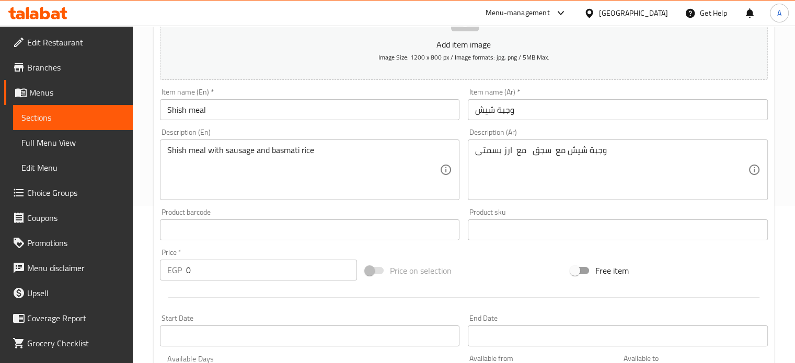
drag, startPoint x: 194, startPoint y: 259, endPoint x: 173, endPoint y: 273, distance: 25.7
click at [173, 273] on div "Price   * EGP 0 Price *" at bounding box center [258, 265] width 197 height 32
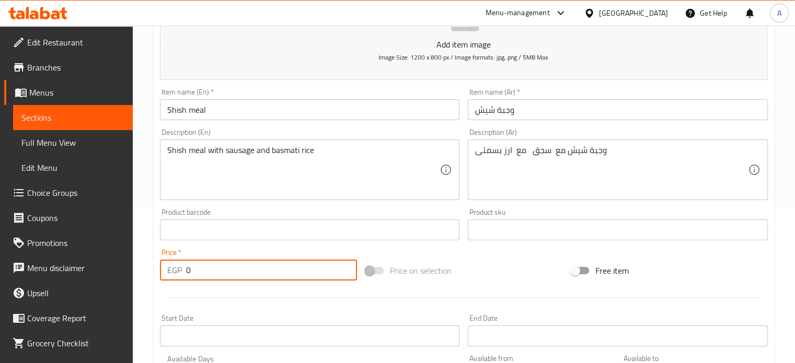
drag, startPoint x: 187, startPoint y: 275, endPoint x: 202, endPoint y: 277, distance: 15.3
click at [202, 277] on input "0" at bounding box center [271, 270] width 171 height 21
drag, startPoint x: 194, startPoint y: 276, endPoint x: 172, endPoint y: 271, distance: 22.4
click at [172, 271] on div "EGP 01 Price *" at bounding box center [258, 270] width 197 height 21
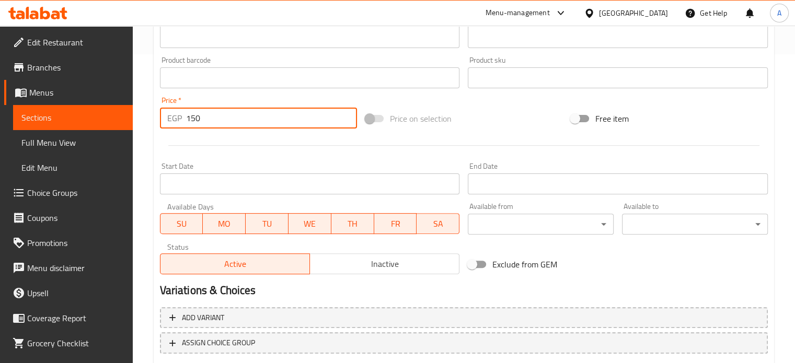
scroll to position [314, 0]
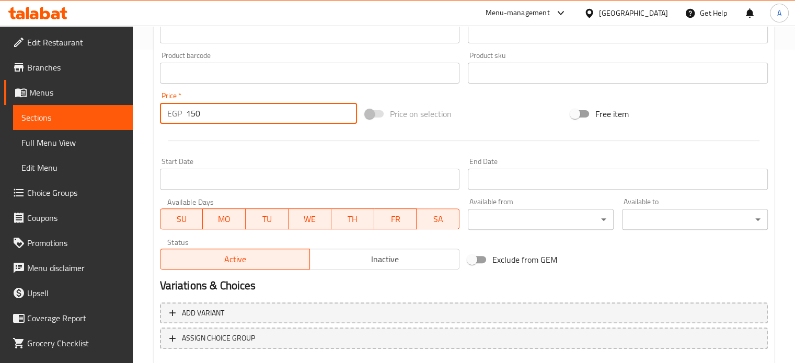
click at [195, 261] on span "Active" at bounding box center [235, 259] width 141 height 15
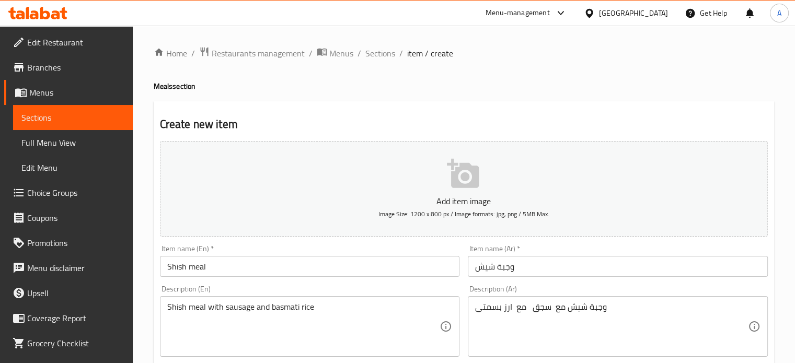
scroll to position [363, 0]
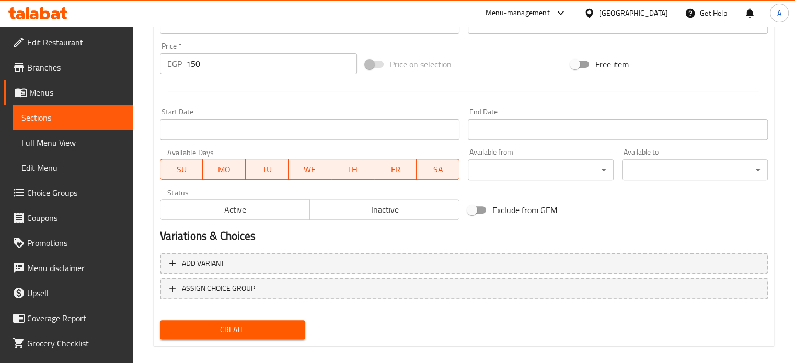
click at [219, 330] on span "Create" at bounding box center [232, 329] width 129 height 13
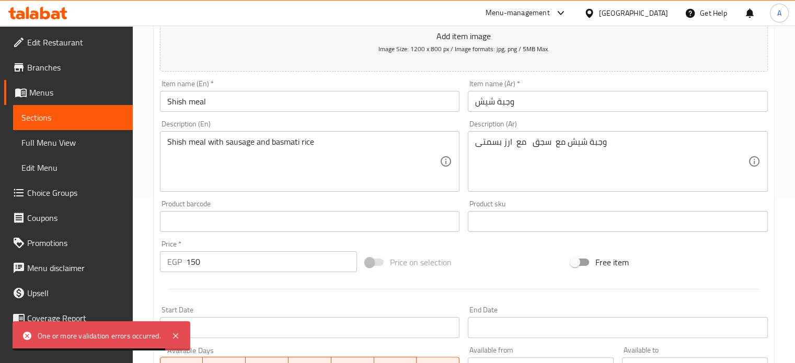
scroll to position [0, 0]
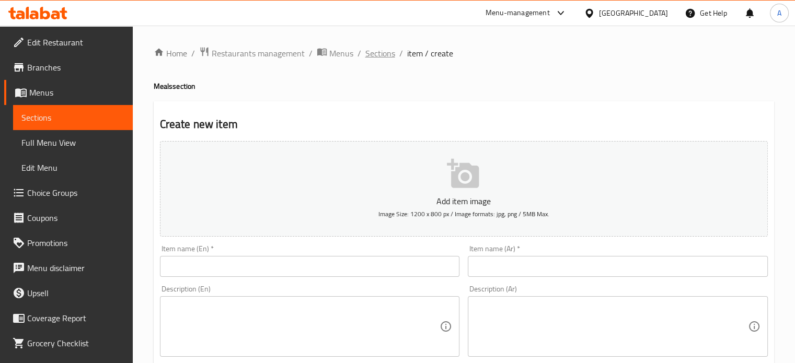
click at [389, 50] on span "Sections" at bounding box center [380, 53] width 30 height 13
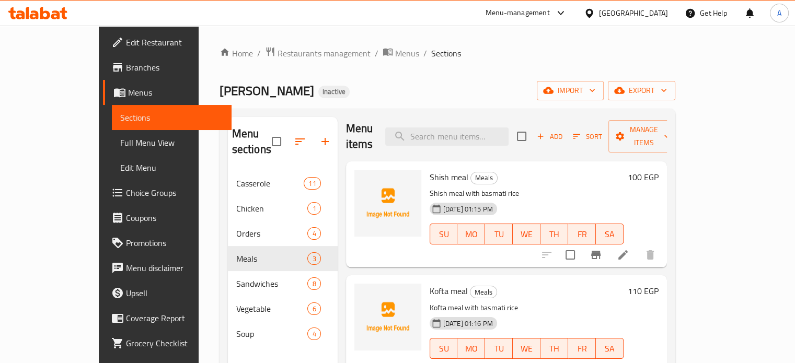
click at [563, 131] on span "Add" at bounding box center [549, 137] width 28 height 12
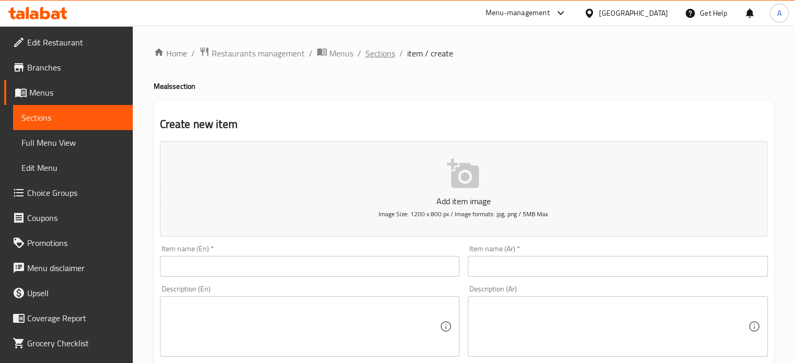
click at [366, 59] on span "Sections" at bounding box center [380, 53] width 30 height 13
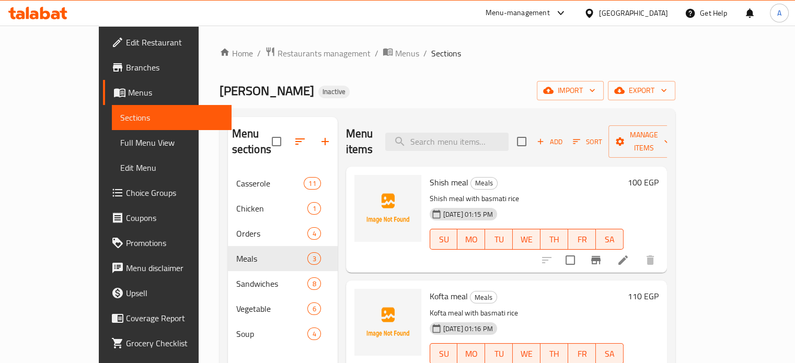
click at [563, 136] on span "Add" at bounding box center [549, 142] width 28 height 12
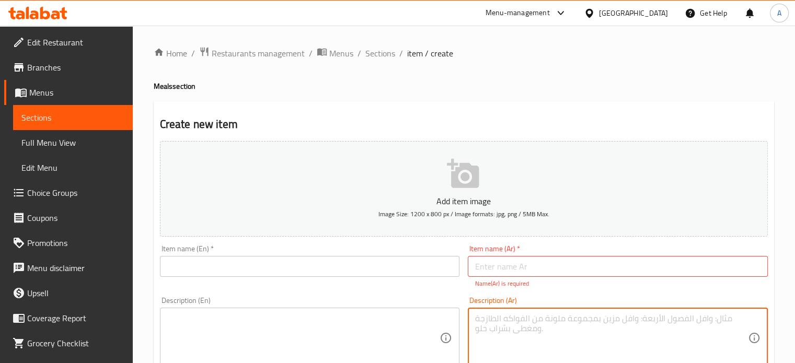
drag, startPoint x: 475, startPoint y: 273, endPoint x: 518, endPoint y: 326, distance: 68.3
click at [518, 326] on textarea at bounding box center [611, 339] width 273 height 50
paste textarea "وجبة شيش مع سجق مع ارز بسمتى"
drag, startPoint x: 531, startPoint y: 323, endPoint x: 605, endPoint y: 318, distance: 73.9
click at [605, 318] on textarea "وجبة شيش مع سجق مع ارز بسمتى" at bounding box center [611, 339] width 273 height 50
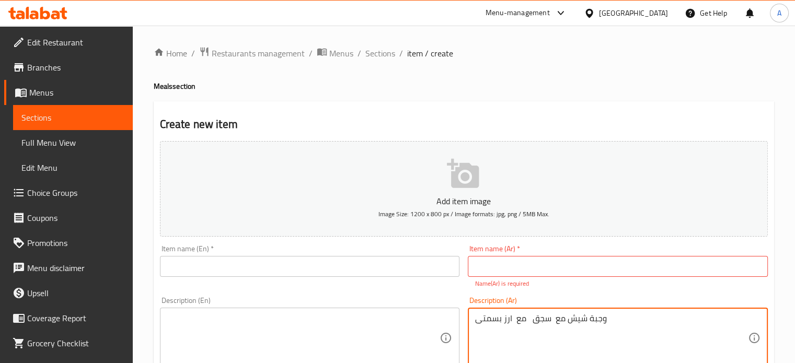
type textarea "وجبة شيش مع سجق مع ارز بسمتى"
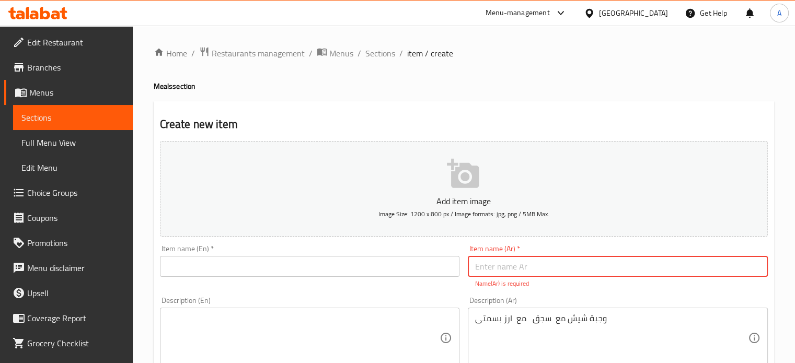
paste input "وجبة شيش مع سجق"
type input "وجبة شيش مع سجق"
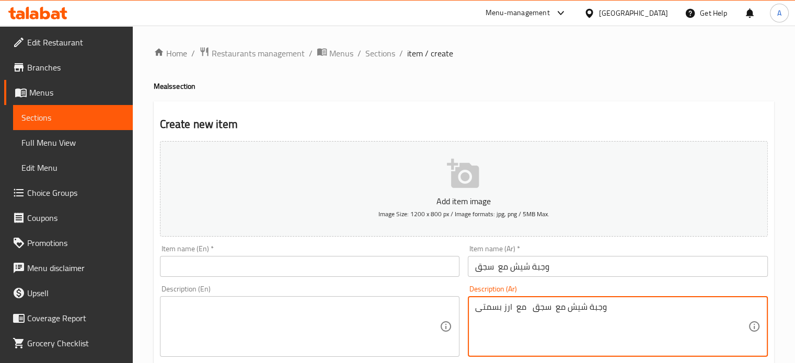
click at [514, 311] on textarea "وجبة شيش مع سجق مع ارز بسمتى" at bounding box center [611, 327] width 273 height 50
click at [513, 311] on textarea "وجبة شيش مع سجق مع ارز بسمتى" at bounding box center [611, 327] width 273 height 50
click at [512, 311] on textarea "وجبة شيش مع سجق مع ارز بسمتى" at bounding box center [611, 327] width 273 height 50
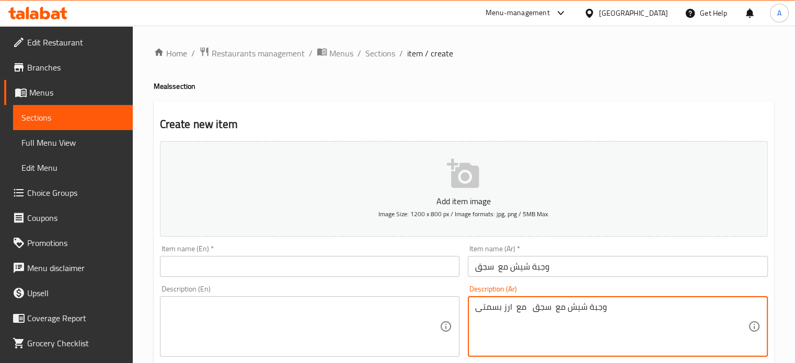
click at [512, 311] on textarea "وجبة شيش مع سجق مع ارز بسمتى" at bounding box center [611, 327] width 273 height 50
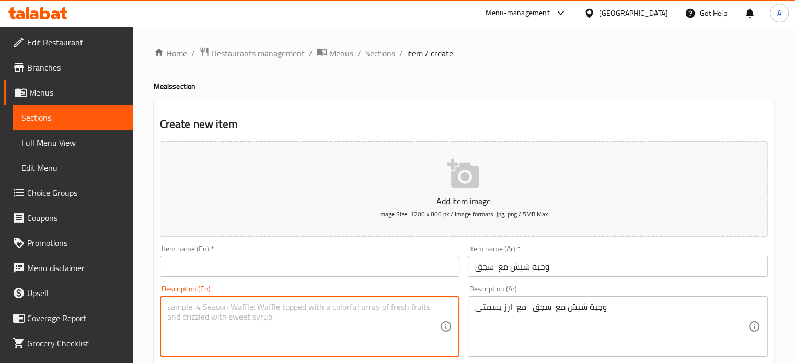
paste textarea "Shish meal with sausage and basmati rice"
drag, startPoint x: 205, startPoint y: 308, endPoint x: 159, endPoint y: 305, distance: 46.1
click at [160, 305] on div "Shish meal with sausage and basmati rice Description (En)" at bounding box center [310, 326] width 300 height 61
type textarea "Shish meal with sausage and basmati rice"
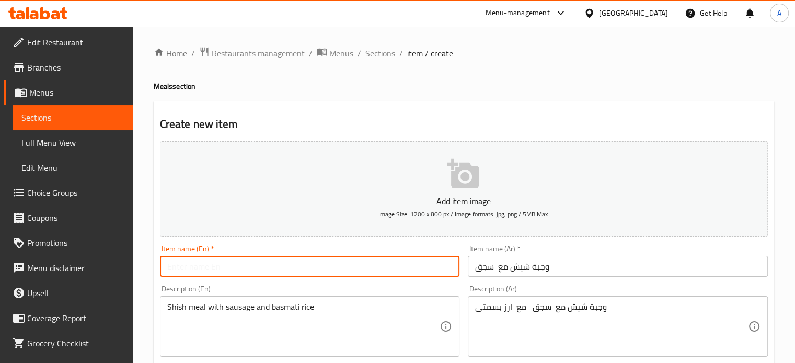
paste input "Shish meal"
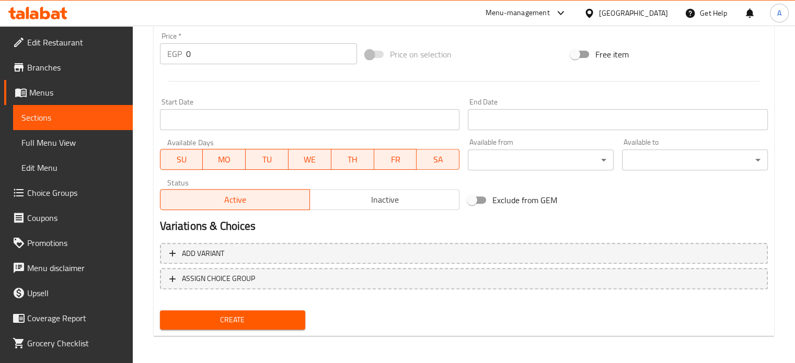
scroll to position [375, 0]
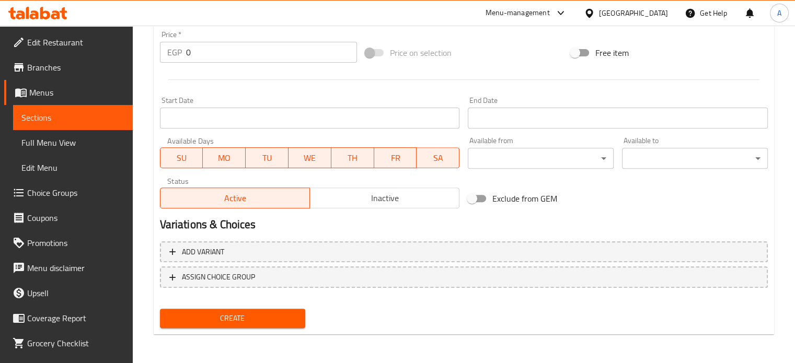
type input "Shish meal"
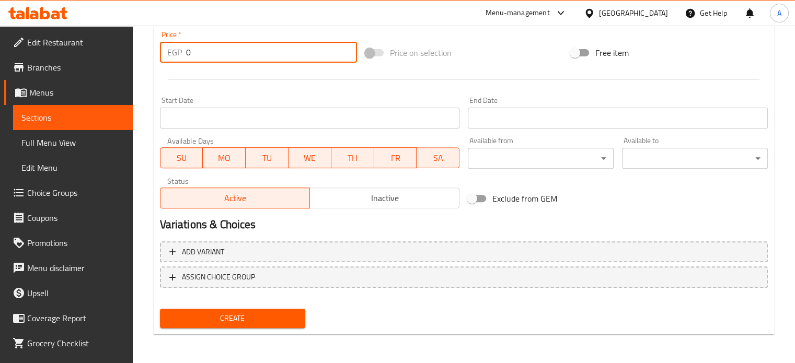
drag, startPoint x: 195, startPoint y: 56, endPoint x: 176, endPoint y: 55, distance: 19.9
click at [176, 55] on div "EGP 0 Price *" at bounding box center [258, 52] width 197 height 21
type input "150"
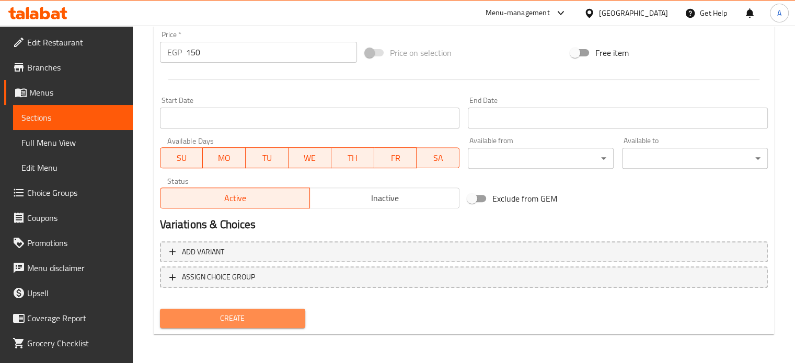
click at [244, 312] on span "Create" at bounding box center [232, 318] width 129 height 13
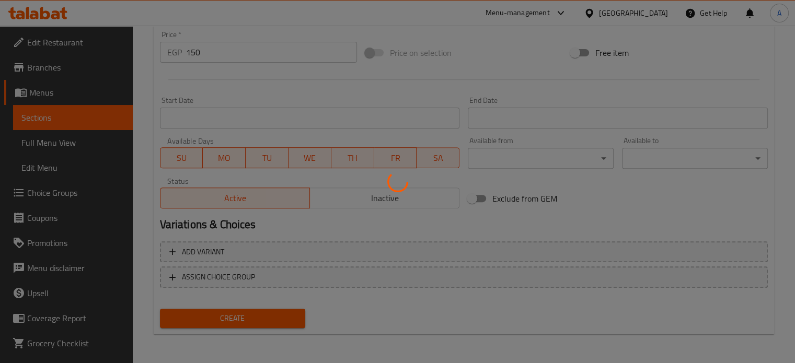
type input "0"
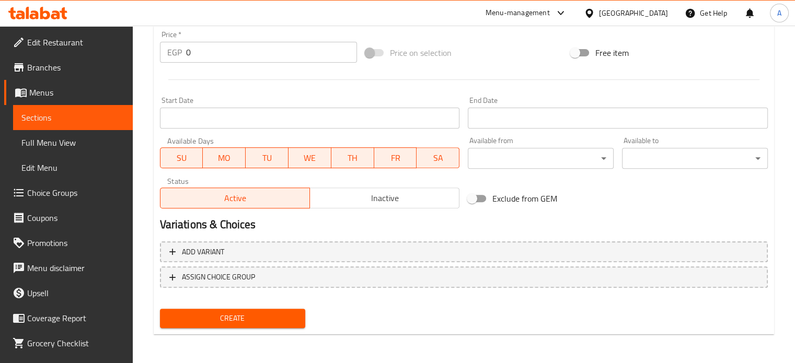
scroll to position [0, 0]
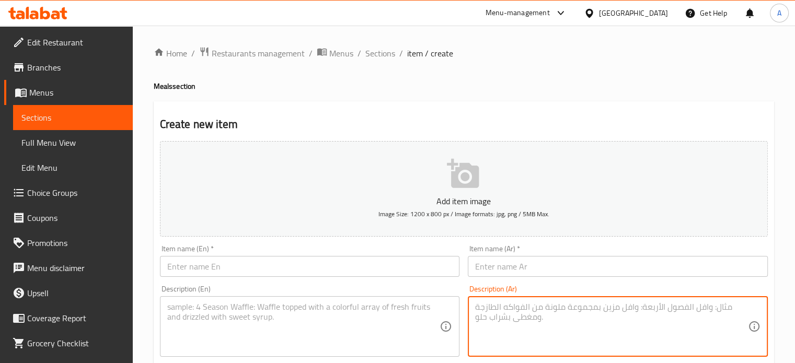
paste textarea "وجبة كفته مع سجق مع ارز بسمتى"
type textarea "وجبة كفته مع سجق مع ارز بسمتى"
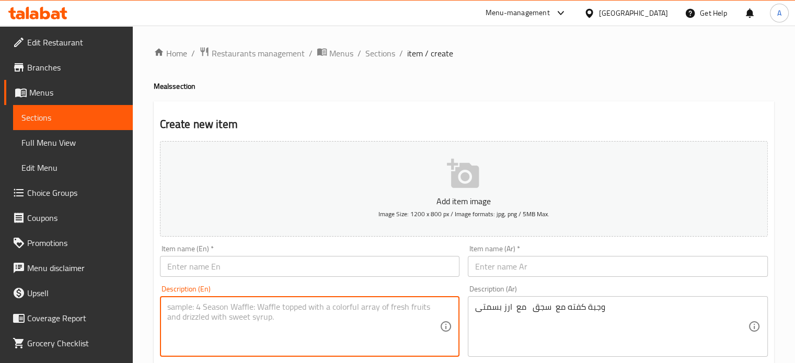
paste textarea "Kofta meal with sausage and basmati rice..."
click at [321, 311] on textarea "Kofta meal with sausage and basmati rice..." at bounding box center [303, 327] width 273 height 50
type textarea "Kofta meal with sausage and basmati rice"
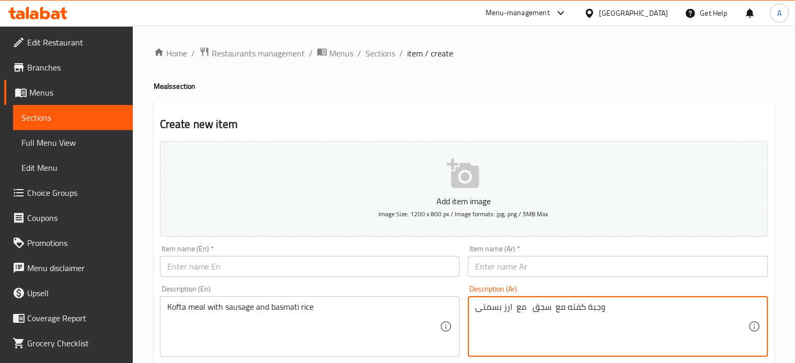
drag, startPoint x: 531, startPoint y: 308, endPoint x: 602, endPoint y: 313, distance: 70.7
type textarea "مع ارز بسمتى"
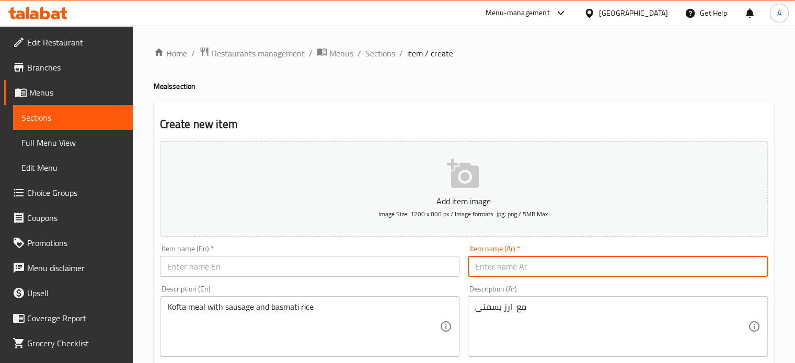
paste input "وجبة كفته مع سجق"
type input "وجبة كفته مع سجق"
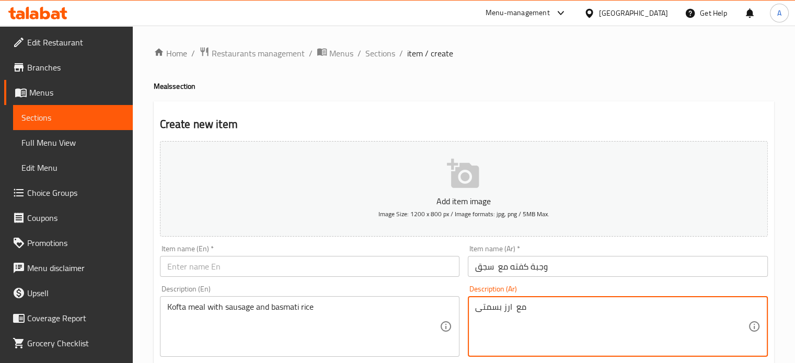
paste textarea "وجبة كفته مع سجق"
click at [481, 308] on textarea "مع ارز بسمتى" at bounding box center [611, 327] width 273 height 50
paste textarea "جبة كفته مع سجق"
type textarea "وجبة كفته مع سجق مع ارز بسمتى"
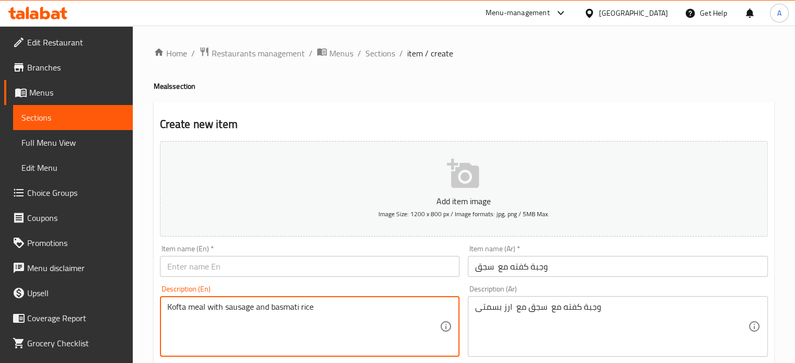
drag, startPoint x: 252, startPoint y: 313, endPoint x: 143, endPoint y: 309, distance: 109.3
click at [176, 263] on input "text" at bounding box center [310, 266] width 300 height 21
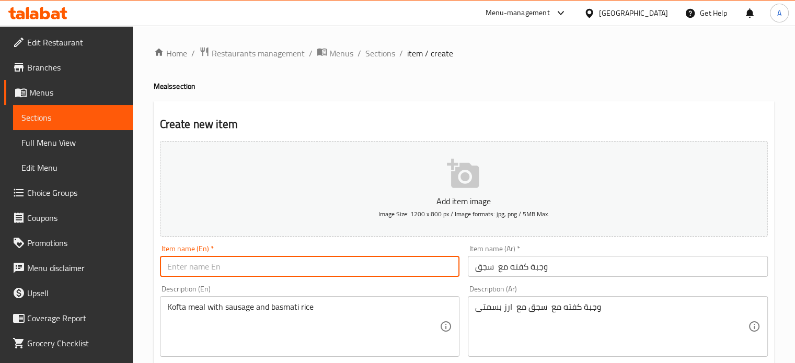
paste input "Kofta meal with sausage"
type input "Kofta meal with sausage"
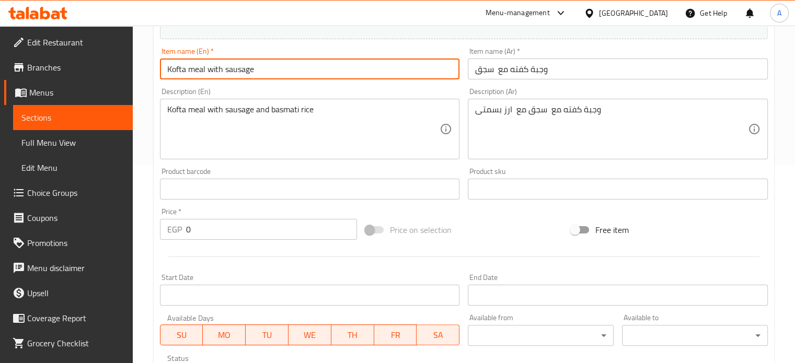
scroll to position [375, 0]
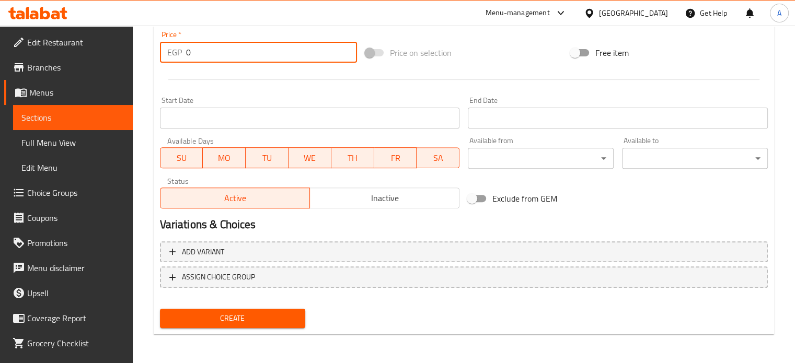
drag, startPoint x: 234, startPoint y: 50, endPoint x: 167, endPoint y: 54, distance: 67.0
click at [167, 54] on div "EGP 0 Price *" at bounding box center [258, 52] width 197 height 21
type input "150"
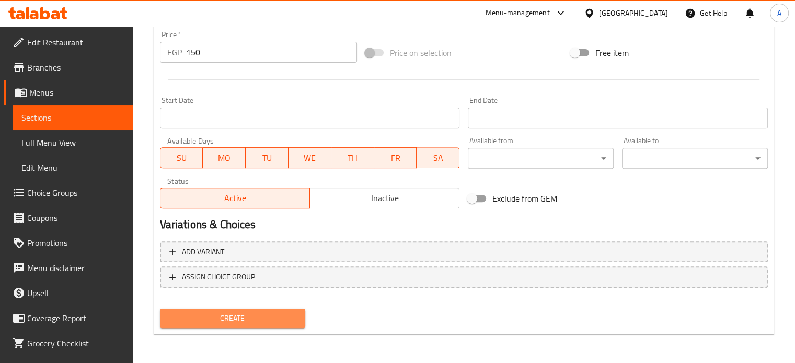
click at [196, 315] on span "Create" at bounding box center [232, 318] width 129 height 13
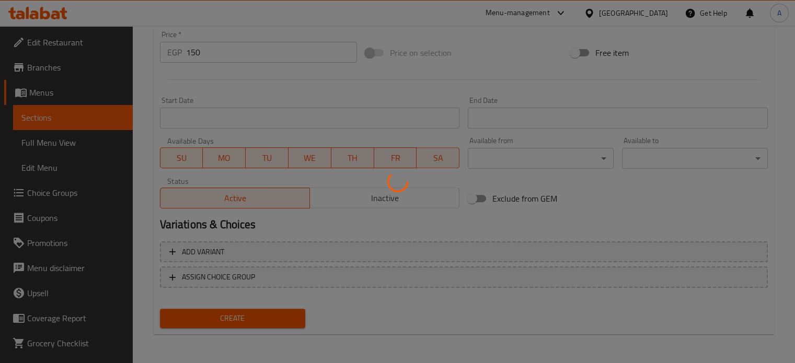
type input "0"
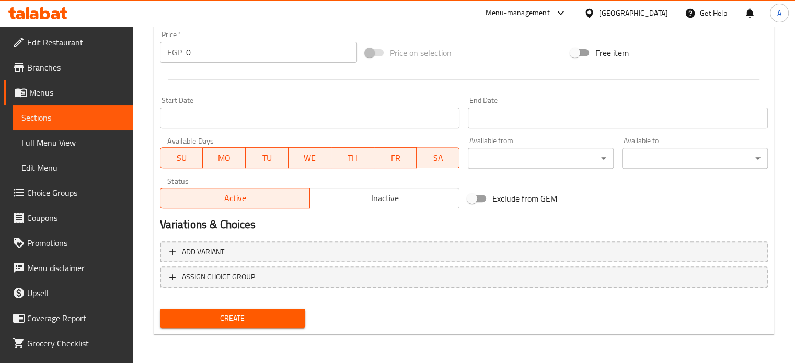
click at [782, 303] on div "Home / Restaurants management / Menus / Sections / item / create Meals section …" at bounding box center [464, 7] width 662 height 713
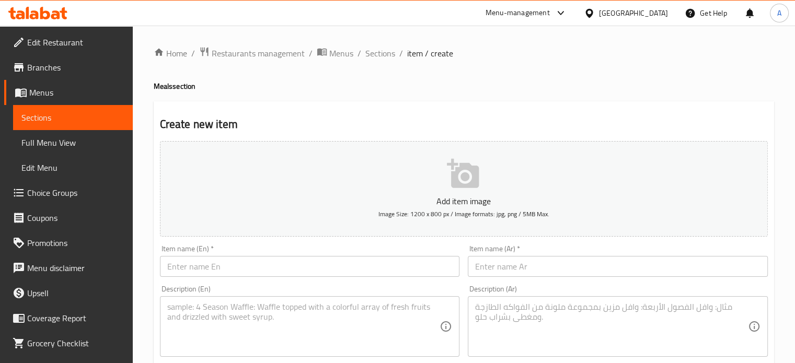
click at [521, 263] on input "text" at bounding box center [618, 266] width 300 height 21
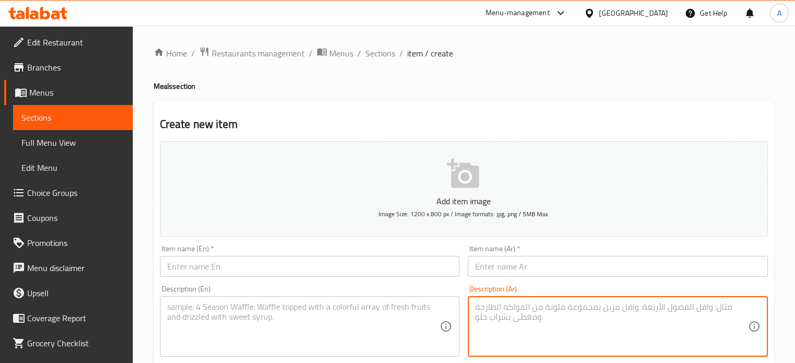
click at [521, 323] on textarea at bounding box center [611, 327] width 273 height 50
paste textarea "وجبة كفته مع سجق مع شيش مع ارز بسمتى"
click at [529, 310] on textarea "وجبة كفته مع سجق مع شيش مع ارز بسمتى" at bounding box center [611, 327] width 273 height 50
type textarea "وجبة كفته مع سجق مع شيش مع ارز بسمتى"
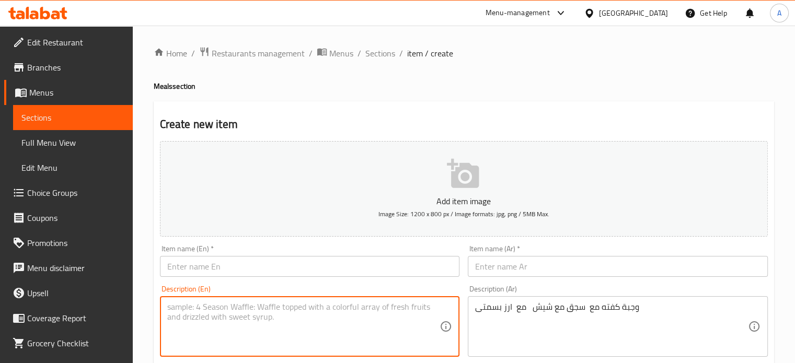
click at [297, 310] on textarea at bounding box center [303, 327] width 273 height 50
paste textarea "Kofta meal with sausage, shish, and basmati rice"
type textarea "Kofta meal with sausage, shish, and basmati rice"
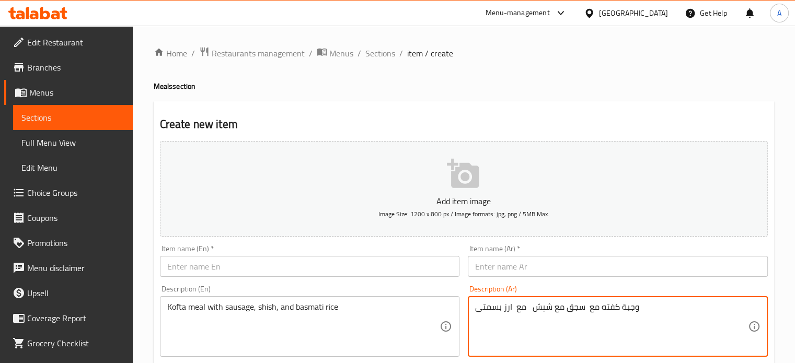
drag, startPoint x: 652, startPoint y: 313, endPoint x: 573, endPoint y: 305, distance: 79.3
click at [573, 305] on textarea "وجبة كفته مع سجق مع شيش مع ارز بسمتى" at bounding box center [611, 327] width 273 height 50
drag, startPoint x: 529, startPoint y: 309, endPoint x: 637, endPoint y: 308, distance: 108.2
click at [637, 308] on textarea "وجبة كفته مع سجق مع شيش مع ارز بسمتى" at bounding box center [611, 327] width 273 height 50
click at [552, 271] on input "text" at bounding box center [618, 266] width 300 height 21
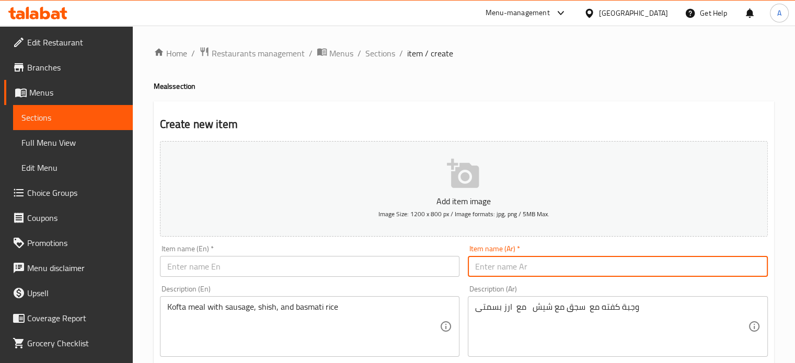
paste input "وجبة كفته مع سجق مع شيش"
type input "وجبة كفته مع سجق مع شيش"
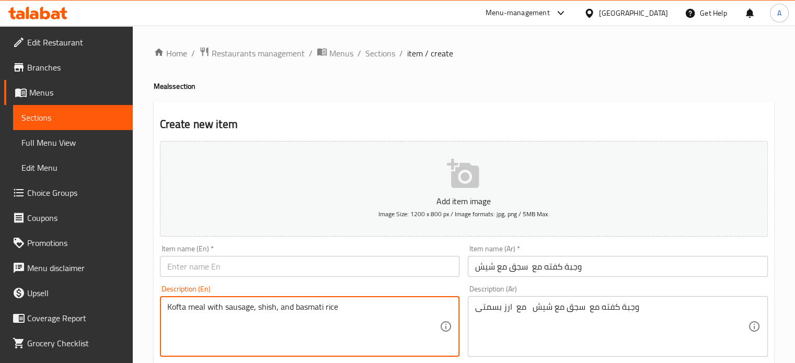
drag, startPoint x: 275, startPoint y: 308, endPoint x: 166, endPoint y: 303, distance: 109.4
click at [185, 267] on input "text" at bounding box center [310, 266] width 300 height 21
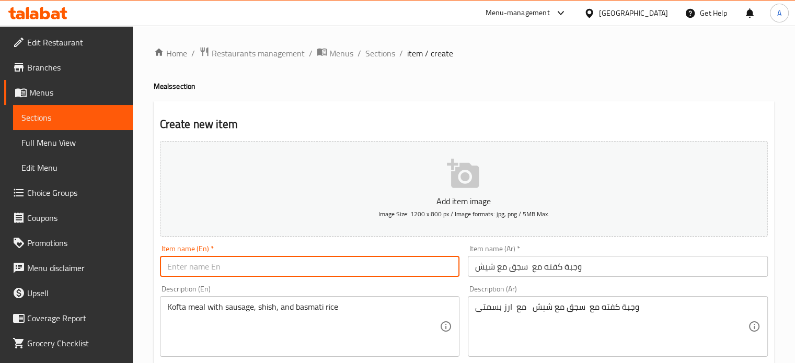
paste input "Kofta meal with sausage, shish"
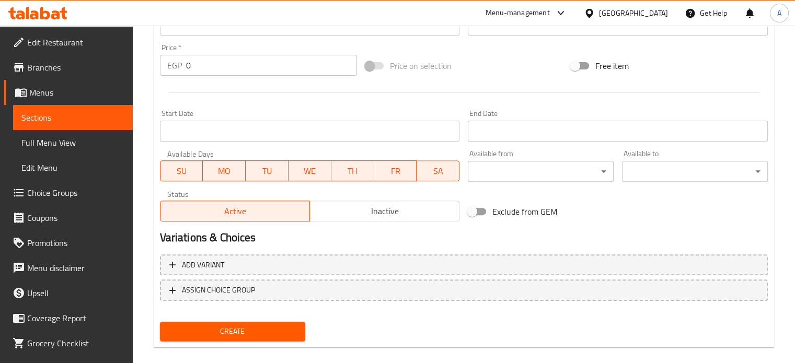
scroll to position [375, 0]
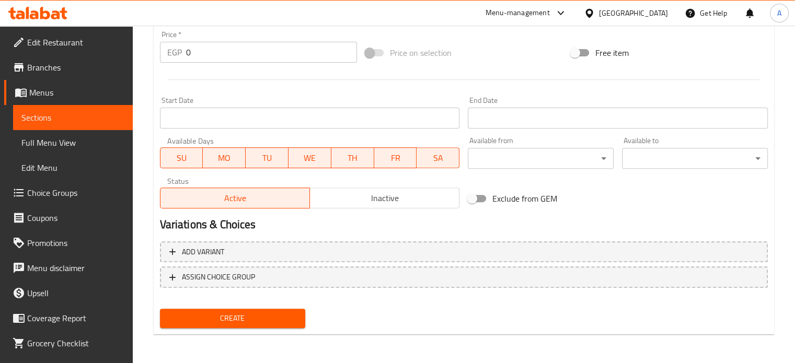
type input "Kofta meal with sausage, shish"
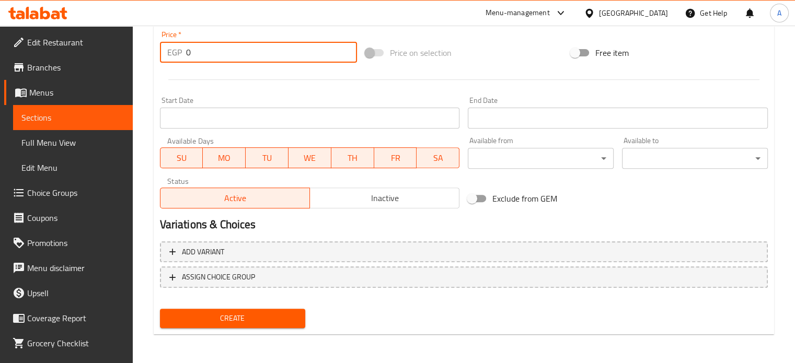
drag, startPoint x: 210, startPoint y: 45, endPoint x: 91, endPoint y: 105, distance: 132.5
click at [91, 105] on div "Edit Restaurant Branches Menus Sections Full Menu View Edit Menu Choice Groups …" at bounding box center [397, 7] width 795 height 713
type input "200"
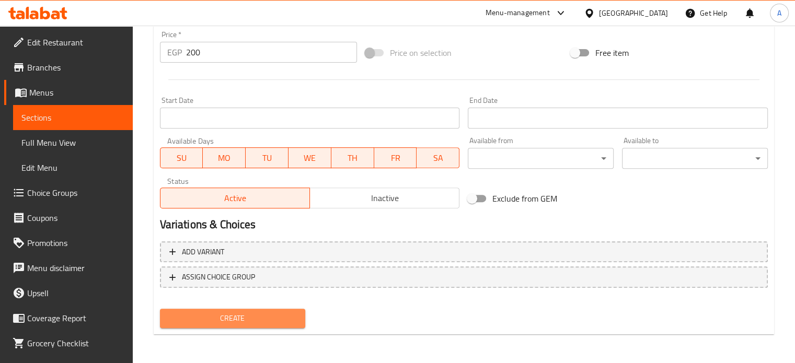
click at [201, 315] on span "Create" at bounding box center [232, 318] width 129 height 13
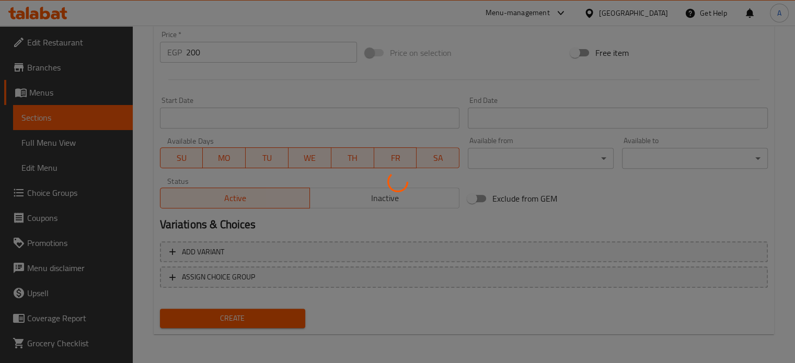
type input "0"
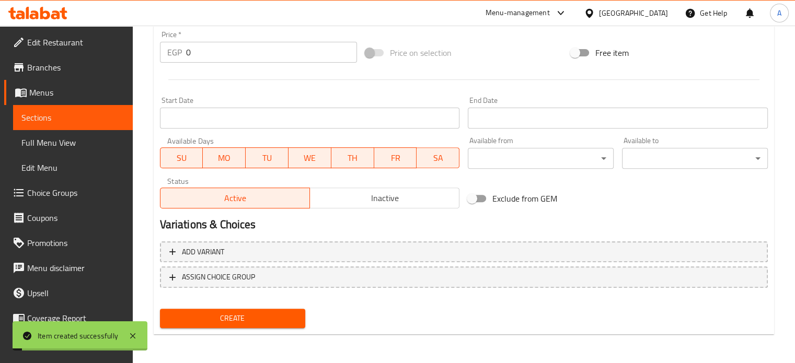
scroll to position [0, 0]
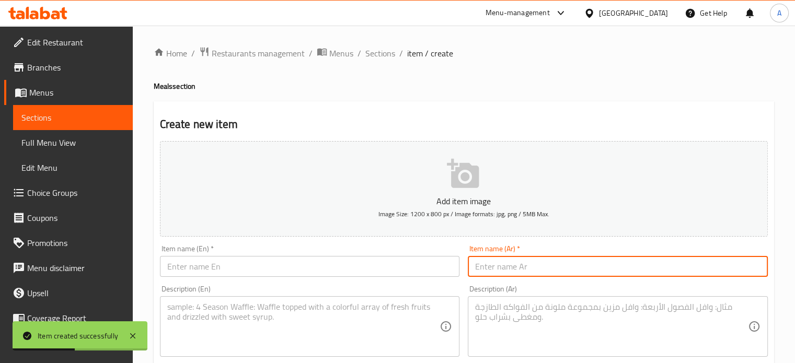
click at [513, 275] on input "text" at bounding box center [618, 266] width 300 height 21
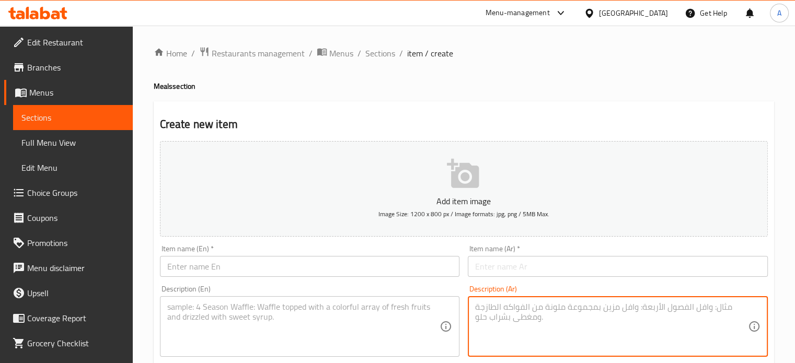
paste textarea "وجبة فراخ بانيه مع ارز بسمتى"
drag, startPoint x: 526, startPoint y: 305, endPoint x: 576, endPoint y: 309, distance: 50.4
click at [576, 309] on textarea "وجبة فراخ بانيه مع ارز بسمتى" at bounding box center [611, 327] width 273 height 50
drag, startPoint x: 575, startPoint y: 309, endPoint x: 525, endPoint y: 309, distance: 49.6
click at [526, 309] on textarea "وجبة فراخ بانيه مع ارز بسمتى" at bounding box center [611, 327] width 273 height 50
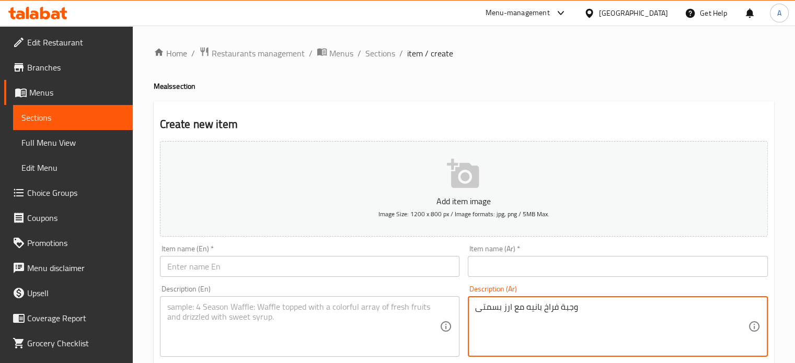
drag, startPoint x: 525, startPoint y: 309, endPoint x: 571, endPoint y: 303, distance: 46.4
click at [571, 303] on textarea "وجبة فراخ بانيه مع ارز بسمتى" at bounding box center [611, 327] width 273 height 50
click at [561, 311] on textarea "وجبة فراخ بانيه مع ارز بسمتى" at bounding box center [611, 327] width 273 height 50
drag, startPoint x: 577, startPoint y: 313, endPoint x: 546, endPoint y: 311, distance: 30.9
click at [546, 311] on textarea "وجبة فراخ بانيه مع ارز بسمتى" at bounding box center [611, 327] width 273 height 50
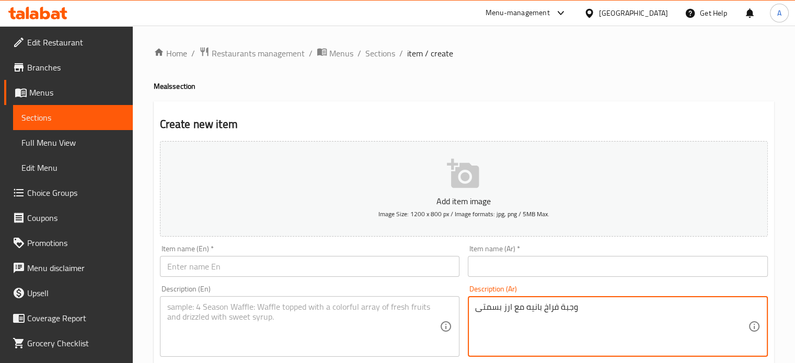
click at [546, 311] on textarea "وجبة فراخ بانيه مع ارز بسمتى" at bounding box center [611, 327] width 273 height 50
drag, startPoint x: 525, startPoint y: 313, endPoint x: 576, endPoint y: 309, distance: 50.8
click at [576, 309] on textarea "وجبة فراخ بانيه مع ارز بسمتى" at bounding box center [611, 327] width 273 height 50
click at [573, 308] on textarea "وجبة فراخ بانيه مع ارز بسمتى" at bounding box center [611, 327] width 273 height 50
type textarea "وجبة فراخ بانيه مع ارز بسمتى"
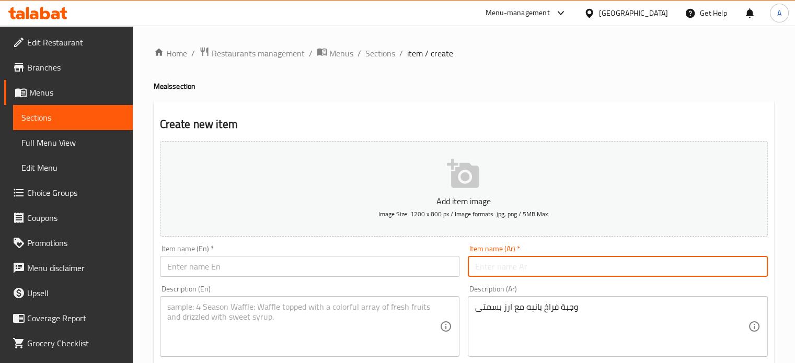
paste input "وجبة فراخ بانيه"
type input "وجبة فراخ بانيه"
click at [300, 263] on input "text" at bounding box center [310, 266] width 300 height 21
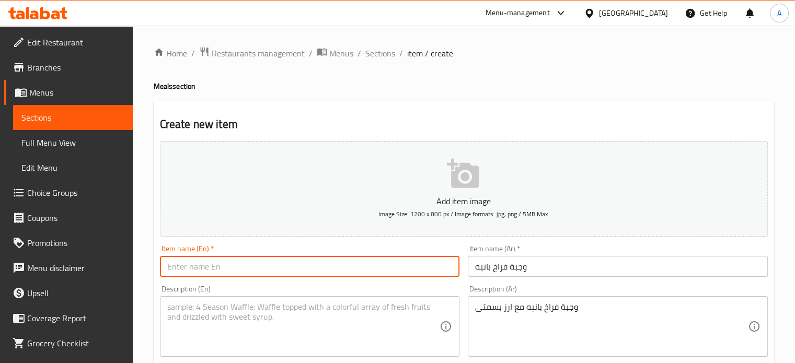
type input "ح"
paste input "chicken meal with basmati rice"
click at [234, 268] on input "Pane chicken meal with basmati rice" at bounding box center [310, 266] width 300 height 21
drag, startPoint x: 164, startPoint y: 267, endPoint x: 251, endPoint y: 266, distance: 86.8
click at [293, 275] on input "Pane chicken meal with basmati rice" at bounding box center [310, 266] width 300 height 21
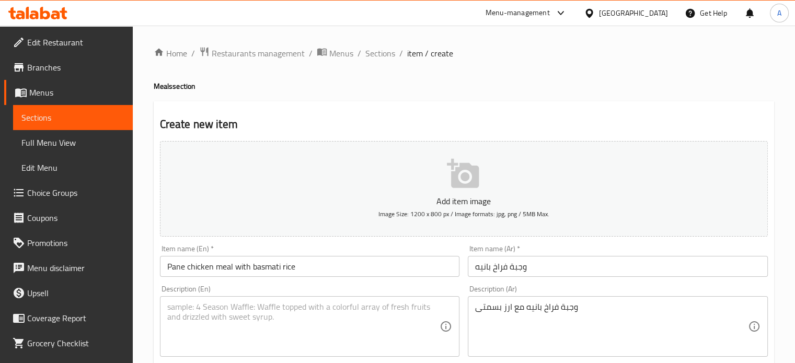
click at [218, 283] on div "Description (En) Description (En)" at bounding box center [310, 321] width 308 height 80
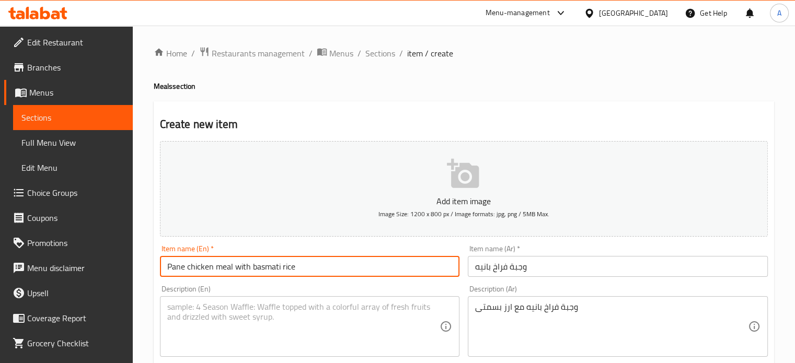
drag, startPoint x: 234, startPoint y: 270, endPoint x: 325, endPoint y: 267, distance: 91.0
click at [325, 267] on input "Pane chicken meal with basmati rice" at bounding box center [310, 266] width 300 height 21
type input "Pane chicken meal"
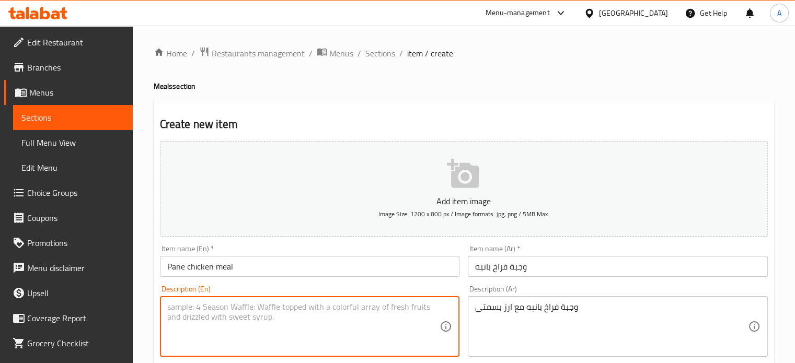
paste textarea "Pane chicken meal with basmati rice"
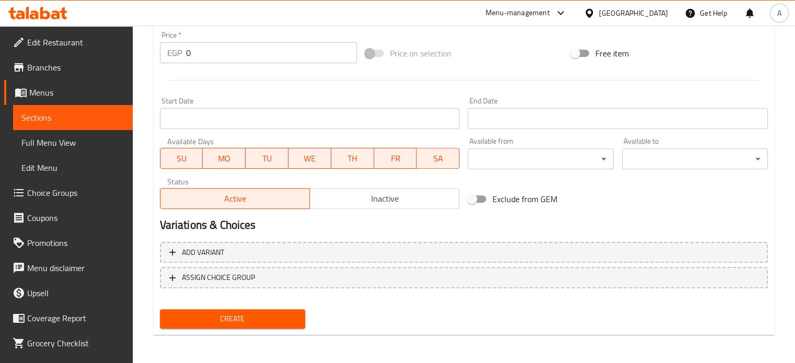
scroll to position [375, 0]
type textarea "Pane chicken meal with basmati rice"
drag, startPoint x: 215, startPoint y: 73, endPoint x: 206, endPoint y: 66, distance: 11.2
click at [207, 68] on div at bounding box center [464, 80] width 616 height 26
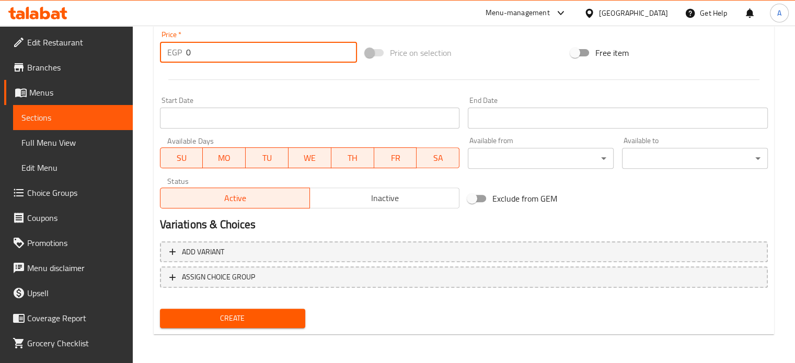
drag, startPoint x: 201, startPoint y: 53, endPoint x: 179, endPoint y: 49, distance: 22.4
click at [179, 49] on div "EGP 0 Price *" at bounding box center [258, 52] width 197 height 21
type input "115"
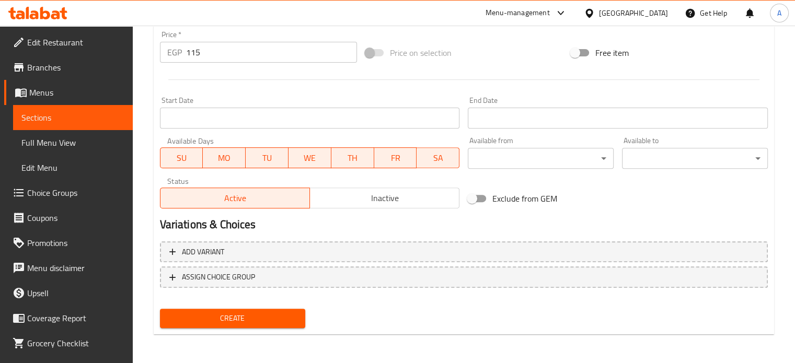
click at [228, 306] on div "Create" at bounding box center [233, 319] width 154 height 28
click at [225, 317] on span "Create" at bounding box center [232, 318] width 129 height 13
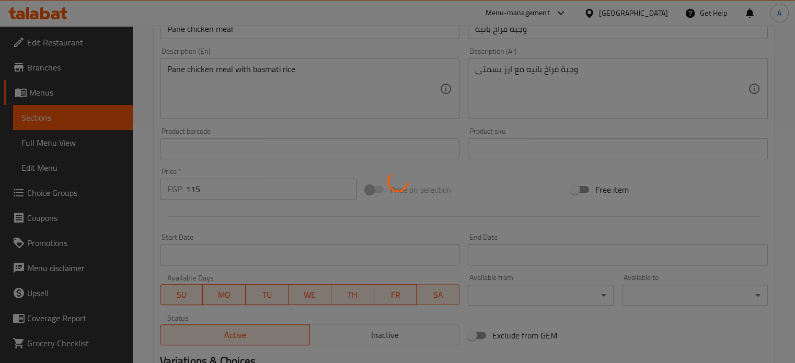
scroll to position [148, 0]
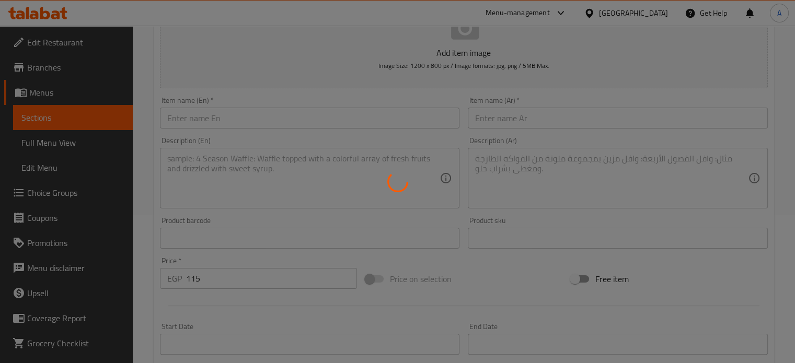
type input "0"
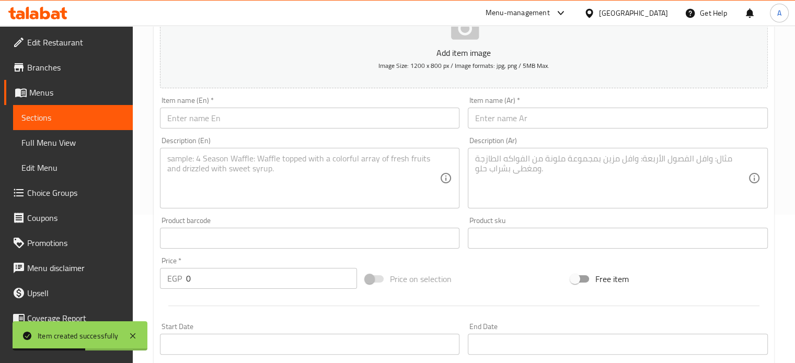
drag, startPoint x: 535, startPoint y: 148, endPoint x: 512, endPoint y: 165, distance: 28.4
click at [512, 165] on textarea at bounding box center [611, 179] width 273 height 50
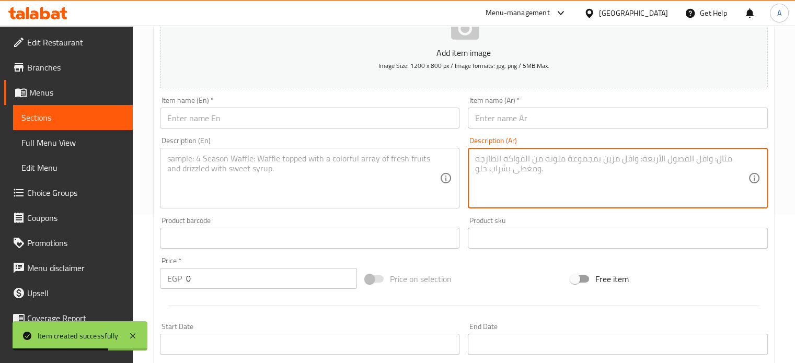
paste textarea "وجبة نصف فرخة مع ارز بسمتى"
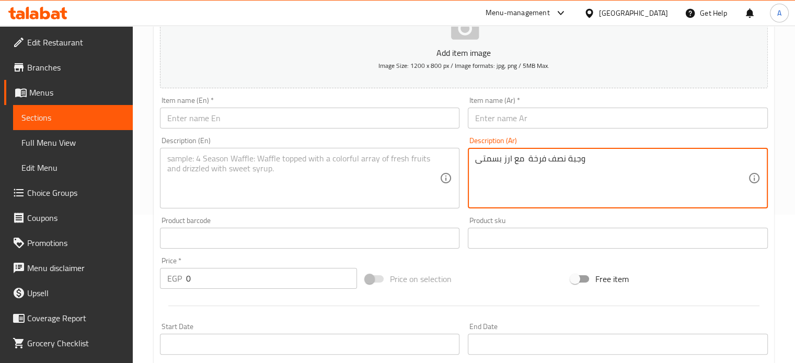
drag, startPoint x: 525, startPoint y: 159, endPoint x: 581, endPoint y: 160, distance: 55.9
click at [581, 160] on textarea "وجبة نصف فرخة مع ارز بسمتى" at bounding box center [611, 179] width 273 height 50
type textarea "وجبة نصف فرخة مع ارز بسمتى"
click at [518, 117] on input "text" at bounding box center [618, 118] width 300 height 21
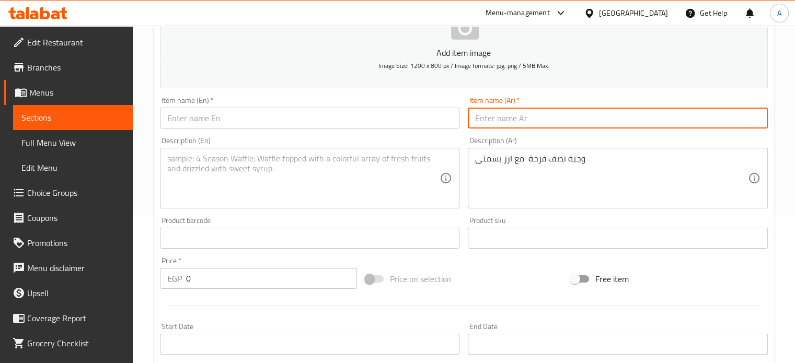
paste input "وجبة نصف فرخة"
type input "وجبة نصف فرخة"
click at [221, 121] on input "text" at bounding box center [310, 118] width 300 height 21
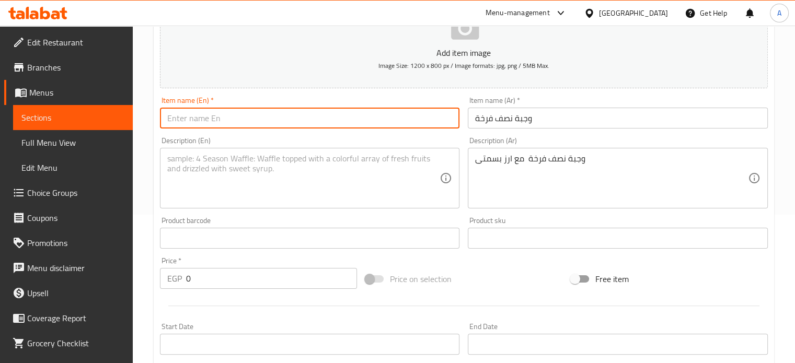
paste input "Half chicken meal with basmati rice"
type input "Half chicken meal with basmati rice"
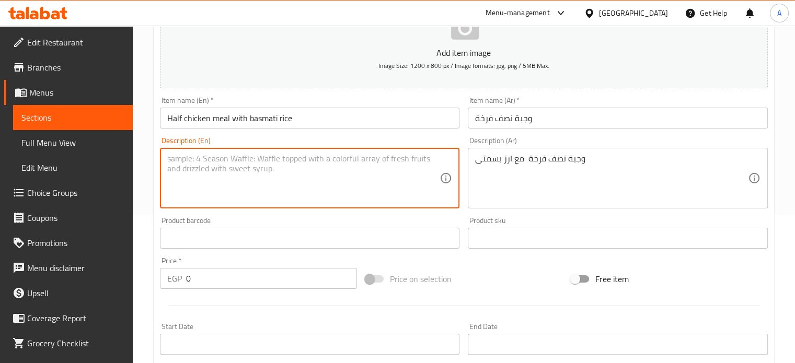
paste textarea "Half chicken meal with basmati rice"
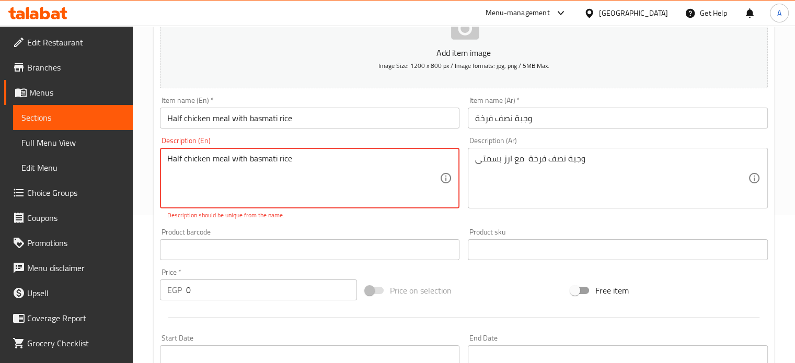
type textarea "Half chicken meal with basmati rice"
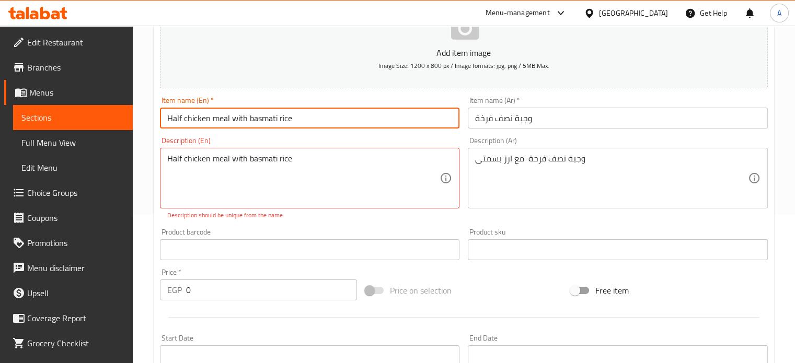
drag, startPoint x: 230, startPoint y: 123, endPoint x: 347, endPoint y: 122, distance: 116.5
click at [347, 122] on input "Half chicken meal with basmati rice" at bounding box center [310, 118] width 300 height 21
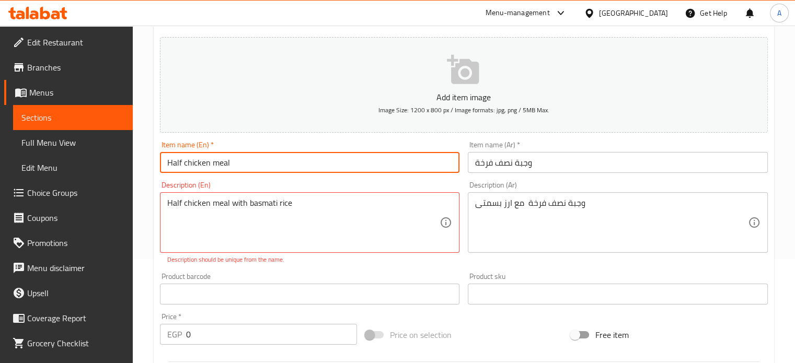
scroll to position [105, 0]
type input "Half chicken meal"
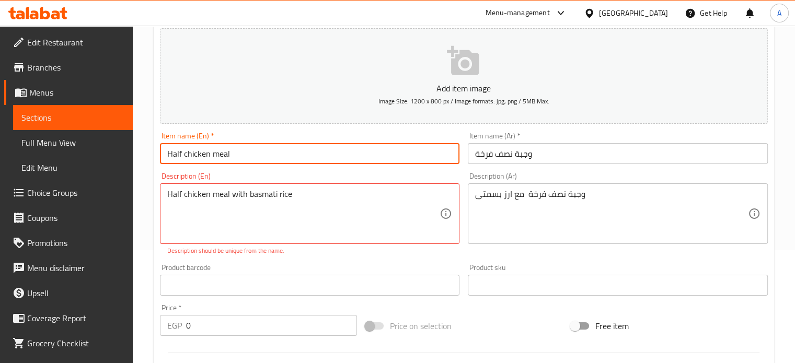
scroll to position [386, 0]
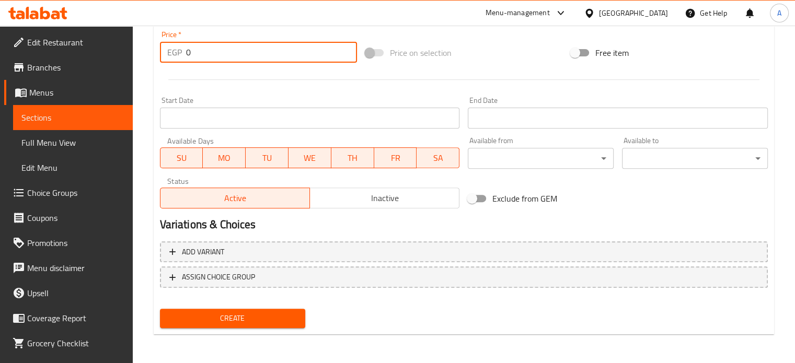
drag, startPoint x: 170, startPoint y: 52, endPoint x: 159, endPoint y: 52, distance: 11.0
click at [160, 52] on div "EGP 0 Price *" at bounding box center [258, 52] width 197 height 21
type input "170"
click at [226, 319] on span "Create" at bounding box center [232, 318] width 129 height 13
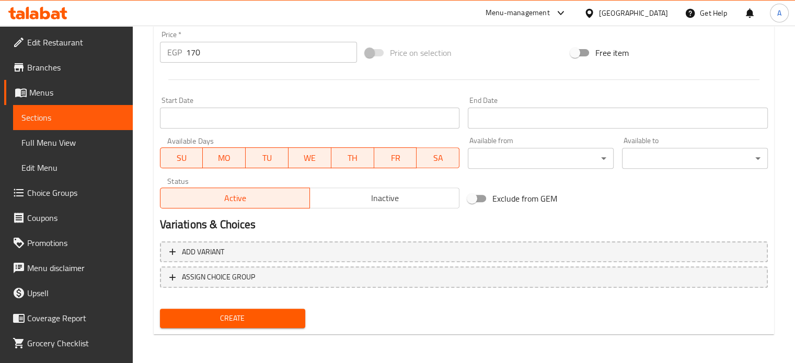
scroll to position [135, 0]
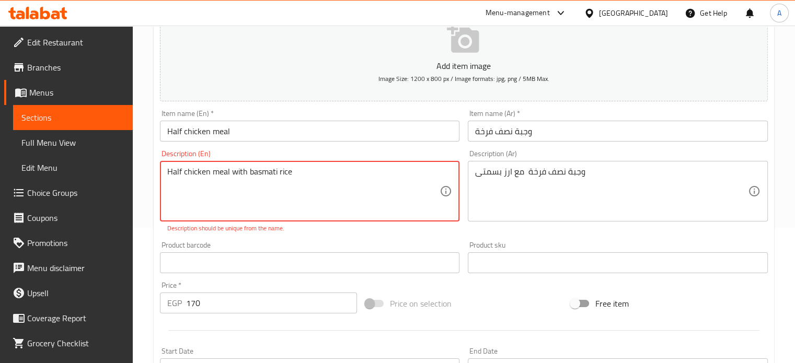
click at [283, 190] on textarea "Half chicken meal with basmati rice" at bounding box center [303, 192] width 273 height 50
click at [271, 173] on textarea "Half chicken meal with basmati rice" at bounding box center [303, 192] width 273 height 50
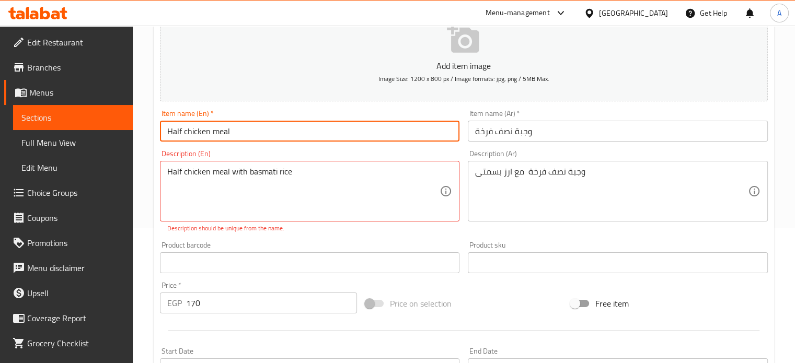
click at [235, 129] on input "Half chicken meal" at bounding box center [310, 131] width 300 height 21
drag, startPoint x: 229, startPoint y: 129, endPoint x: 211, endPoint y: 133, distance: 18.7
click at [211, 133] on input "Half chicken meal" at bounding box center [310, 131] width 300 height 21
type input "Half chicken"
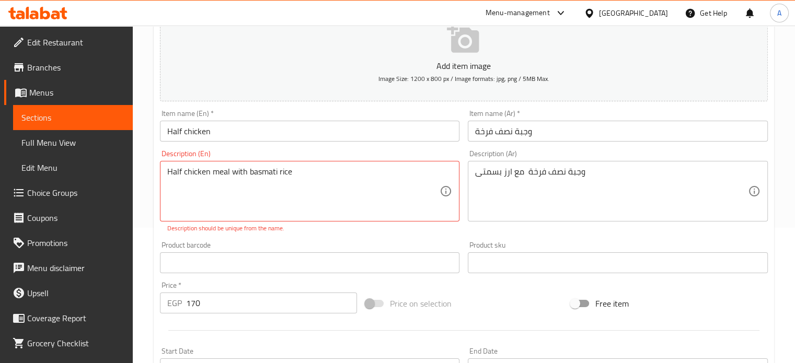
click at [303, 240] on div "Product barcode Product barcode" at bounding box center [310, 257] width 308 height 40
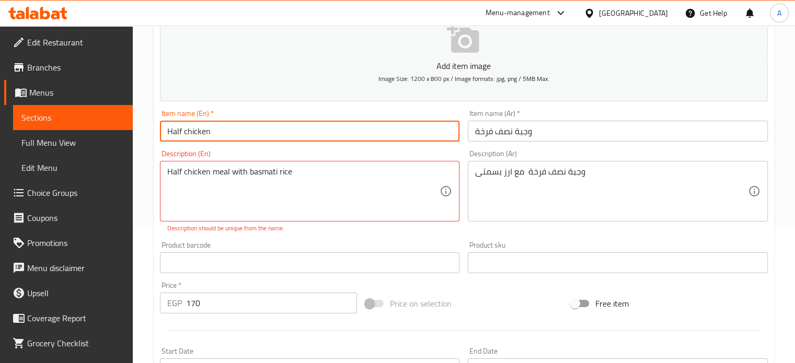
drag, startPoint x: 252, startPoint y: 127, endPoint x: 106, endPoint y: 131, distance: 146.4
click at [106, 131] on div "Edit Restaurant Branches Menus Sections Full Menu View Edit Menu Choice Groups …" at bounding box center [397, 252] width 795 height 724
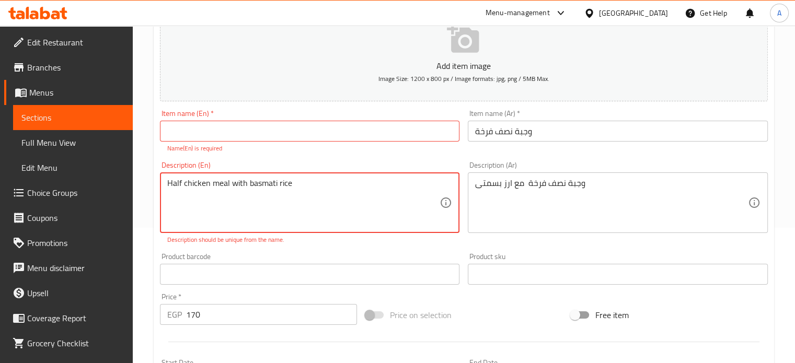
drag, startPoint x: 227, startPoint y: 184, endPoint x: 185, endPoint y: 185, distance: 42.3
click at [185, 185] on textarea "Half chicken meal with basmati rice" at bounding box center [303, 203] width 273 height 50
drag, startPoint x: 229, startPoint y: 185, endPoint x: 190, endPoint y: 186, distance: 38.7
click at [183, 188] on textarea "Half chicken meal with basmati rice" at bounding box center [303, 203] width 273 height 50
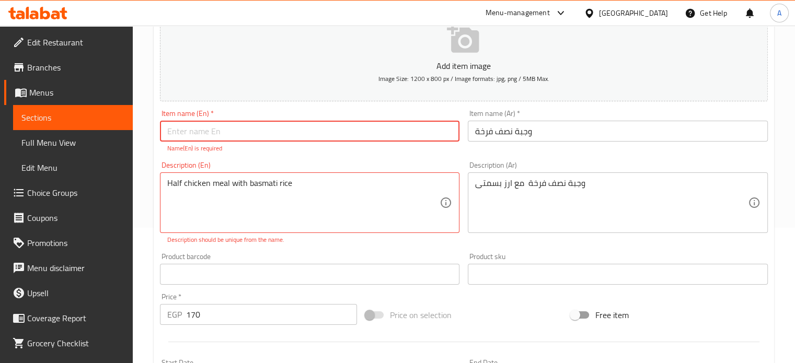
paste input "chicken meal"
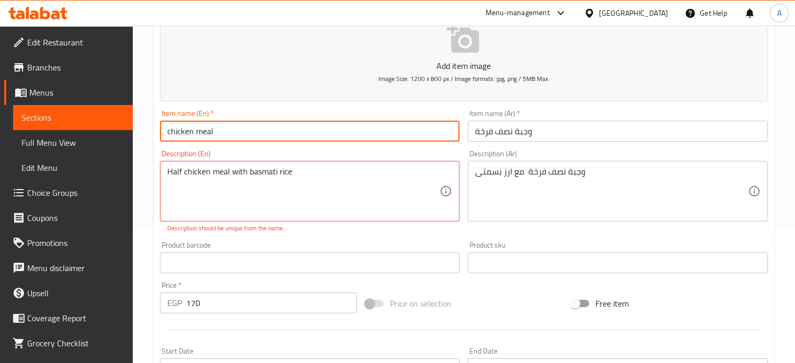
type input "chicken meal"
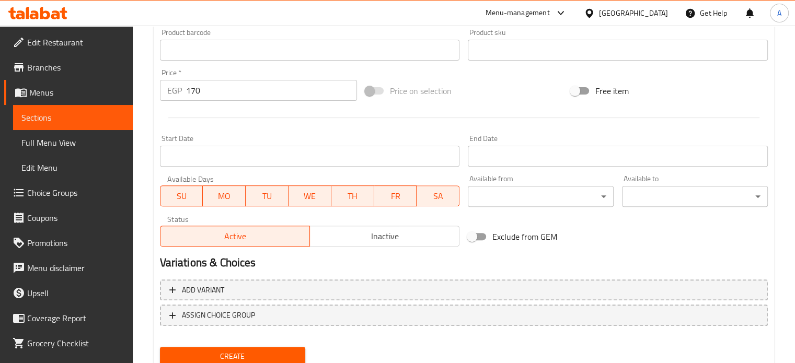
scroll to position [386, 0]
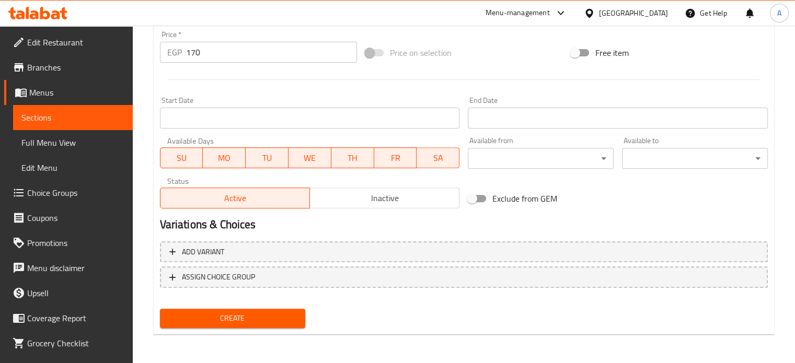
click at [235, 320] on span "Create" at bounding box center [232, 318] width 129 height 13
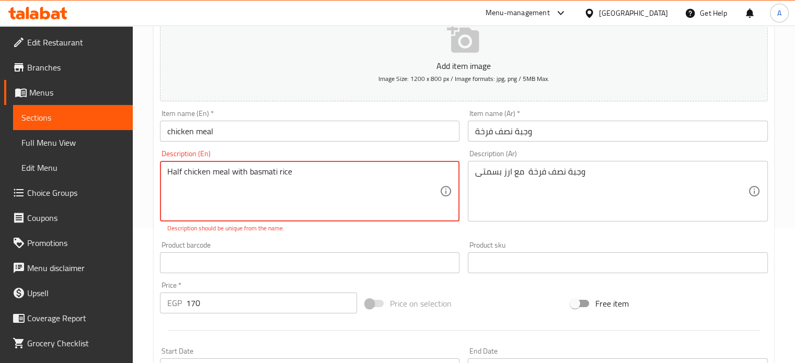
drag, startPoint x: 294, startPoint y: 173, endPoint x: 278, endPoint y: 176, distance: 15.9
click at [278, 176] on textarea "Half chicken meal with basmati rice" at bounding box center [303, 192] width 273 height 50
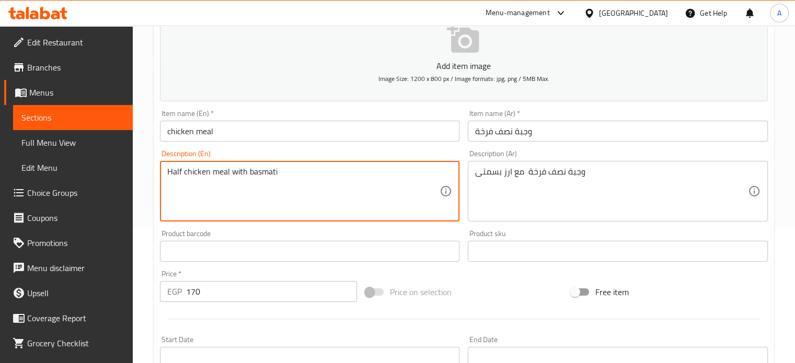
drag, startPoint x: 182, startPoint y: 175, endPoint x: 164, endPoint y: 176, distance: 18.4
click at [164, 176] on div "Half chicken meal with basmati Description (En)" at bounding box center [310, 191] width 300 height 61
type textarea "Half chicken meal with basmati"
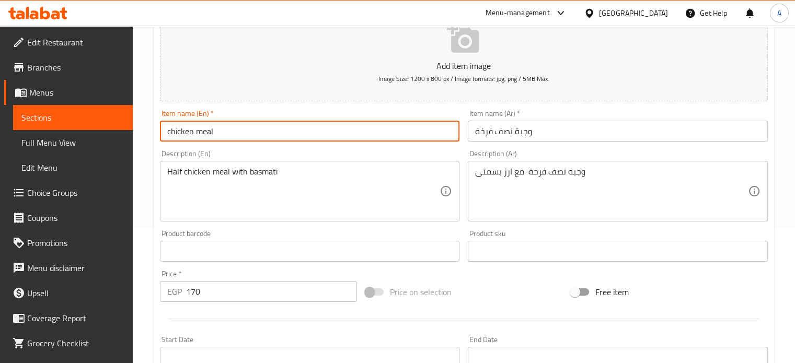
click at [167, 134] on input "chicken meal" at bounding box center [310, 131] width 300 height 21
paste input "Half"
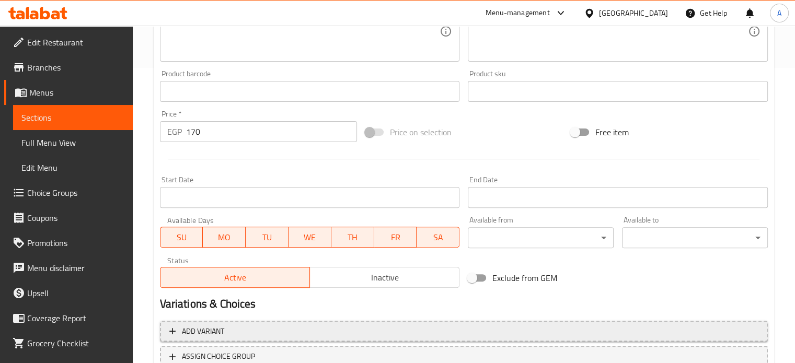
scroll to position [375, 0]
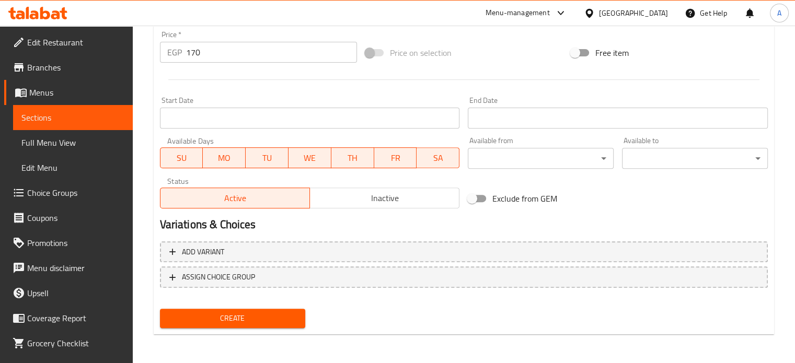
type input "Half chicken meal"
click at [274, 323] on span "Create" at bounding box center [232, 318] width 129 height 13
click at [246, 321] on span "Create" at bounding box center [232, 318] width 129 height 13
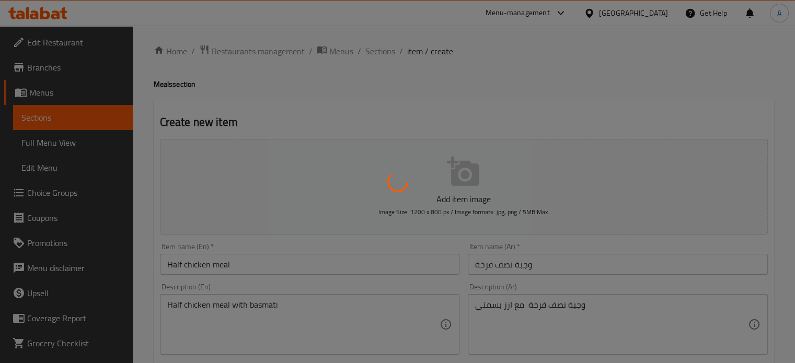
scroll to position [0, 0]
type input "0"
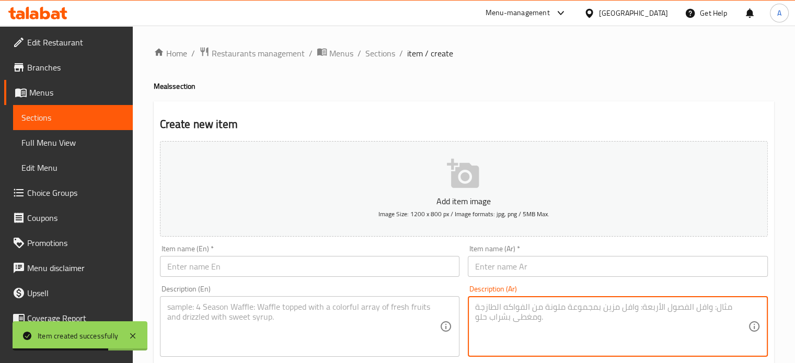
paste textarea "وجبة ورك مع ارز بسمتى"
type textarea "وجبة ورك مع ارز بسمتى"
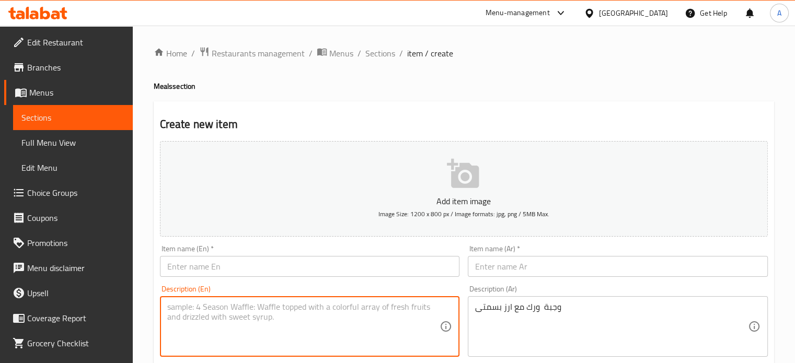
paste textarea "Lamb meal with basmati rice"
drag, startPoint x: 186, startPoint y: 306, endPoint x: 147, endPoint y: 299, distance: 39.3
drag, startPoint x: 205, startPoint y: 309, endPoint x: 164, endPoint y: 300, distance: 41.7
click at [157, 297] on div "Description (En) Thig meal with basmati rice Description (En)" at bounding box center [310, 321] width 308 height 80
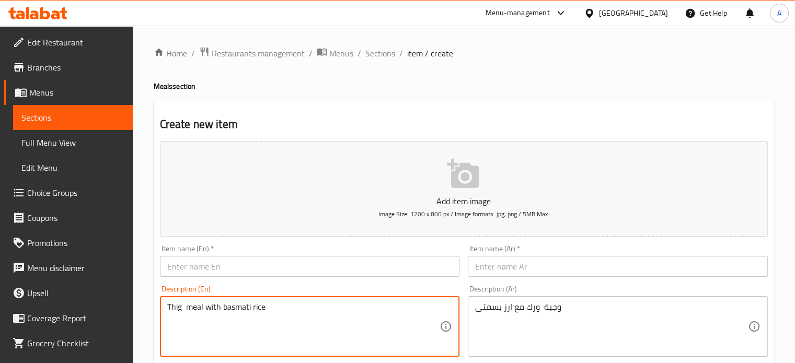
type textarea "Thig meal with basmati rice"
click at [178, 264] on input "text" at bounding box center [310, 266] width 300 height 21
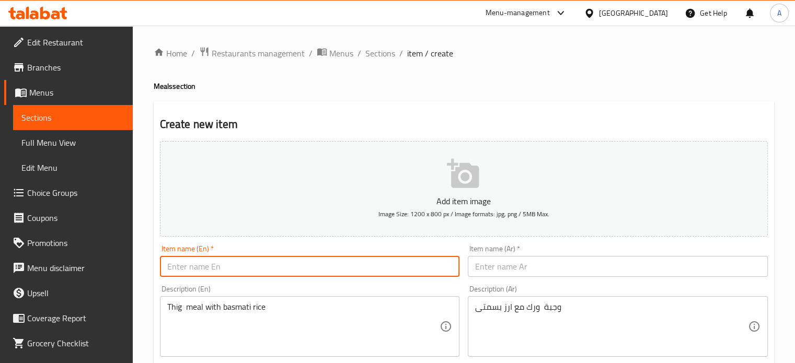
paste input "Thig meal"
type input "Thig meal"
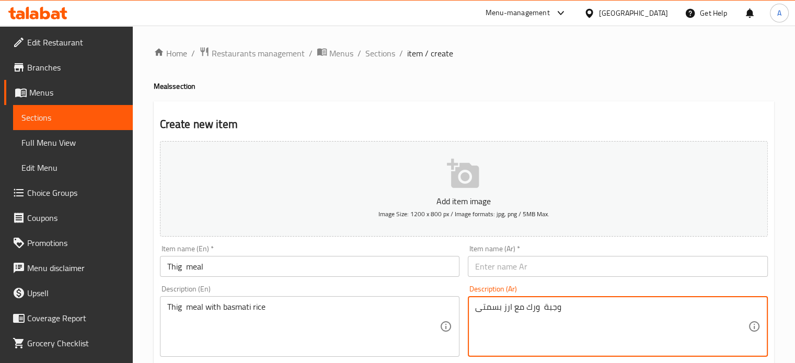
drag, startPoint x: 526, startPoint y: 310, endPoint x: 559, endPoint y: 311, distance: 33.5
click at [559, 312] on textarea "وجبة ورك مع ارز بسمتى" at bounding box center [611, 327] width 273 height 50
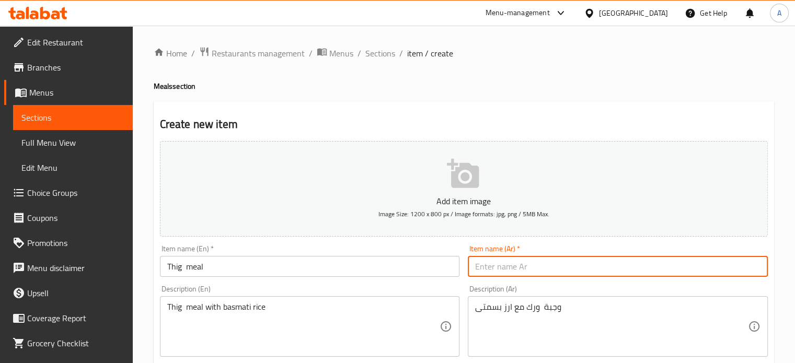
paste input "وجبة ورك"
type input "وجبة ورك"
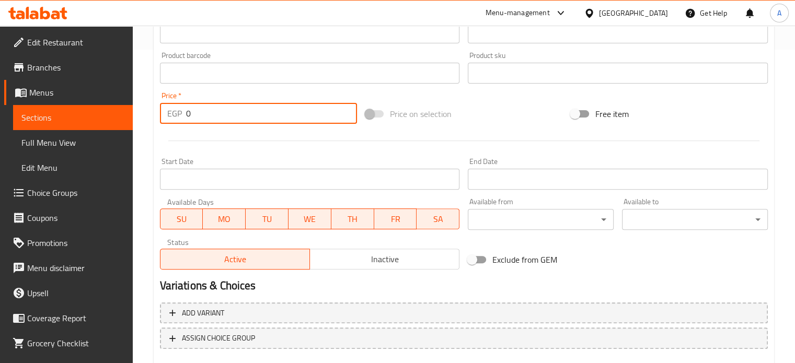
drag, startPoint x: 207, startPoint y: 110, endPoint x: 165, endPoint y: 107, distance: 41.9
click at [165, 107] on div "EGP 0 Price *" at bounding box center [258, 113] width 197 height 21
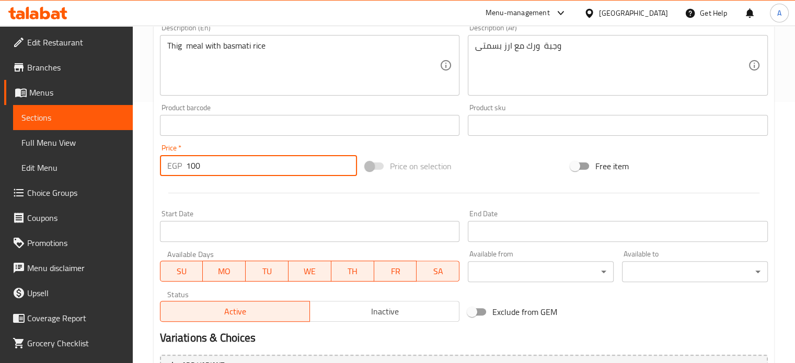
scroll to position [375, 0]
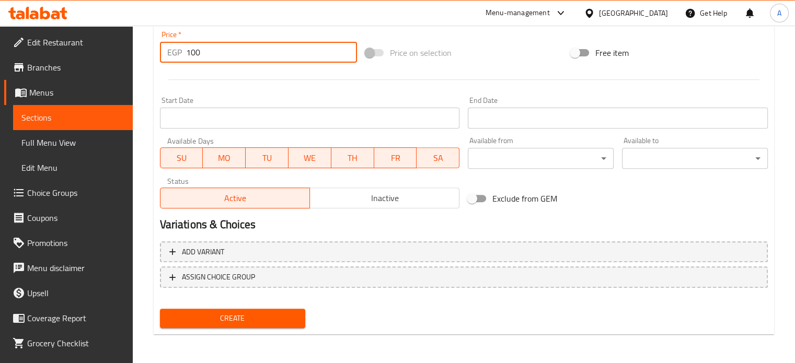
type input "100"
click at [224, 326] on button "Create" at bounding box center [233, 318] width 146 height 19
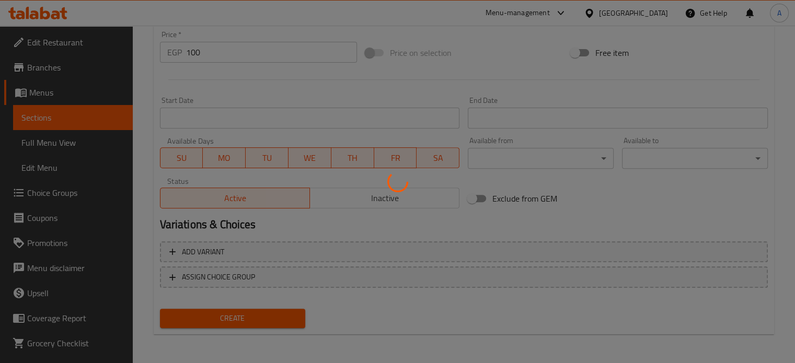
scroll to position [0, 0]
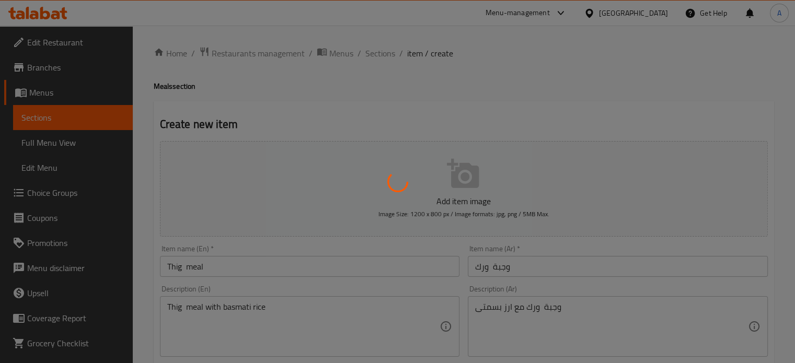
type input "0"
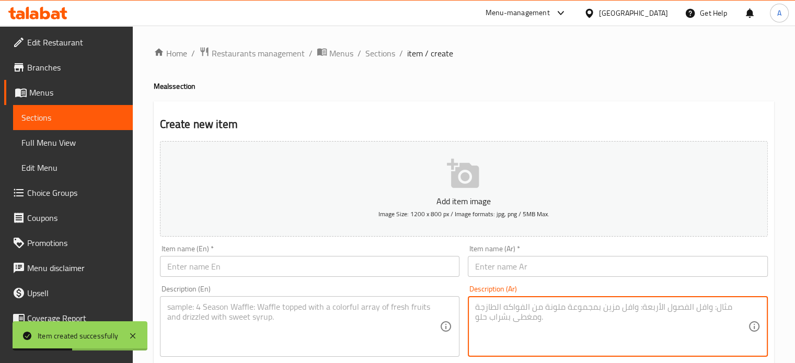
click at [533, 315] on textarea at bounding box center [611, 327] width 273 height 50
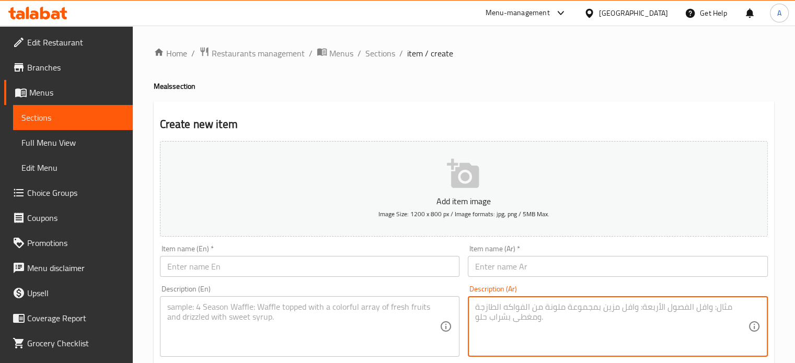
paste textarea "وجبة صدر مع ارز بسمتى"
type textarea "وجبة صدر مع ارز بسمتى"
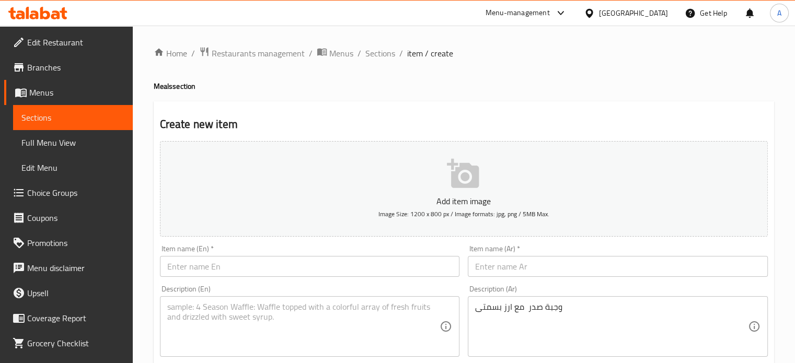
click at [623, 286] on div "Description (Ar) وجبة صدر مع ارز بسمتى Description (Ar)" at bounding box center [618, 321] width 300 height 72
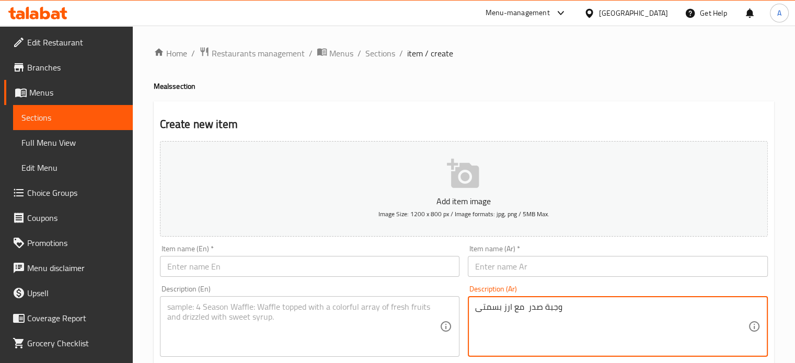
drag, startPoint x: 564, startPoint y: 310, endPoint x: 527, endPoint y: 307, distance: 37.8
click at [527, 306] on textarea "وجبة صدر مع ارز بسمتى" at bounding box center [611, 327] width 273 height 50
drag, startPoint x: 525, startPoint y: 307, endPoint x: 560, endPoint y: 311, distance: 35.3
click at [560, 311] on textarea "وجبة صدر مع ارز بسمتى" at bounding box center [611, 327] width 273 height 50
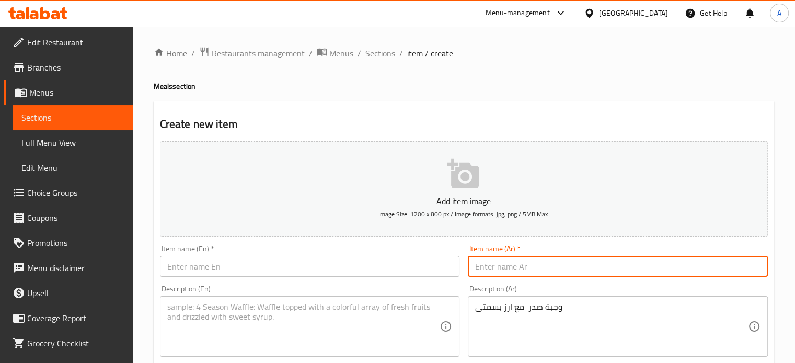
click at [512, 257] on input "text" at bounding box center [618, 266] width 300 height 21
paste input "وجبة صدر"
click at [505, 269] on input "وجبة صدر دجاج" at bounding box center [618, 266] width 300 height 21
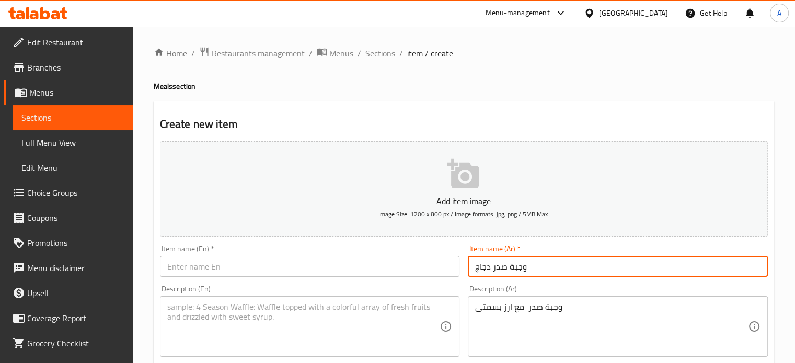
type input "وجبة صدر دجاج"
click at [222, 270] on input "text" at bounding box center [310, 266] width 300 height 21
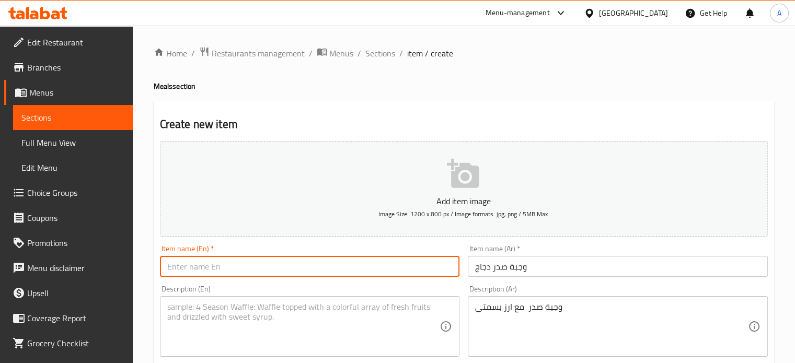
paste input "Chicken breast meal"
type input "Chicken breast meal"
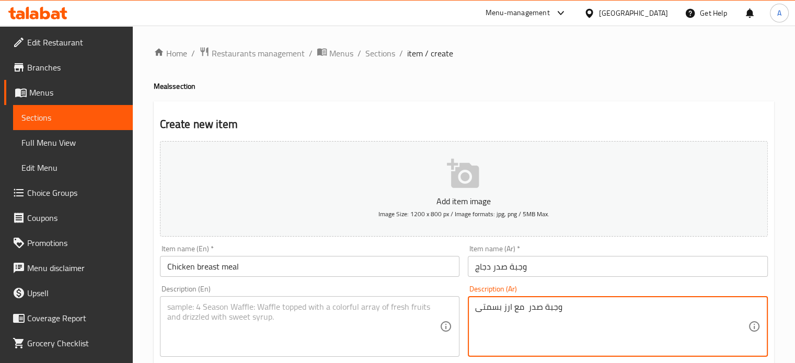
click at [489, 305] on textarea "وجبة صدر مع ارز بسمتى" at bounding box center [611, 327] width 273 height 50
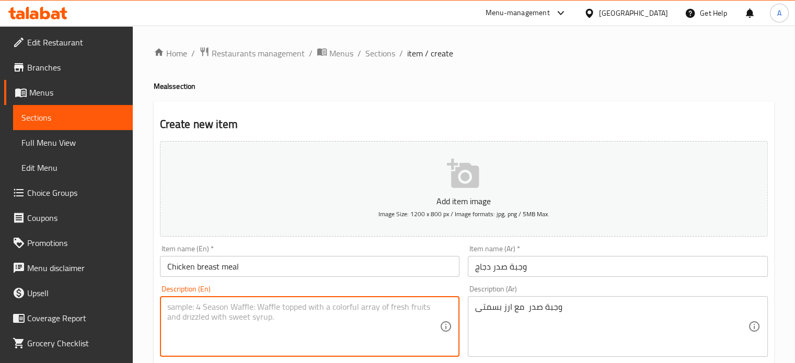
drag, startPoint x: 247, startPoint y: 301, endPoint x: 219, endPoint y: 329, distance: 39.5
click at [219, 329] on textarea at bounding box center [303, 327] width 273 height 50
paste textarea "Breast meal with basmati rice"
type textarea "Breast meal with basmati rice"
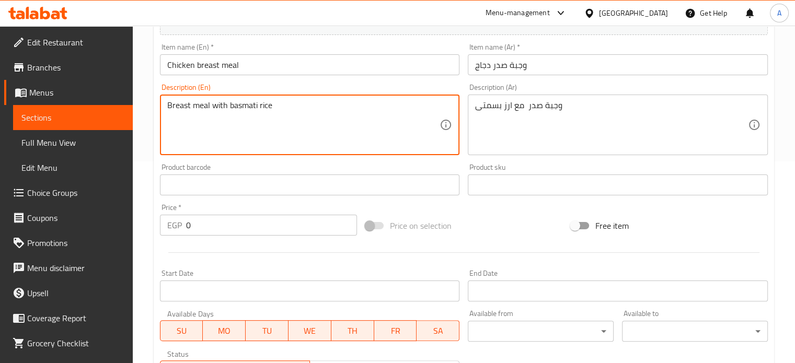
scroll to position [375, 0]
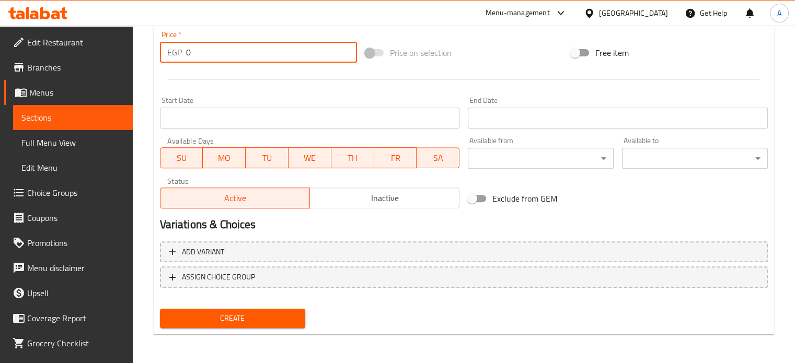
drag, startPoint x: 201, startPoint y: 56, endPoint x: 163, endPoint y: 51, distance: 38.6
click at [163, 51] on div "EGP 0 Price *" at bounding box center [258, 52] width 197 height 21
type input "120"
click at [228, 315] on span "Create" at bounding box center [232, 318] width 129 height 13
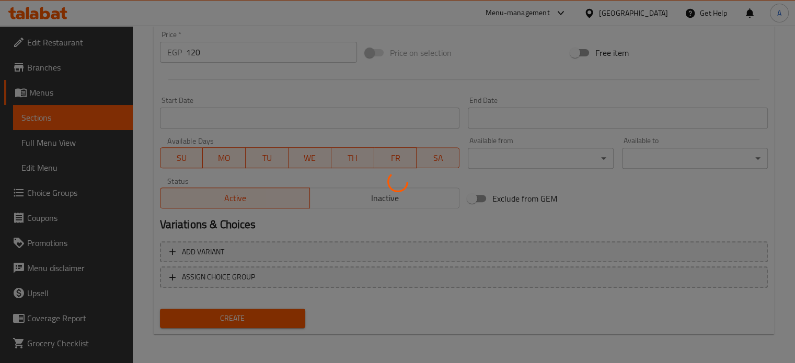
type input "0"
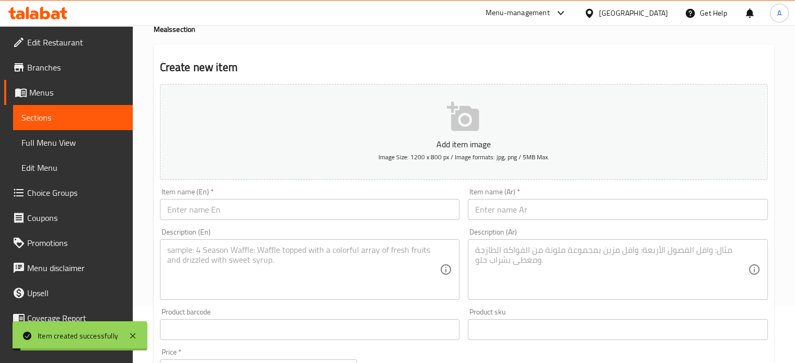
scroll to position [0, 0]
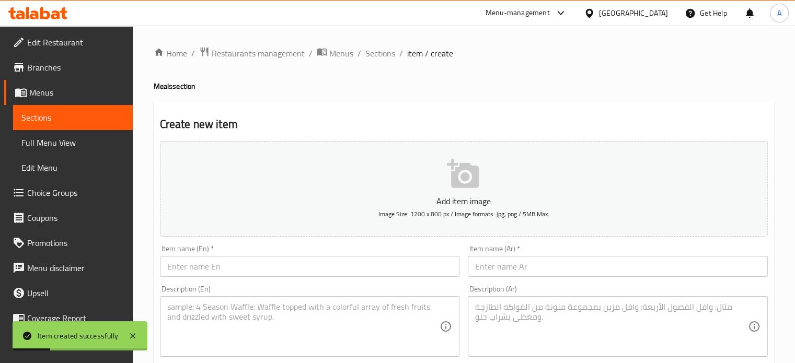
click at [507, 269] on input "text" at bounding box center [618, 266] width 300 height 21
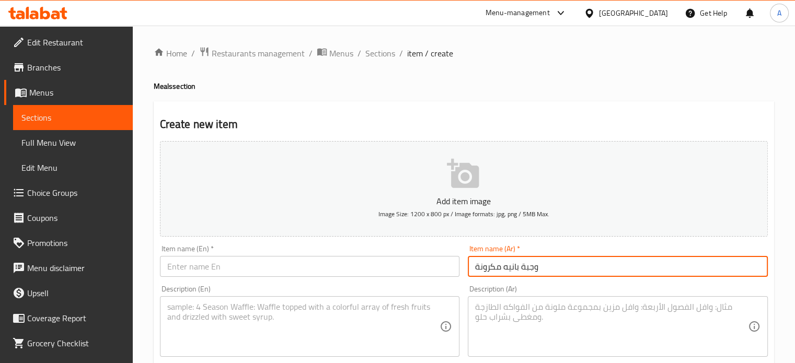
type input "وجبة بانيه مكرونة"
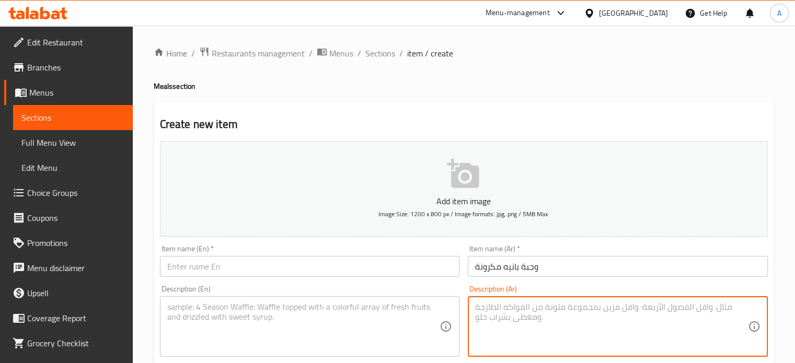
click at [505, 328] on textarea at bounding box center [611, 327] width 273 height 50
drag, startPoint x: 488, startPoint y: 309, endPoint x: 493, endPoint y: 313, distance: 6.4
click at [493, 313] on textarea "وجبة مكرونة بانيه" at bounding box center [611, 327] width 273 height 50
click at [500, 307] on textarea "وجبة مكرونة صوص احمر بانيه" at bounding box center [611, 327] width 273 height 50
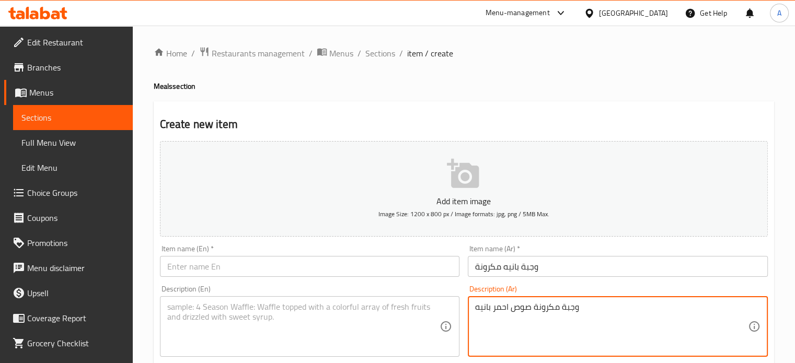
click at [500, 307] on textarea "وجبة مكرونة صوص احمر بانيه" at bounding box center [611, 327] width 273 height 50
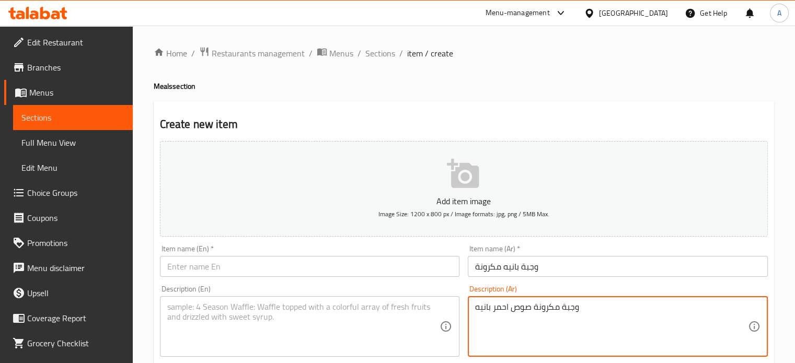
type textarea "وجبة مكرونة صوص احمر بانيه"
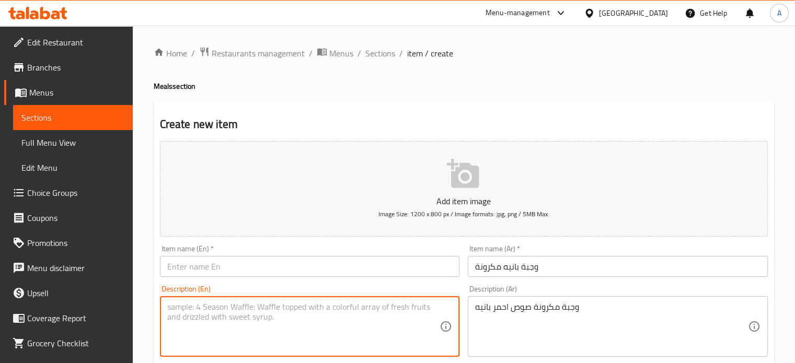
click at [178, 319] on textarea at bounding box center [303, 327] width 273 height 50
paste textarea "Breaded red sauce pasta meal"
drag, startPoint x: 209, startPoint y: 309, endPoint x: 159, endPoint y: 310, distance: 50.2
click at [159, 310] on div "Description (En) Breaded red sauce pasta meal Description (En)" at bounding box center [310, 321] width 308 height 80
click at [191, 313] on textarea "Breaded red sauce pasta meal" at bounding box center [303, 327] width 273 height 50
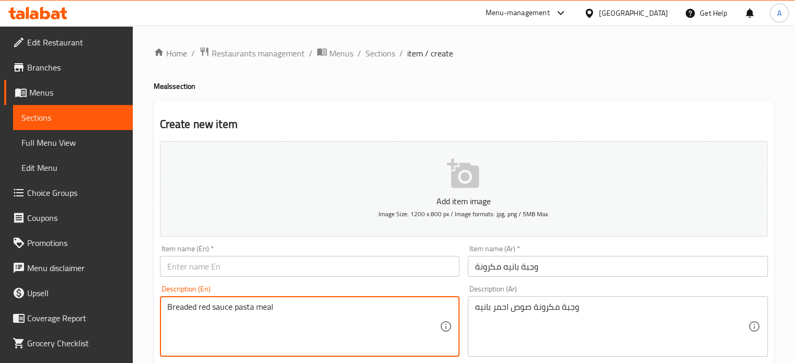
type textarea "Breaded red sauce pasta meal"
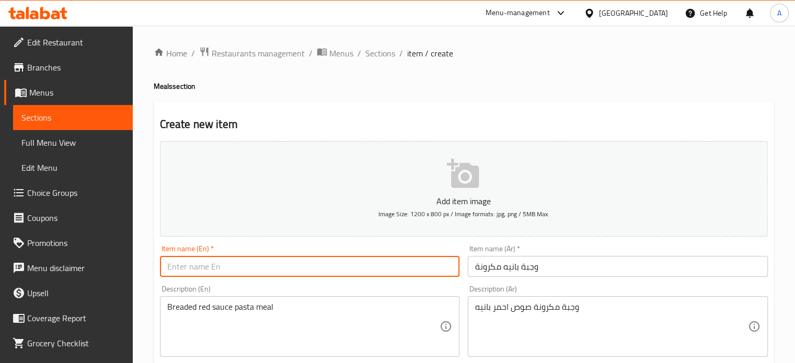
click at [182, 265] on input "text" at bounding box center [310, 266] width 300 height 21
type input "Pane with pasta"
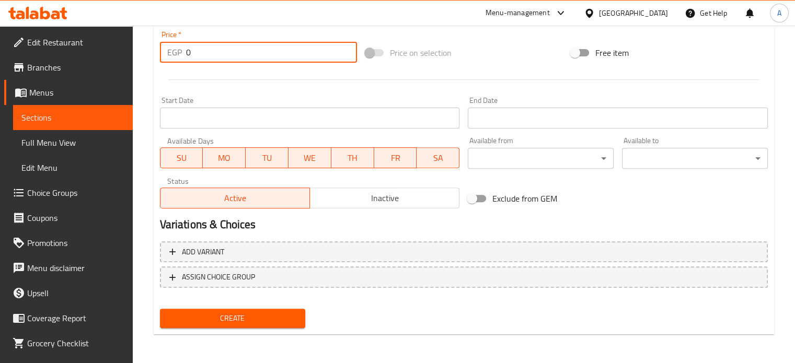
drag, startPoint x: 207, startPoint y: 44, endPoint x: 86, endPoint y: 52, distance: 121.0
click at [86, 52] on div "Edit Restaurant Branches Menus Sections Full Menu View Edit Menu Choice Groups …" at bounding box center [397, 7] width 795 height 713
type input "100"
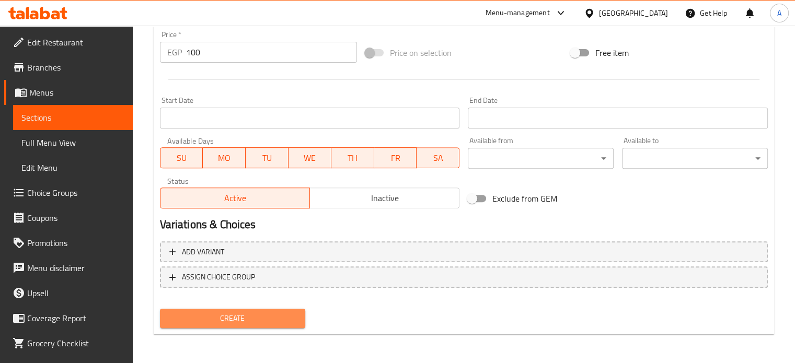
click at [206, 321] on span "Create" at bounding box center [232, 318] width 129 height 13
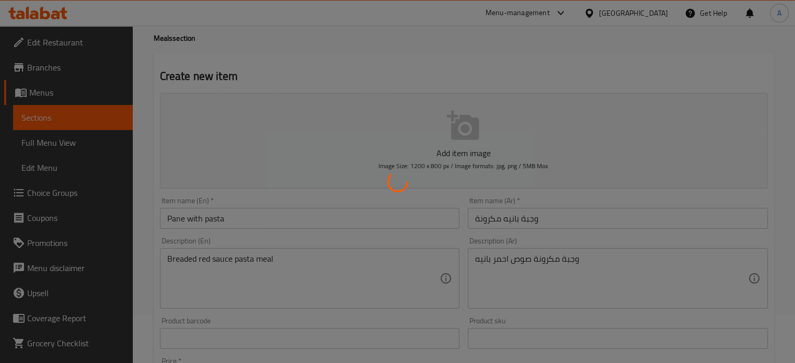
scroll to position [0, 0]
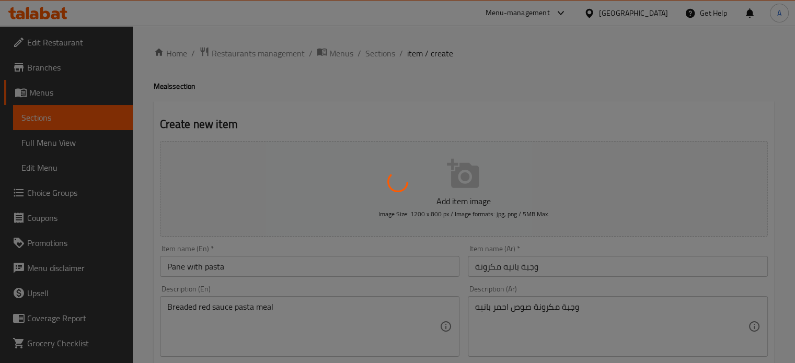
type input "0"
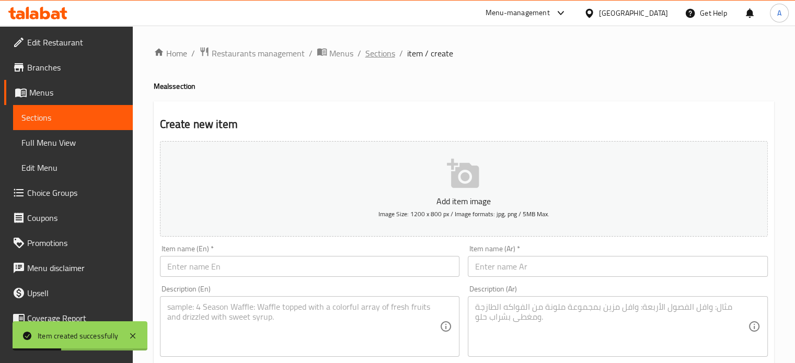
click at [371, 55] on span "Sections" at bounding box center [380, 53] width 30 height 13
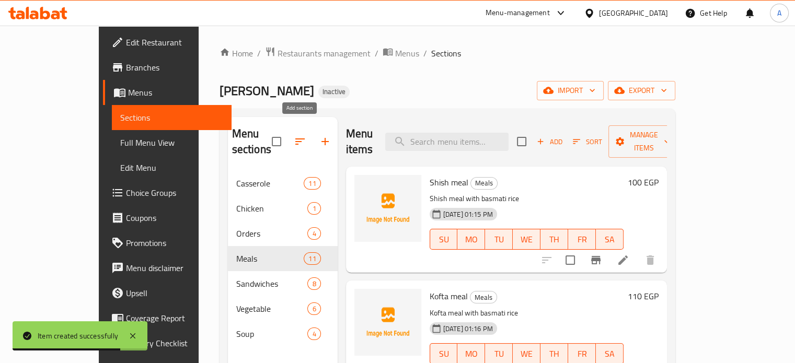
click at [319, 139] on icon "button" at bounding box center [325, 141] width 13 height 13
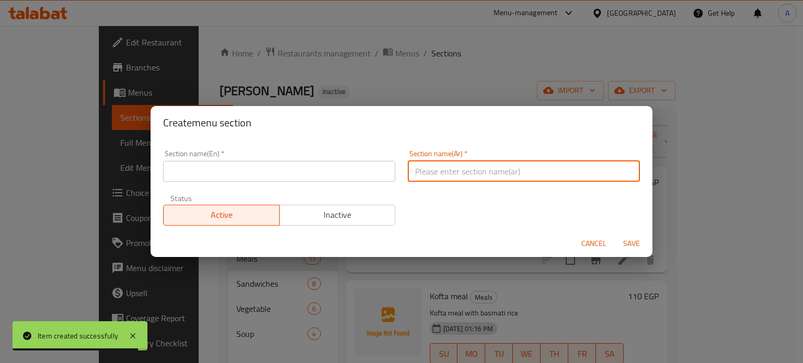
click at [412, 168] on input "text" at bounding box center [524, 171] width 232 height 21
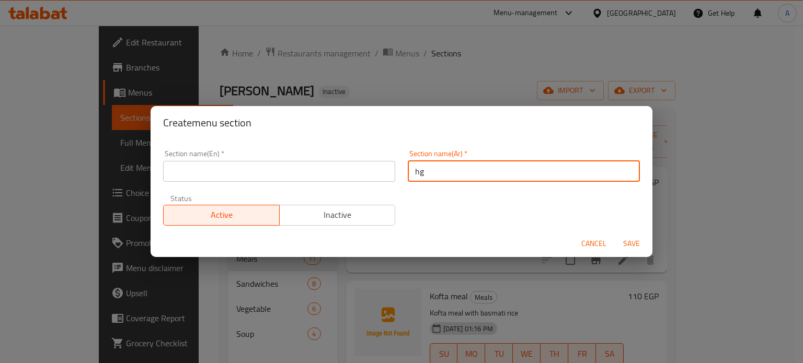
type input "h"
click at [431, 177] on input "المحاشى" at bounding box center [524, 171] width 232 height 21
type input "المحاشى"
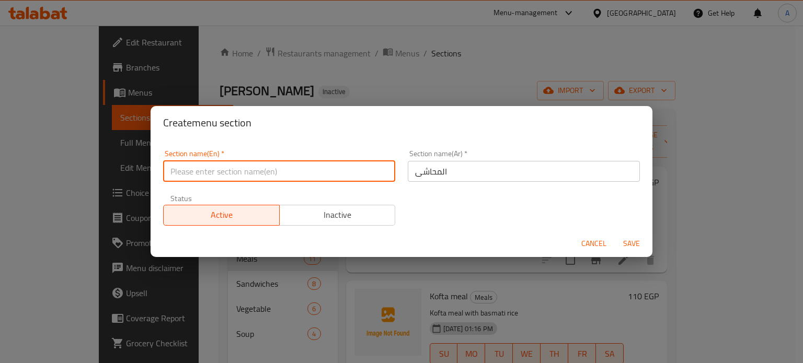
click at [263, 175] on input "text" at bounding box center [279, 171] width 232 height 21
paste input "stuffed"
type input "stuffed"
click at [627, 246] on span "Save" at bounding box center [631, 243] width 25 height 13
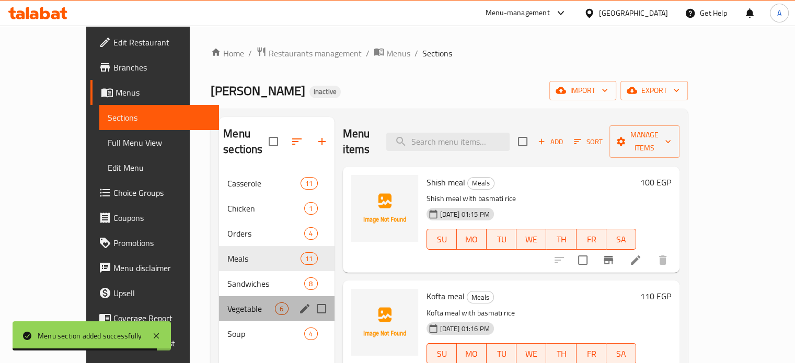
click at [227, 303] on span "Vegetable" at bounding box center [251, 309] width 48 height 13
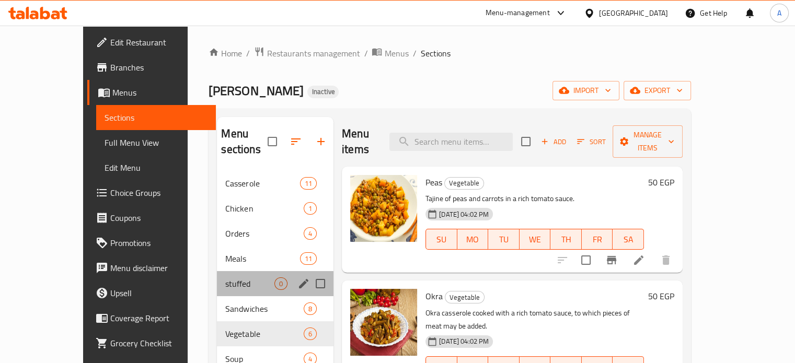
click at [217, 271] on div "stuffed 0" at bounding box center [275, 283] width 117 height 25
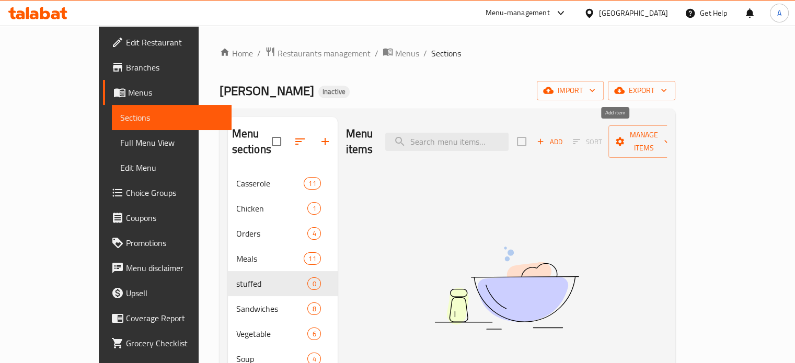
click at [545, 137] on icon "button" at bounding box center [540, 141] width 9 height 9
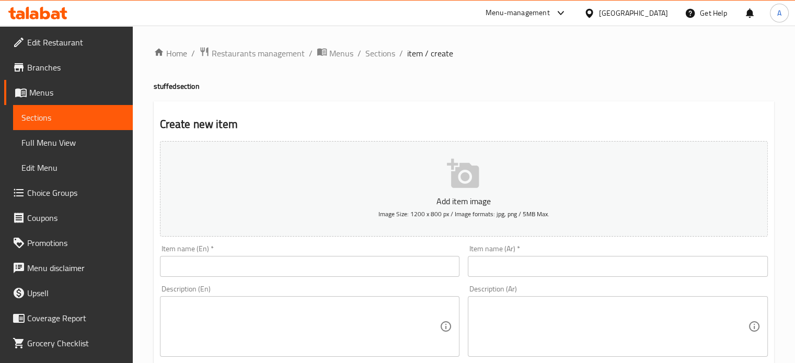
click at [533, 274] on input "text" at bounding box center [618, 266] width 300 height 21
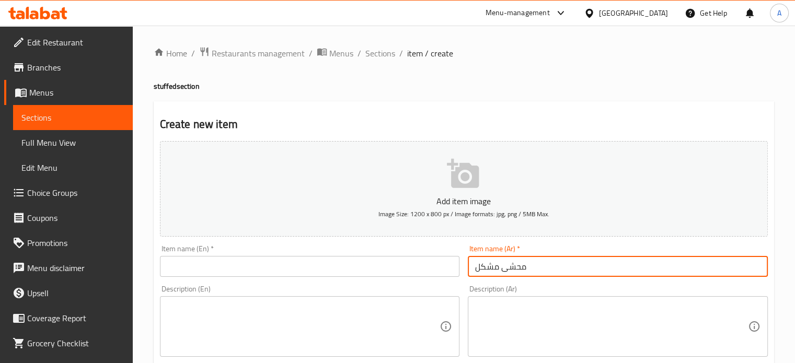
type input "محشى مشكل"
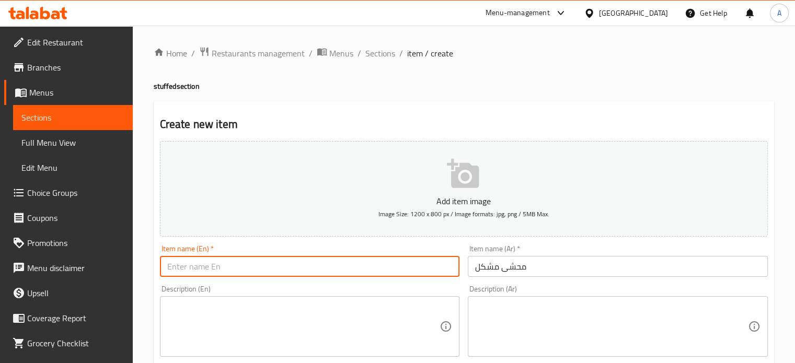
click at [417, 268] on input "text" at bounding box center [310, 266] width 300 height 21
type input "mixed stuffed"
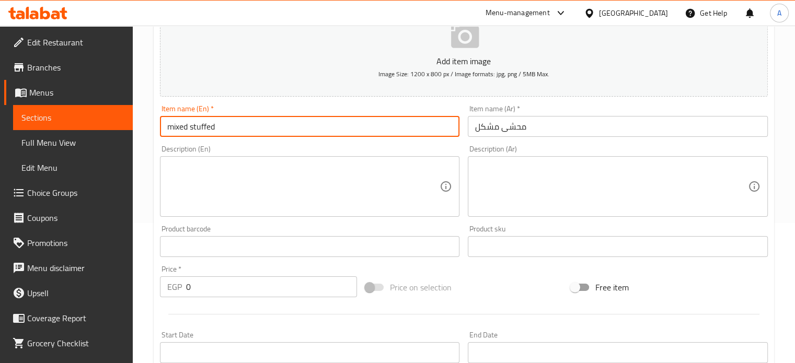
scroll to position [375, 0]
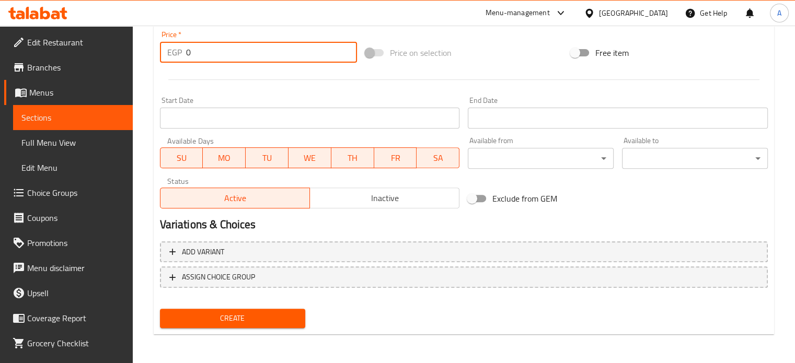
drag, startPoint x: 199, startPoint y: 52, endPoint x: 164, endPoint y: 50, distance: 35.1
click at [164, 50] on div "EGP 0 Price *" at bounding box center [258, 52] width 197 height 21
type input "50"
click at [247, 313] on span "Create" at bounding box center [232, 318] width 129 height 13
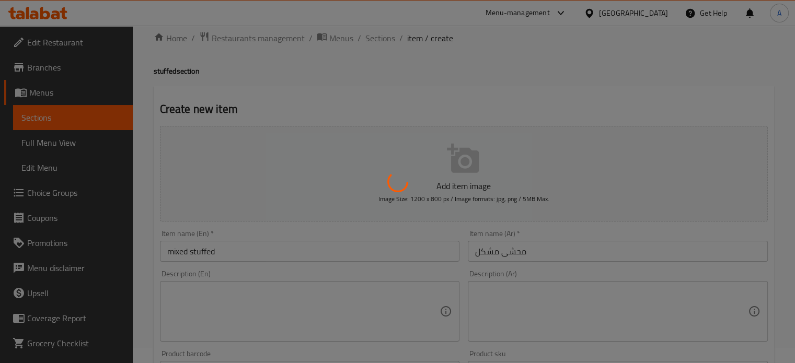
scroll to position [0, 0]
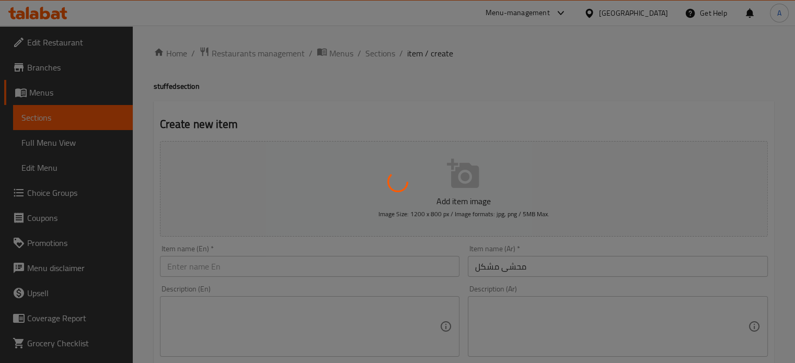
type input "0"
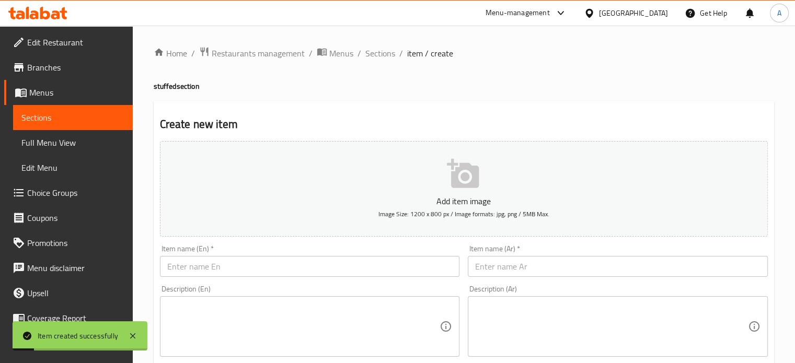
click at [504, 265] on input "text" at bounding box center [618, 266] width 300 height 21
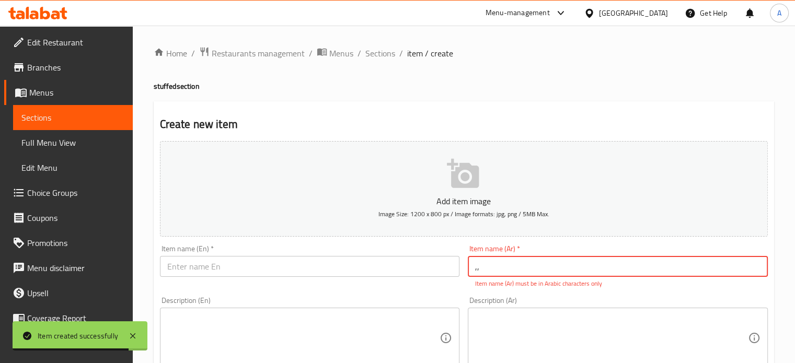
type input ","
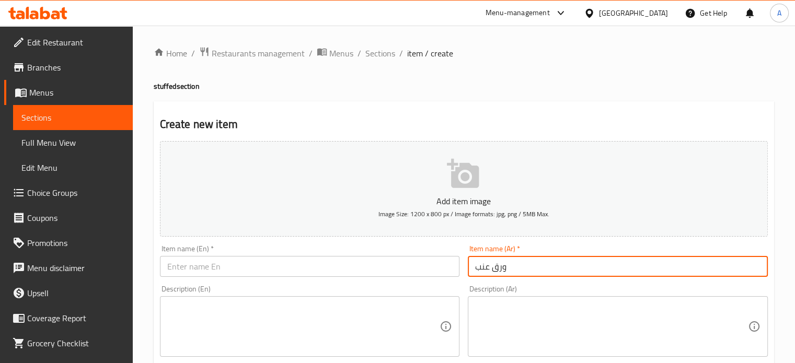
click at [504, 265] on input "ورق عنب" at bounding box center [618, 266] width 300 height 21
type input "ورق عنب"
click at [222, 269] on input "text" at bounding box center [310, 266] width 300 height 21
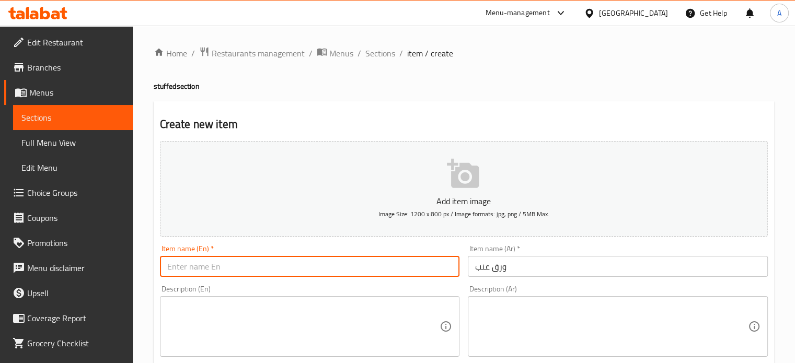
paste input "grape leaves"
drag, startPoint x: 170, startPoint y: 271, endPoint x: 123, endPoint y: 280, distance: 47.9
type input "Grape leaves"
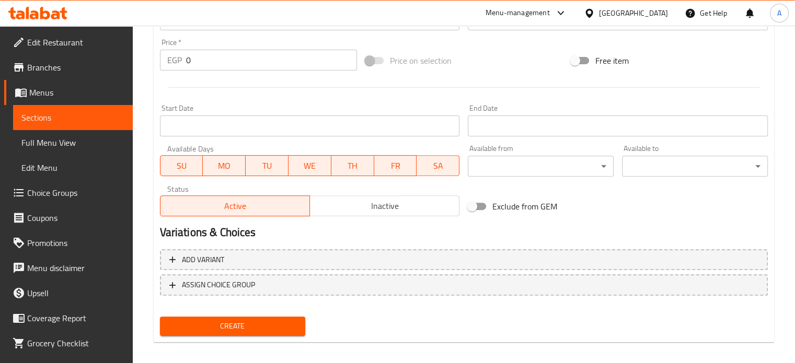
scroll to position [375, 0]
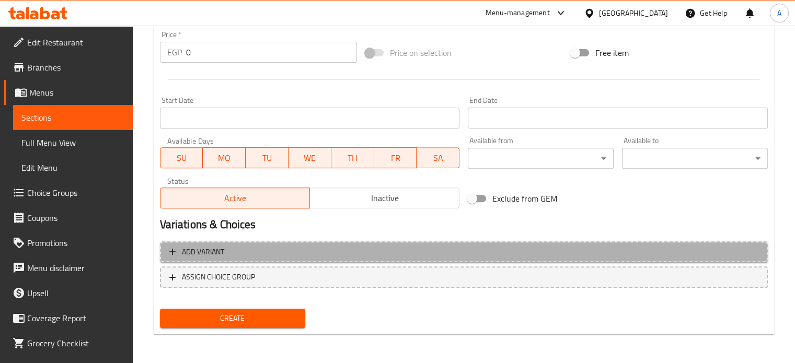
click at [586, 250] on span "Add variant" at bounding box center [463, 252] width 589 height 13
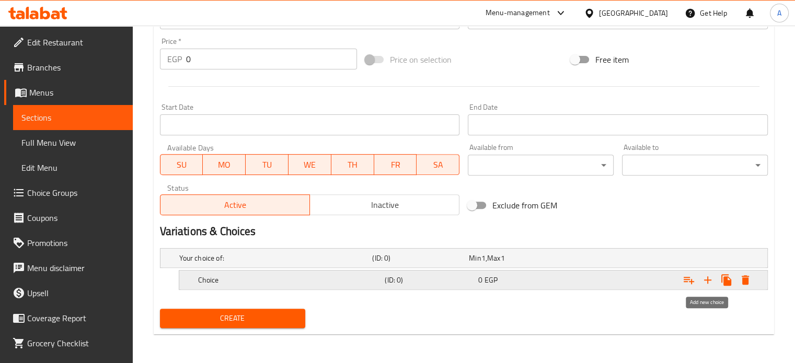
click at [709, 277] on icon "Expand" at bounding box center [707, 280] width 13 height 13
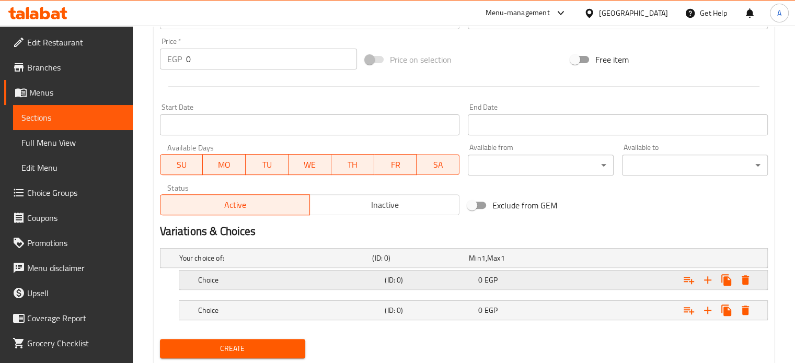
click at [505, 279] on div "0 EGP" at bounding box center [522, 280] width 89 height 10
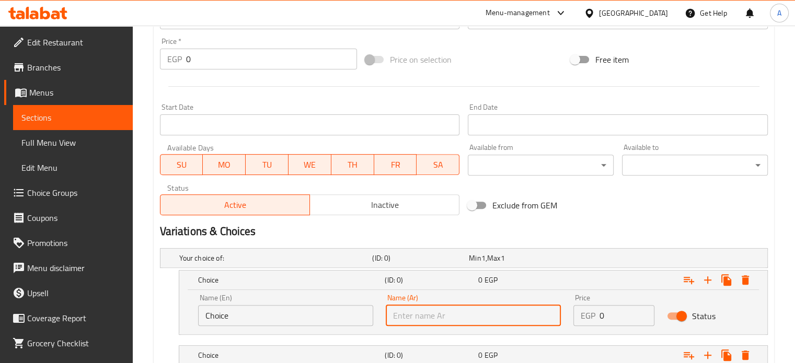
click at [455, 316] on input "text" at bounding box center [473, 315] width 175 height 21
type input "صغير"
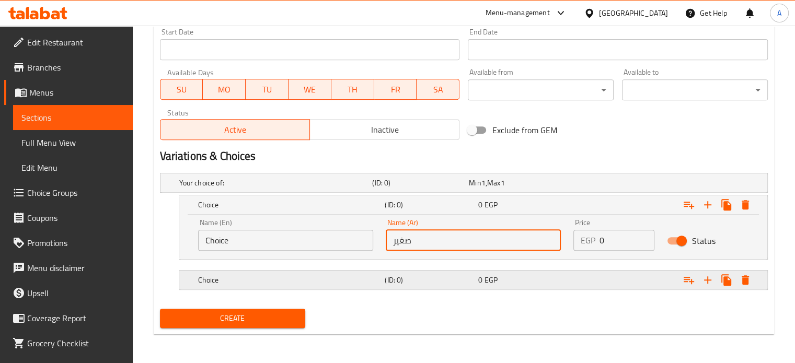
click at [447, 283] on h5 "(ID: 0)" at bounding box center [429, 280] width 89 height 10
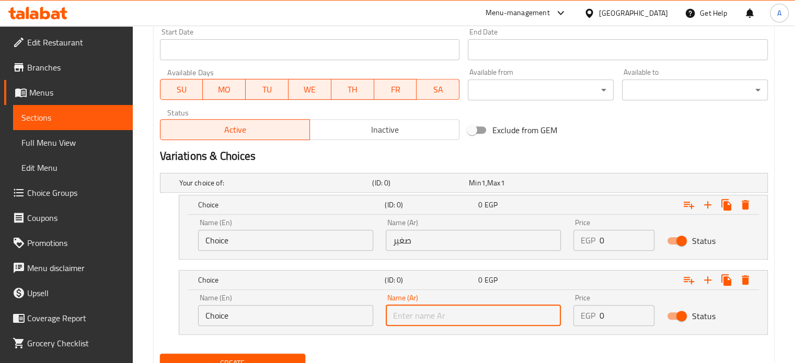
click at [453, 317] on input "text" at bounding box center [473, 315] width 175 height 21
type input ";"
type input "كبير"
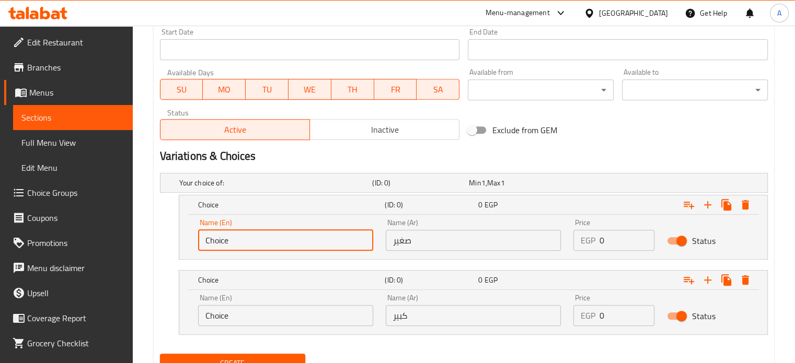
drag, startPoint x: 343, startPoint y: 245, endPoint x: 130, endPoint y: 234, distance: 213.5
click at [249, 243] on input "text" at bounding box center [285, 240] width 175 height 21
type input "Small"
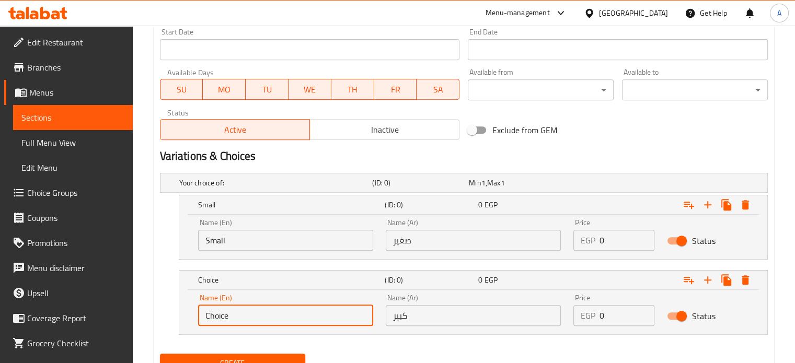
drag, startPoint x: 239, startPoint y: 321, endPoint x: 57, endPoint y: 315, distance: 181.5
click at [214, 316] on input "text" at bounding box center [285, 315] width 175 height 21
type input "م"
type input "Large"
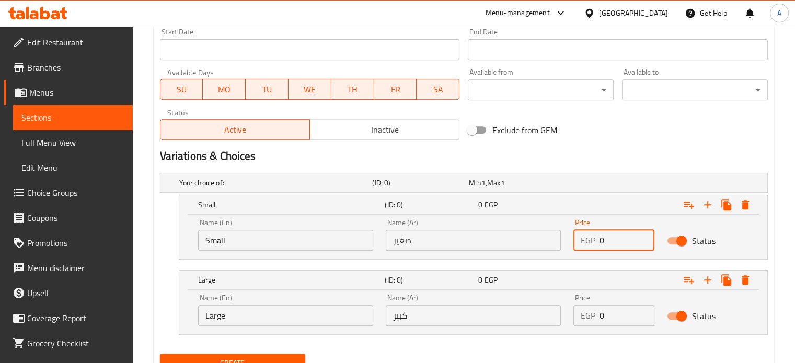
drag, startPoint x: 624, startPoint y: 240, endPoint x: 500, endPoint y: 254, distance: 125.1
click at [500, 254] on div "Name (En) Small Name (En) Name (Ar) صغير Name (Ar) Price EGP 0 Price Status" at bounding box center [473, 235] width 563 height 44
type input "50"
click at [663, 329] on div "Status" at bounding box center [708, 316] width 94 height 32
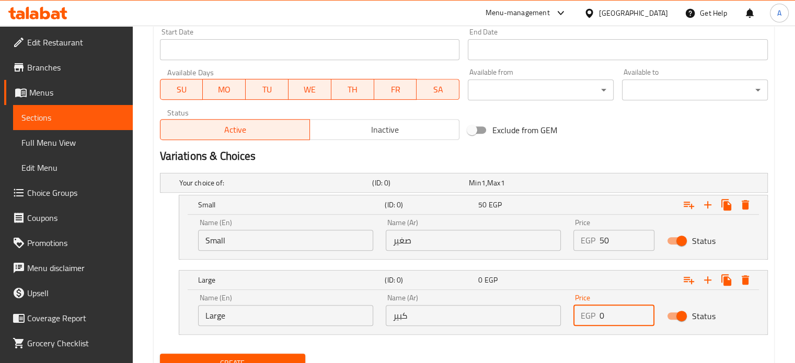
drag, startPoint x: 630, startPoint y: 317, endPoint x: 521, endPoint y: 319, distance: 109.8
click at [521, 319] on div "Name (En) Large Name (En) Name (Ar) كبير Name (Ar) Price EGP 0 Price Status" at bounding box center [473, 310] width 563 height 44
type input "100"
click at [242, 359] on span "Create" at bounding box center [232, 363] width 129 height 13
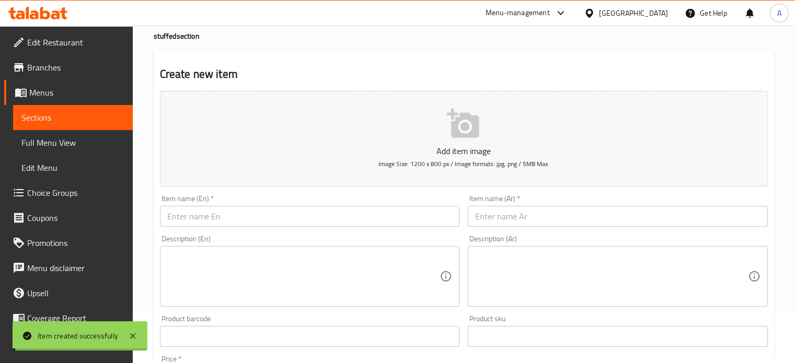
scroll to position [50, 0]
click at [496, 217] on input "text" at bounding box center [618, 216] width 300 height 21
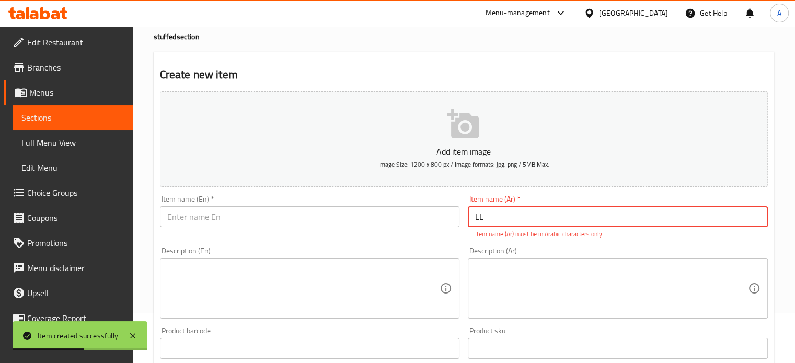
type input "L"
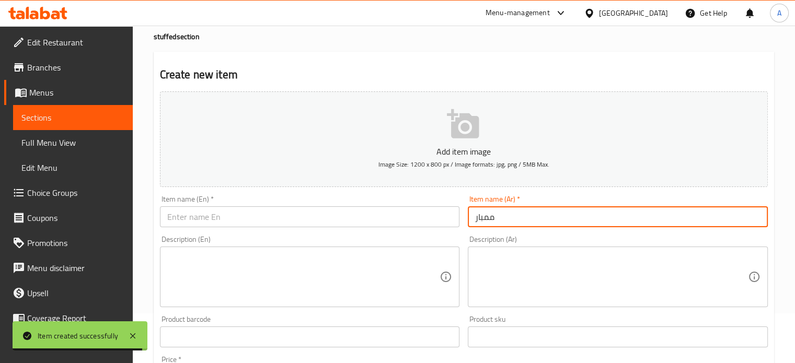
drag, startPoint x: 496, startPoint y: 221, endPoint x: 426, endPoint y: 225, distance: 70.2
click at [426, 225] on div "Add item image Image Size: 1200 x 800 px / Image formats: jpg, png / 5MB Max. I…" at bounding box center [464, 312] width 616 height 450
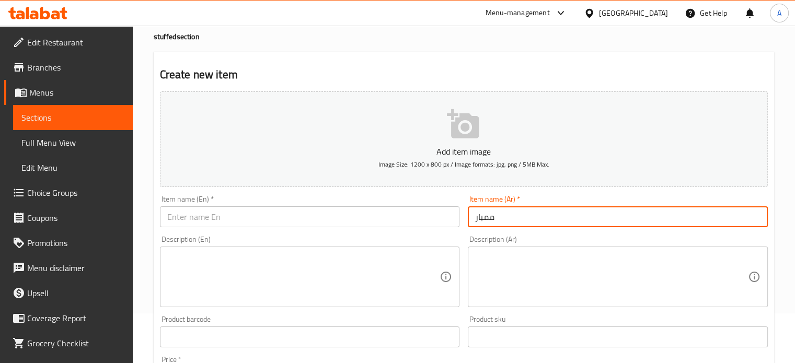
type input "ممبار"
click at [287, 223] on input "text" at bounding box center [310, 216] width 300 height 21
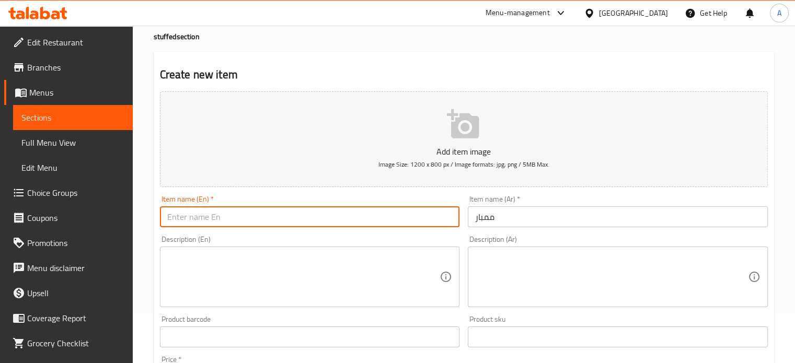
paste input "Mumbar"
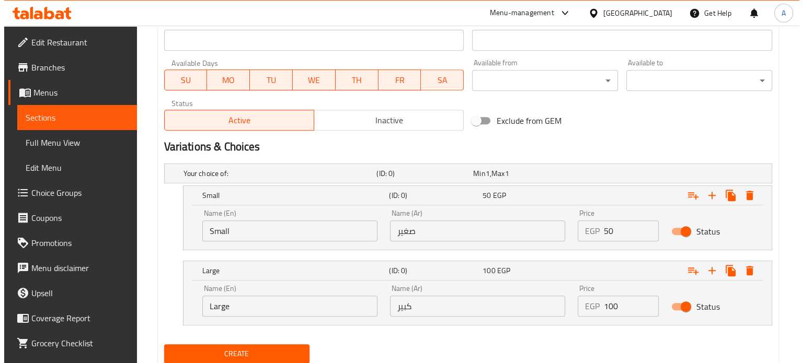
scroll to position [456, 0]
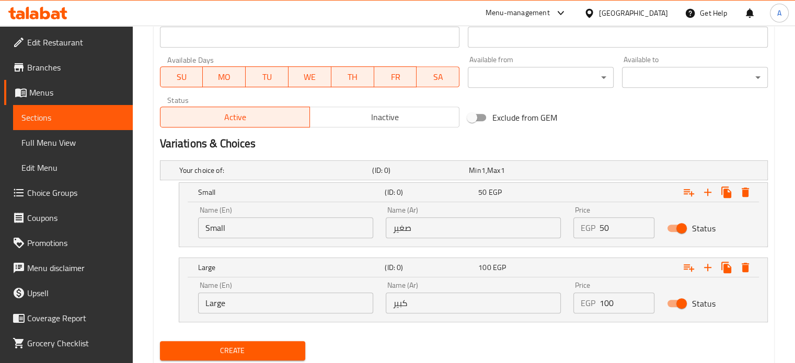
type input "Mumbar"
click at [745, 189] on icon "Expand" at bounding box center [745, 192] width 7 height 9
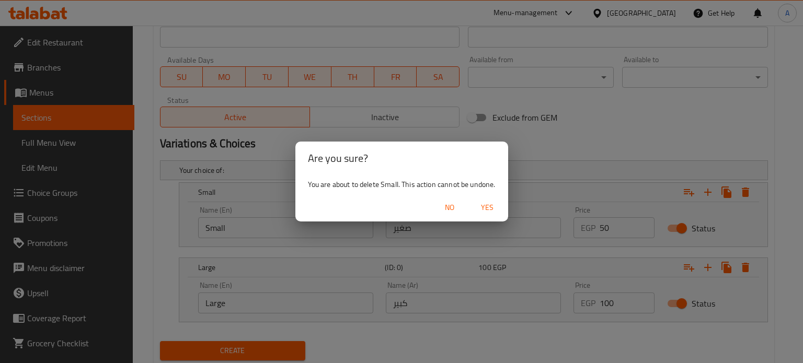
click at [483, 202] on span "Yes" at bounding box center [487, 207] width 25 height 13
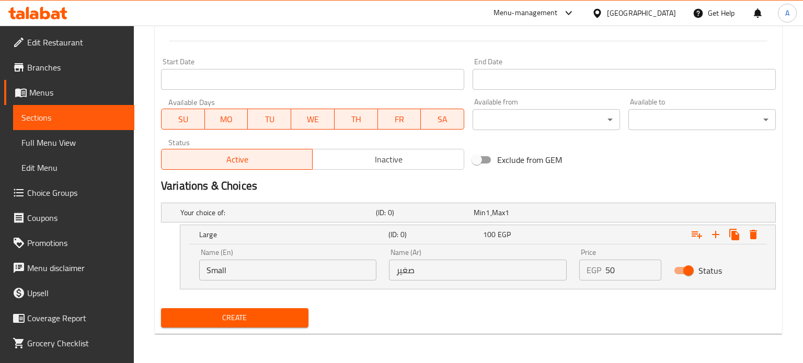
scroll to position [413, 0]
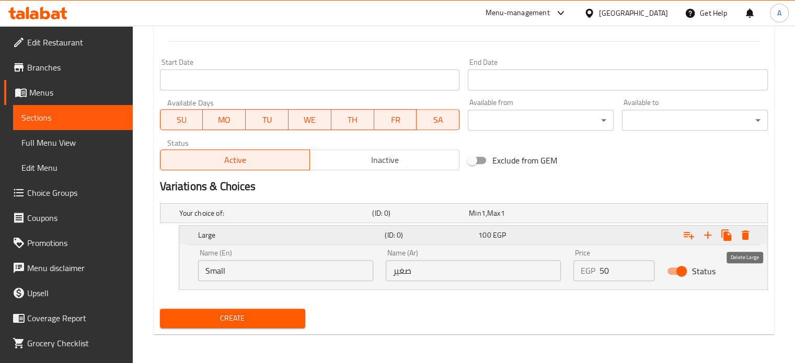
click at [746, 233] on icon "Expand" at bounding box center [745, 234] width 7 height 9
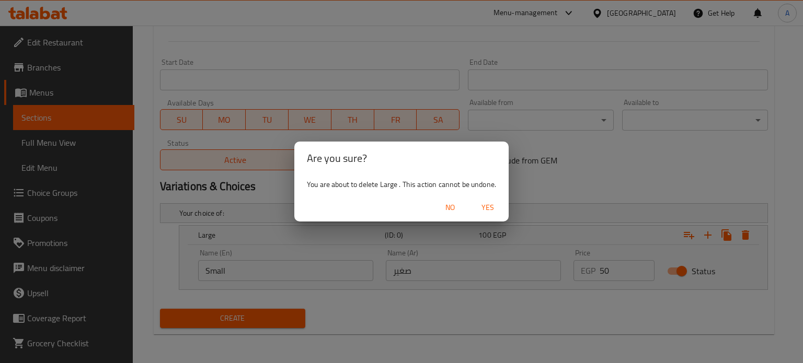
click at [794, 227] on div "Are you sure? You are about to delete Large . This action cannot be undone. No …" at bounding box center [401, 181] width 803 height 363
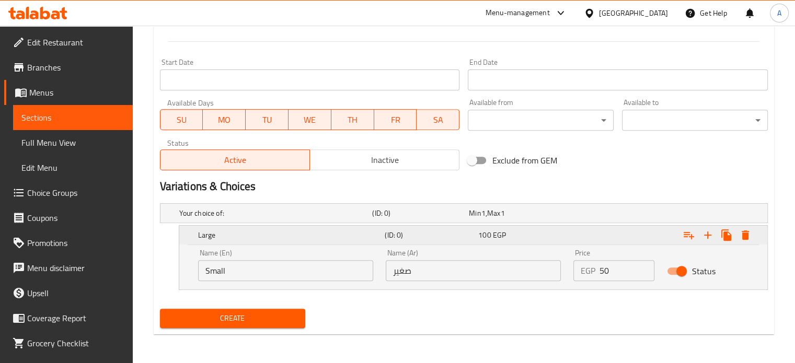
click at [749, 238] on icon "Expand" at bounding box center [745, 235] width 13 height 13
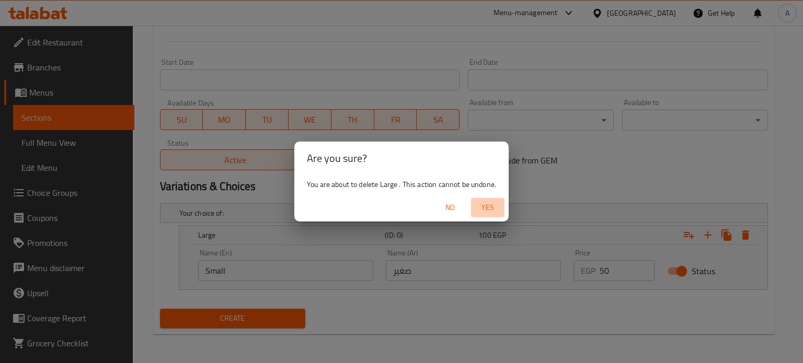
click at [486, 203] on span "Yes" at bounding box center [487, 207] width 25 height 13
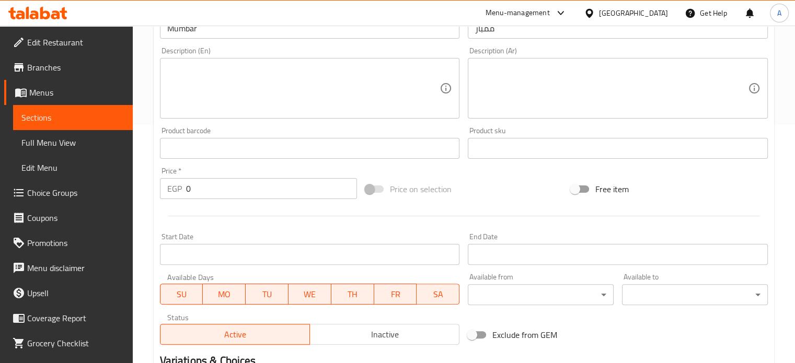
scroll to position [230, 0]
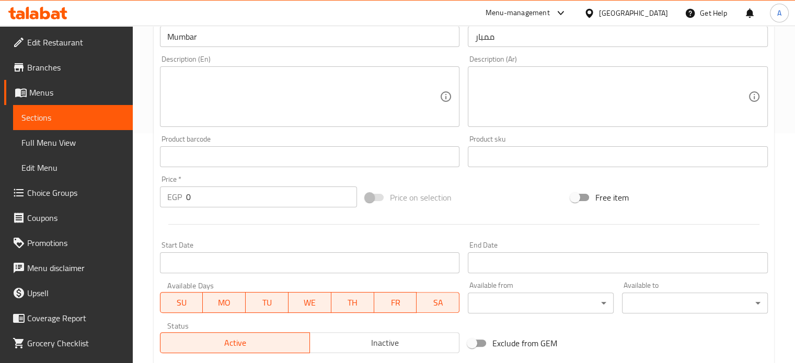
drag, startPoint x: 193, startPoint y: 186, endPoint x: 85, endPoint y: 206, distance: 109.5
click at [85, 206] on div "Edit Restaurant Branches Menus Sections Full Menu View Edit Menu Choice Groups …" at bounding box center [397, 152] width 795 height 713
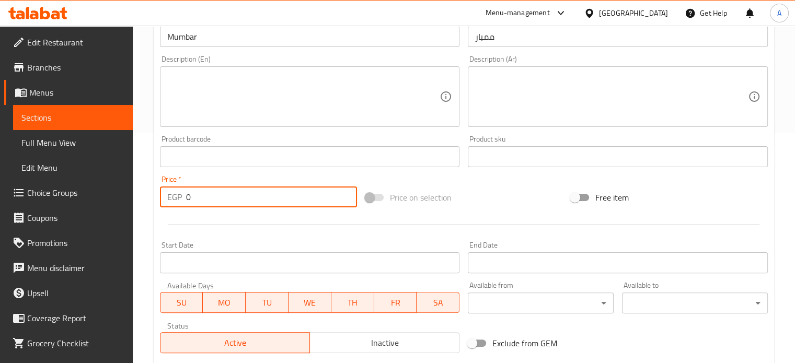
drag, startPoint x: 191, startPoint y: 196, endPoint x: 121, endPoint y: 209, distance: 71.1
click at [121, 209] on div "Edit Restaurant Branches Menus Sections Full Menu View Edit Menu Choice Groups …" at bounding box center [397, 152] width 795 height 713
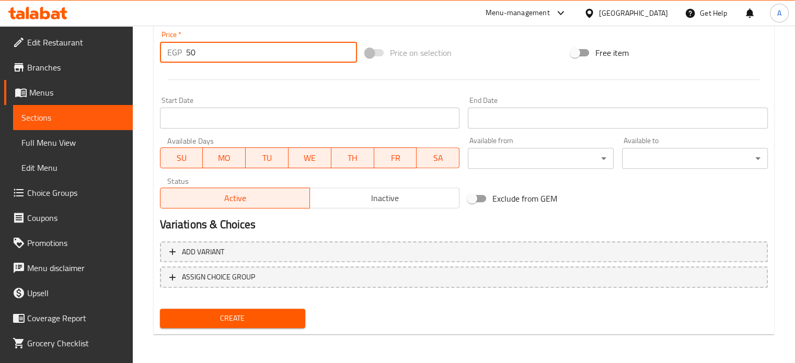
type input "50"
click at [248, 326] on button "Create" at bounding box center [233, 318] width 146 height 19
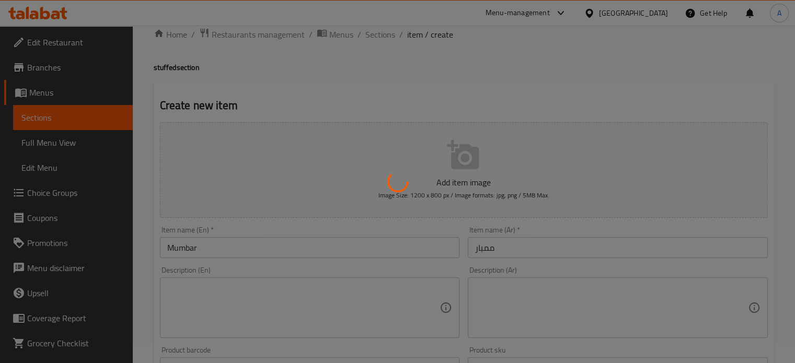
scroll to position [0, 0]
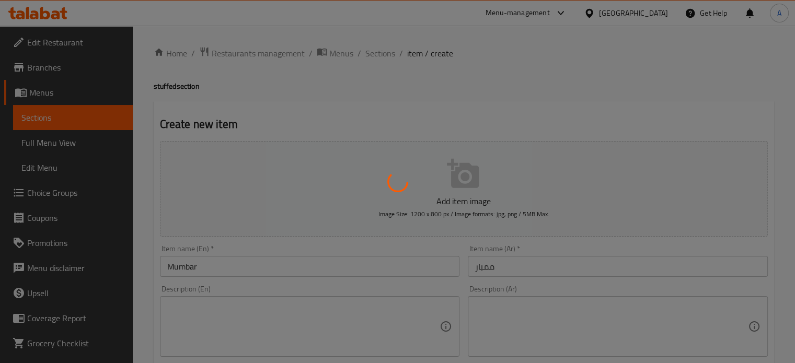
type input "0"
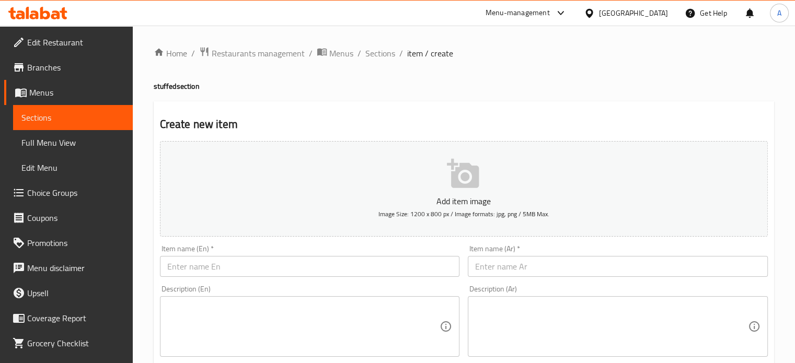
click at [499, 246] on div "Item name (Ar)   * Item name (Ar) *" at bounding box center [618, 261] width 300 height 32
click at [500, 268] on input "text" at bounding box center [618, 266] width 300 height 21
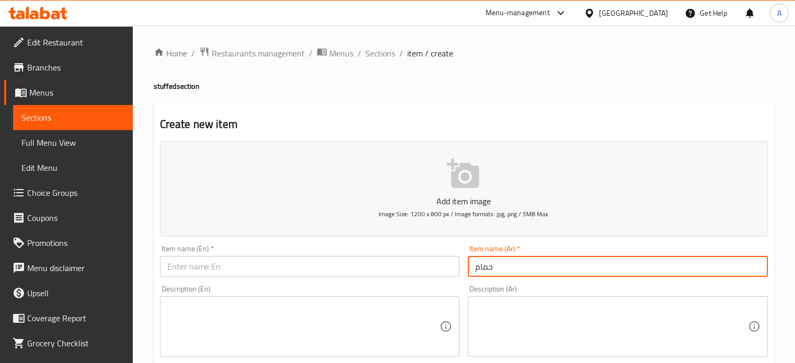
type input "حمام"
click at [489, 295] on div "Description (Ar) Description (Ar)" at bounding box center [618, 321] width 300 height 72
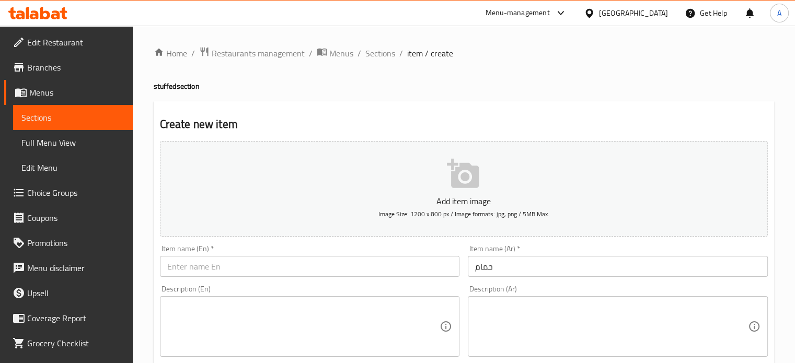
click at [483, 301] on div "Description (Ar)" at bounding box center [618, 326] width 300 height 61
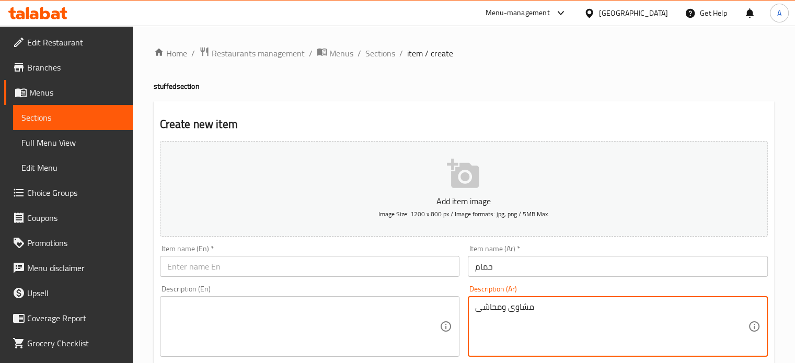
click at [484, 308] on textarea "مشاوى ومحاشى" at bounding box center [611, 327] width 273 height 50
type textarea "مشاوى ومحاشى"
click at [303, 337] on textarea at bounding box center [303, 327] width 273 height 50
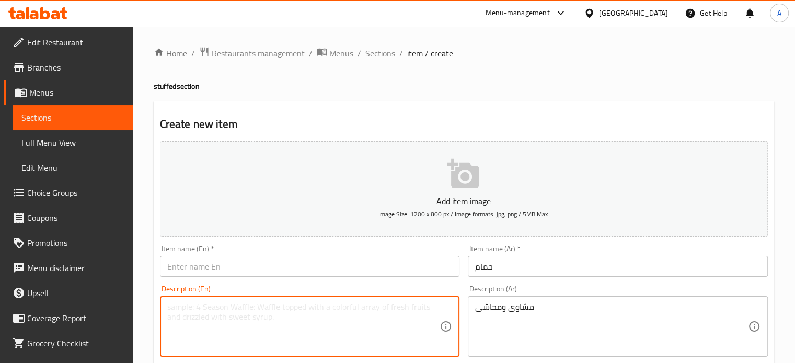
paste textarea "Grills and stuffed vegetables"
type textarea "Grills and stuffed vegetables"
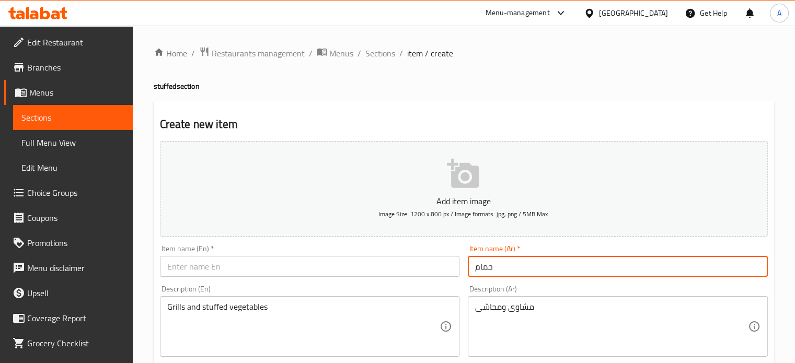
click at [483, 262] on input "حمام" at bounding box center [618, 266] width 300 height 21
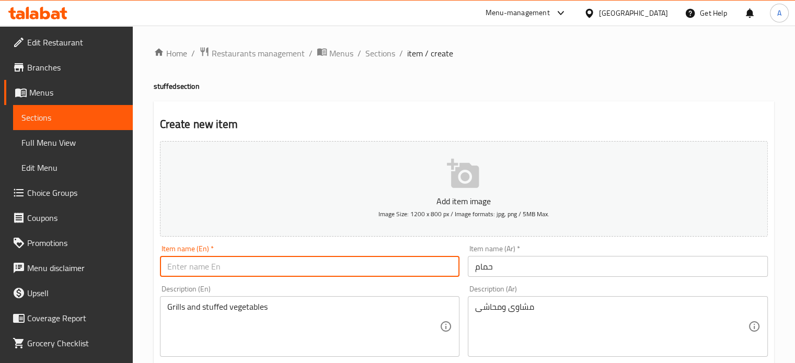
click at [230, 271] on input "text" at bounding box center [310, 266] width 300 height 21
paste input "pigeon"
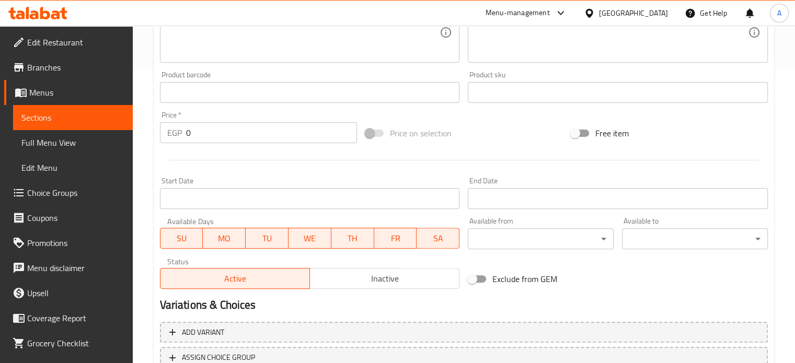
scroll to position [302, 0]
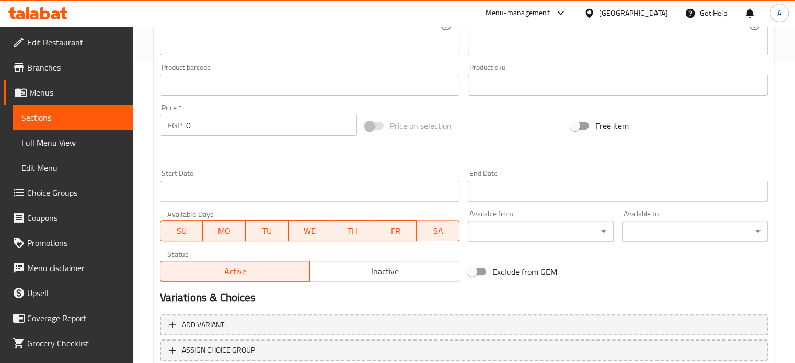
type input "pigeon"
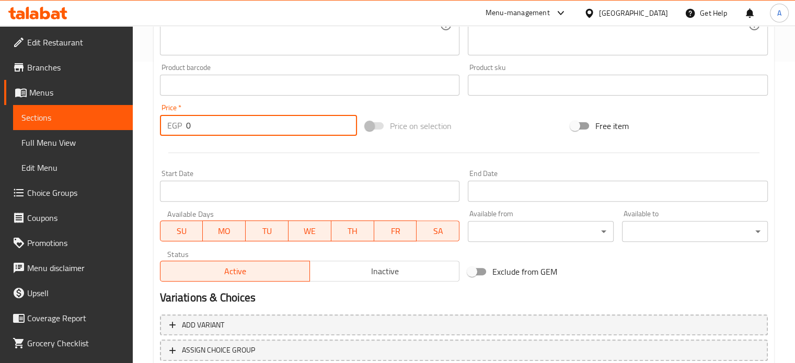
drag, startPoint x: 211, startPoint y: 121, endPoint x: 61, endPoint y: 147, distance: 152.8
click at [61, 147] on div "Edit Restaurant Branches Menus Sections Full Menu View Edit Menu Choice Groups …" at bounding box center [397, 80] width 795 height 713
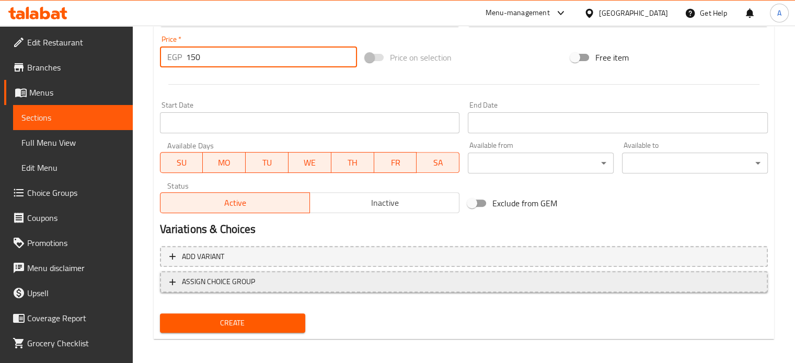
scroll to position [375, 0]
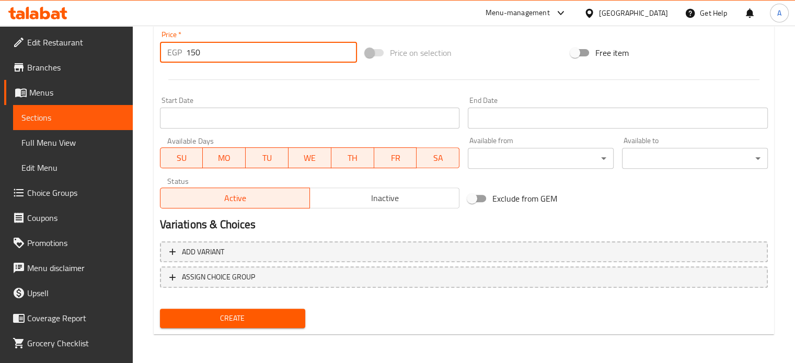
type input "150"
click at [256, 307] on div "Create" at bounding box center [233, 319] width 154 height 28
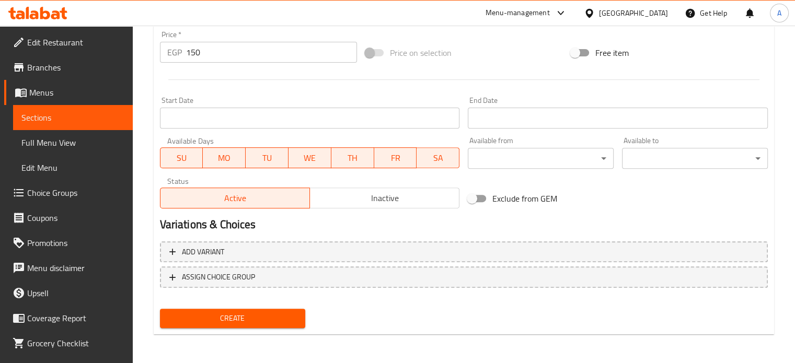
click at [255, 320] on span "Create" at bounding box center [232, 318] width 129 height 13
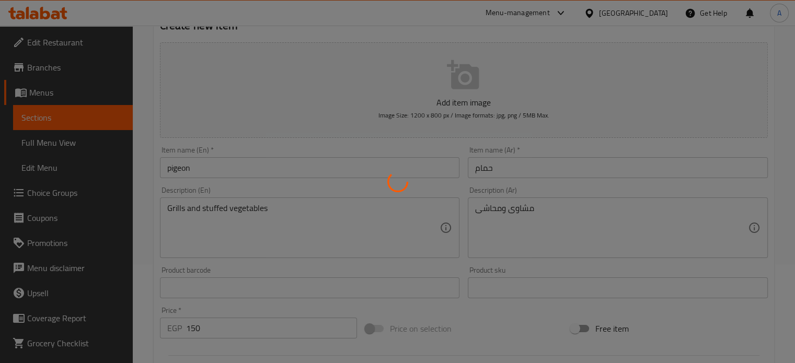
scroll to position [0, 0]
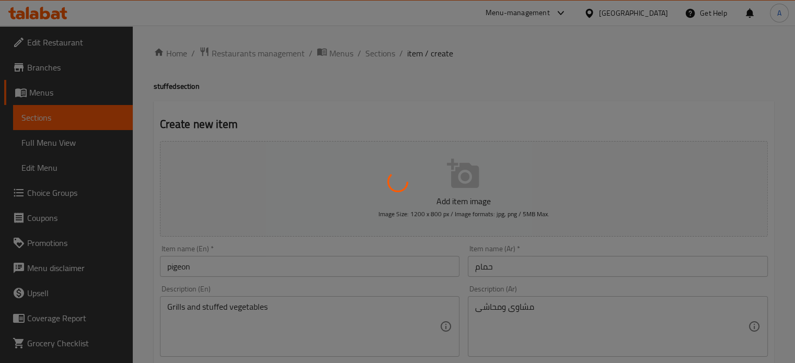
type input "0"
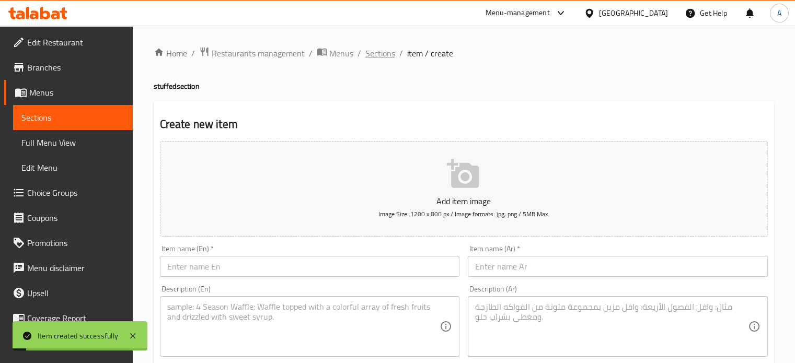
click at [372, 53] on span "Sections" at bounding box center [380, 53] width 30 height 13
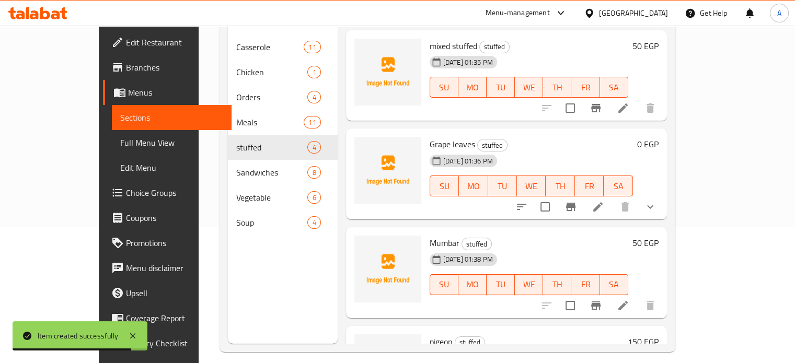
scroll to position [146, 0]
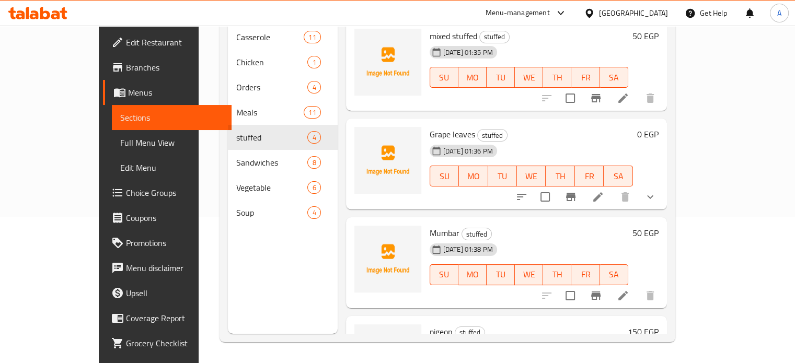
click at [658, 226] on h6 "50 EGP" at bounding box center [645, 233] width 26 height 15
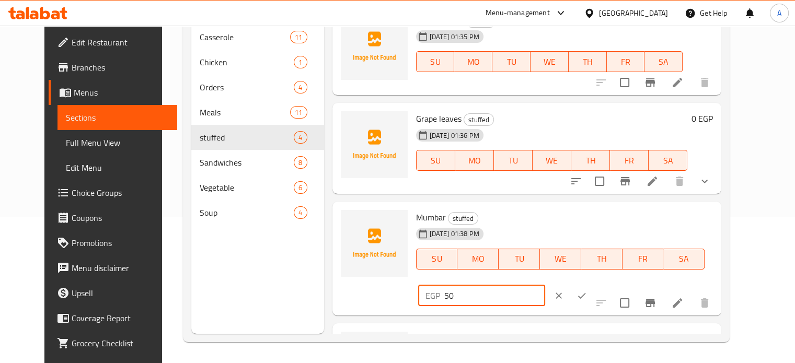
drag, startPoint x: 612, startPoint y: 223, endPoint x: 604, endPoint y: 223, distance: 7.9
click at [545, 285] on div "EGP 50 ​" at bounding box center [481, 295] width 127 height 21
type input "60"
click at [593, 284] on div at bounding box center [570, 295] width 46 height 23
click at [587, 291] on icon "ok" at bounding box center [581, 296] width 10 height 10
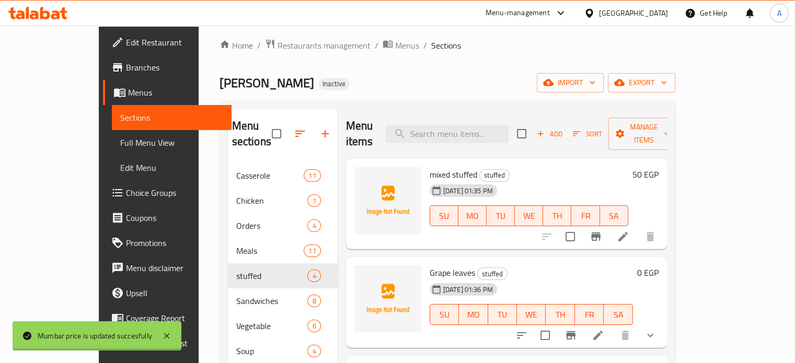
scroll to position [0, 0]
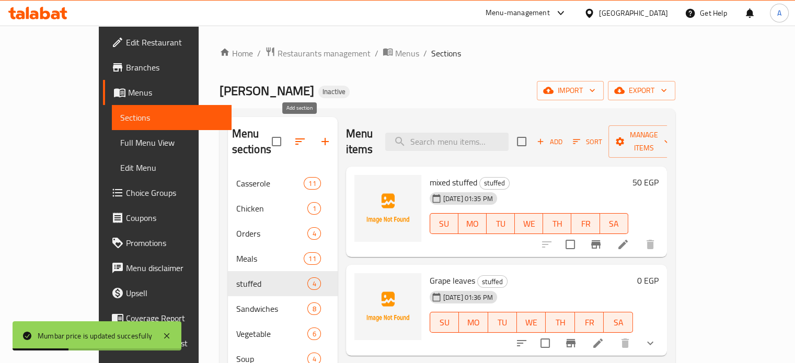
click at [319, 135] on icon "button" at bounding box center [325, 141] width 13 height 13
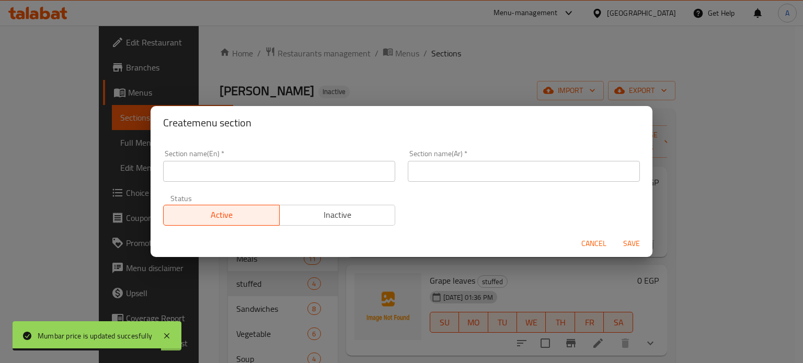
click at [451, 180] on input "text" at bounding box center [524, 171] width 232 height 21
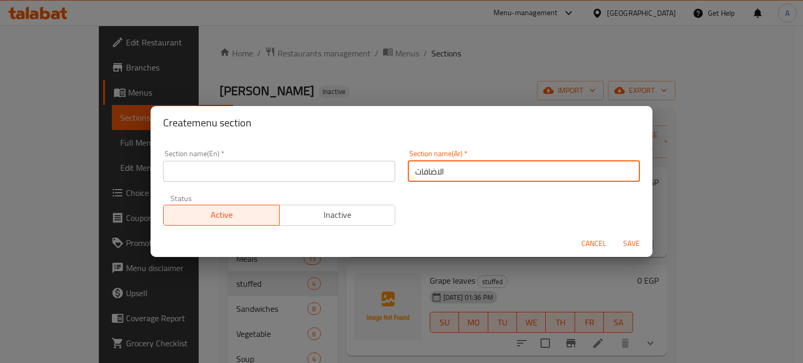
type input "الاضافات"
click at [347, 166] on input "text" at bounding box center [279, 171] width 232 height 21
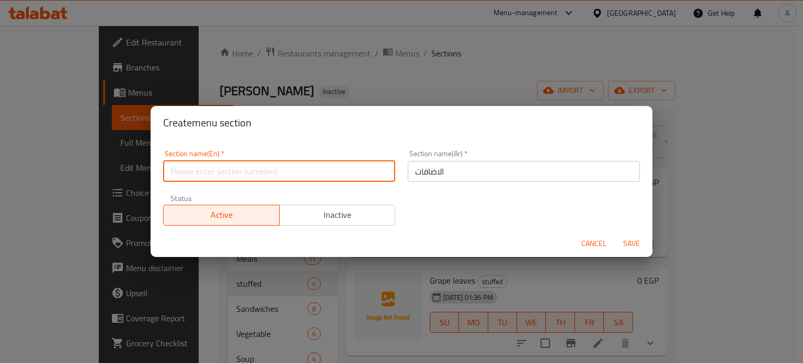
type input "A"
type input "add on"
click at [629, 247] on span "Save" at bounding box center [631, 243] width 25 height 13
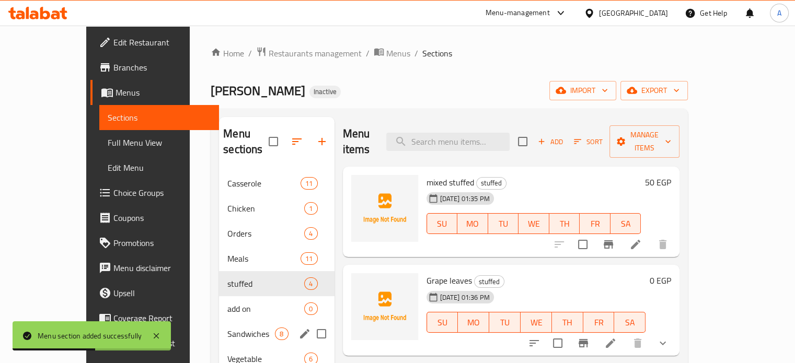
click at [219, 321] on div "Sandwiches 8" at bounding box center [276, 333] width 115 height 25
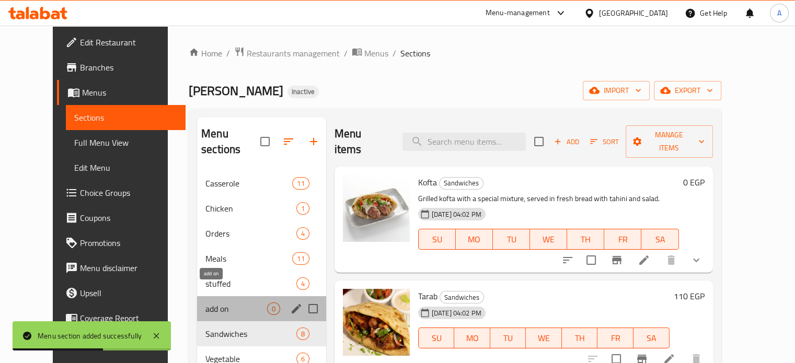
click at [205, 303] on span "add on" at bounding box center [235, 309] width 61 height 13
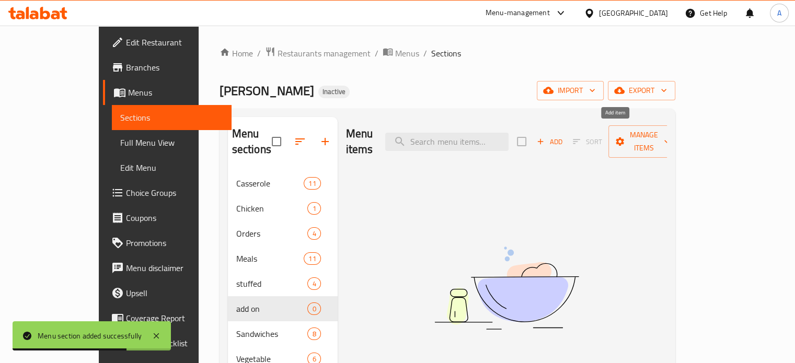
click at [545, 137] on icon "button" at bounding box center [540, 141] width 9 height 9
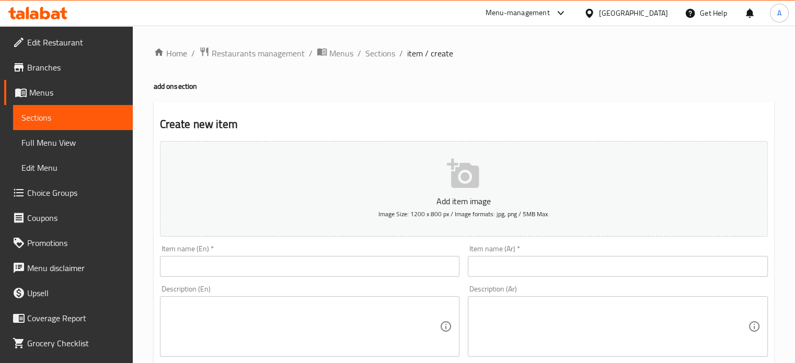
click at [479, 275] on input "text" at bounding box center [618, 266] width 300 height 21
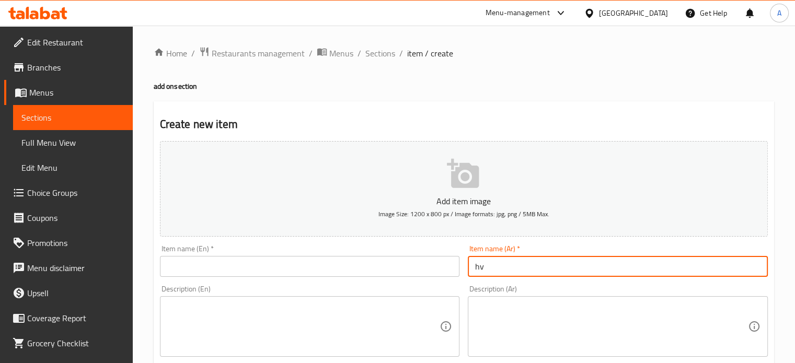
type input "h"
click at [489, 271] on input "ارز شعرية" at bounding box center [618, 266] width 300 height 21
click at [491, 261] on input "ارز شعرية" at bounding box center [618, 266] width 300 height 21
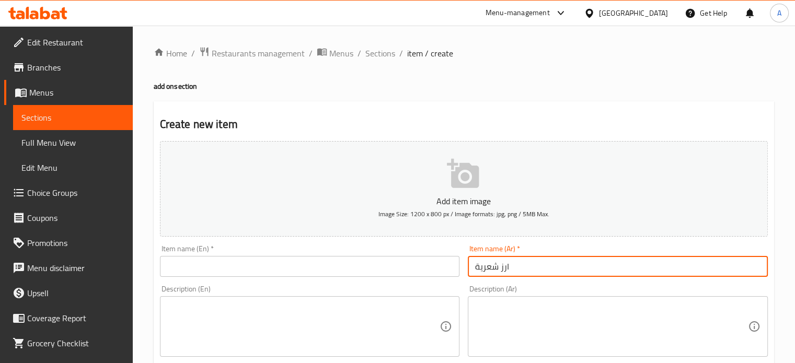
click at [491, 261] on input "ارز شعرية" at bounding box center [618, 266] width 300 height 21
type input "ارز شعرية"
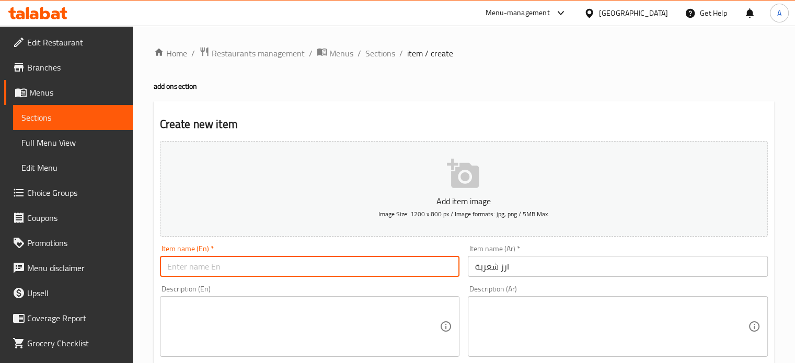
paste input "Rice vermicelli"
type input "Rice vermicelli"
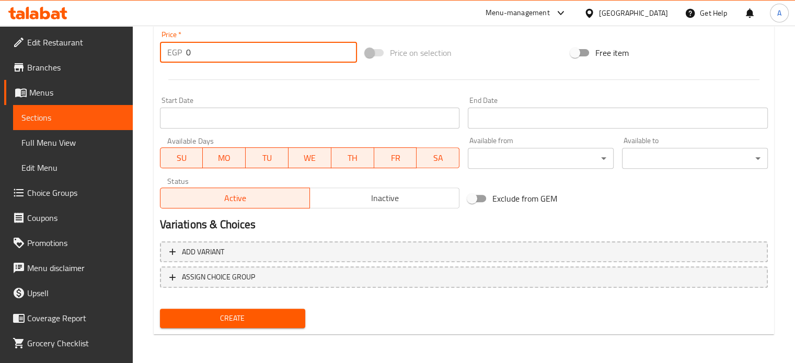
drag, startPoint x: 183, startPoint y: 48, endPoint x: 147, endPoint y: 51, distance: 36.7
click at [147, 51] on div "Home / Restaurants management / Menus / Sections / item / create add on section…" at bounding box center [464, 7] width 662 height 713
type input "25"
click at [234, 321] on span "Create" at bounding box center [232, 318] width 129 height 13
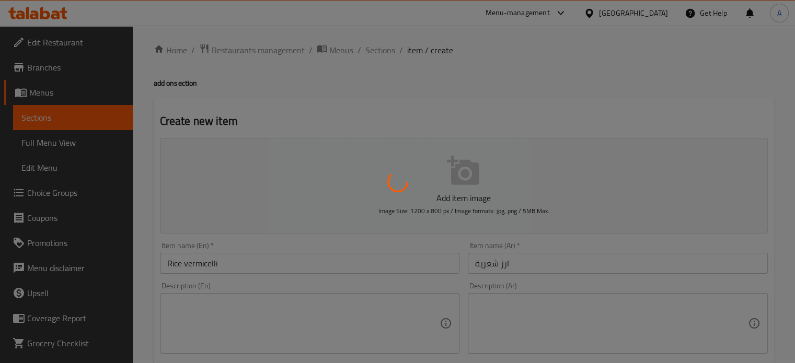
scroll to position [0, 0]
type input "0"
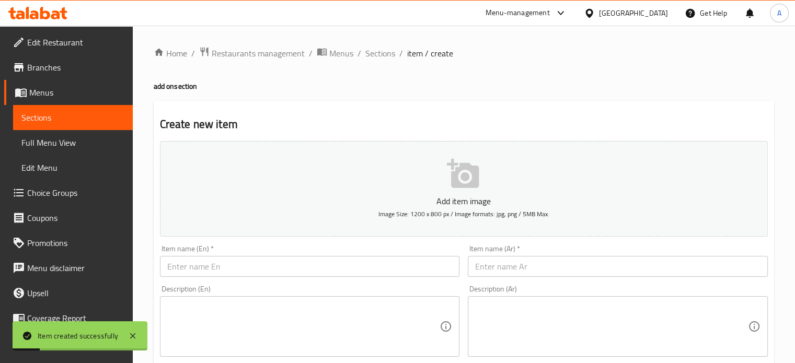
click at [504, 260] on input "text" at bounding box center [618, 266] width 300 height 21
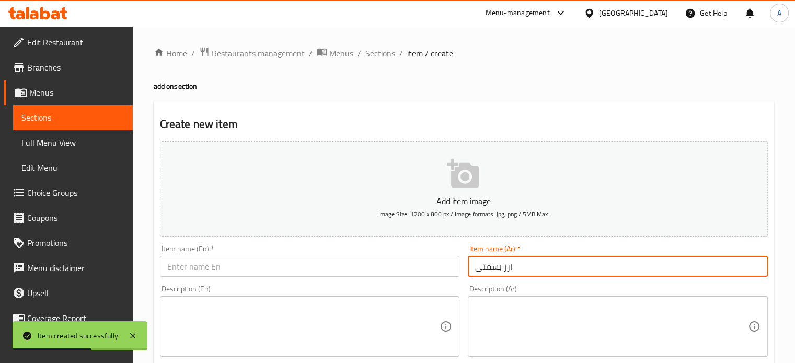
click at [505, 263] on input "ارز بسمتى" at bounding box center [618, 266] width 300 height 21
drag, startPoint x: 505, startPoint y: 263, endPoint x: 493, endPoint y: 261, distance: 12.7
click at [493, 261] on input "ارز بسمتى" at bounding box center [618, 266] width 300 height 21
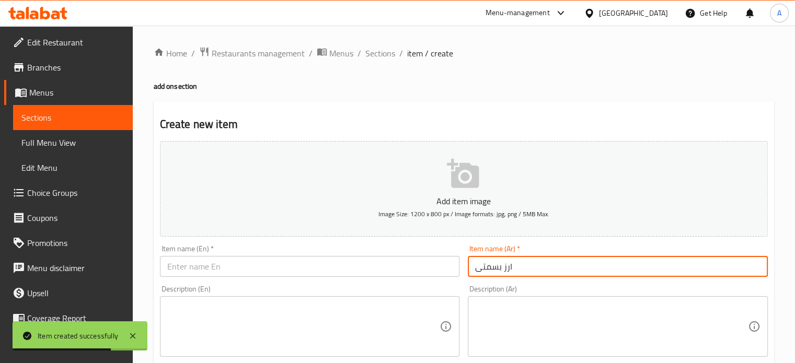
click at [493, 261] on input "ارز بسمتى" at bounding box center [618, 266] width 300 height 21
type input "ارز بسمتى"
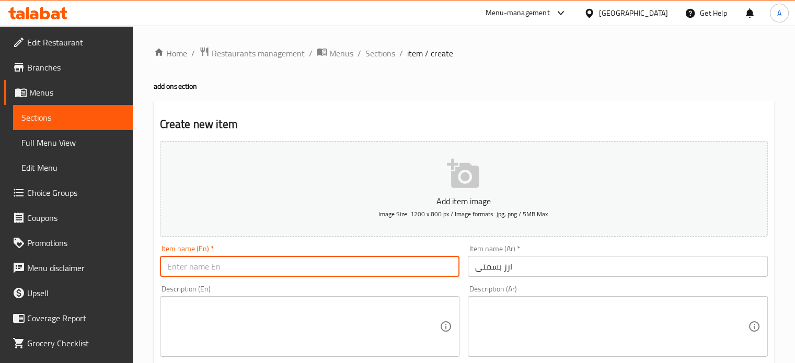
paste input "Basmati rice"
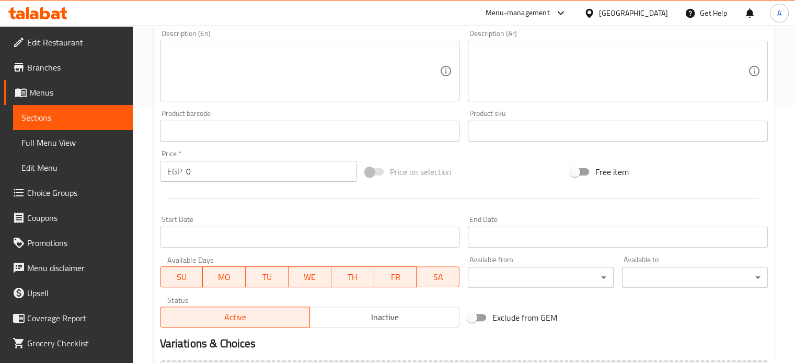
scroll to position [298, 0]
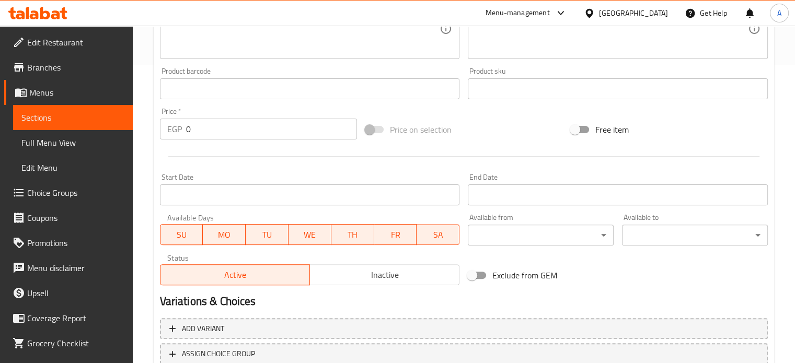
type input "Basmati rice"
drag, startPoint x: 199, startPoint y: 133, endPoint x: 165, endPoint y: 127, distance: 33.9
click at [165, 127] on div "EGP 0 Price *" at bounding box center [258, 129] width 197 height 21
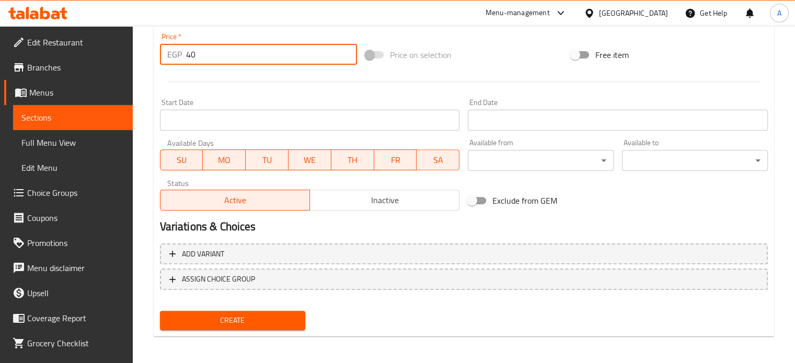
scroll to position [375, 0]
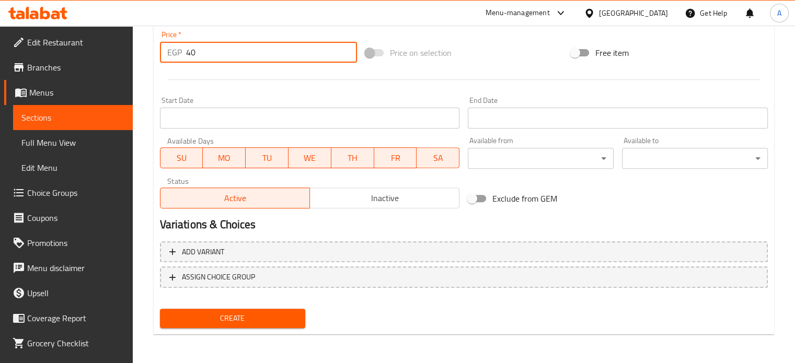
type input "40"
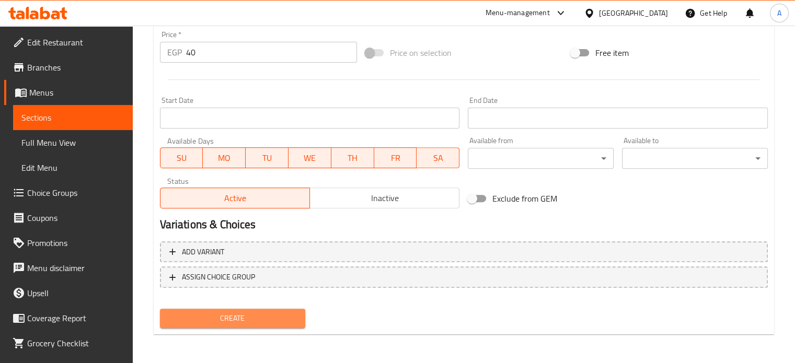
click at [263, 309] on button "Create" at bounding box center [233, 318] width 146 height 19
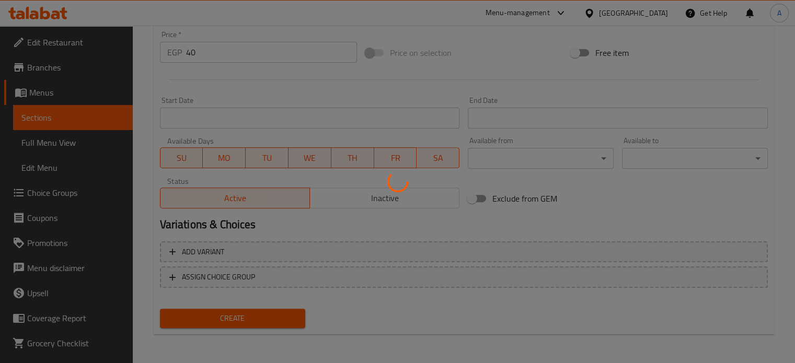
scroll to position [0, 0]
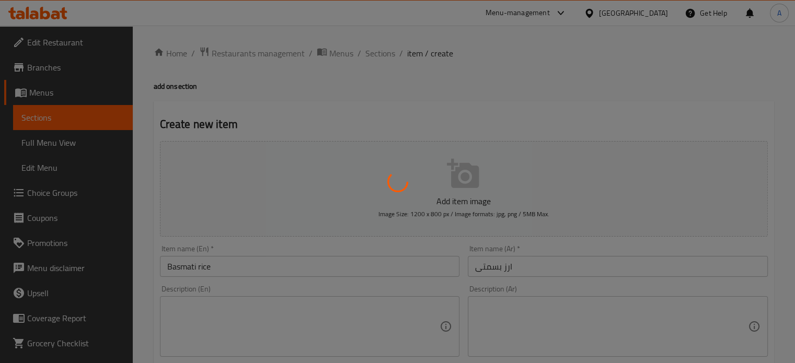
type input "0"
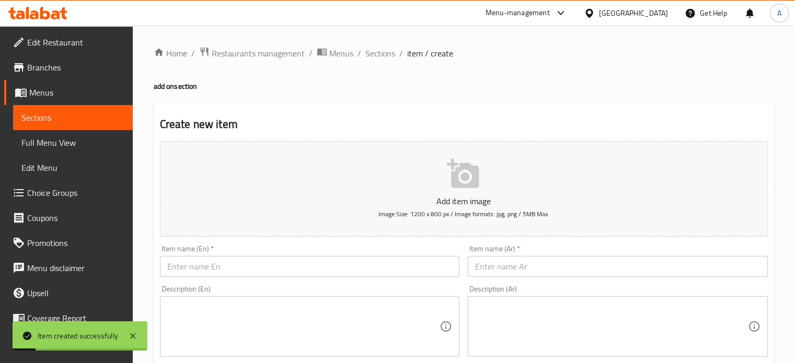
click at [504, 273] on input "text" at bounding box center [618, 266] width 300 height 21
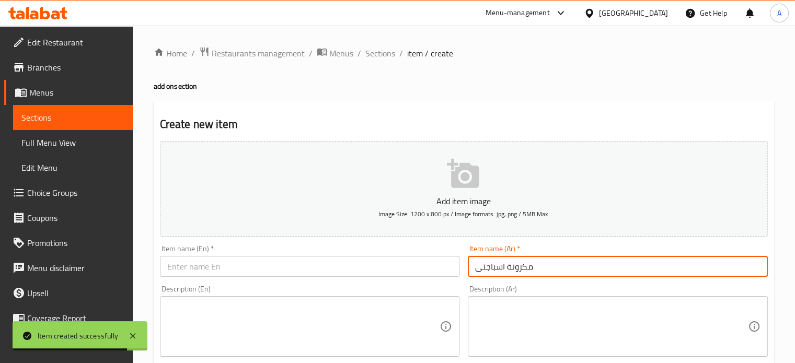
click at [504, 271] on input "مكرونة اسباجتى" at bounding box center [618, 266] width 300 height 21
click at [503, 271] on input "مكرونة اسباجتى" at bounding box center [618, 266] width 300 height 21
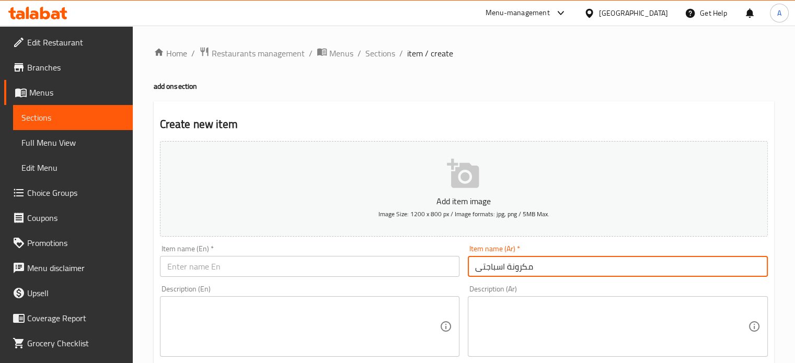
type input "مكرونة اسباجتى"
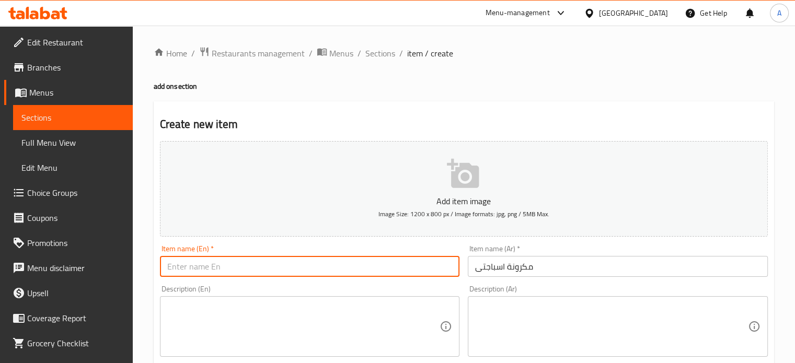
paste input "Spaghetti"
type input "Spaghetti"
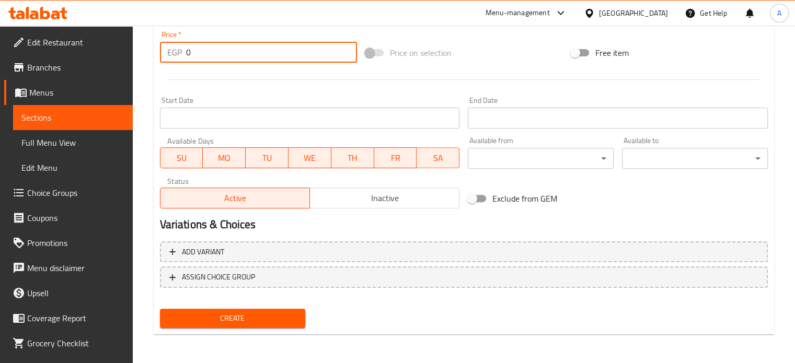
drag, startPoint x: 191, startPoint y: 57, endPoint x: 156, endPoint y: 51, distance: 36.1
click at [156, 51] on div "Price   * EGP 0 Price *" at bounding box center [258, 47] width 205 height 40
type input "35"
click at [223, 317] on span "Create" at bounding box center [232, 318] width 129 height 13
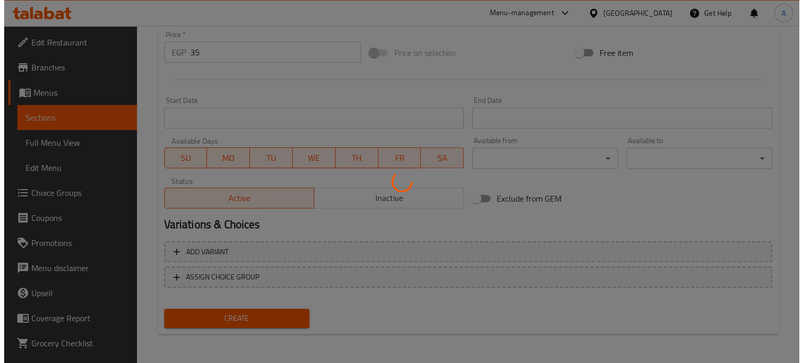
scroll to position [0, 0]
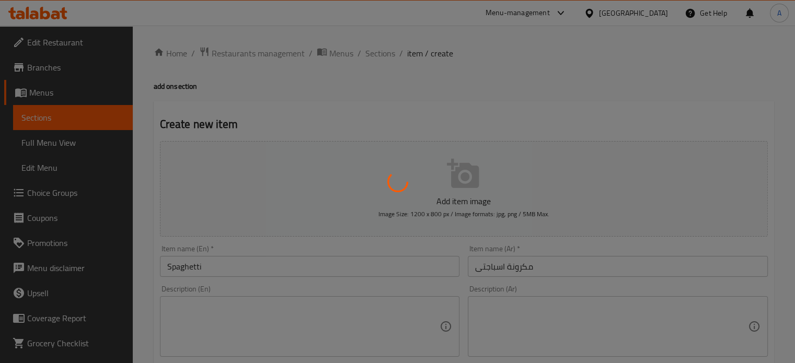
type input "0"
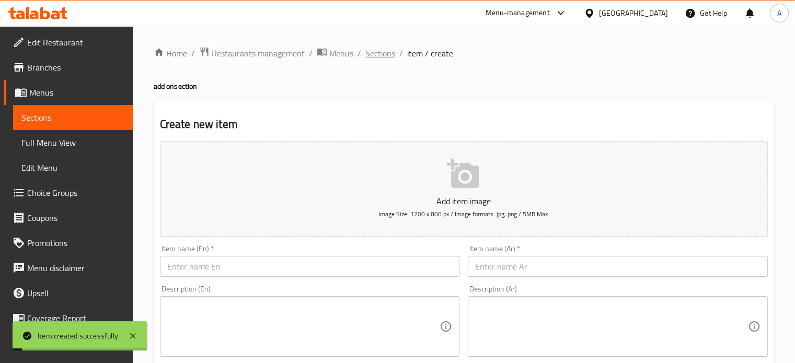
click at [388, 52] on span "Sections" at bounding box center [380, 53] width 30 height 13
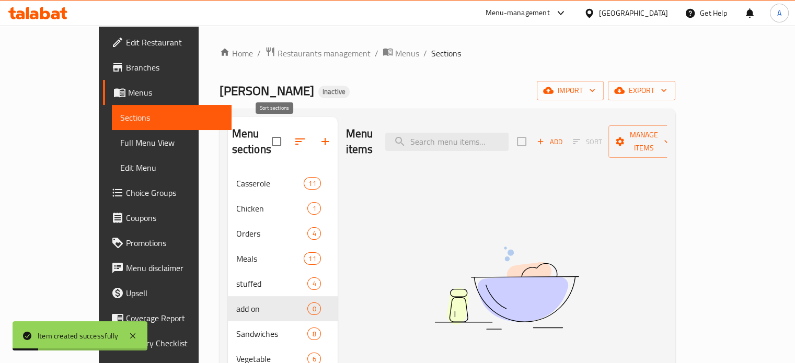
click at [287, 140] on button "button" at bounding box center [299, 141] width 25 height 25
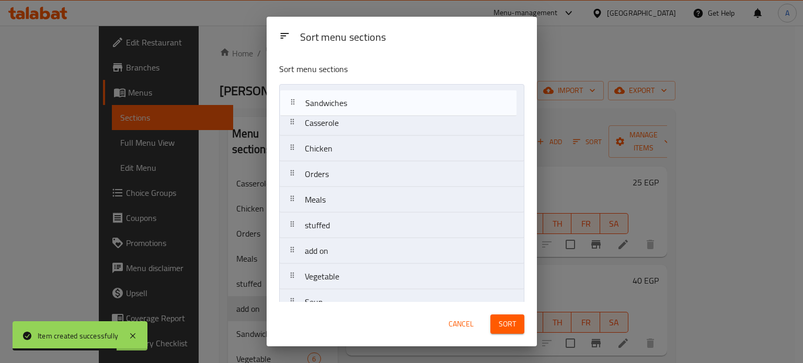
drag, startPoint x: 333, startPoint y: 212, endPoint x: 340, endPoint y: 101, distance: 110.5
click at [340, 101] on nav "Casserole Chicken Orders Meals stuffed add on Sandwiches Vegetable Soup" at bounding box center [401, 200] width 245 height 232
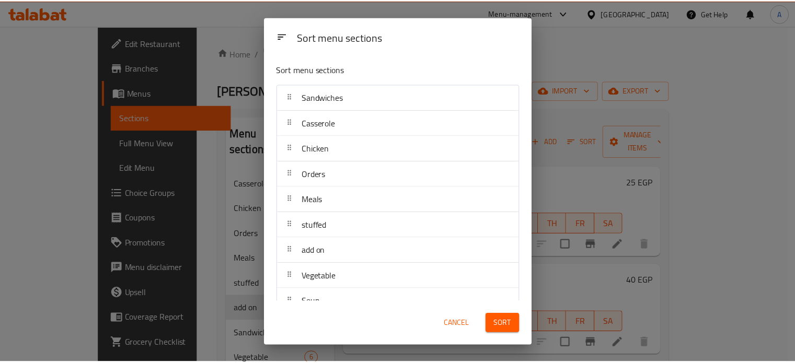
scroll to position [16, 0]
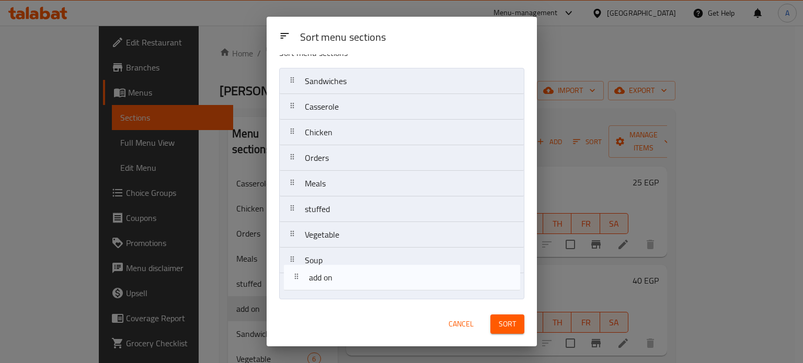
drag, startPoint x: 324, startPoint y: 234, endPoint x: 326, endPoint y: 292, distance: 58.6
click at [326, 292] on nav "Sandwiches Casserole Chicken Orders Meals stuffed add on Vegetable Soup" at bounding box center [401, 184] width 245 height 232
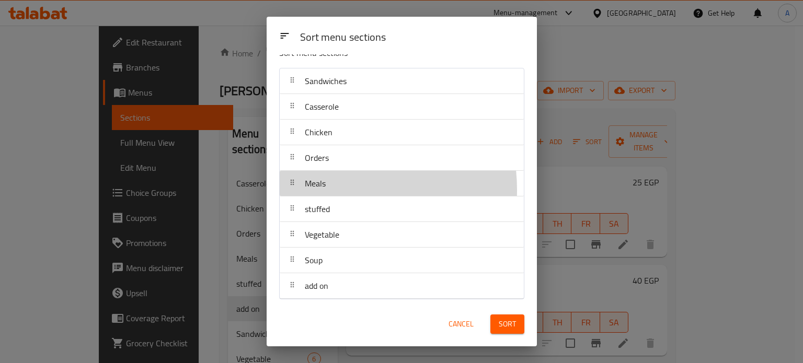
drag, startPoint x: 326, startPoint y: 190, endPoint x: 325, endPoint y: 171, distance: 18.4
click at [325, 180] on nav "Sandwiches Casserole Chicken Orders Meals stuffed Vegetable Soup add on" at bounding box center [401, 184] width 245 height 232
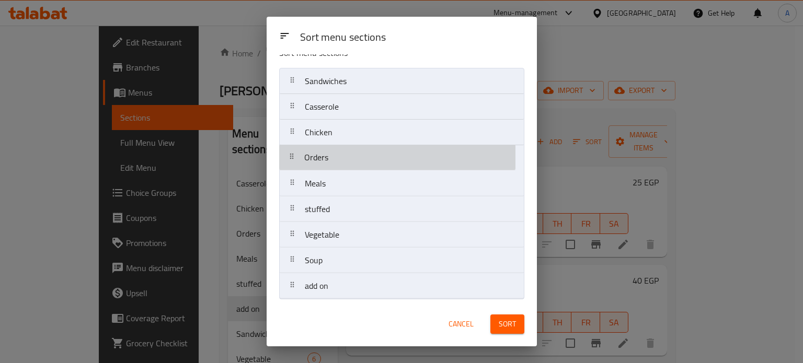
click at [328, 157] on nav "Sandwiches Casserole Chicken Orders Meals stuffed Vegetable Soup add on" at bounding box center [401, 184] width 245 height 232
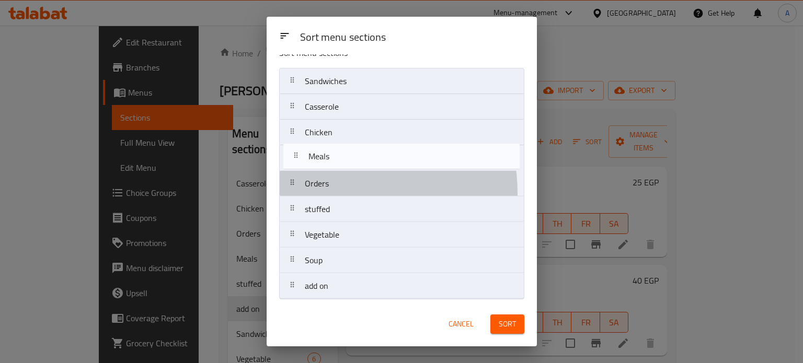
drag, startPoint x: 323, startPoint y: 179, endPoint x: 327, endPoint y: 147, distance: 32.1
click at [327, 147] on nav "Sandwiches Casserole Chicken Orders Meals stuffed Vegetable Soup add on" at bounding box center [401, 184] width 245 height 232
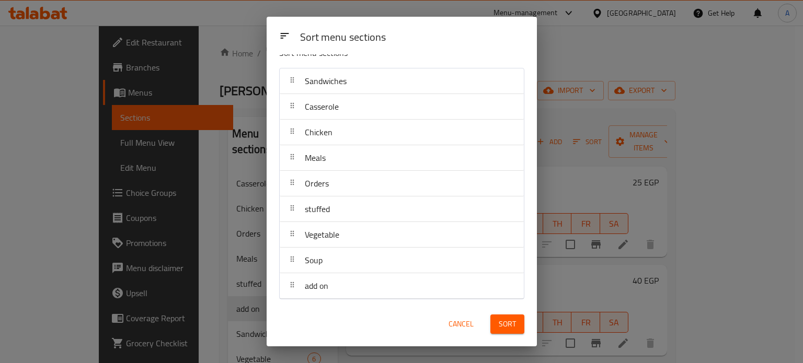
click at [503, 333] on button "Sort" at bounding box center [507, 324] width 34 height 19
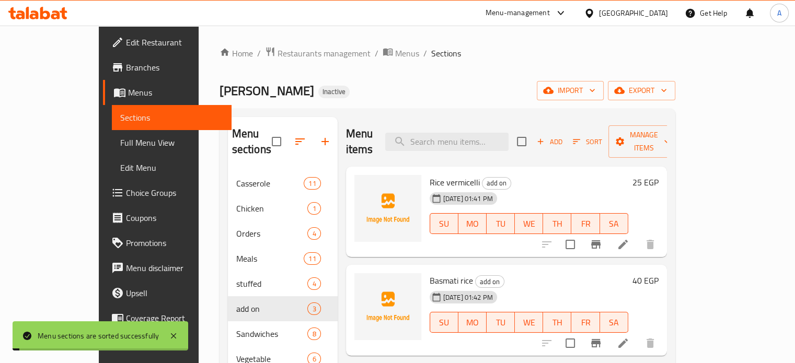
click at [580, 89] on div "Mashawy W Mahashy Inactive import export" at bounding box center [447, 90] width 456 height 19
